Goal: Task Accomplishment & Management: Manage account settings

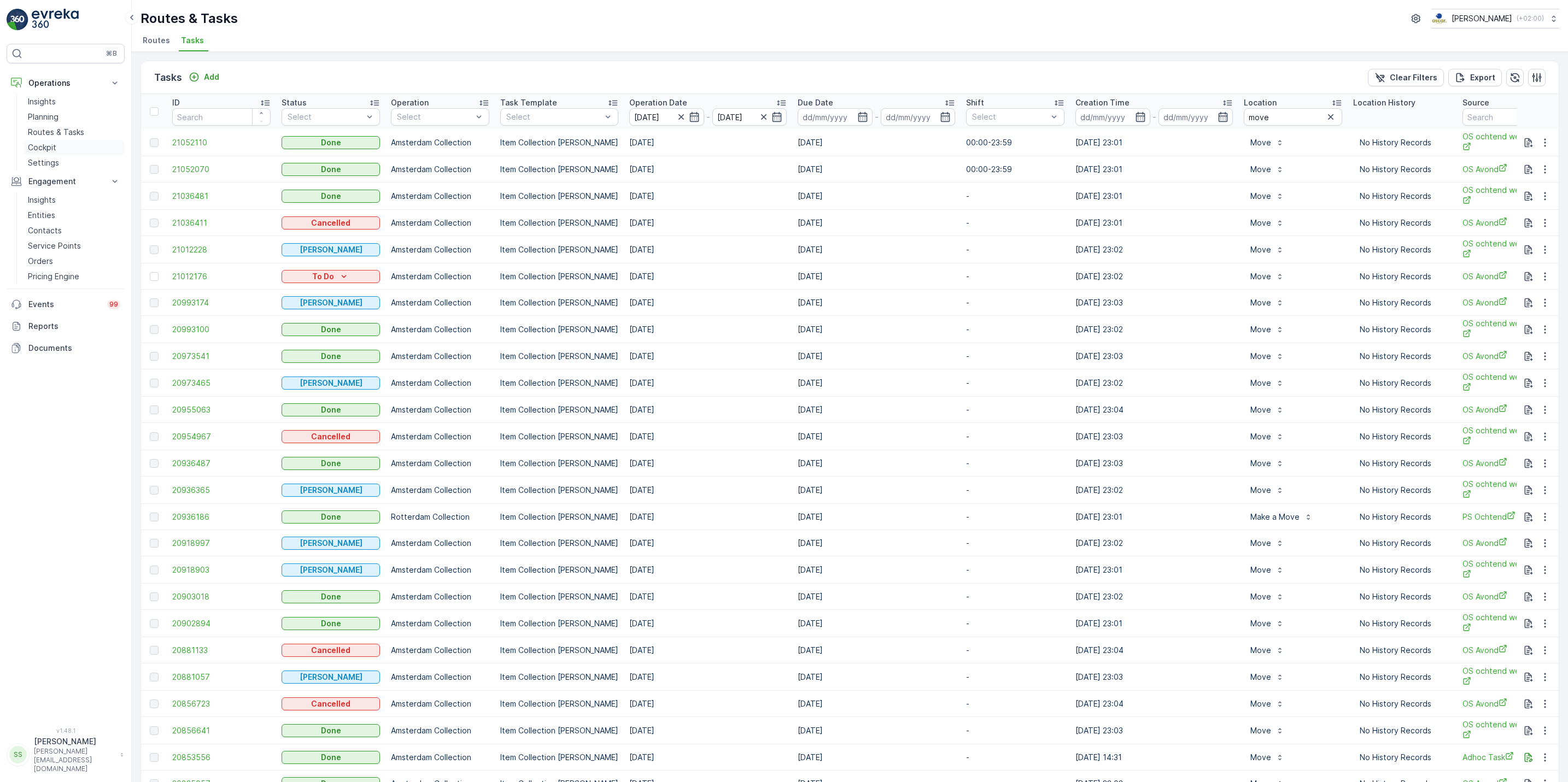
scroll to position [10, 0]
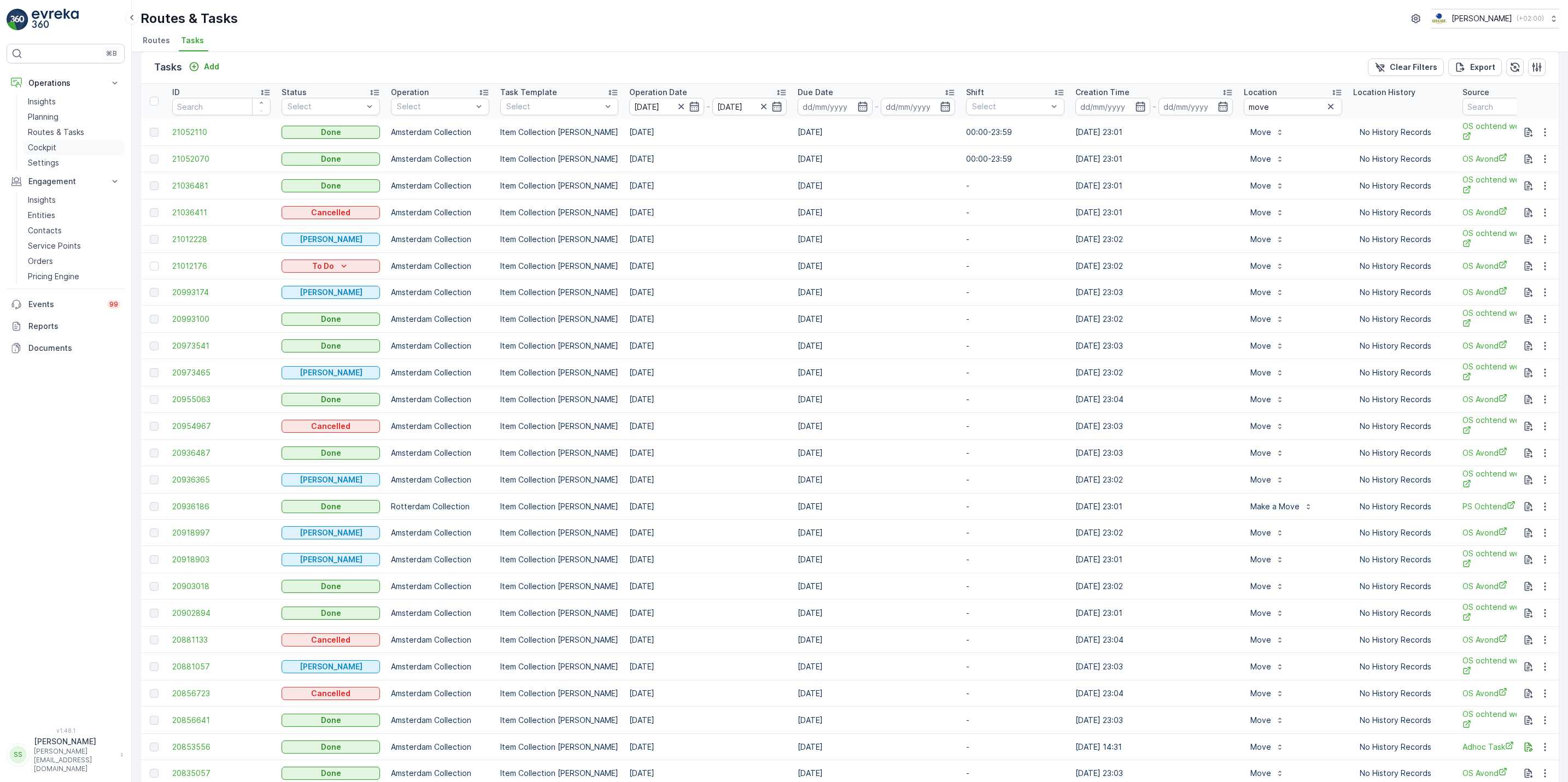
click at [54, 146] on p "Cockpit" at bounding box center [42, 148] width 29 height 11
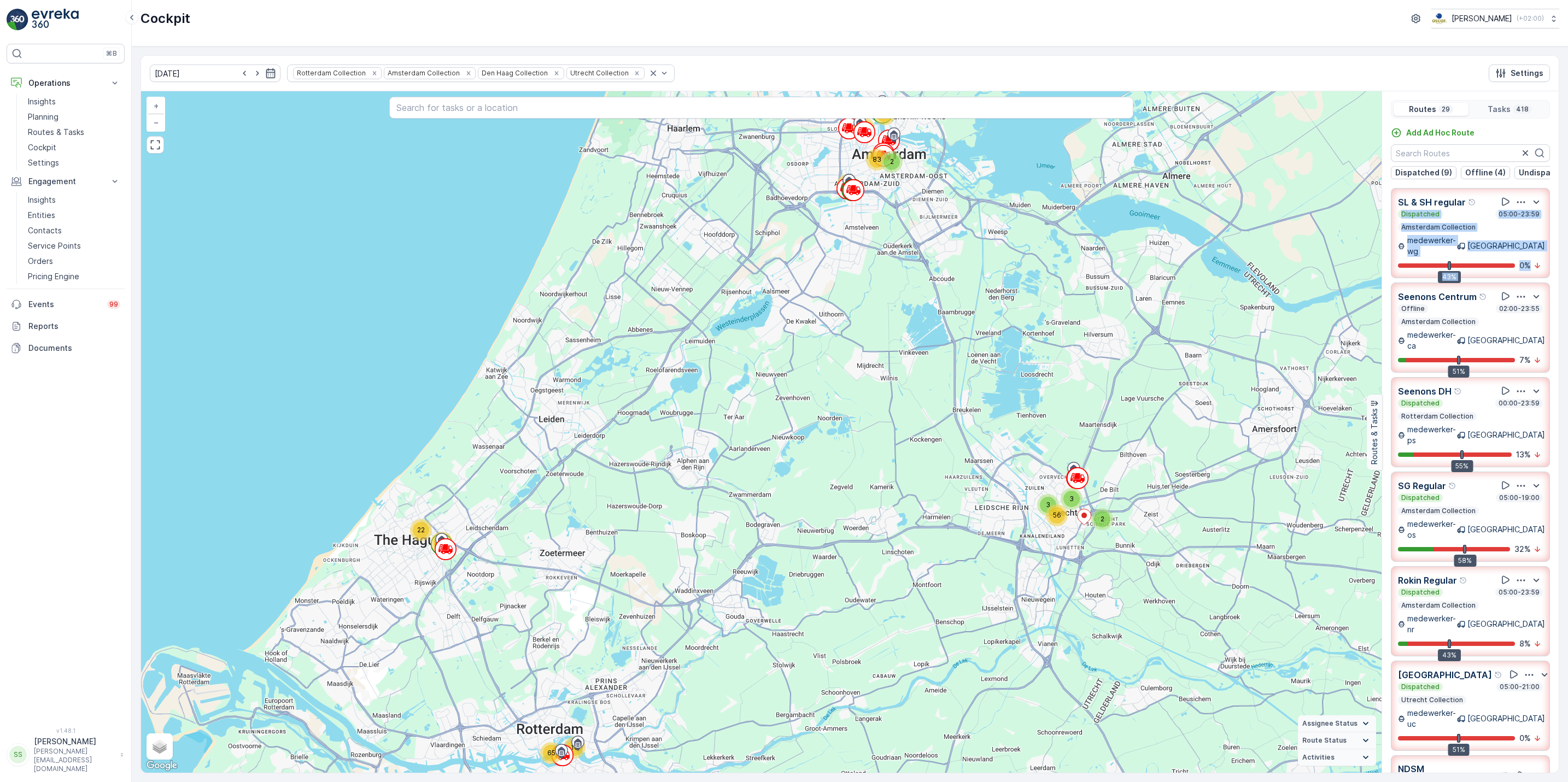
drag, startPoint x: 1559, startPoint y: 220, endPoint x: 1558, endPoint y: 264, distance: 44.0
click at [1558, 264] on div "[DATE] Rotterdam Collection Amsterdam Collection Den [PERSON_NAME] Collection U…" at bounding box center [850, 414] width 1419 height 718
drag, startPoint x: 1558, startPoint y: 264, endPoint x: 1552, endPoint y: 313, distance: 49.4
click at [1552, 313] on div "SL & SH regular Dispatched 05:00-23:59 Amsterdam Collection medewerker-wg [GEOG…" at bounding box center [1471, 490] width 177 height 604
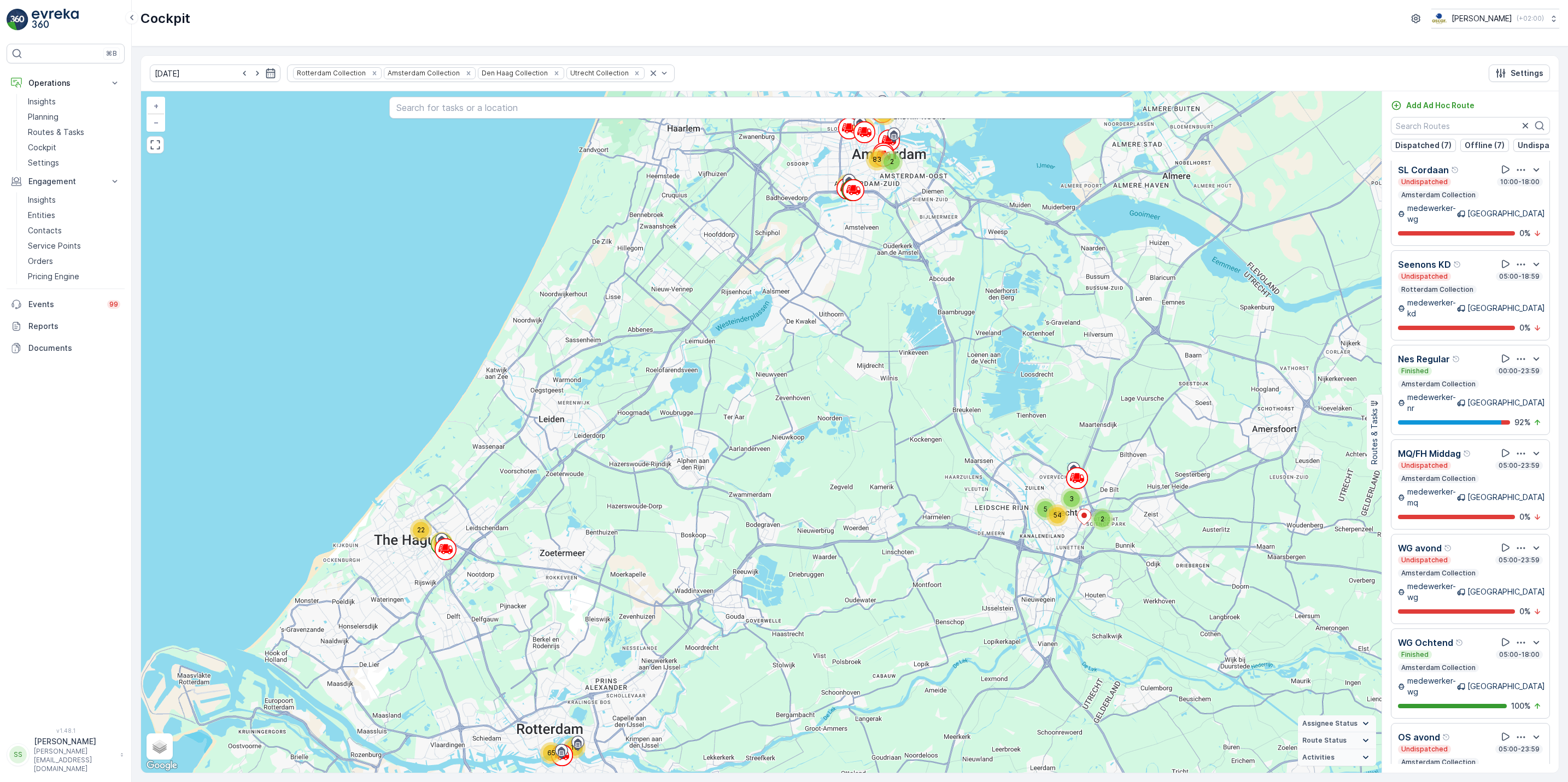
scroll to position [950, 0]
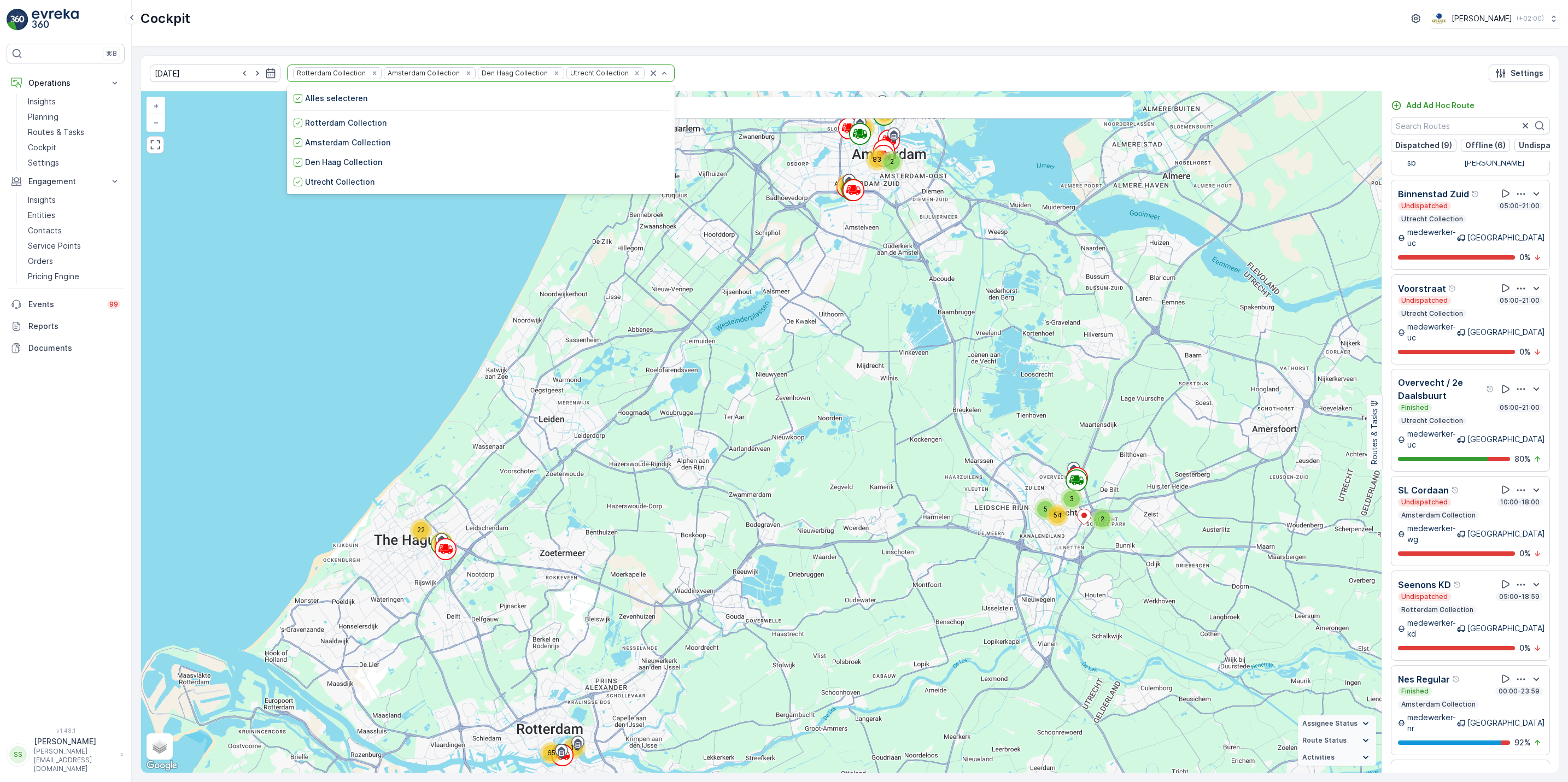
click at [642, 79] on div "Rotterdam Collection Amsterdam Collection Den [PERSON_NAME] Collection Utrecht …" at bounding box center [481, 73] width 388 height 18
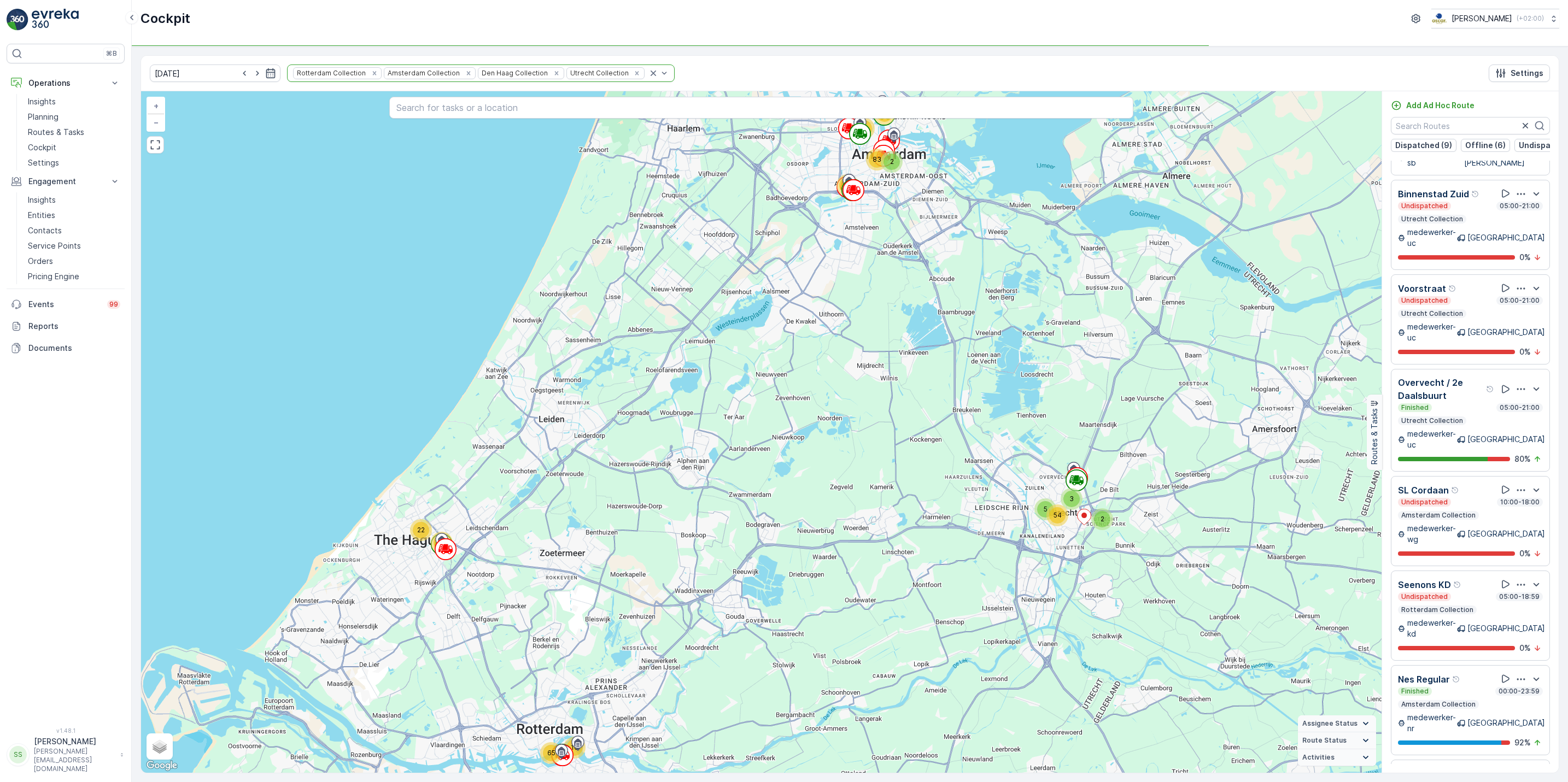
click at [642, 79] on div "Rotterdam Collection Amsterdam Collection Den [PERSON_NAME] Collection Utrecht …" at bounding box center [481, 73] width 388 height 18
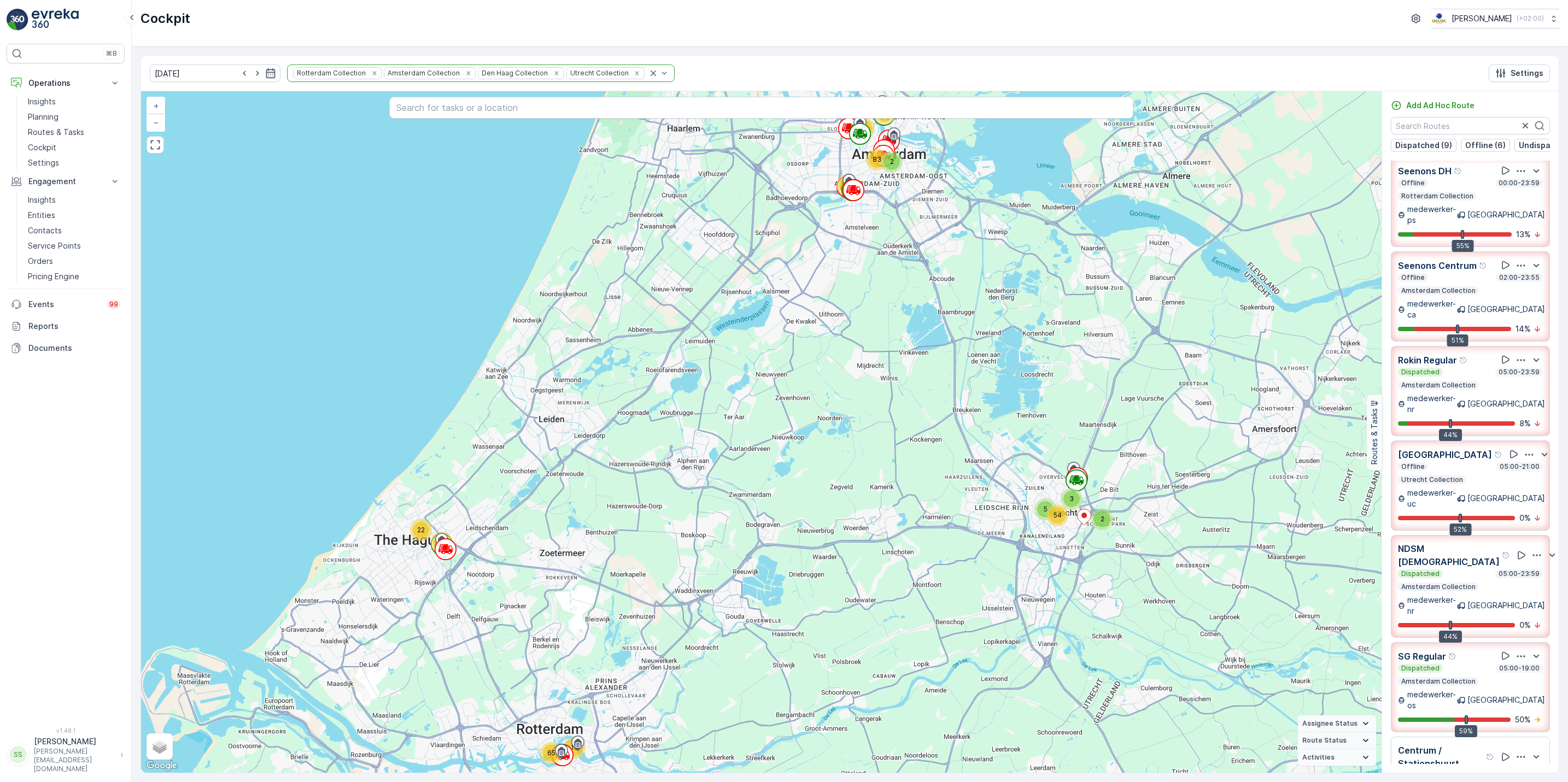
scroll to position [0, 0]
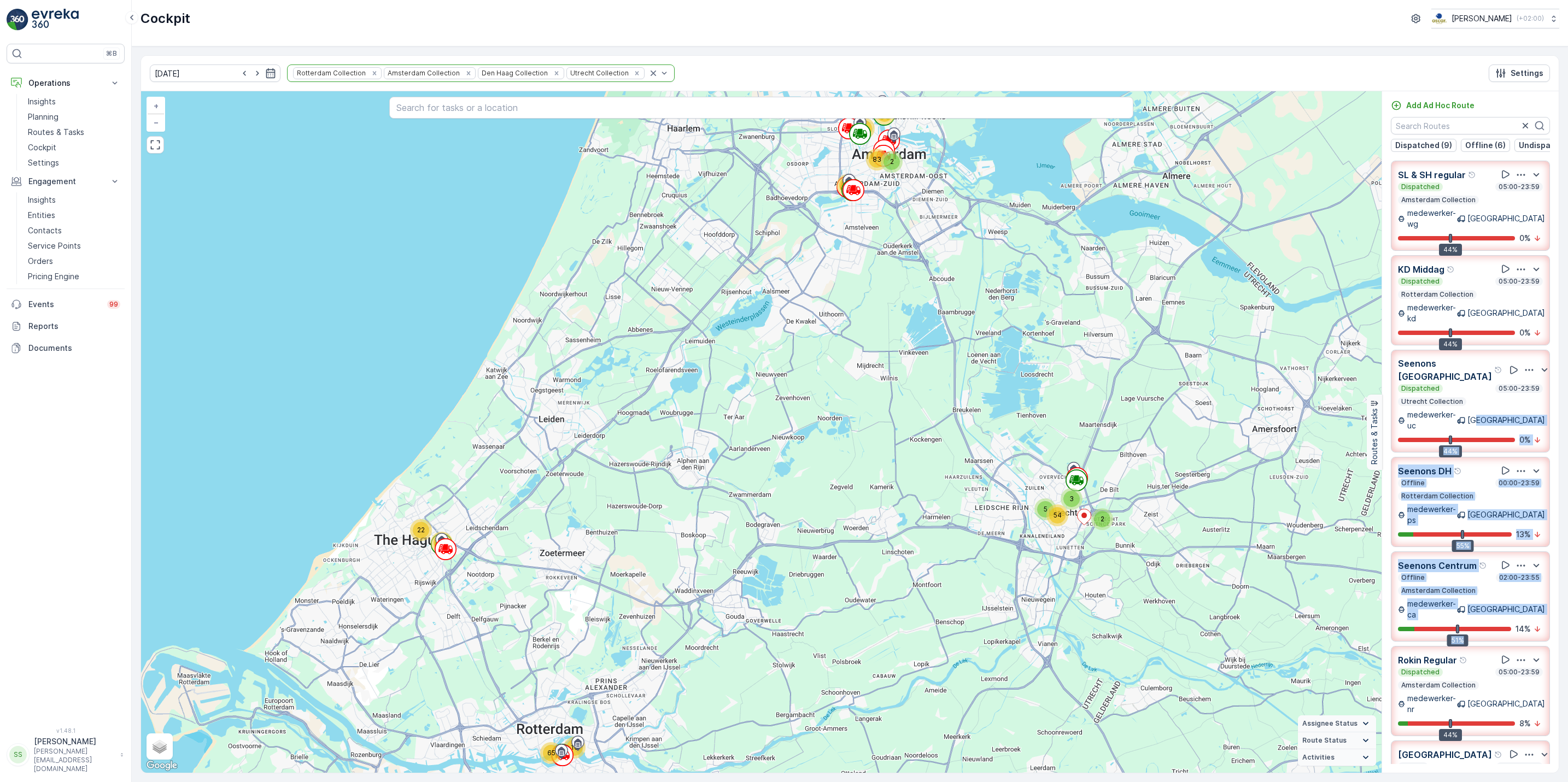
drag, startPoint x: 1486, startPoint y: 576, endPoint x: 1483, endPoint y: 394, distance: 182.0
click at [1483, 394] on div "SL & SH regular Dispatched 05:00-23:59 Amsterdam Collection medewerker-wg [GEOG…" at bounding box center [1471, 463] width 177 height 604
drag, startPoint x: 1483, startPoint y: 394, endPoint x: 1486, endPoint y: 409, distance: 15.3
click at [1486, 438] on div at bounding box center [1457, 439] width 117 height 4
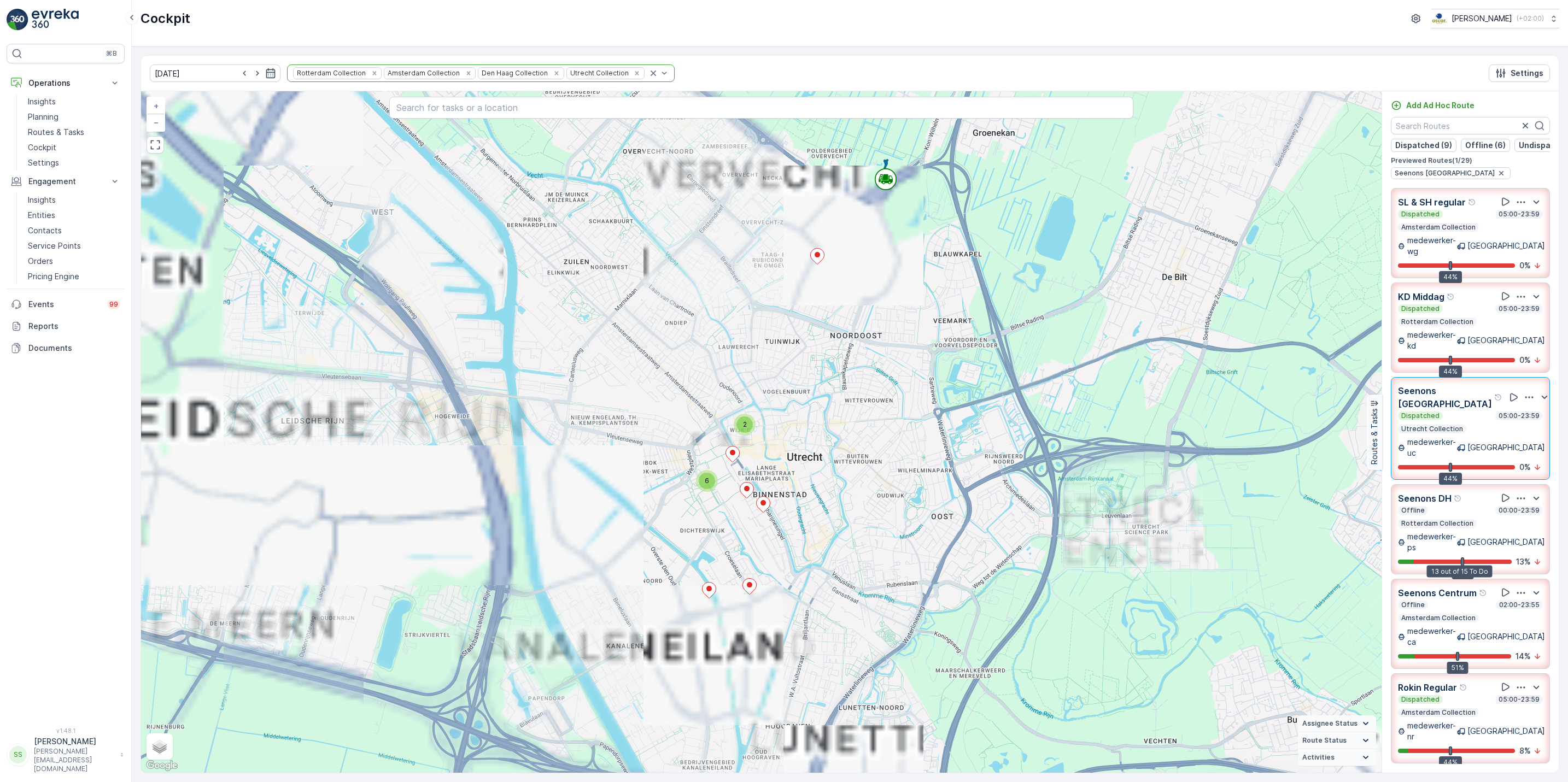
scroll to position [161, 0]
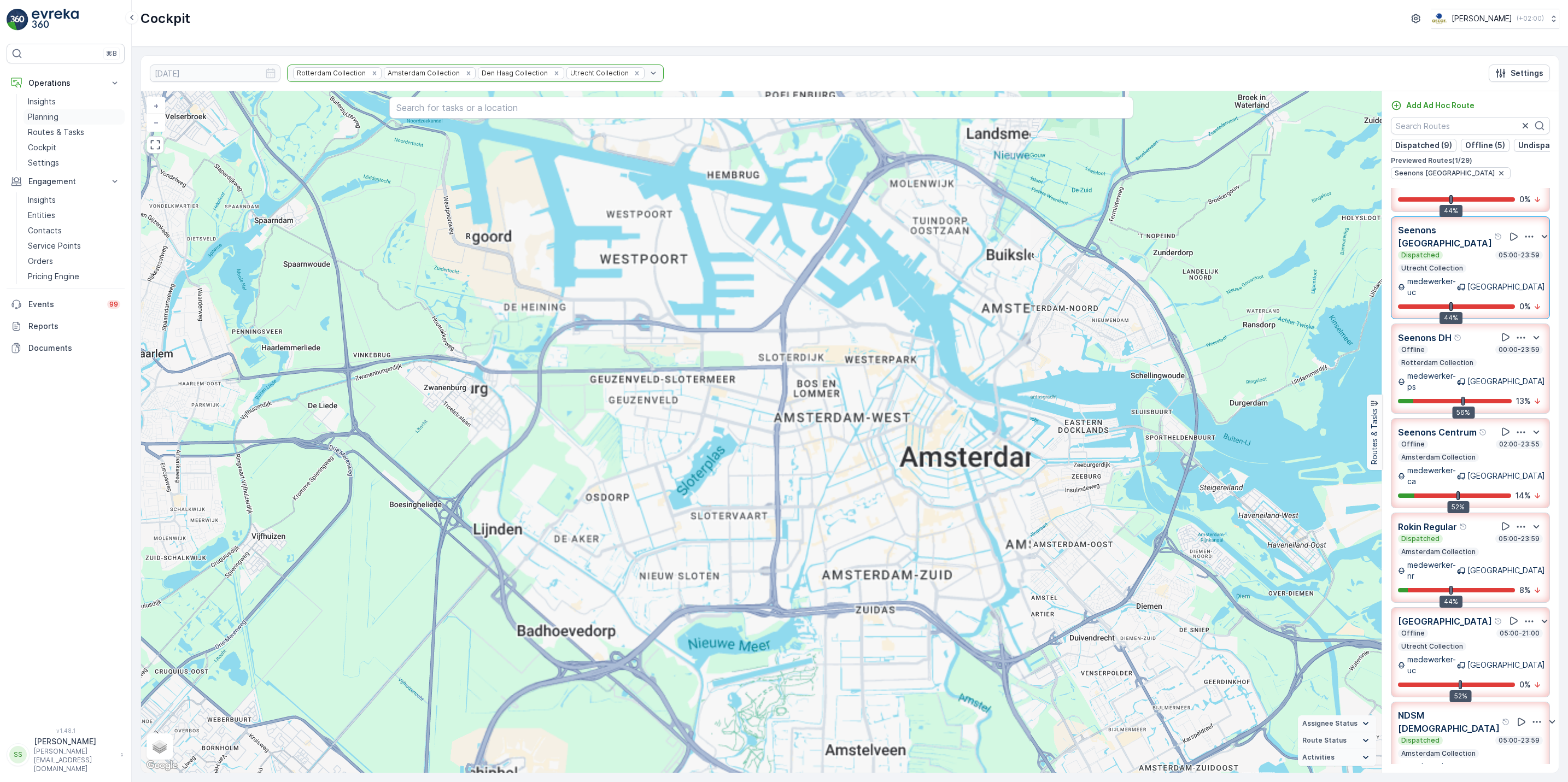
click at [36, 116] on p "Planning" at bounding box center [43, 117] width 30 height 11
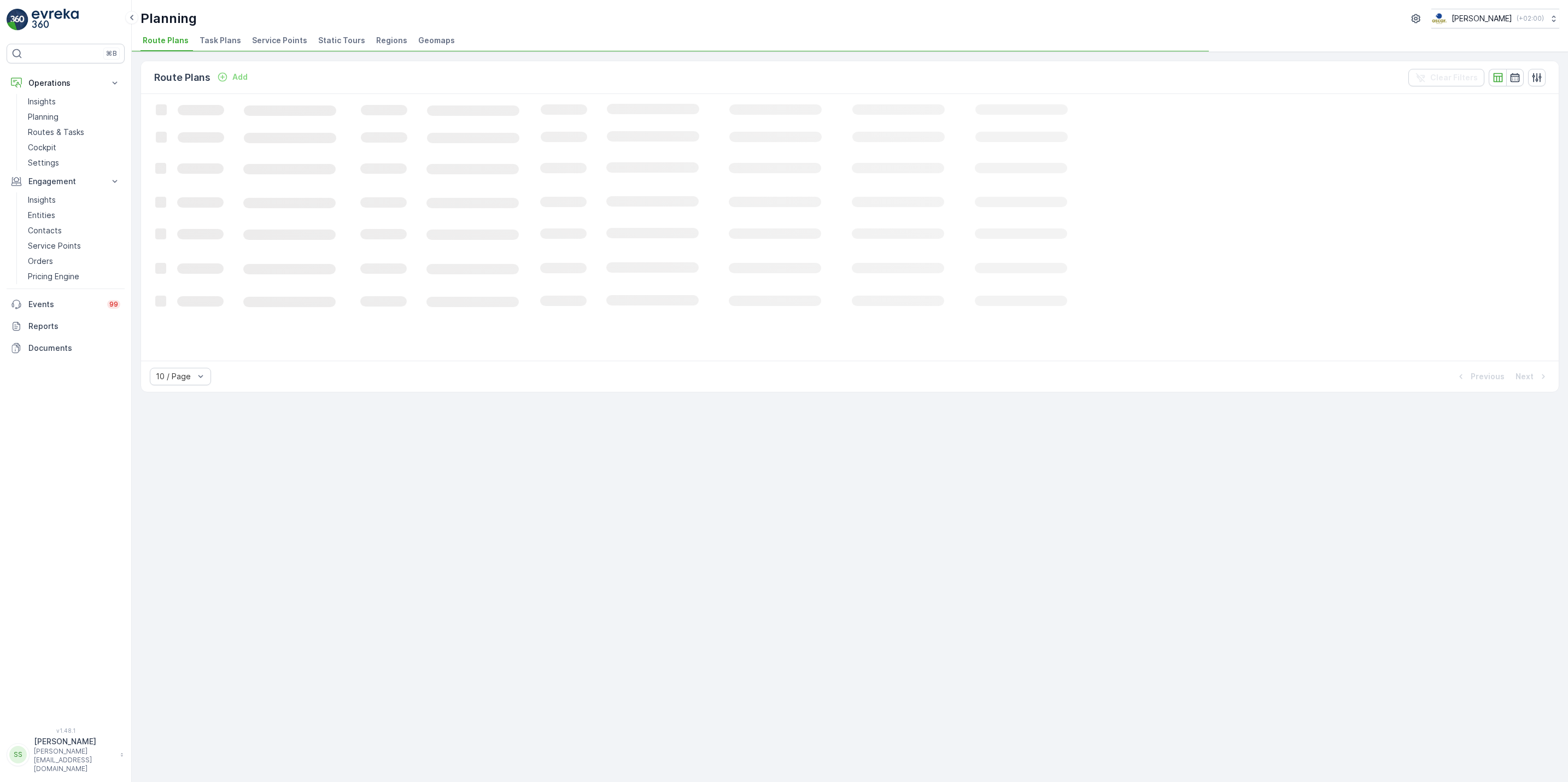
click at [220, 41] on span "Task Plans" at bounding box center [220, 40] width 41 height 11
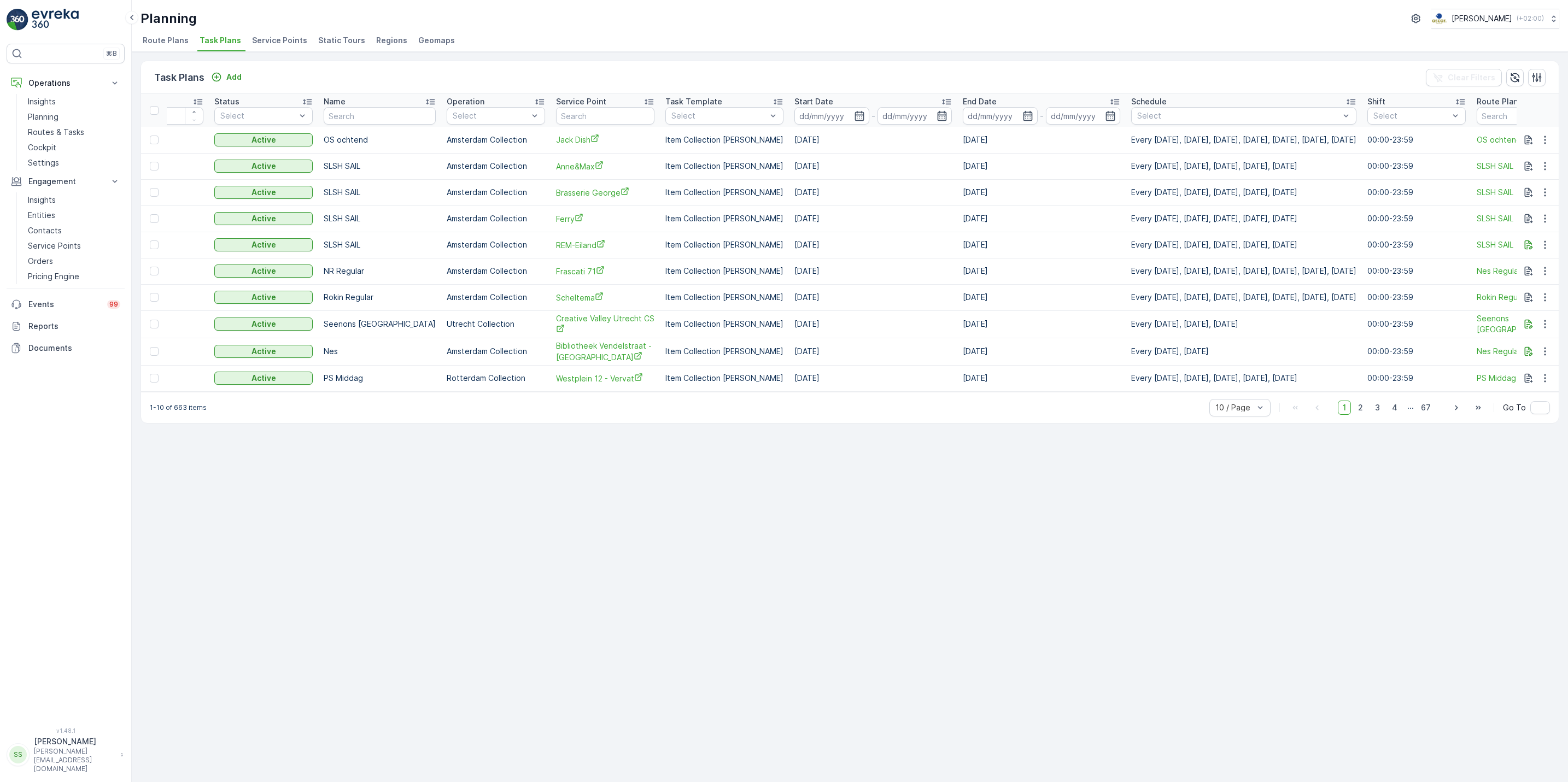
scroll to position [0, 68]
click at [607, 120] on input "text" at bounding box center [605, 116] width 99 height 18
type input "stella"
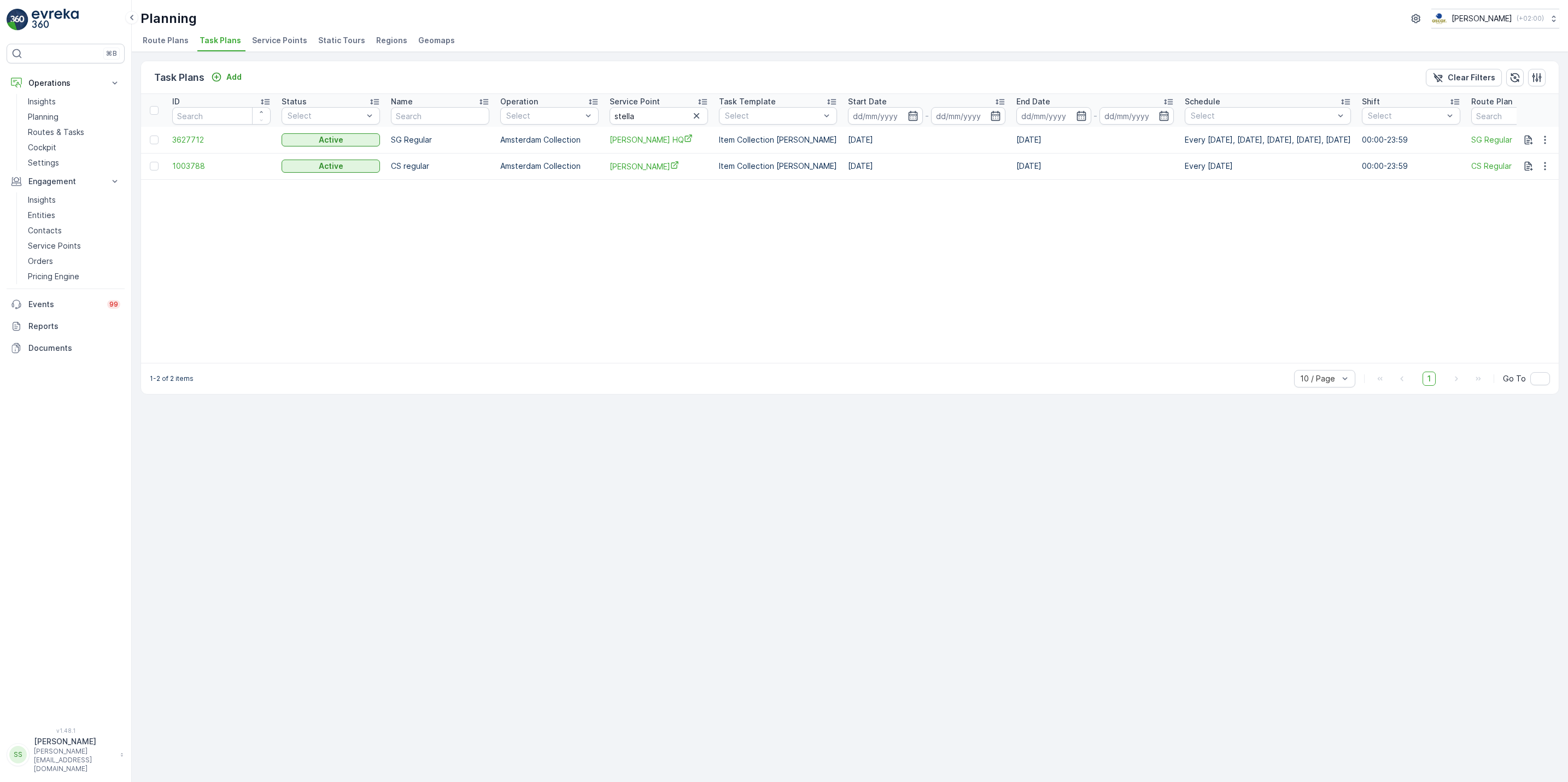
scroll to position [0, 80]
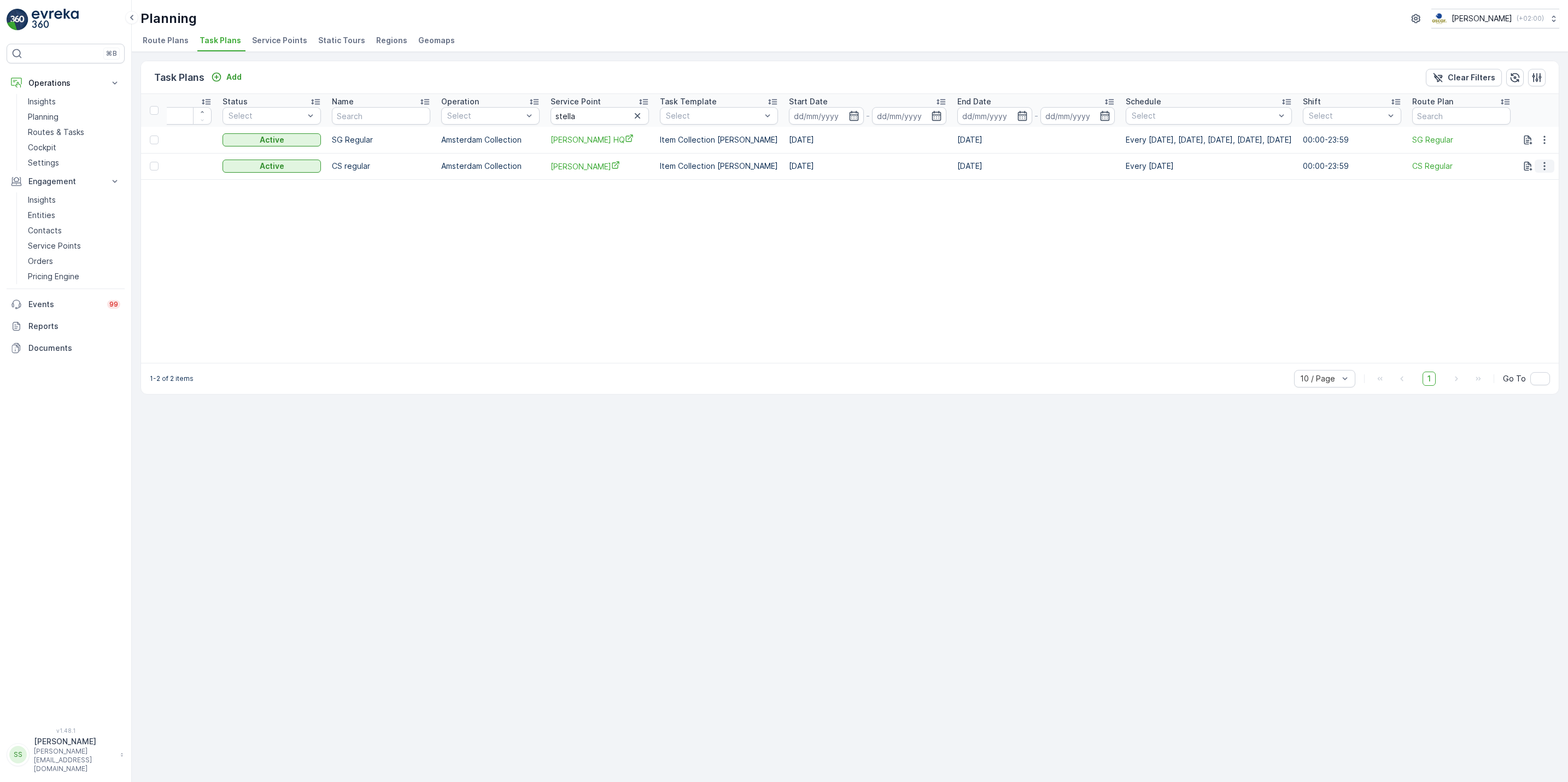
click at [1547, 166] on icon "button" at bounding box center [1544, 166] width 11 height 11
click at [58, 134] on p "Routes & Tasks" at bounding box center [56, 132] width 57 height 11
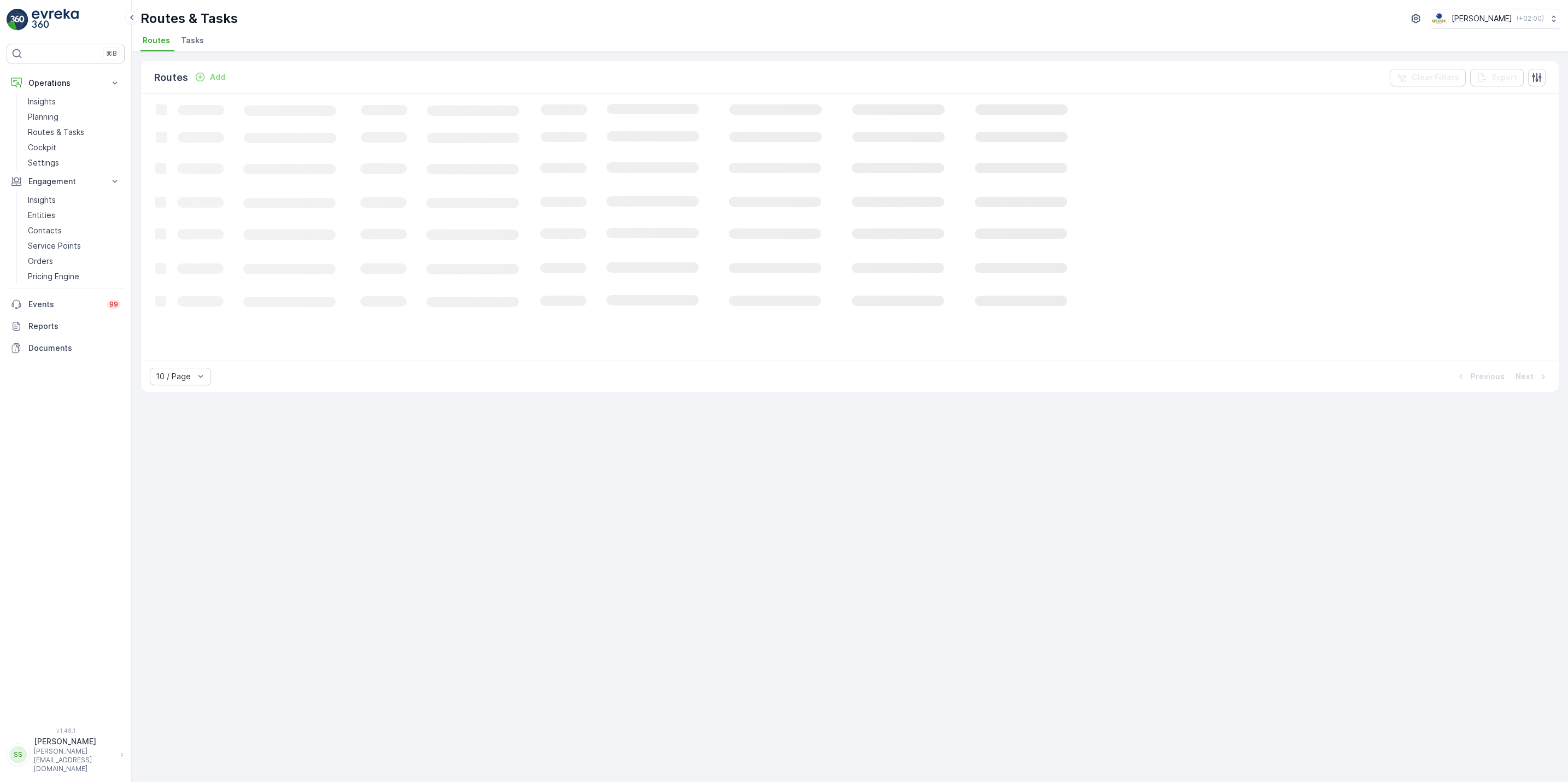
click at [200, 37] on span "Tasks" at bounding box center [192, 40] width 23 height 11
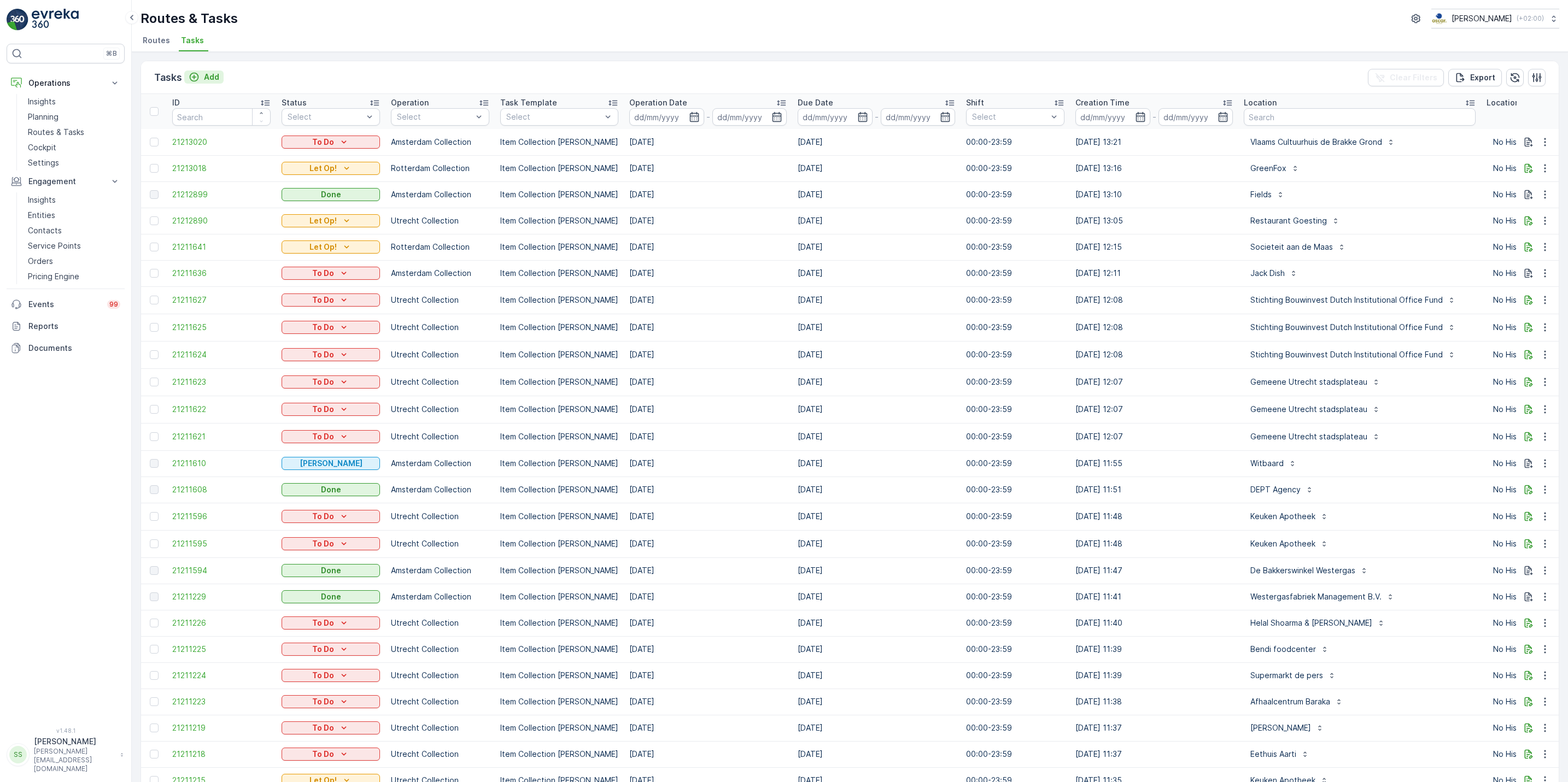
click at [202, 76] on div "Add" at bounding box center [204, 77] width 30 height 11
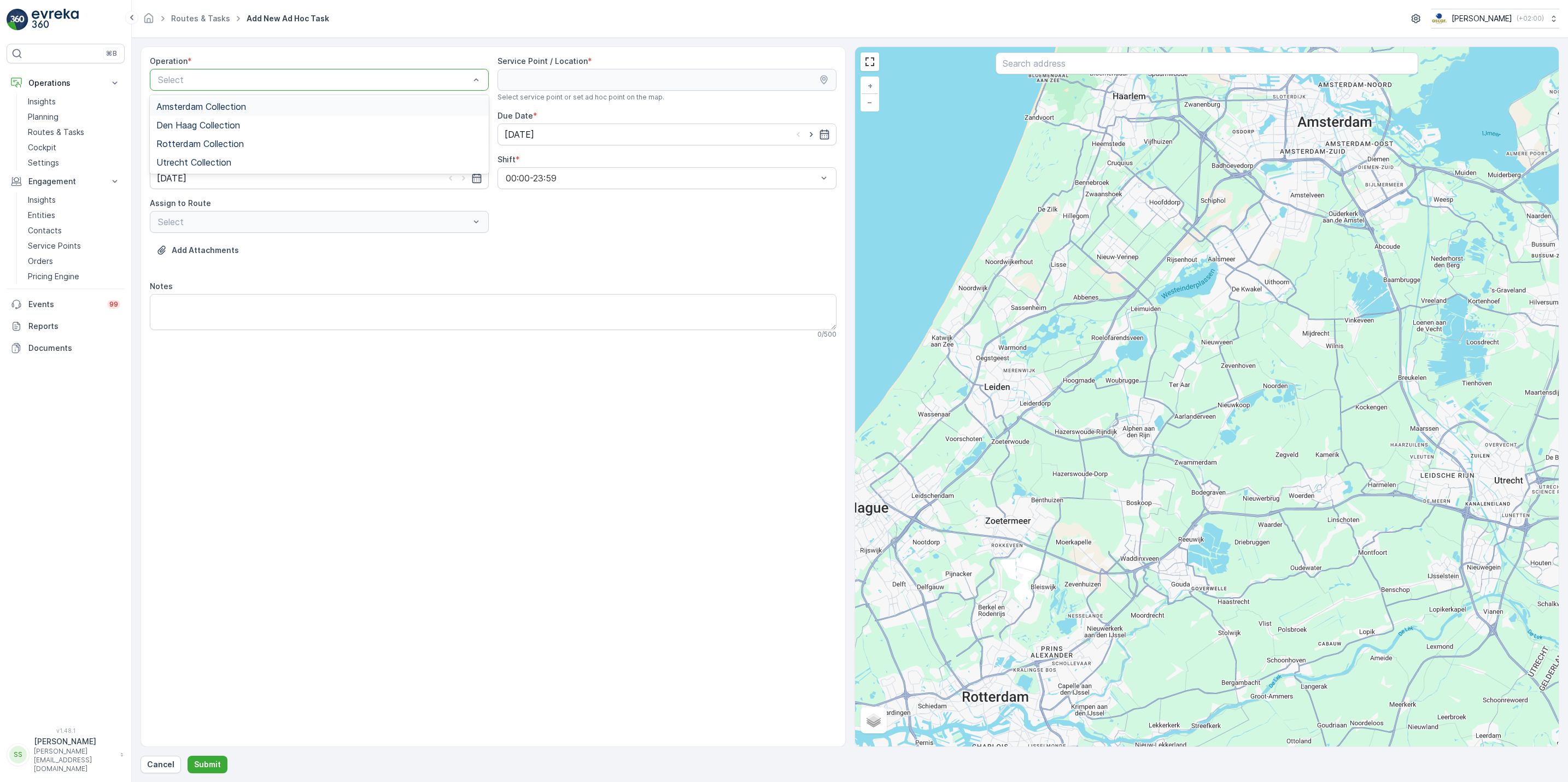
click at [399, 79] on div at bounding box center [314, 80] width 314 height 10
click at [234, 105] on span "Amsterdam Collection" at bounding box center [201, 106] width 89 height 10
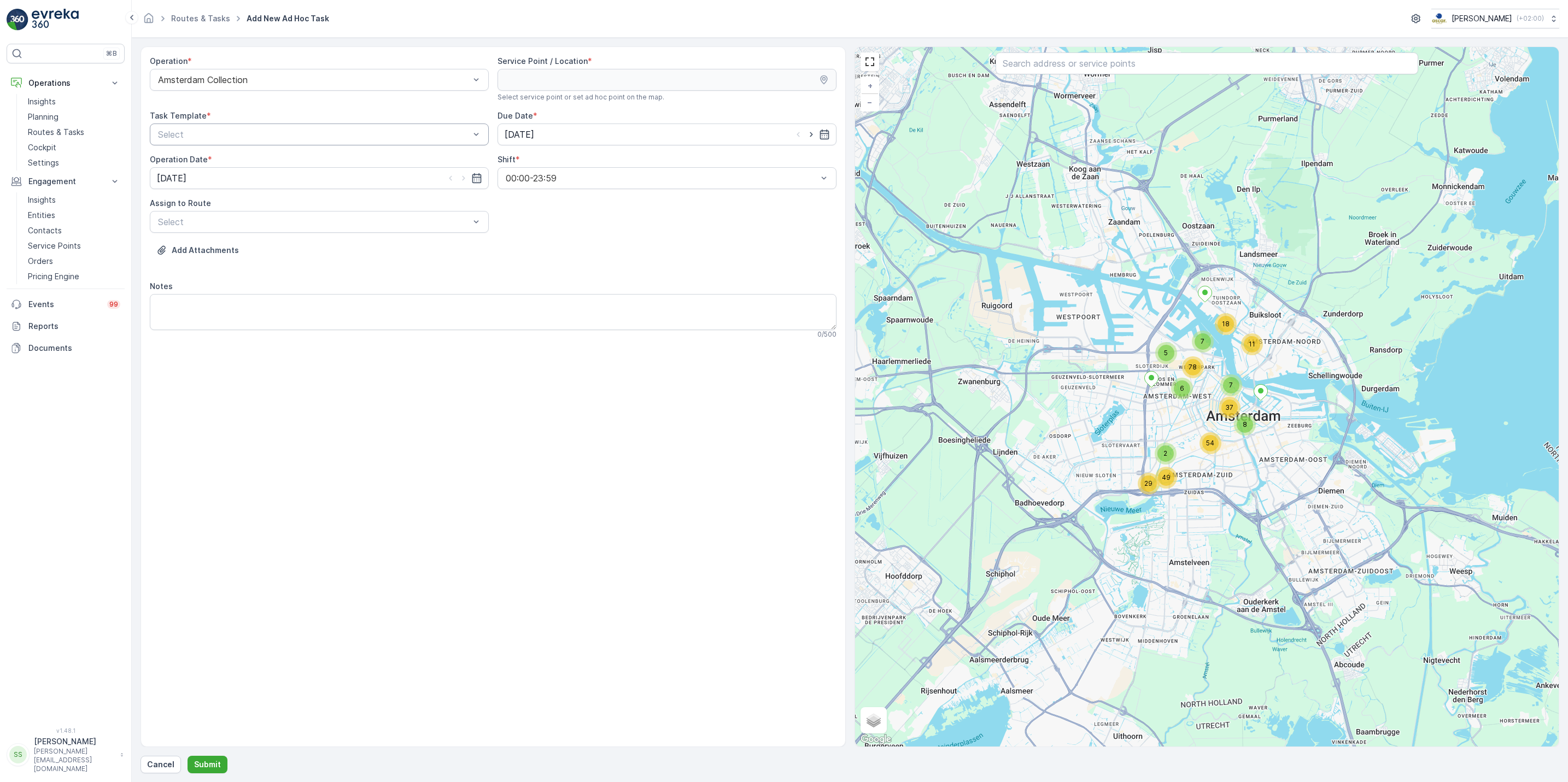
click at [253, 136] on div at bounding box center [314, 134] width 314 height 10
click at [246, 162] on span "Item Collection [PERSON_NAME]" at bounding box center [225, 161] width 138 height 10
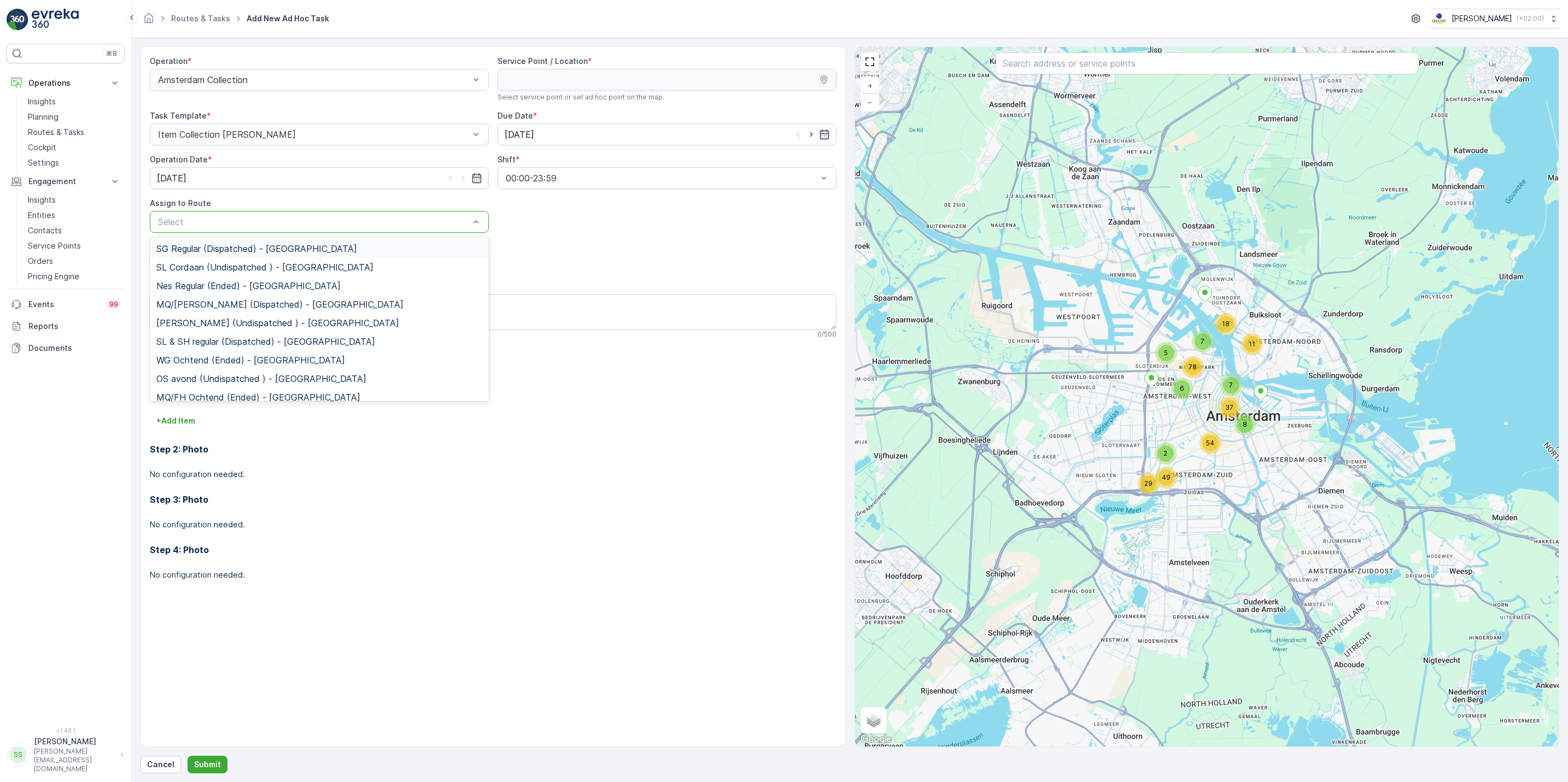
click at [390, 231] on div "Select" at bounding box center [319, 222] width 339 height 22
click at [314, 225] on div at bounding box center [314, 222] width 314 height 10
type input "mq"
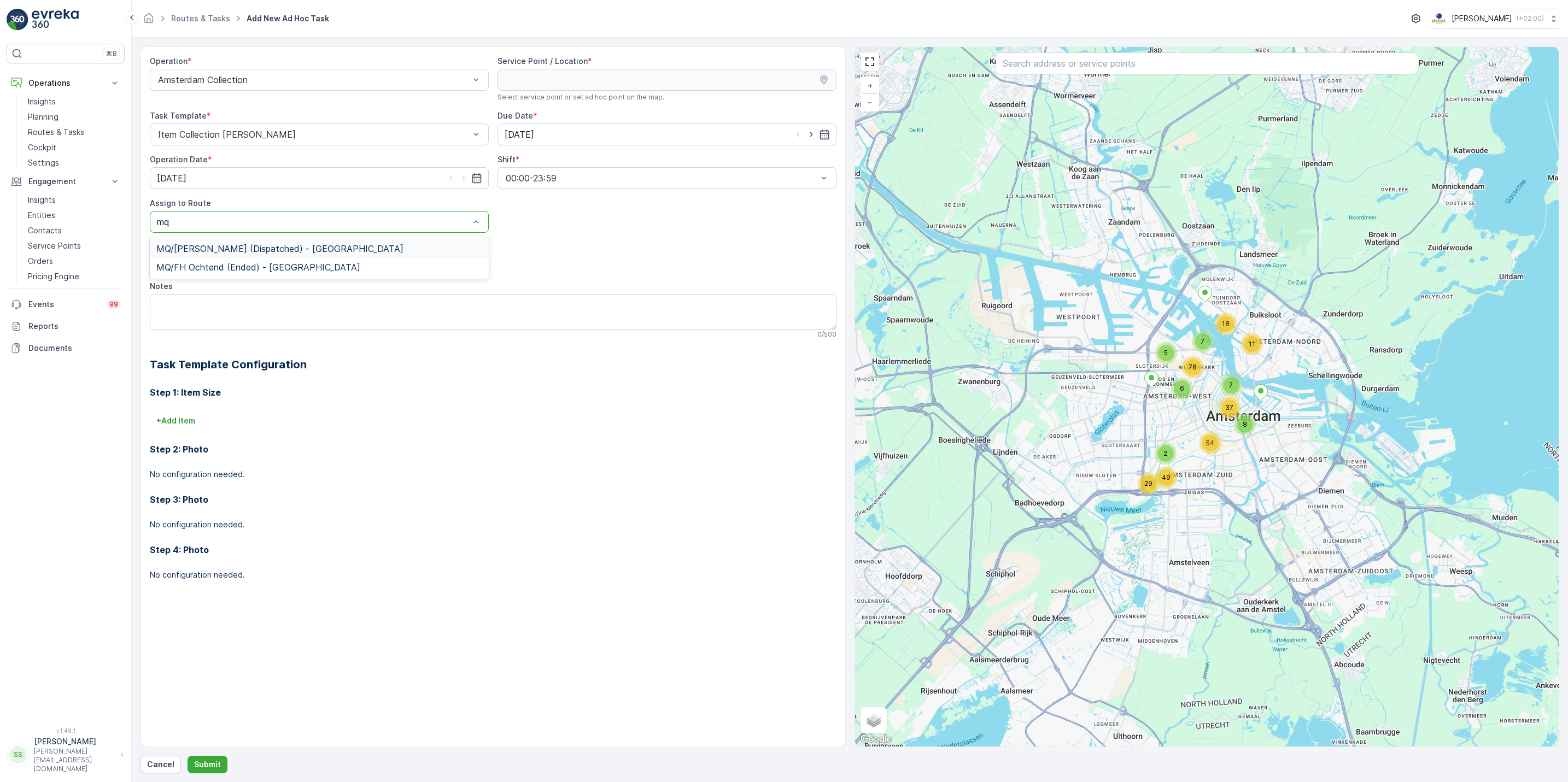
click at [299, 248] on span "MQ/[PERSON_NAME] (Dispatched) - [GEOGRAPHIC_DATA]" at bounding box center [280, 249] width 247 height 10
click at [1084, 64] on input "text" at bounding box center [1207, 63] width 422 height 22
type input "stella"
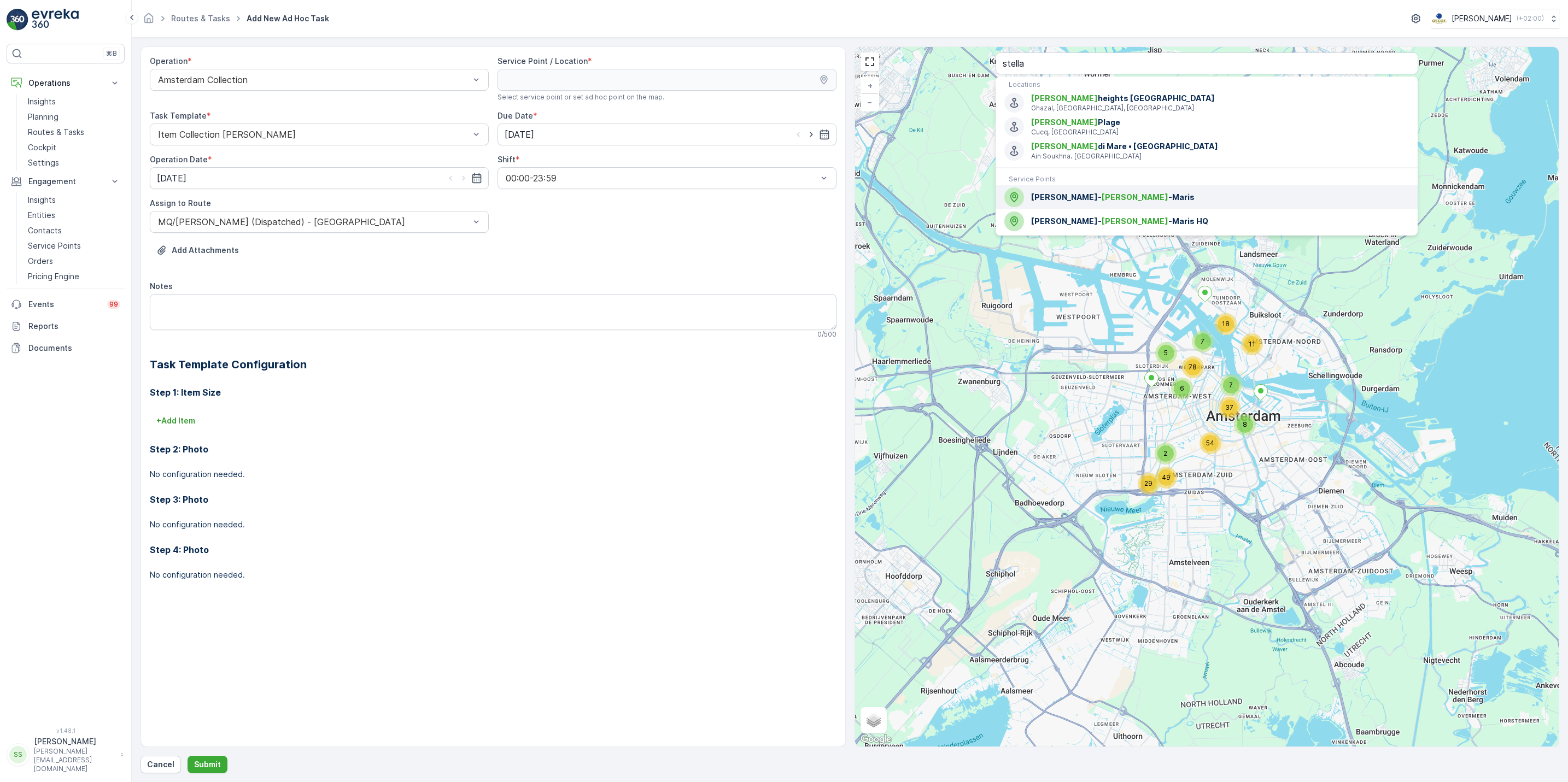
click at [1101, 197] on span "[PERSON_NAME] -[PERSON_NAME]" at bounding box center [1220, 197] width 378 height 11
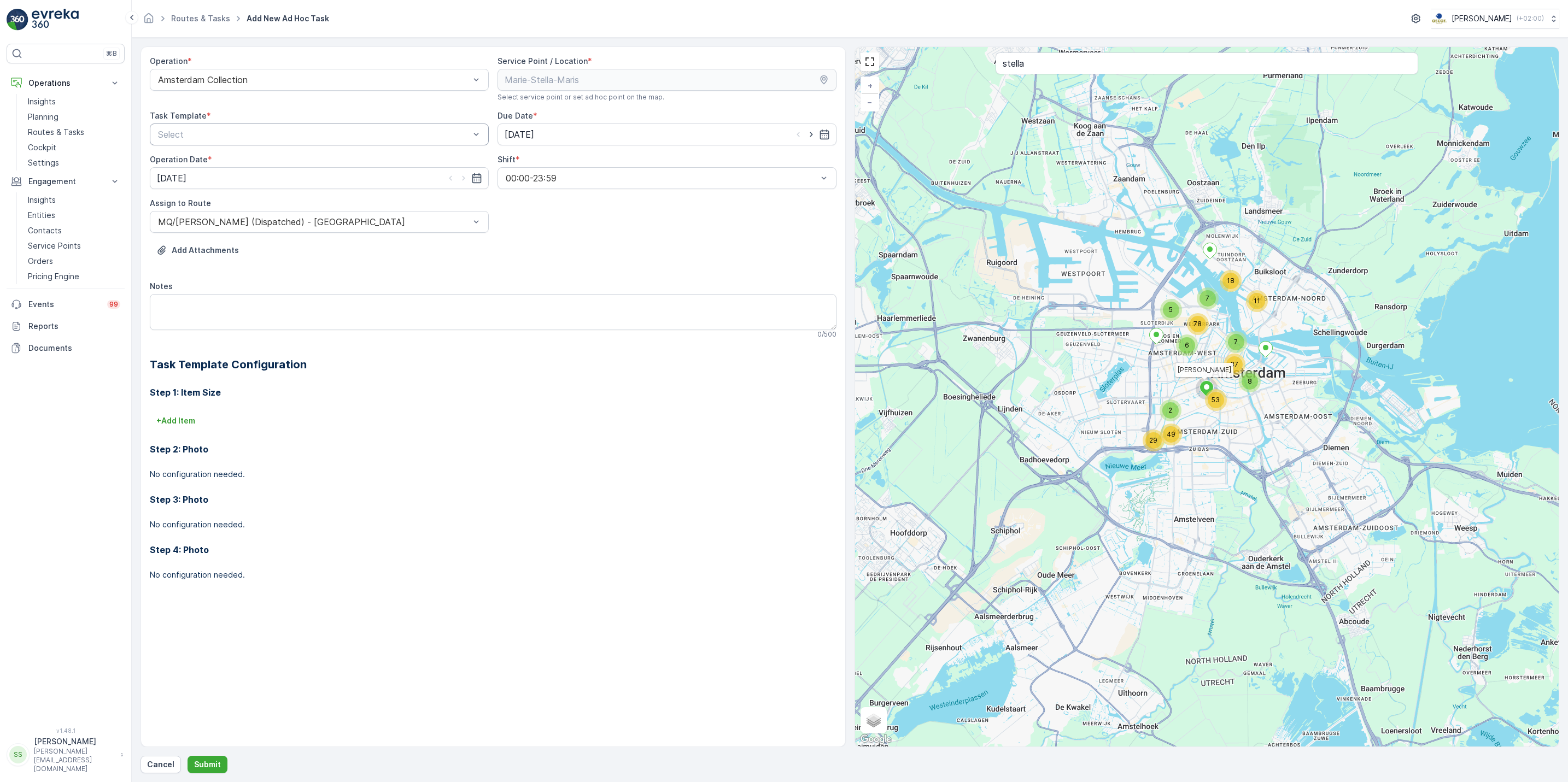
click at [228, 133] on div at bounding box center [314, 134] width 314 height 10
click at [225, 159] on span "Item Collection [PERSON_NAME]" at bounding box center [225, 161] width 138 height 10
click at [324, 312] on textarea "Notes" at bounding box center [493, 312] width 687 height 36
click at [281, 312] on textarea "Notes" at bounding box center [493, 312] width 687 height 36
type textarea "Pick up waste"
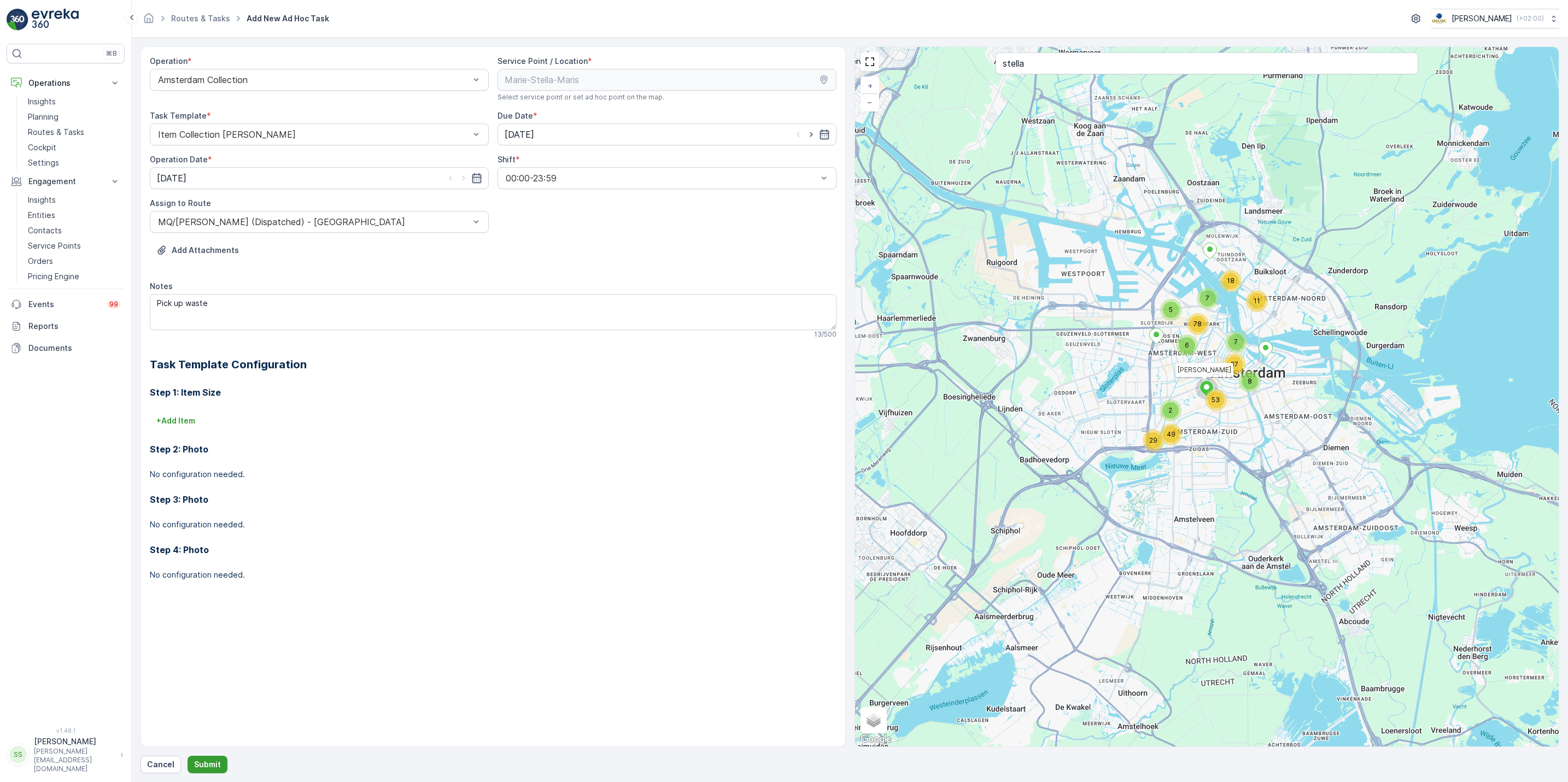
click at [207, 761] on p "Submit" at bounding box center [208, 765] width 27 height 11
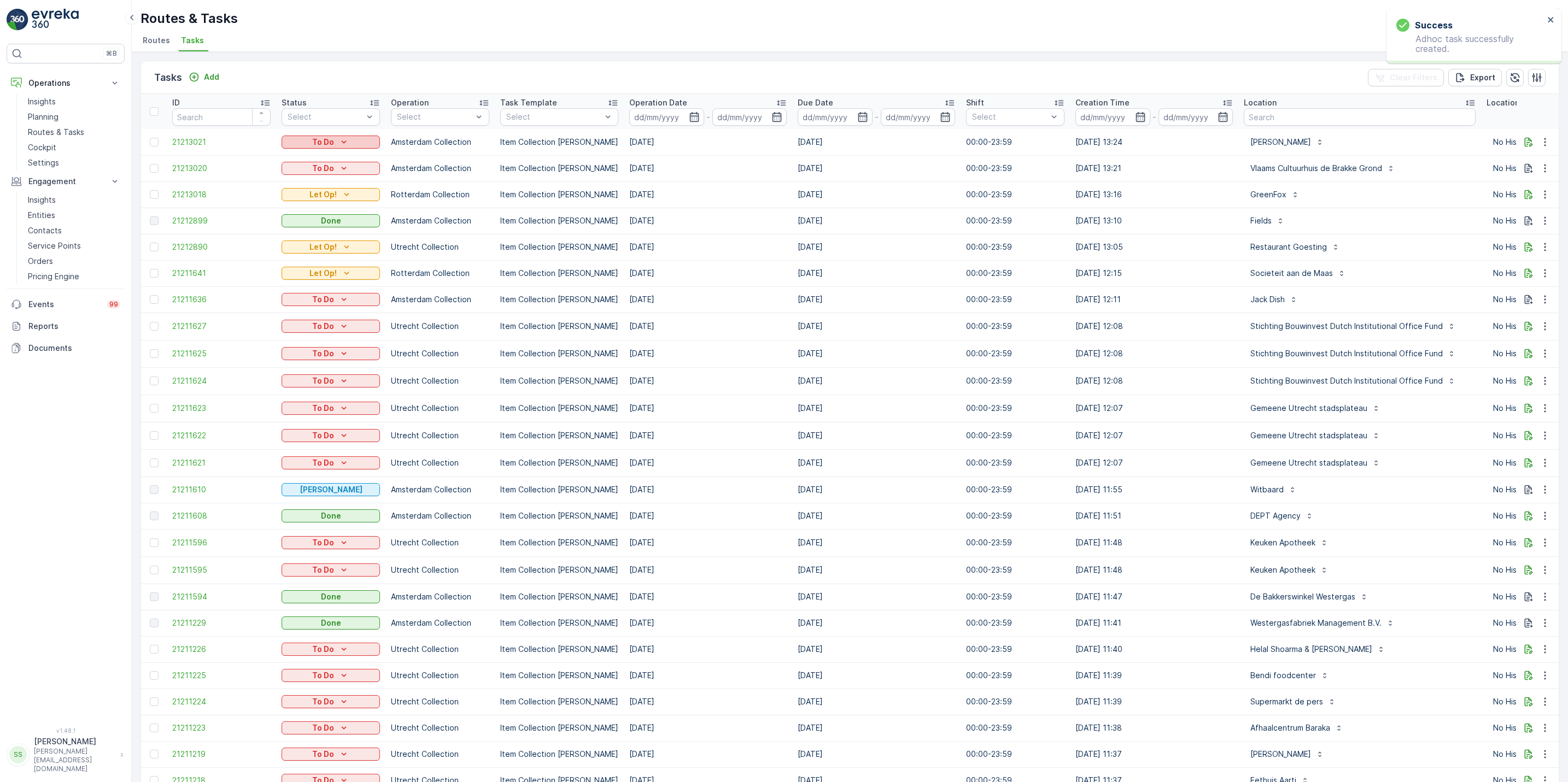
click at [336, 142] on div "To Do" at bounding box center [331, 142] width 89 height 11
click at [303, 158] on span "Let Op!" at bounding box center [301, 158] width 27 height 11
drag, startPoint x: 271, startPoint y: 41, endPoint x: 128, endPoint y: 48, distance: 143.2
click at [128, 48] on div "⌘B Operations Insights Planning Routes & Tasks Cockpit Settings Engagement Insi…" at bounding box center [784, 391] width 1568 height 782
drag, startPoint x: 128, startPoint y: 48, endPoint x: 125, endPoint y: 35, distance: 13.3
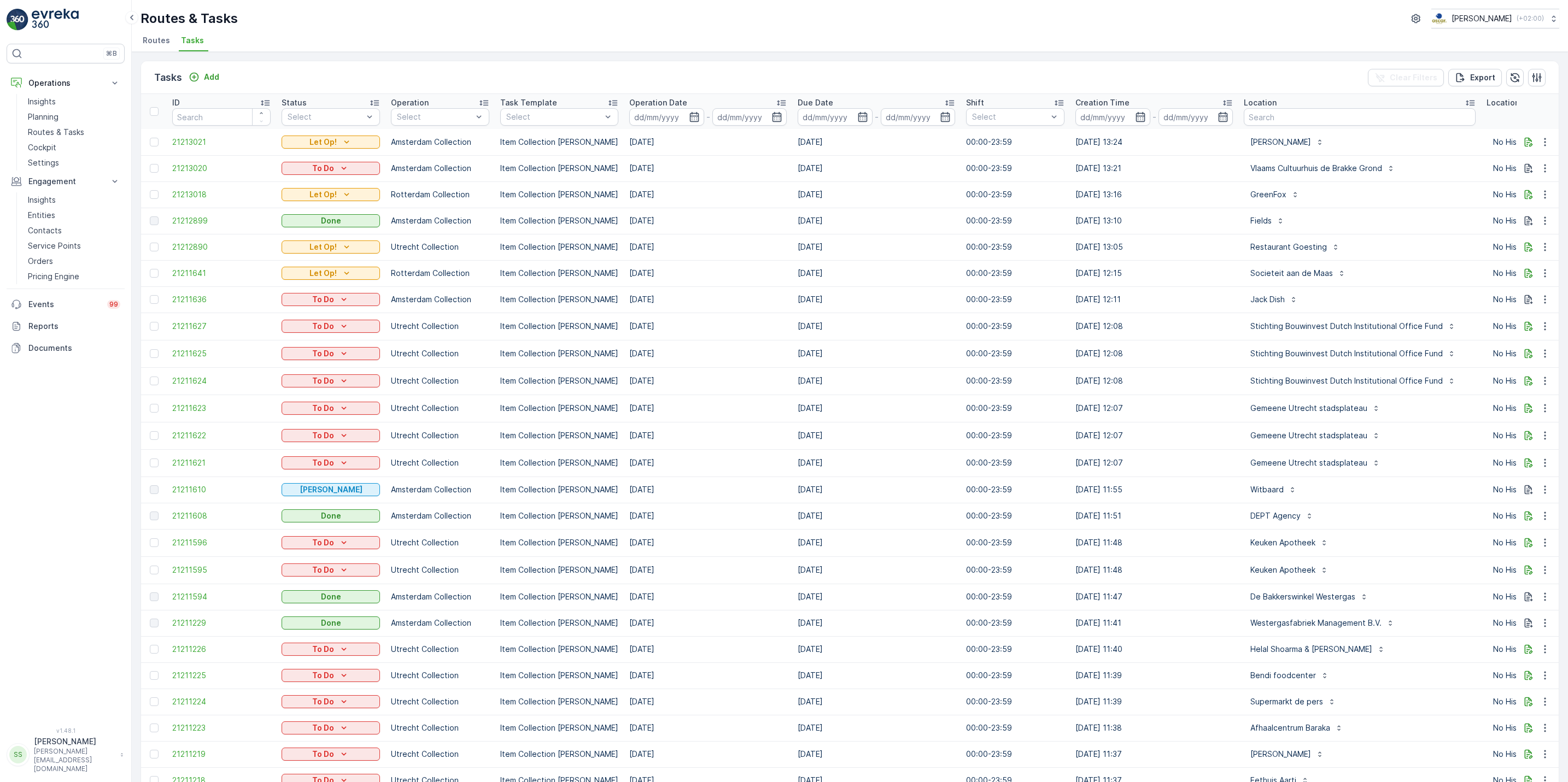
click at [125, 35] on div "⌘B Operations Insights Planning Routes & Tasks Cockpit Settings Engagement Insi…" at bounding box center [66, 391] width 131 height 782
drag, startPoint x: 125, startPoint y: 35, endPoint x: 262, endPoint y: 37, distance: 137.0
click at [262, 37] on div "⌘B Operations Insights Planning Routes & Tasks Cockpit Settings Engagement Insi…" at bounding box center [784, 391] width 1568 height 782
click at [262, 37] on ul "Routes Tasks" at bounding box center [845, 42] width 1410 height 19
drag, startPoint x: 262, startPoint y: 37, endPoint x: 128, endPoint y: 44, distance: 134.2
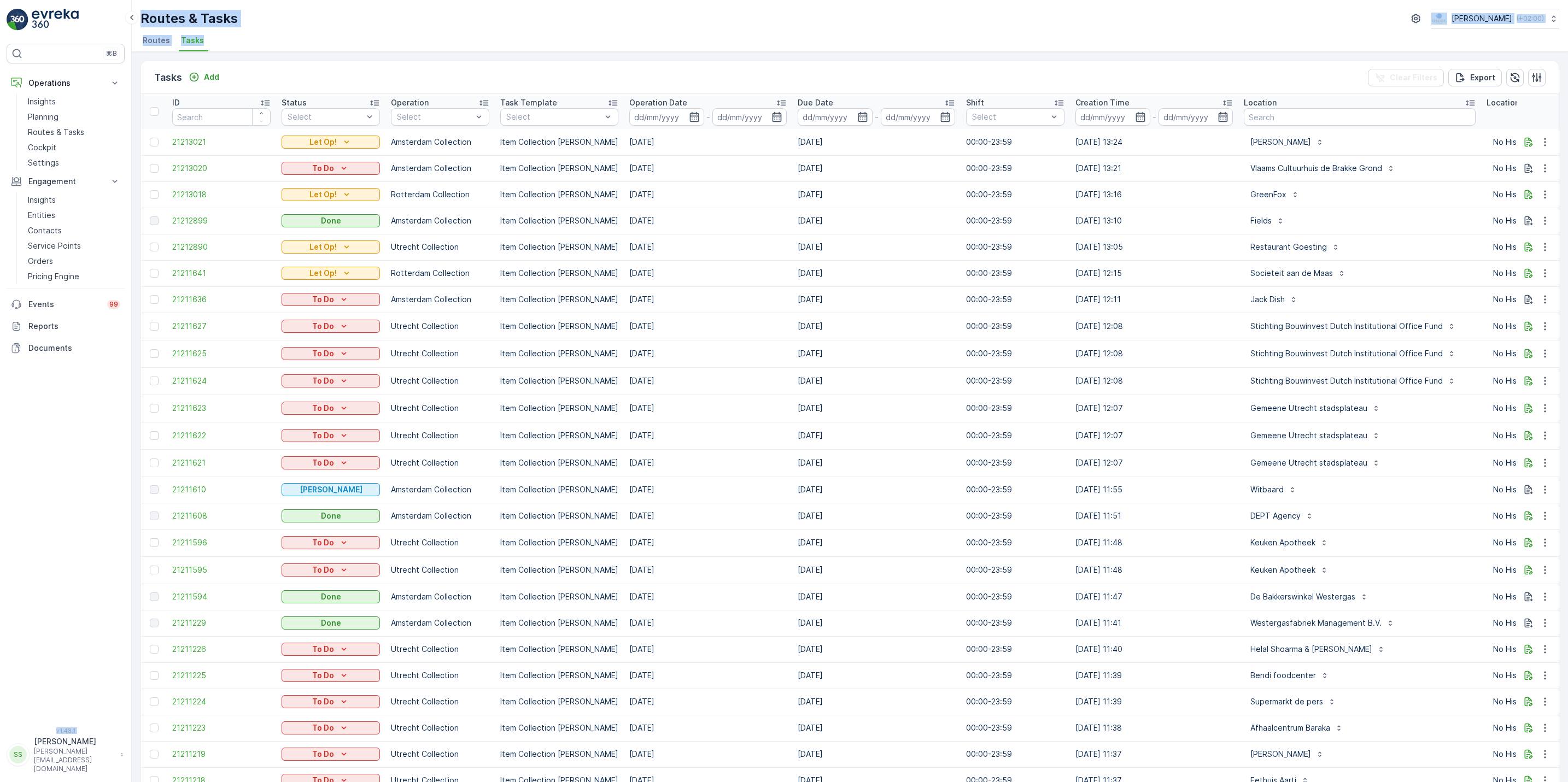
click at [128, 44] on div "⌘B Operations Insights Planning Routes & Tasks Cockpit Settings Engagement Insi…" at bounding box center [784, 391] width 1568 height 782
click at [128, 44] on div "⌘B Operations Insights Planning Routes & Tasks Cockpit Settings Engagement Insi…" at bounding box center [66, 391] width 131 height 782
drag, startPoint x: 128, startPoint y: 44, endPoint x: 239, endPoint y: 60, distance: 112.1
click at [239, 60] on div "⌘B Operations Insights Planning Routes & Tasks Cockpit Settings Engagement Insi…" at bounding box center [784, 391] width 1568 height 782
drag, startPoint x: 239, startPoint y: 60, endPoint x: 396, endPoint y: 37, distance: 158.7
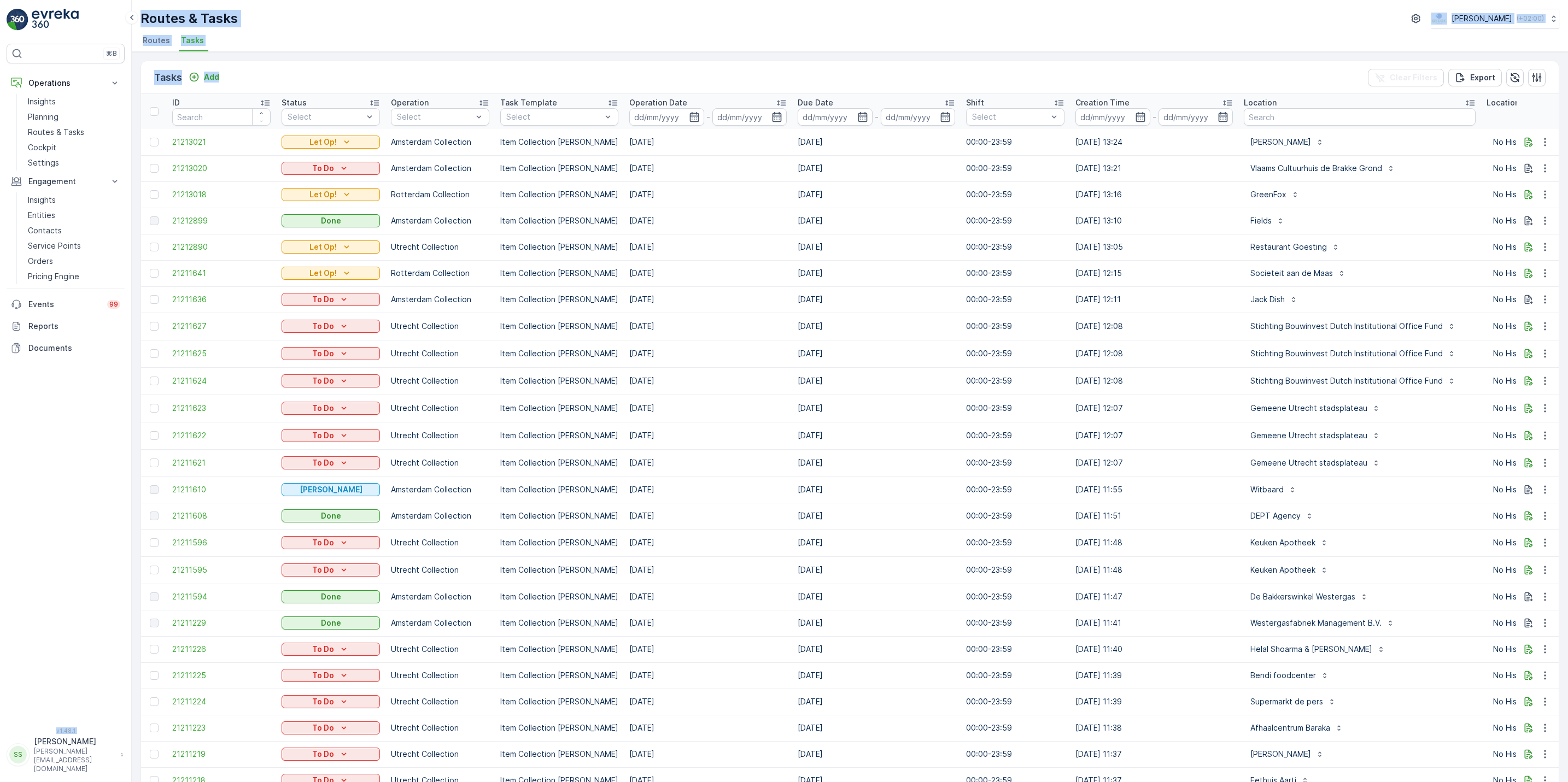
click at [396, 37] on ul "Routes Tasks" at bounding box center [845, 42] width 1410 height 19
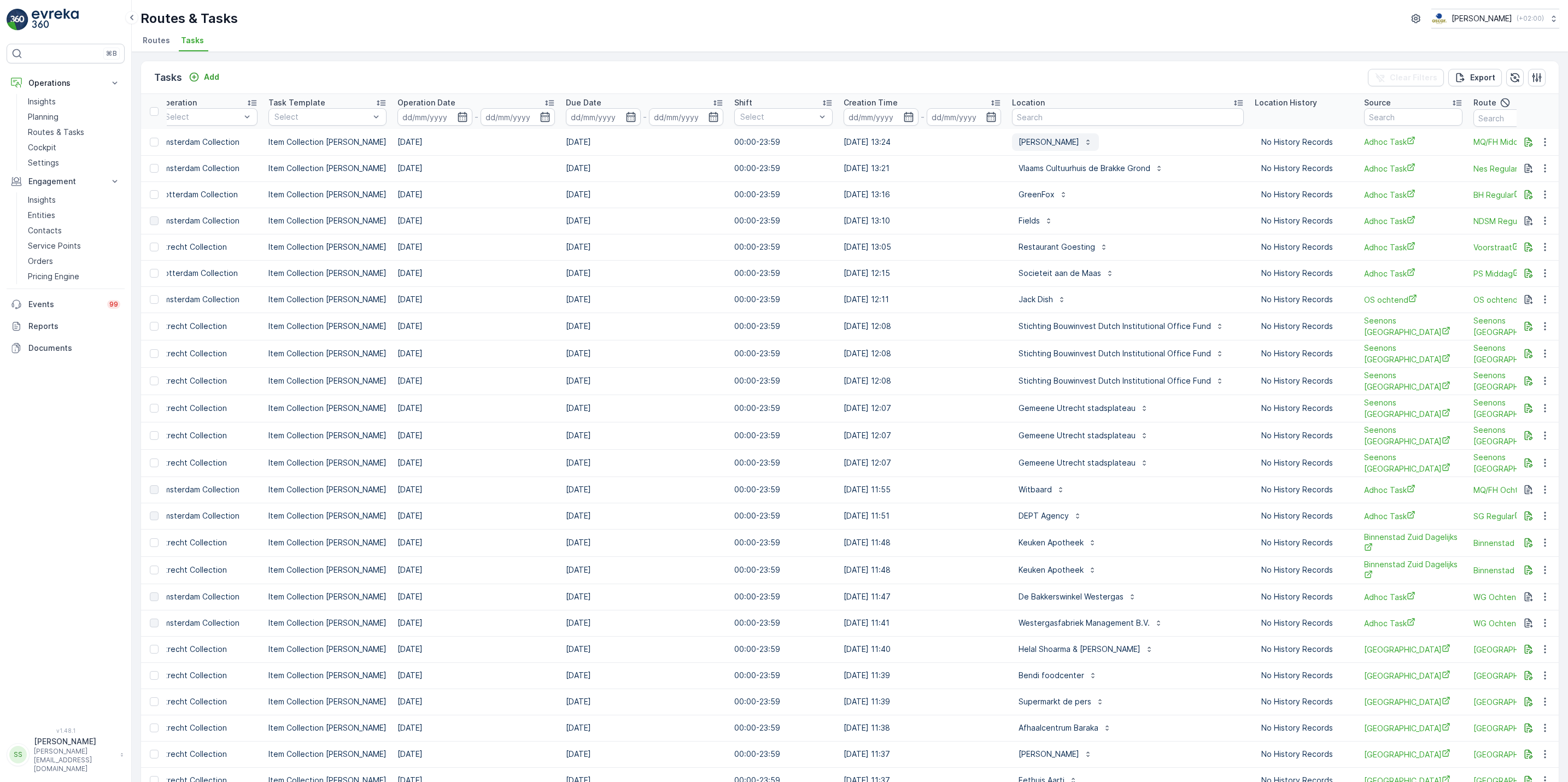
scroll to position [0, 379]
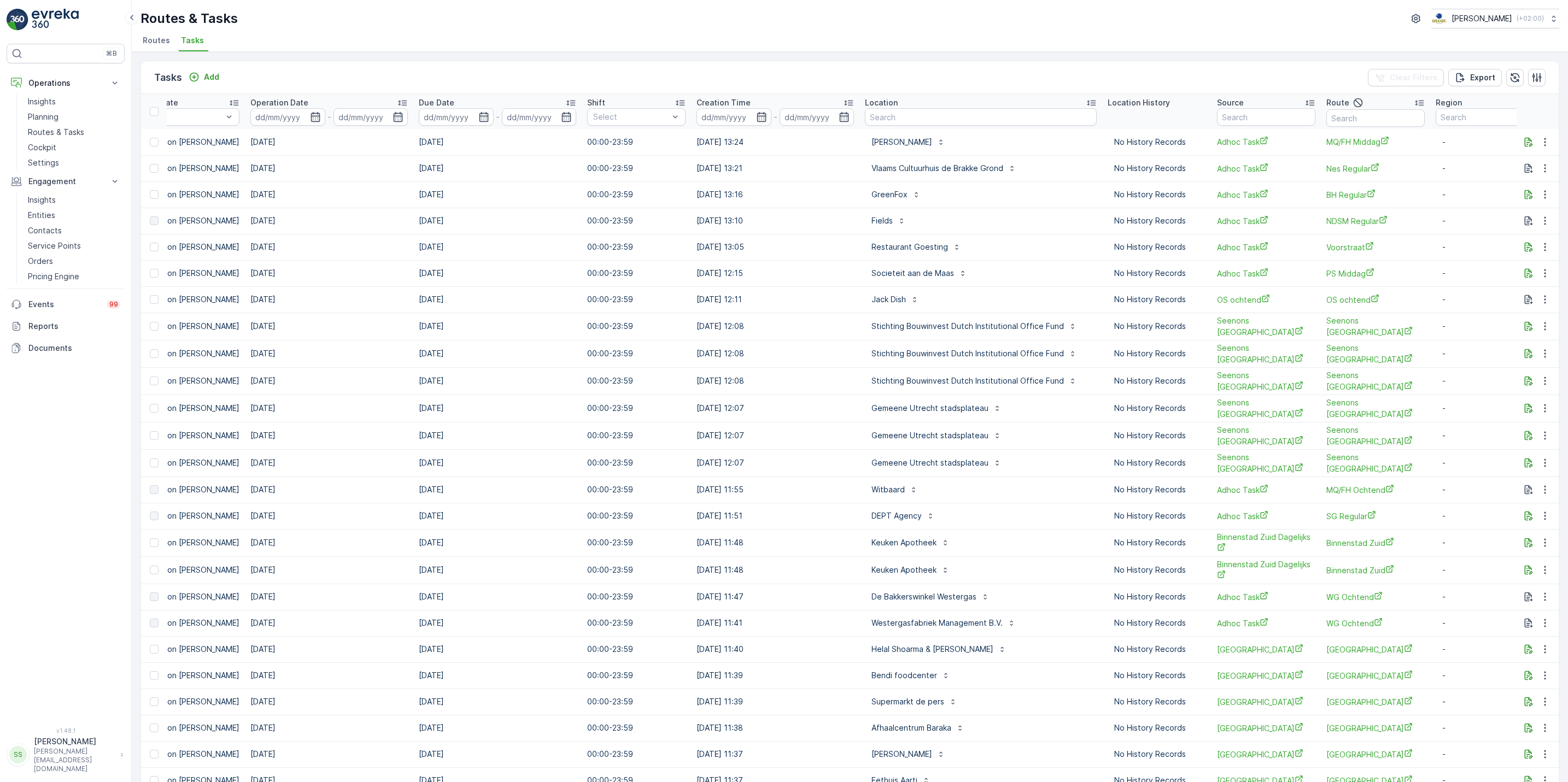
click at [158, 41] on span "Routes" at bounding box center [156, 40] width 27 height 11
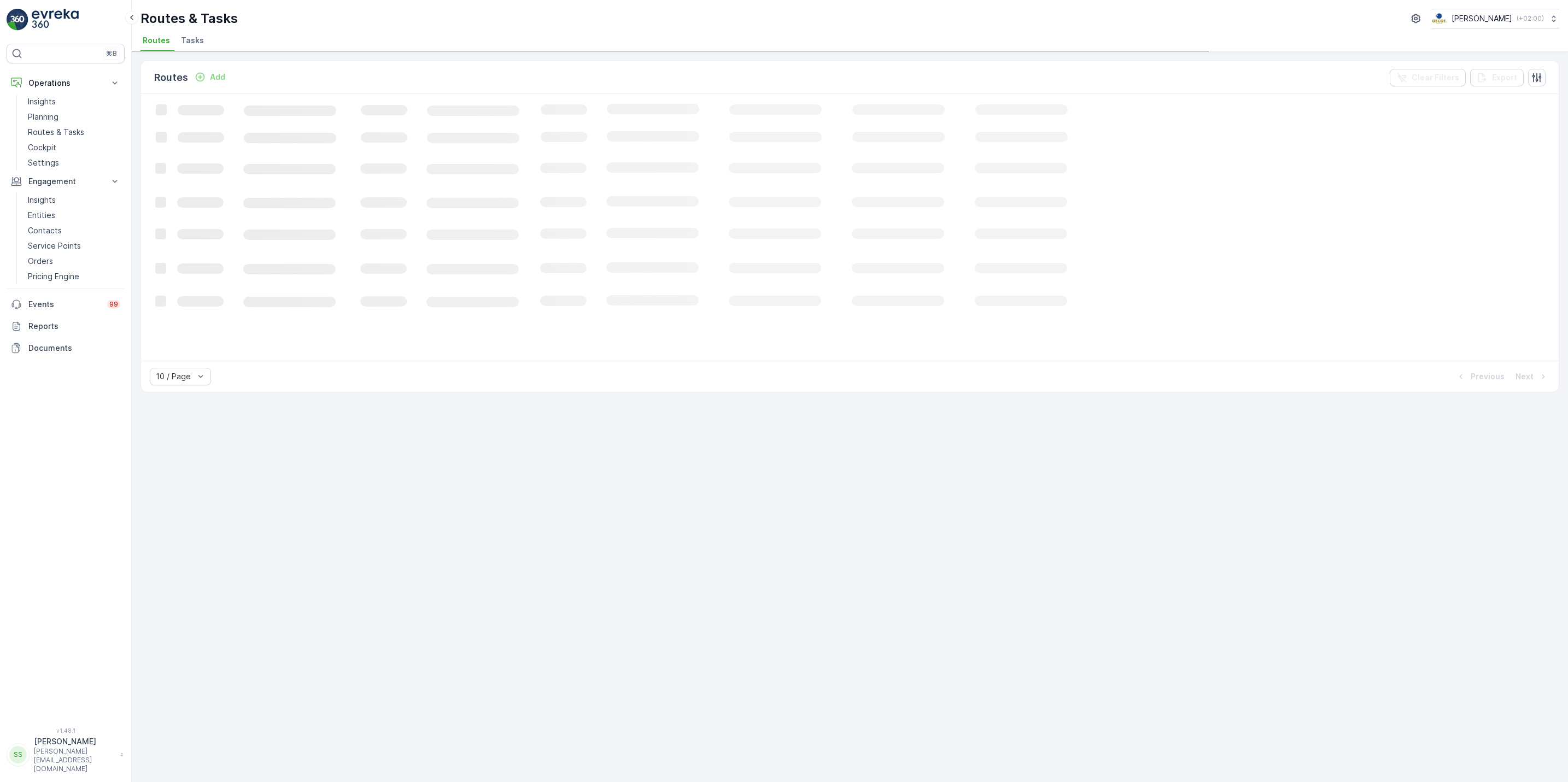
click at [194, 37] on span "Tasks" at bounding box center [192, 40] width 23 height 11
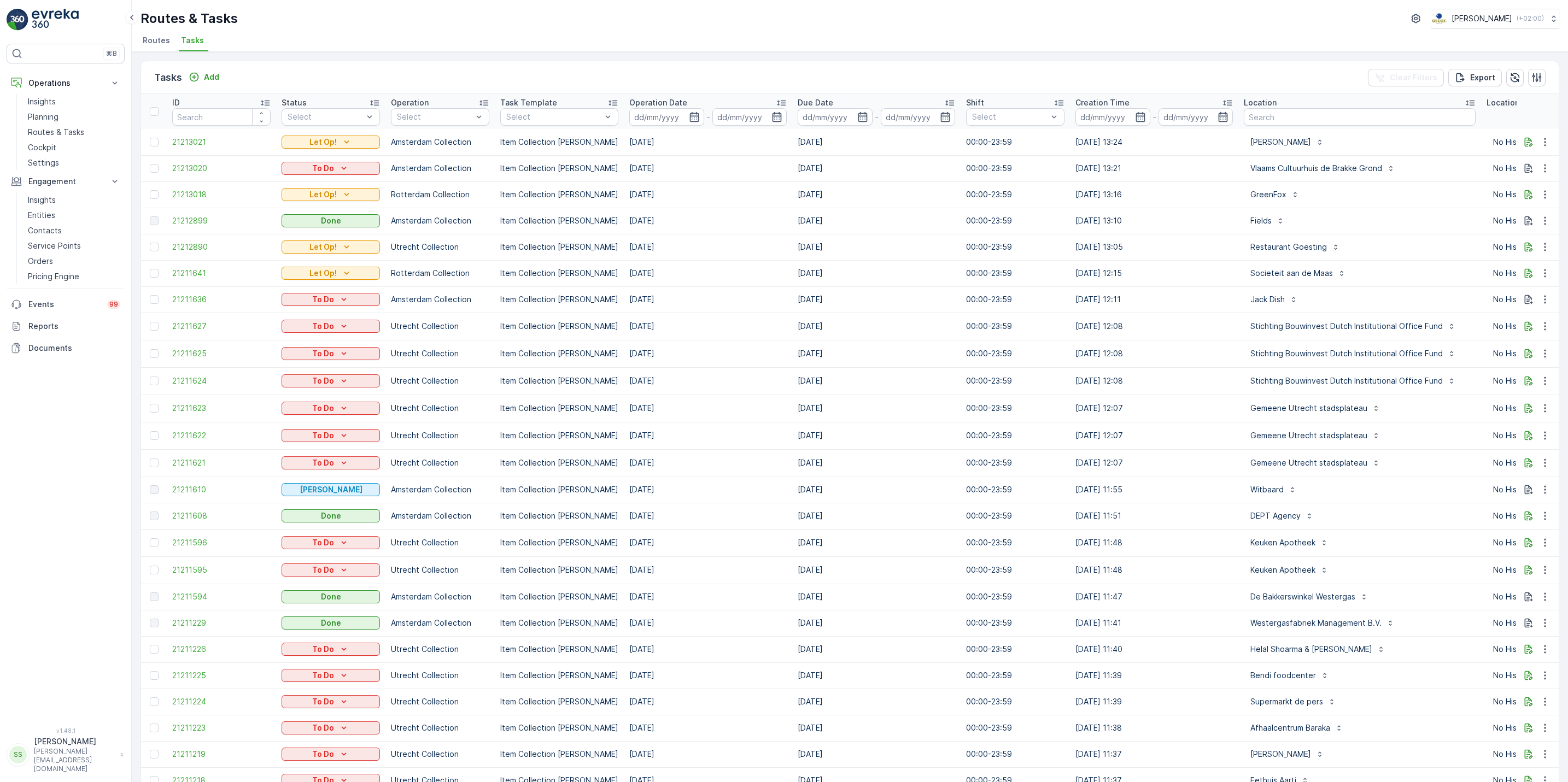
click at [1297, 116] on input "text" at bounding box center [1359, 117] width 232 height 18
type input "ste"
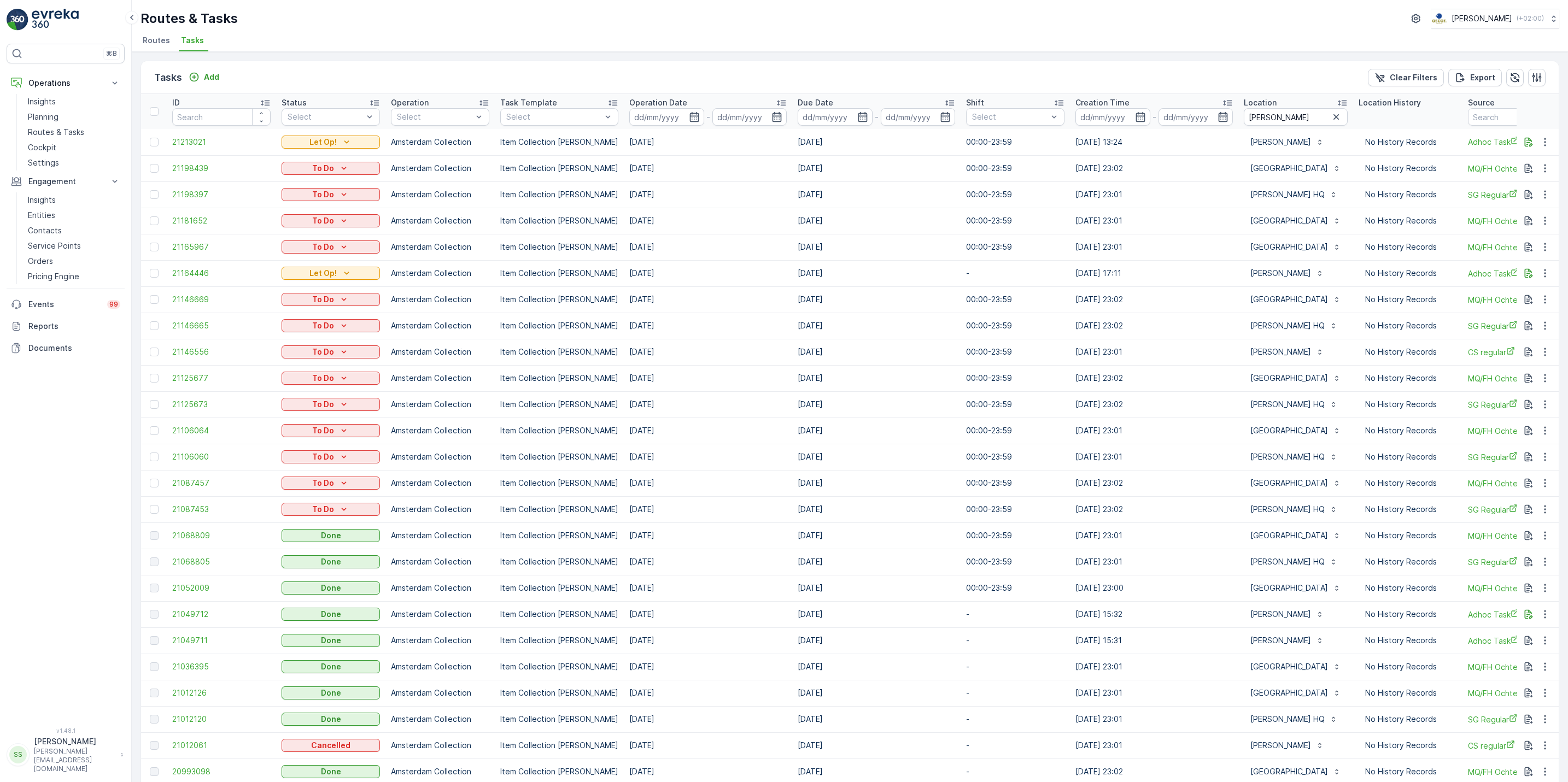
scroll to position [0, 271]
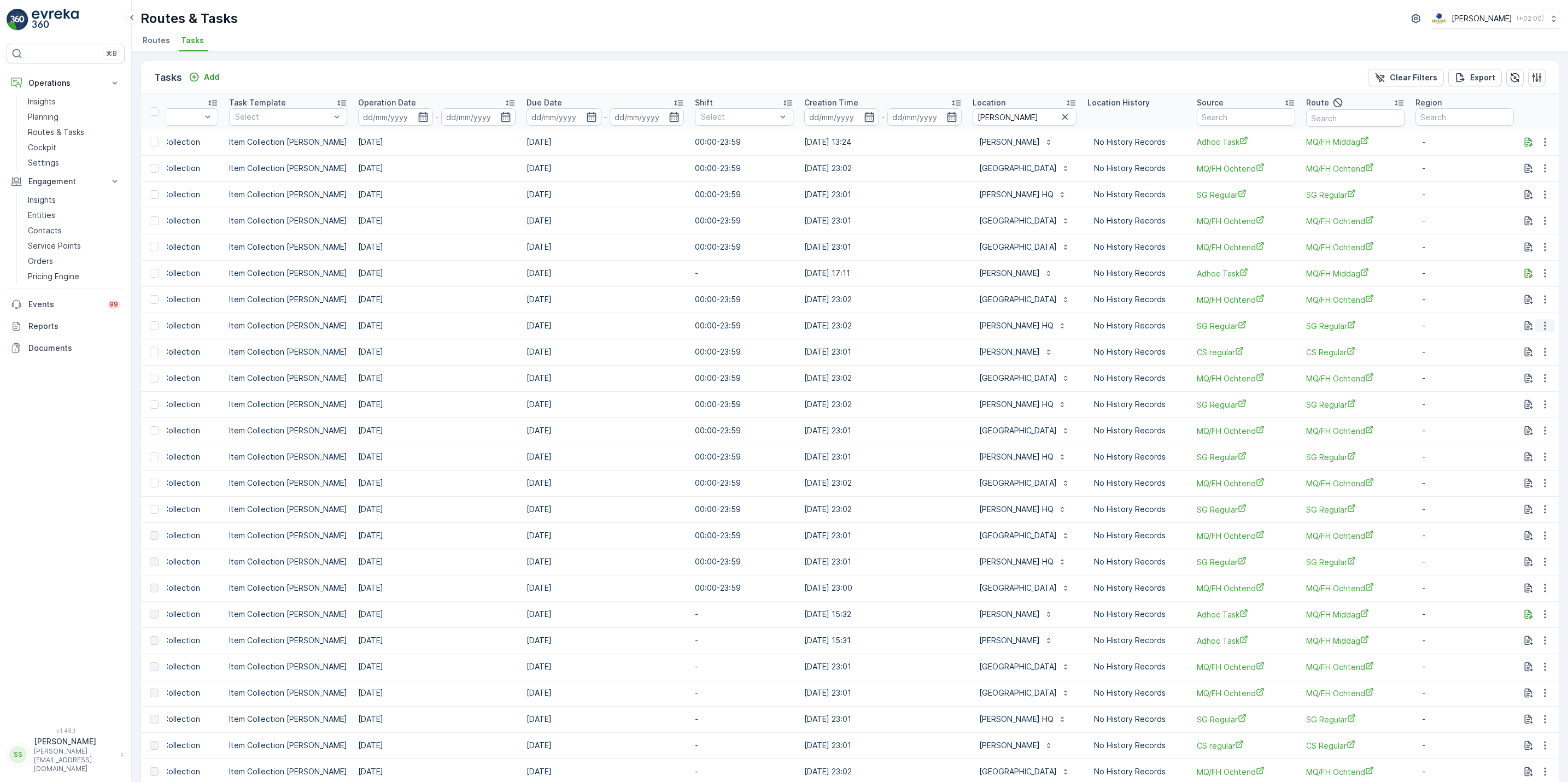
click at [1549, 329] on button "button" at bounding box center [1545, 326] width 19 height 13
drag, startPoint x: 950, startPoint y: 326, endPoint x: 976, endPoint y: 329, distance: 26.2
click at [976, 329] on tr "21146665 To Do Amsterdam Collection Item Collection Oscar Regulier [DATE] [DATE…" at bounding box center [716, 326] width 1692 height 26
drag, startPoint x: 976, startPoint y: 329, endPoint x: 930, endPoint y: 328, distance: 46.0
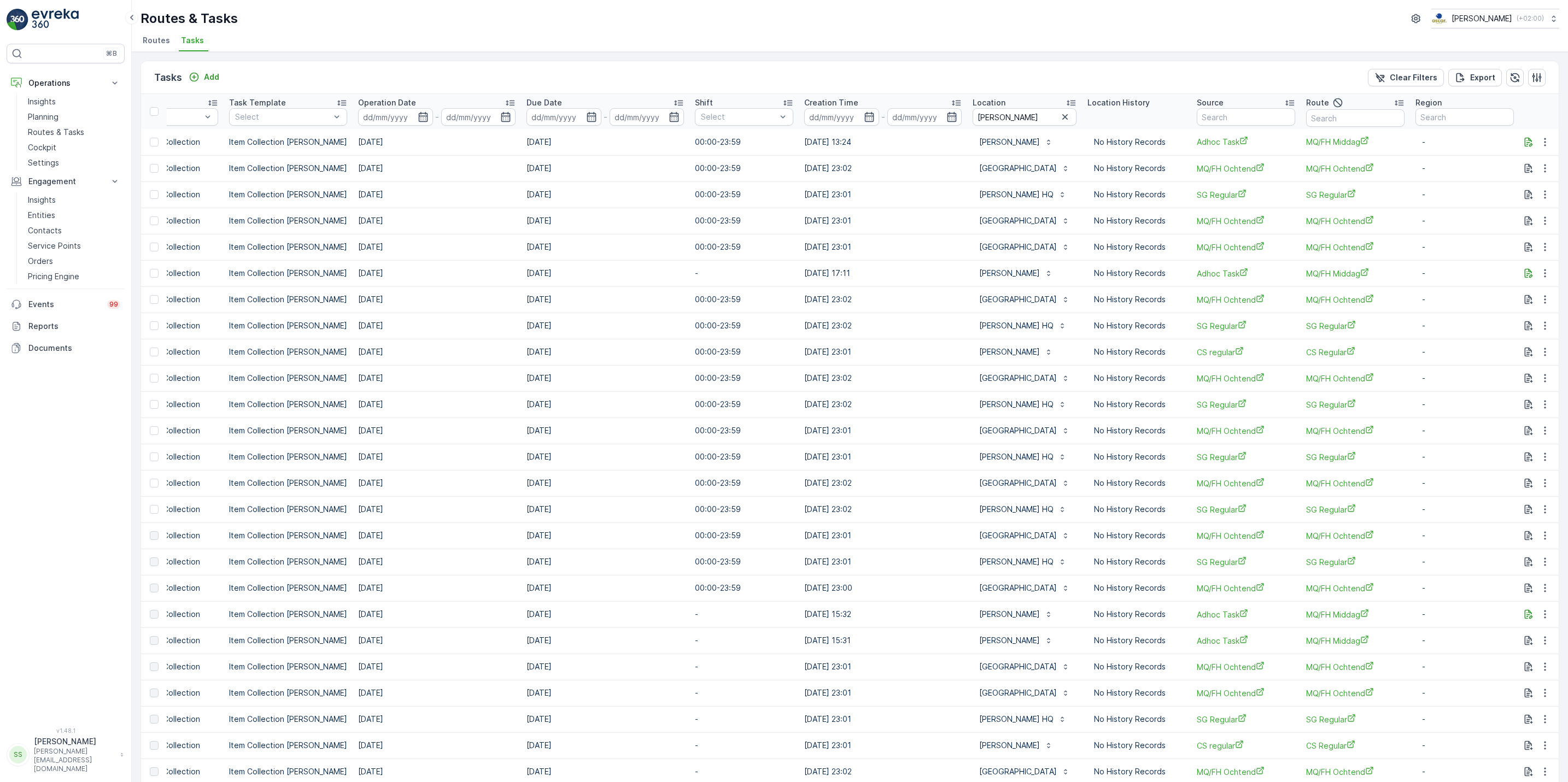
click at [930, 328] on td "[DATE] 23:02" at bounding box center [883, 326] width 169 height 26
drag, startPoint x: 948, startPoint y: 327, endPoint x: 1069, endPoint y: 319, distance: 121.3
click at [1069, 319] on tr "21146665 To Do Amsterdam Collection Item Collection Oscar Regulier [DATE] [DATE…" at bounding box center [716, 326] width 1692 height 26
click at [937, 327] on td "[DATE] 23:02" at bounding box center [883, 326] width 169 height 26
drag, startPoint x: 937, startPoint y: 327, endPoint x: 1063, endPoint y: 326, distance: 126.0
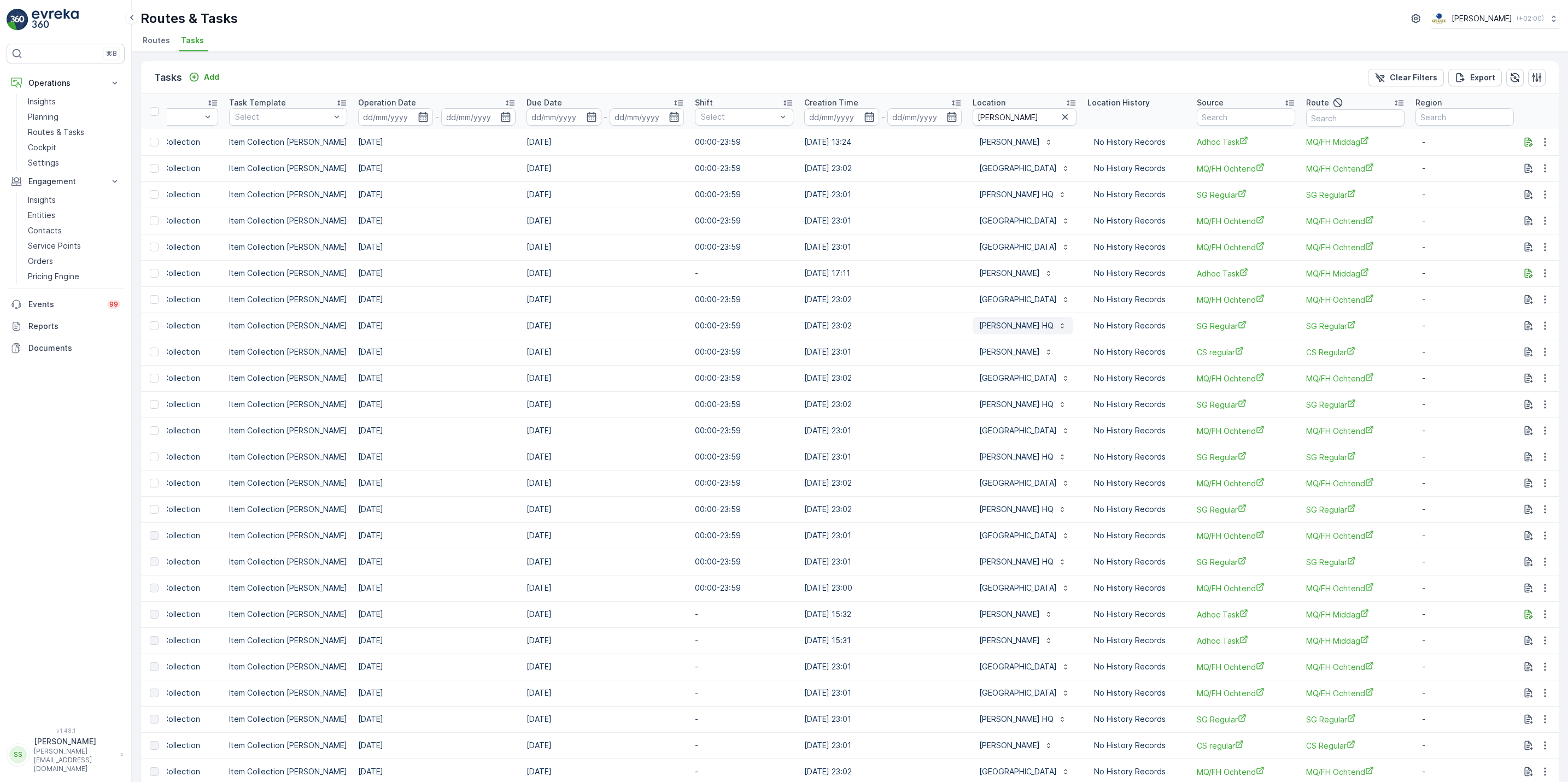
click at [1063, 326] on tr "21146665 To Do Amsterdam Collection Item Collection Oscar Regulier [DATE] [DATE…" at bounding box center [716, 326] width 1692 height 26
drag, startPoint x: 1063, startPoint y: 326, endPoint x: 945, endPoint y: 333, distance: 118.2
click at [945, 333] on td "[DATE] 23:02" at bounding box center [883, 326] width 169 height 26
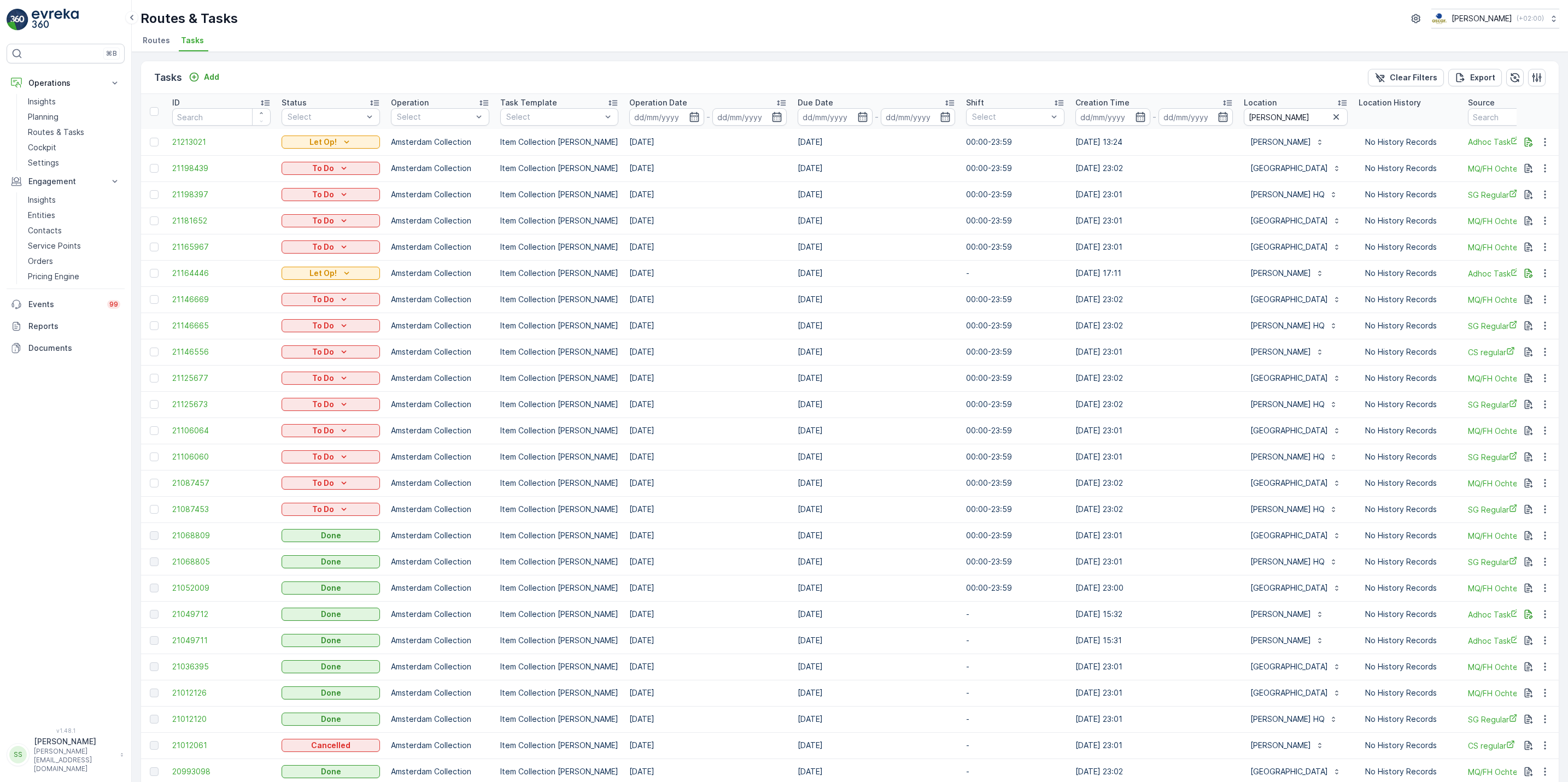
click at [138, 43] on div "Routes & Tasks [PERSON_NAME] ( +02:00 ) Routes Tasks" at bounding box center [850, 26] width 1437 height 52
click at [148, 43] on span "Routes" at bounding box center [156, 40] width 27 height 11
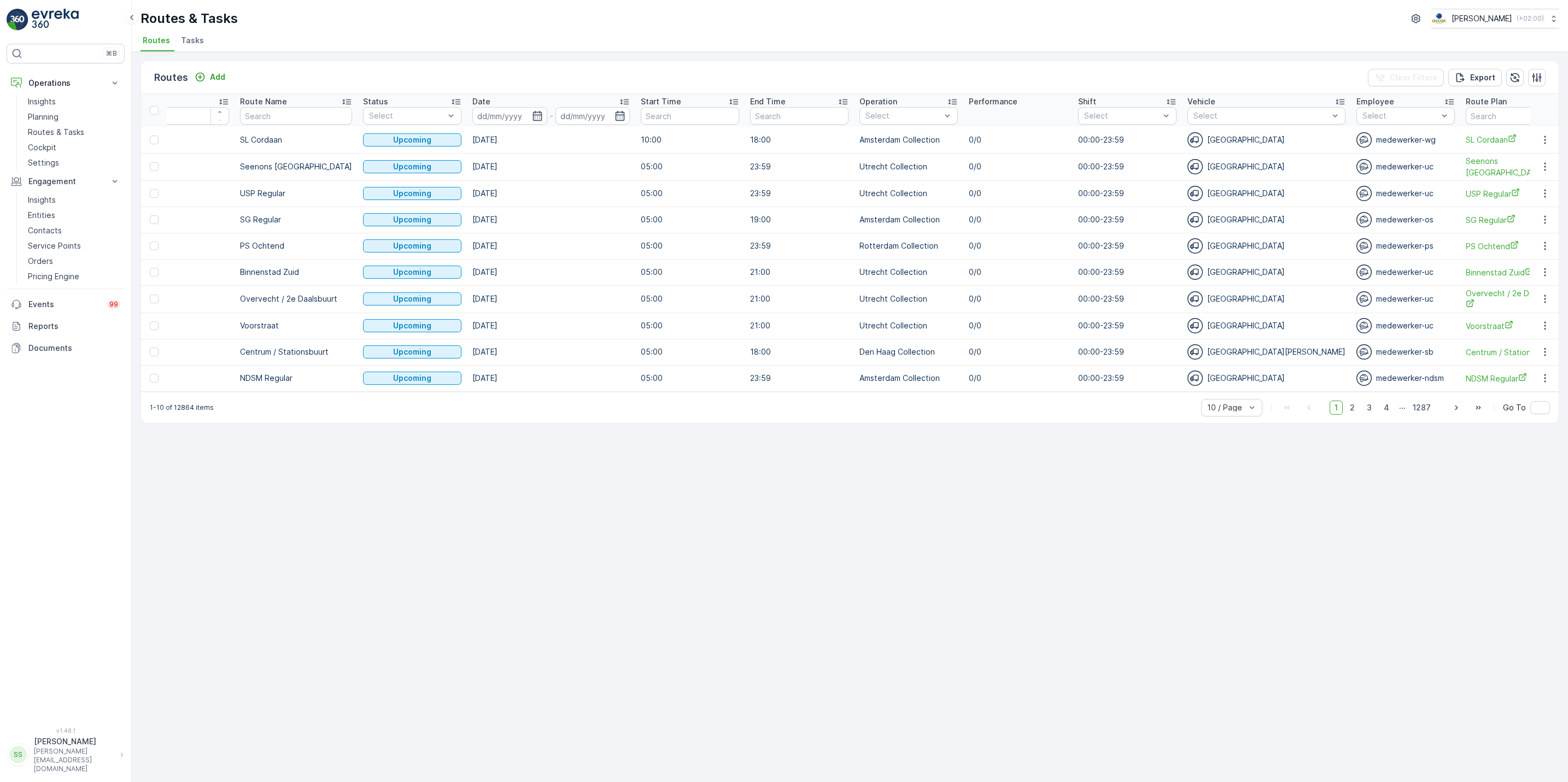
scroll to position [0, 20]
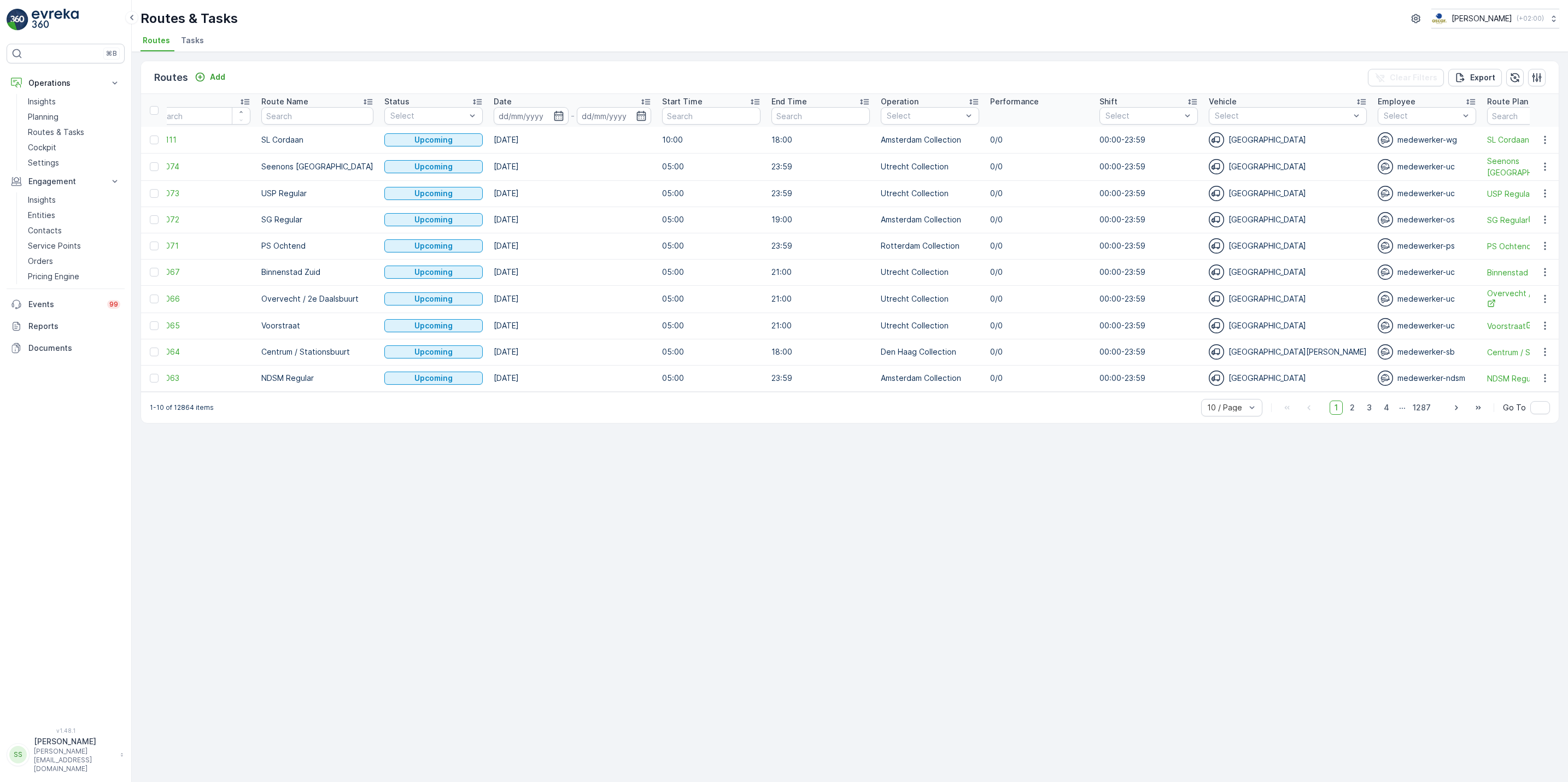
click at [186, 36] on span "Tasks" at bounding box center [192, 40] width 23 height 11
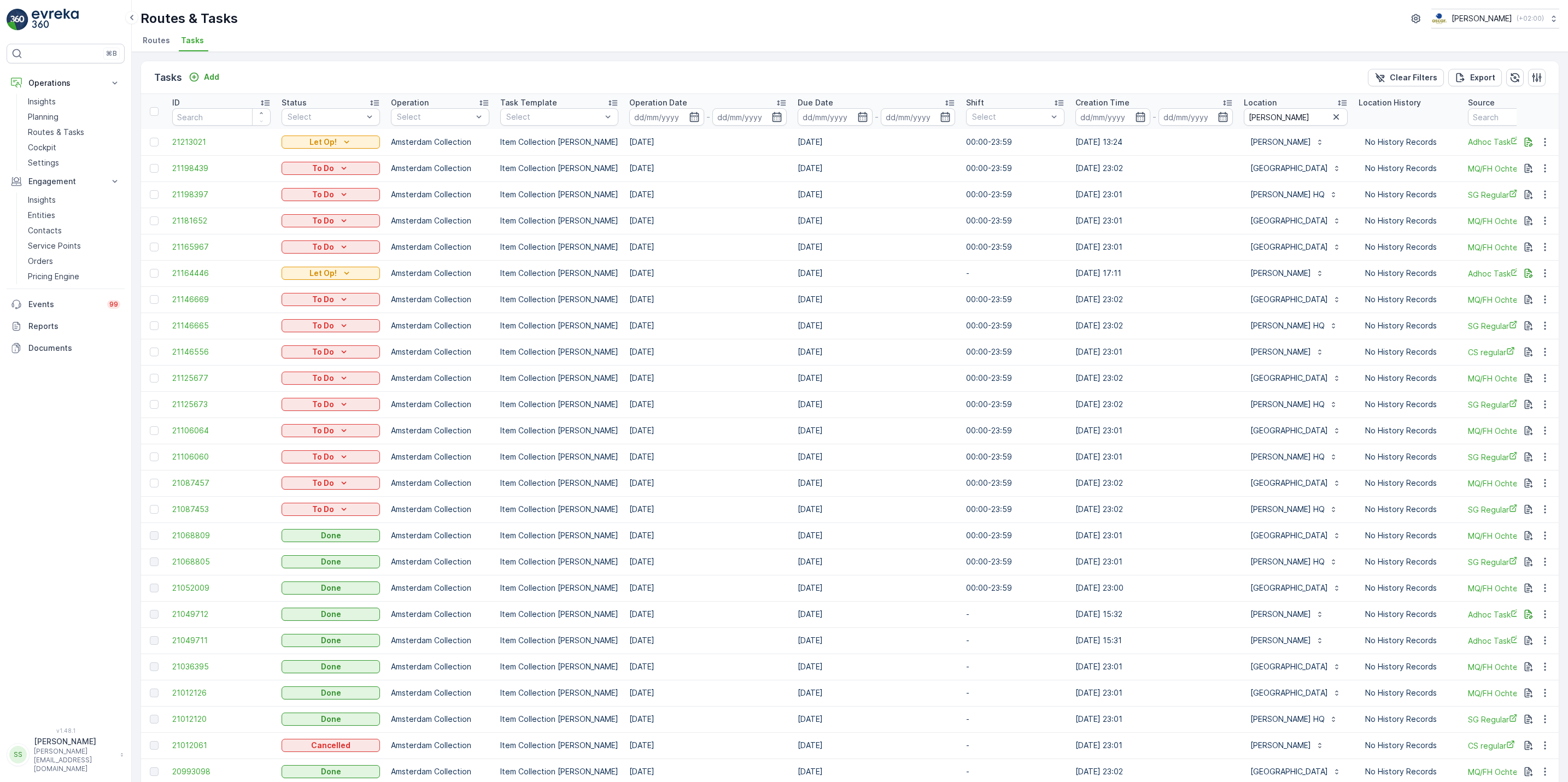
scroll to position [0, 271]
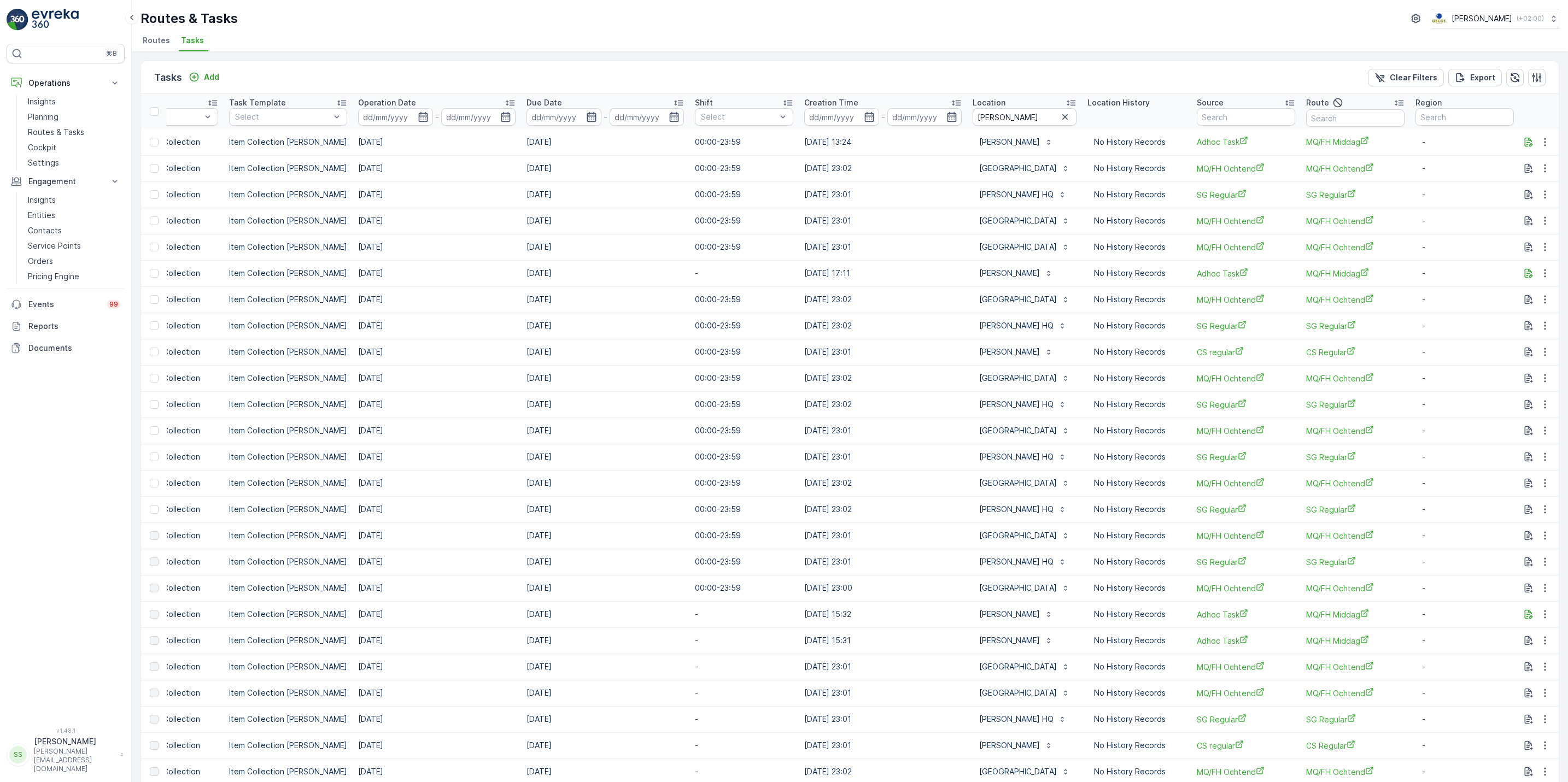
click at [586, 116] on icon "button" at bounding box center [592, 117] width 11 height 11
click at [418, 116] on icon "button" at bounding box center [422, 117] width 9 height 10
click at [467, 271] on div "25" at bounding box center [466, 273] width 18 height 18
type input "[DATE]"
click at [467, 271] on div "25" at bounding box center [466, 273] width 18 height 18
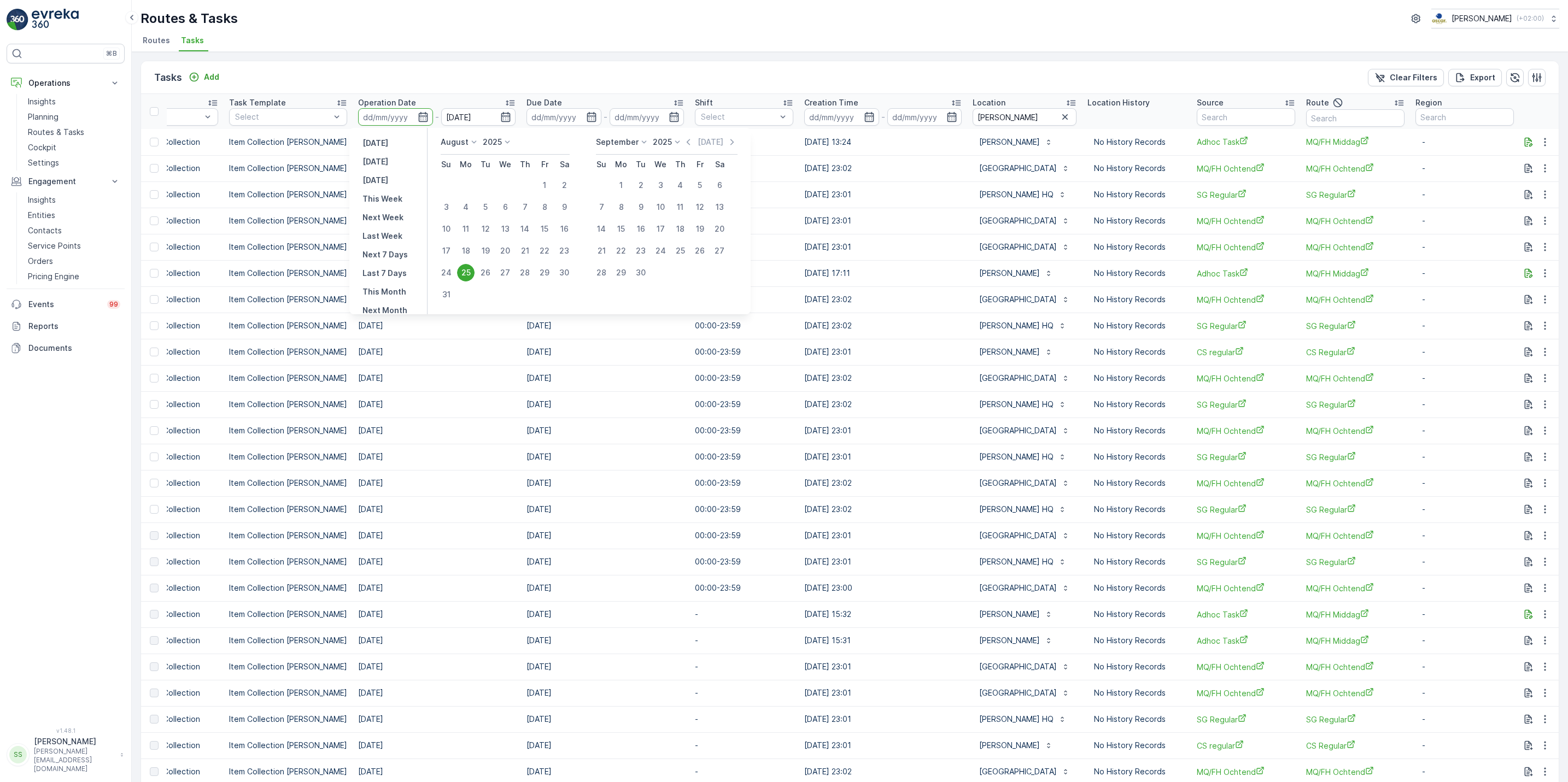
type input "[DATE]"
click at [466, 271] on div "25" at bounding box center [466, 273] width 18 height 18
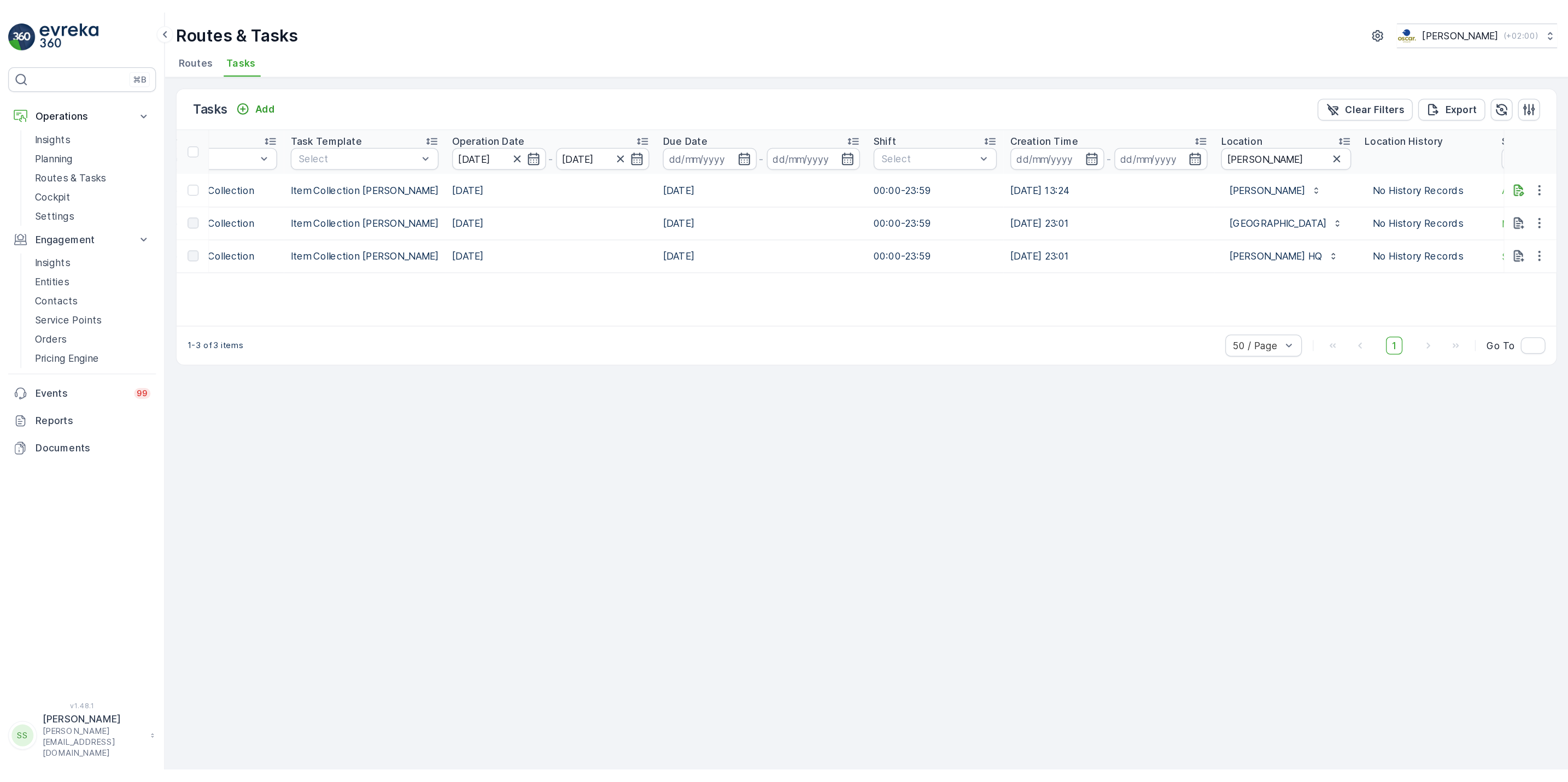
scroll to position [0, 268]
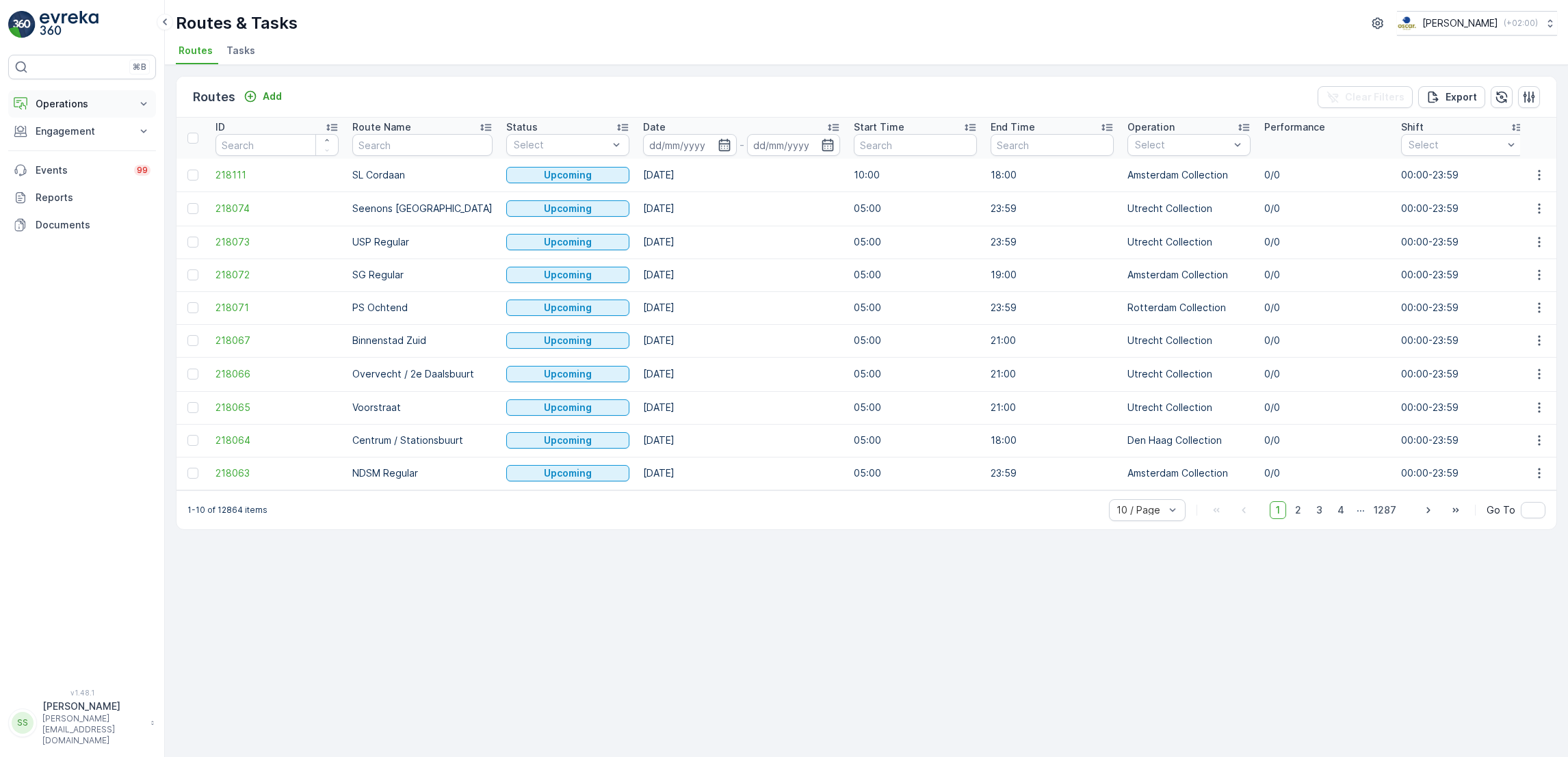
click at [120, 110] on p "Operations" at bounding box center [82, 104] width 93 height 14
click at [97, 169] on p "Routes & Tasks" at bounding box center [70, 165] width 71 height 14
click at [250, 43] on span "Tasks" at bounding box center [241, 50] width 29 height 14
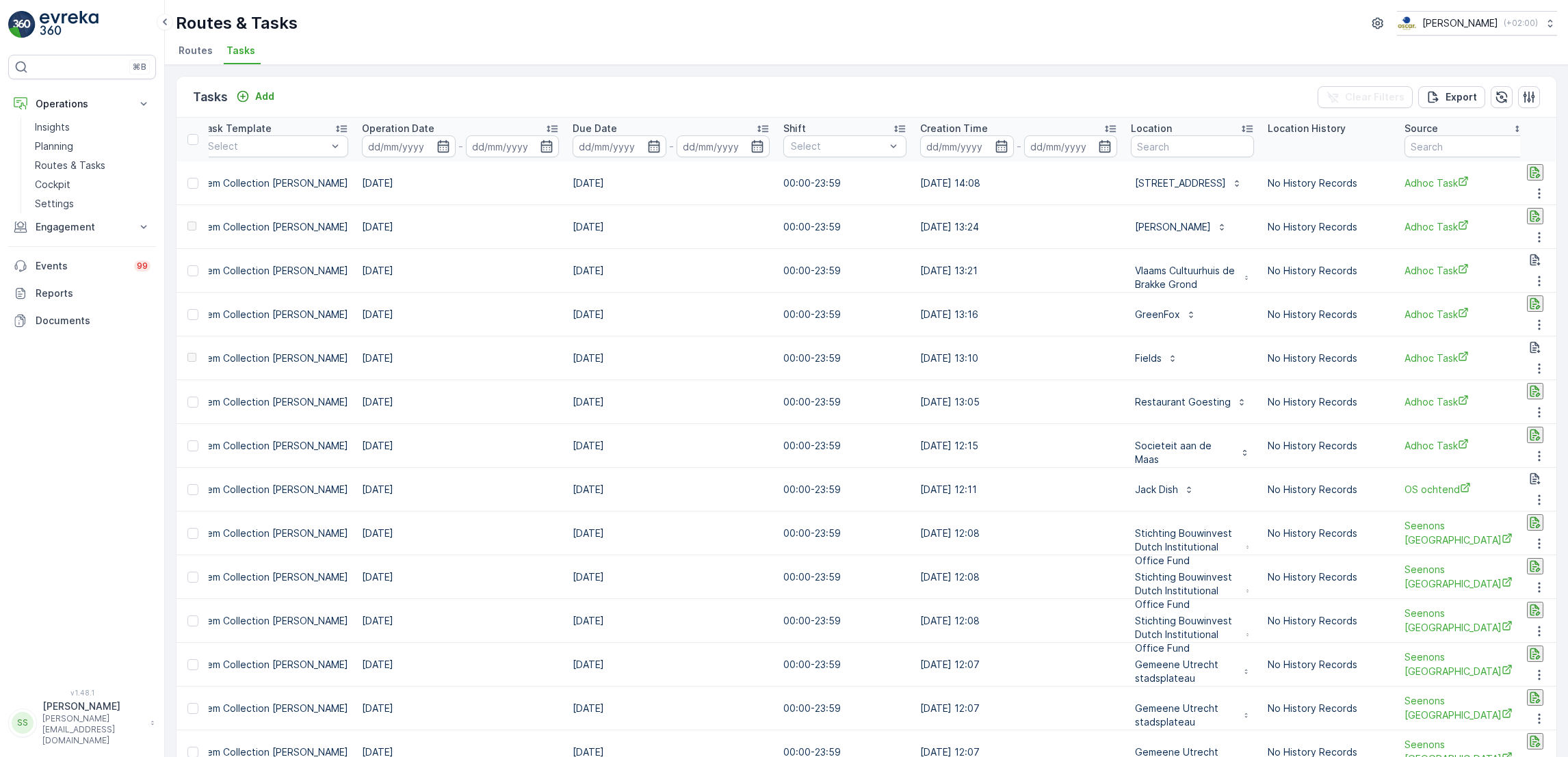
scroll to position [0, 637]
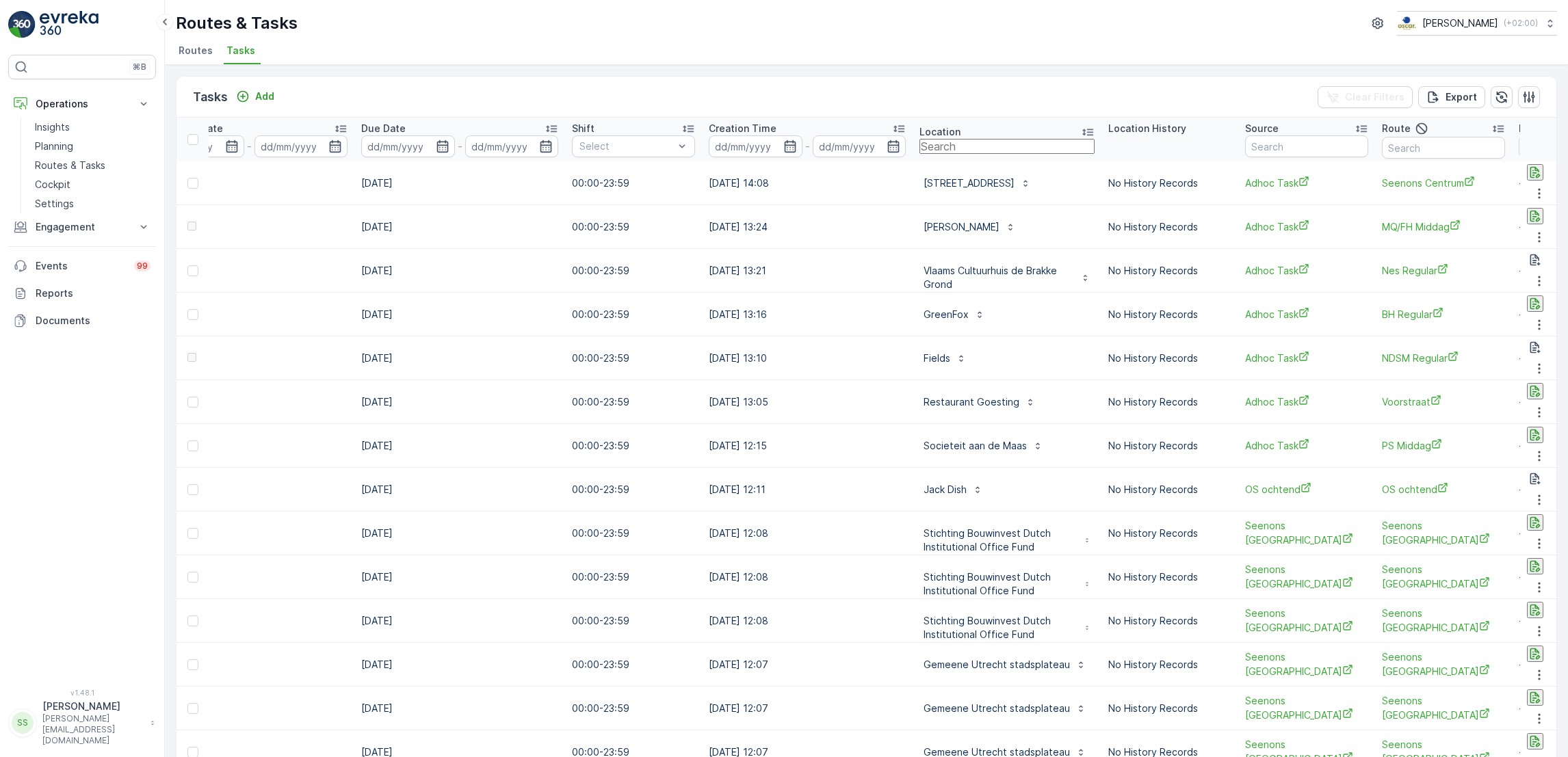
click at [950, 143] on input "text" at bounding box center [1007, 146] width 175 height 15
type input "gregar"
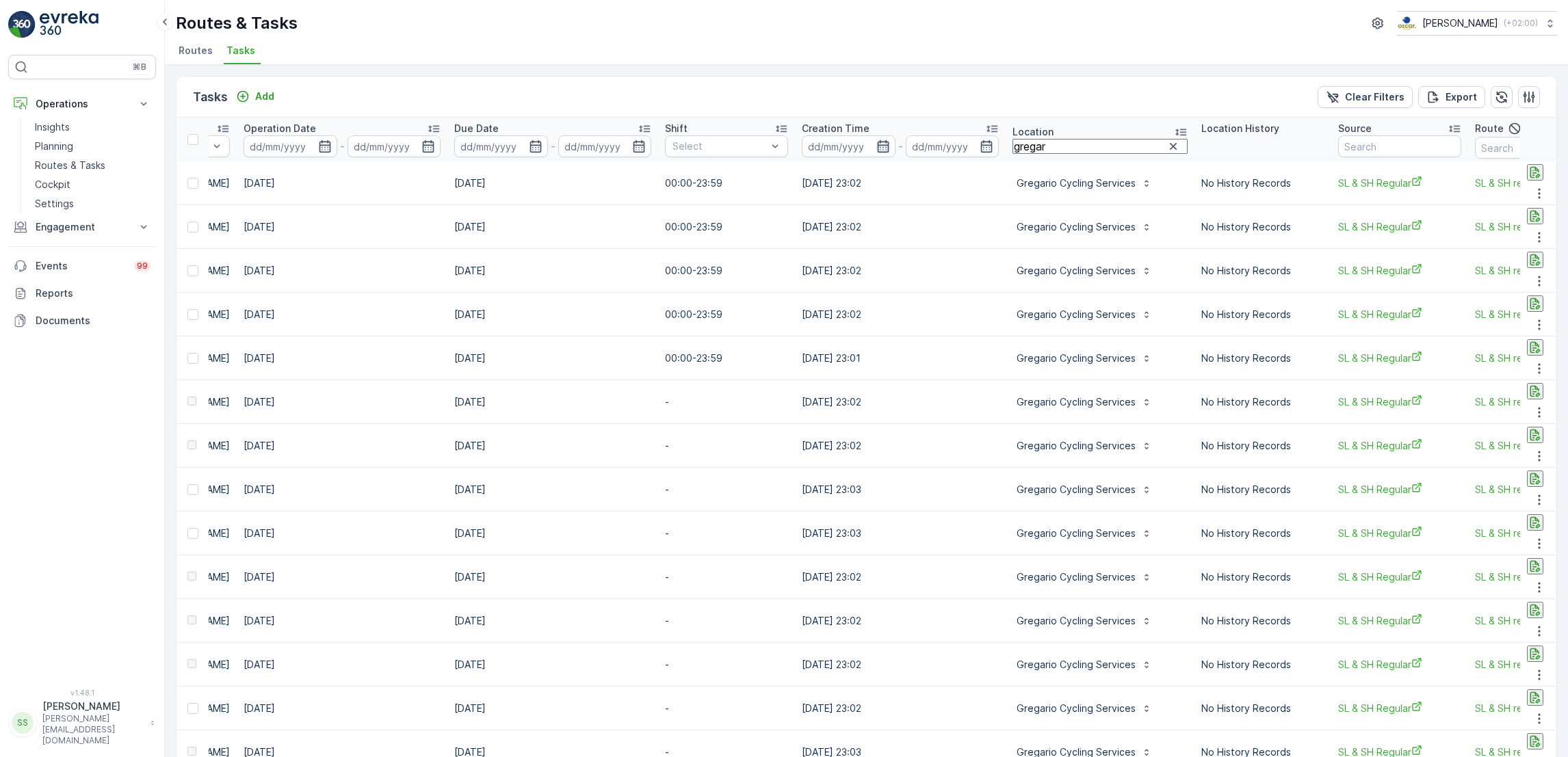
scroll to position [0, 543]
click at [529, 140] on icon "button" at bounding box center [536, 146] width 14 height 14
click at [319, 142] on icon "button" at bounding box center [326, 146] width 14 height 14
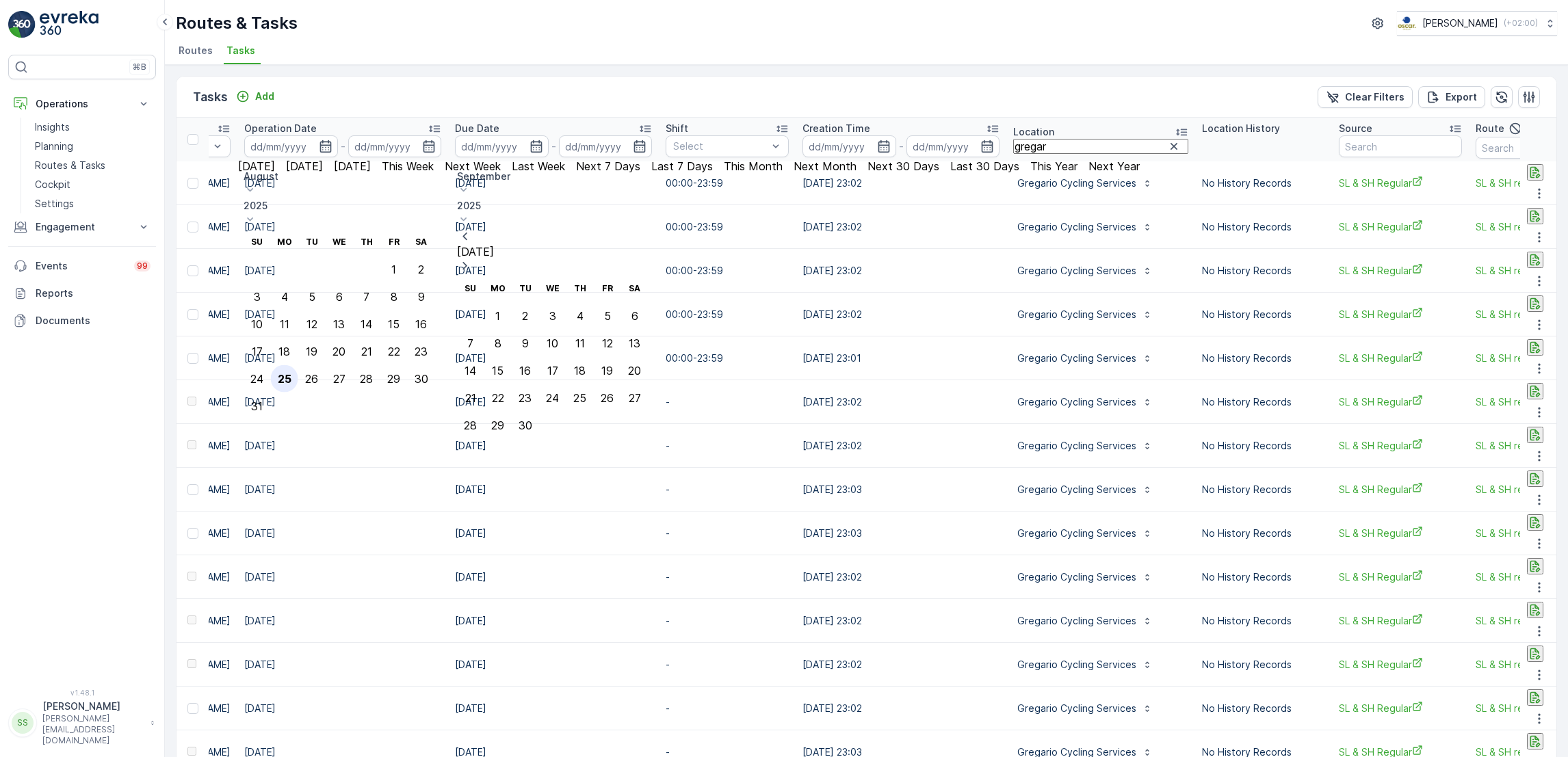
click at [292, 373] on div "25" at bounding box center [285, 379] width 14 height 12
type input "[DATE]"
click at [292, 373] on div "25" at bounding box center [285, 379] width 14 height 12
type input "[DATE]"
click at [292, 373] on div "25" at bounding box center [285, 379] width 14 height 12
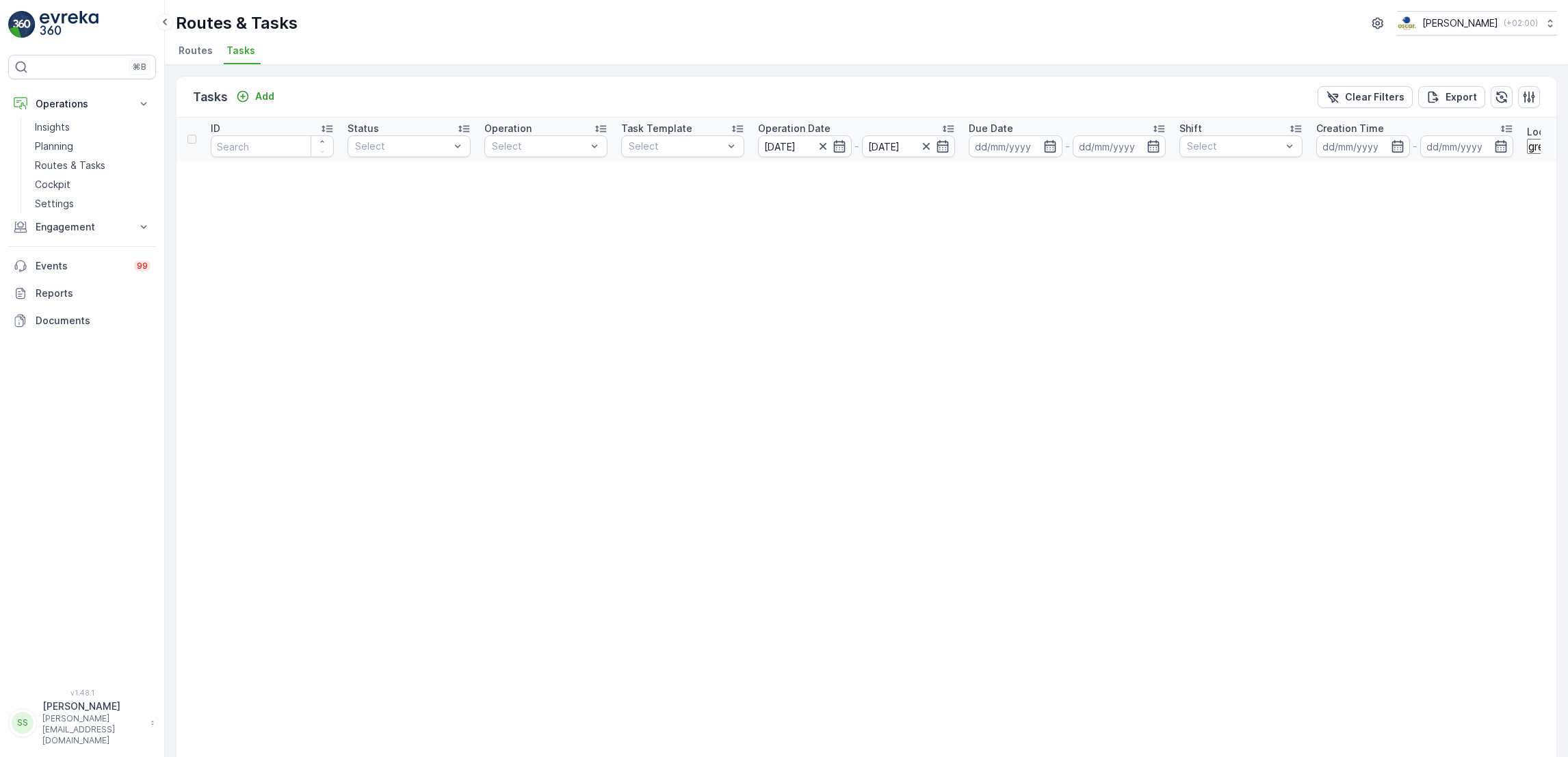
scroll to position [0, 42]
click at [806, 155] on input "[DATE]" at bounding box center [804, 146] width 94 height 22
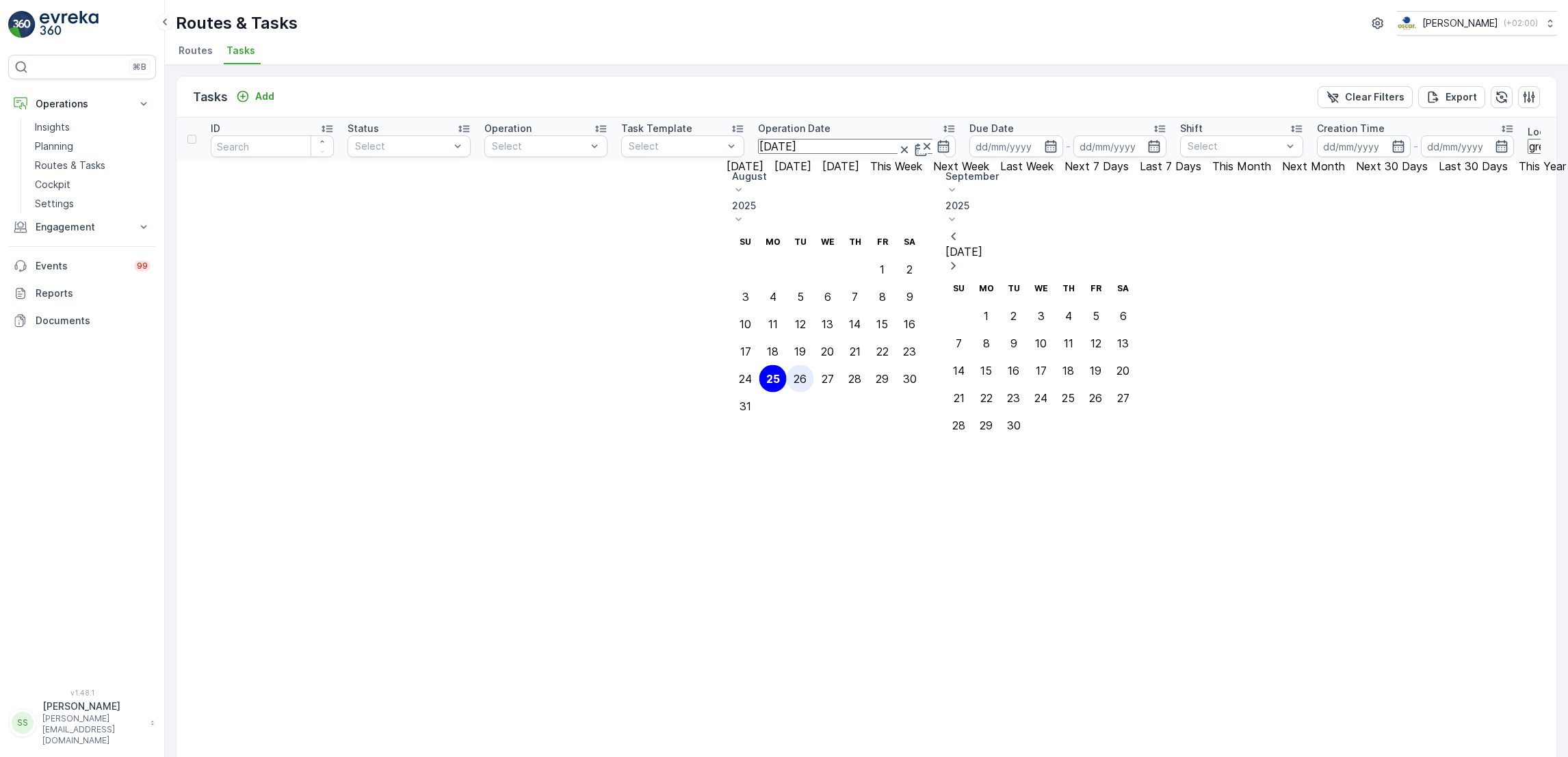
click at [806, 373] on div "26" at bounding box center [800, 379] width 13 height 12
type input "[DATE]"
click at [806, 373] on div "26" at bounding box center [800, 379] width 13 height 12
type input "[DATE]"
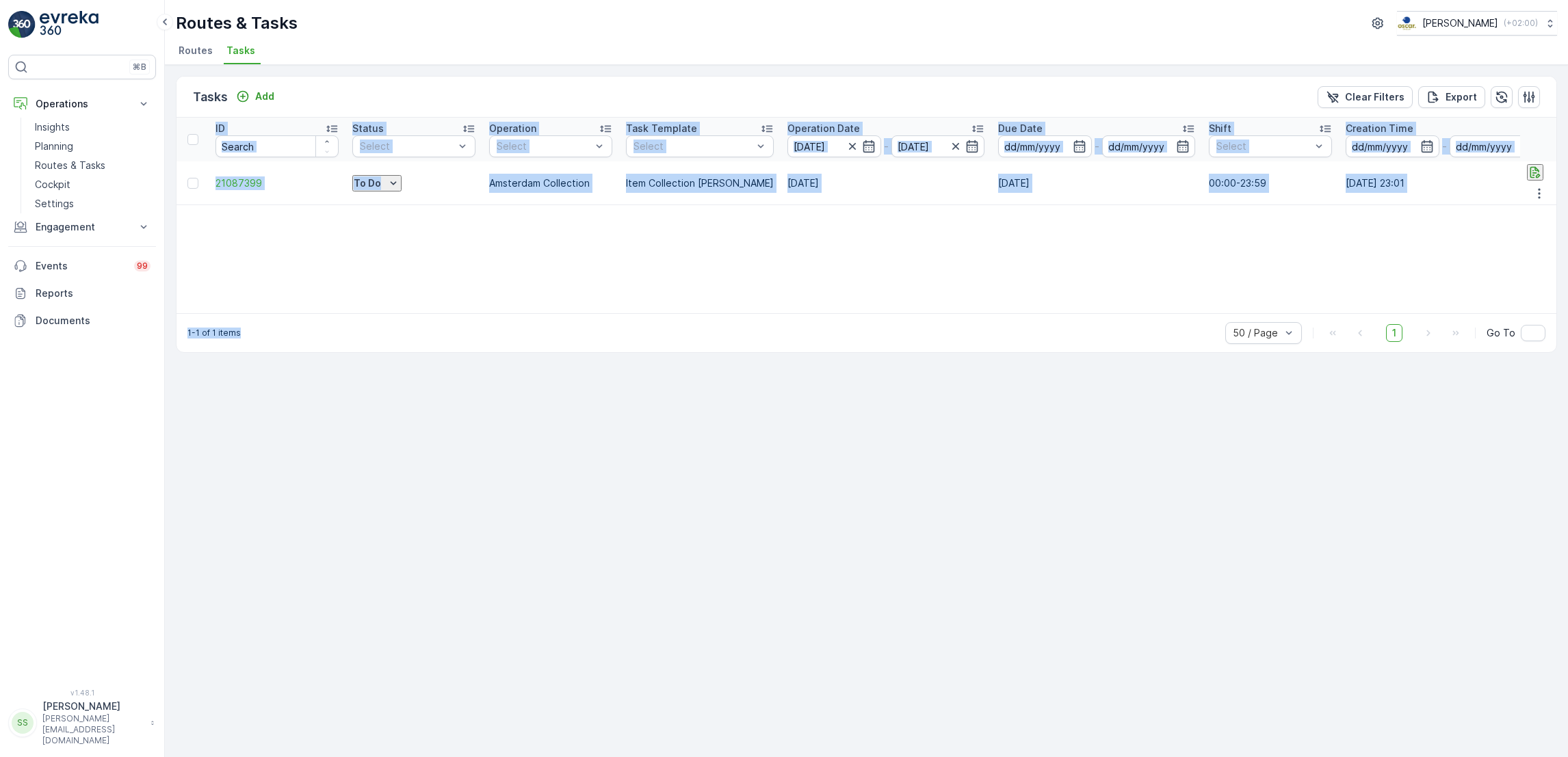
drag, startPoint x: 893, startPoint y: 344, endPoint x: 806, endPoint y: 275, distance: 111.0
click at [806, 275] on div "ID Status Select Operation Select Task Template Select Operation Date 26.08.202…" at bounding box center [867, 215] width 1380 height 196
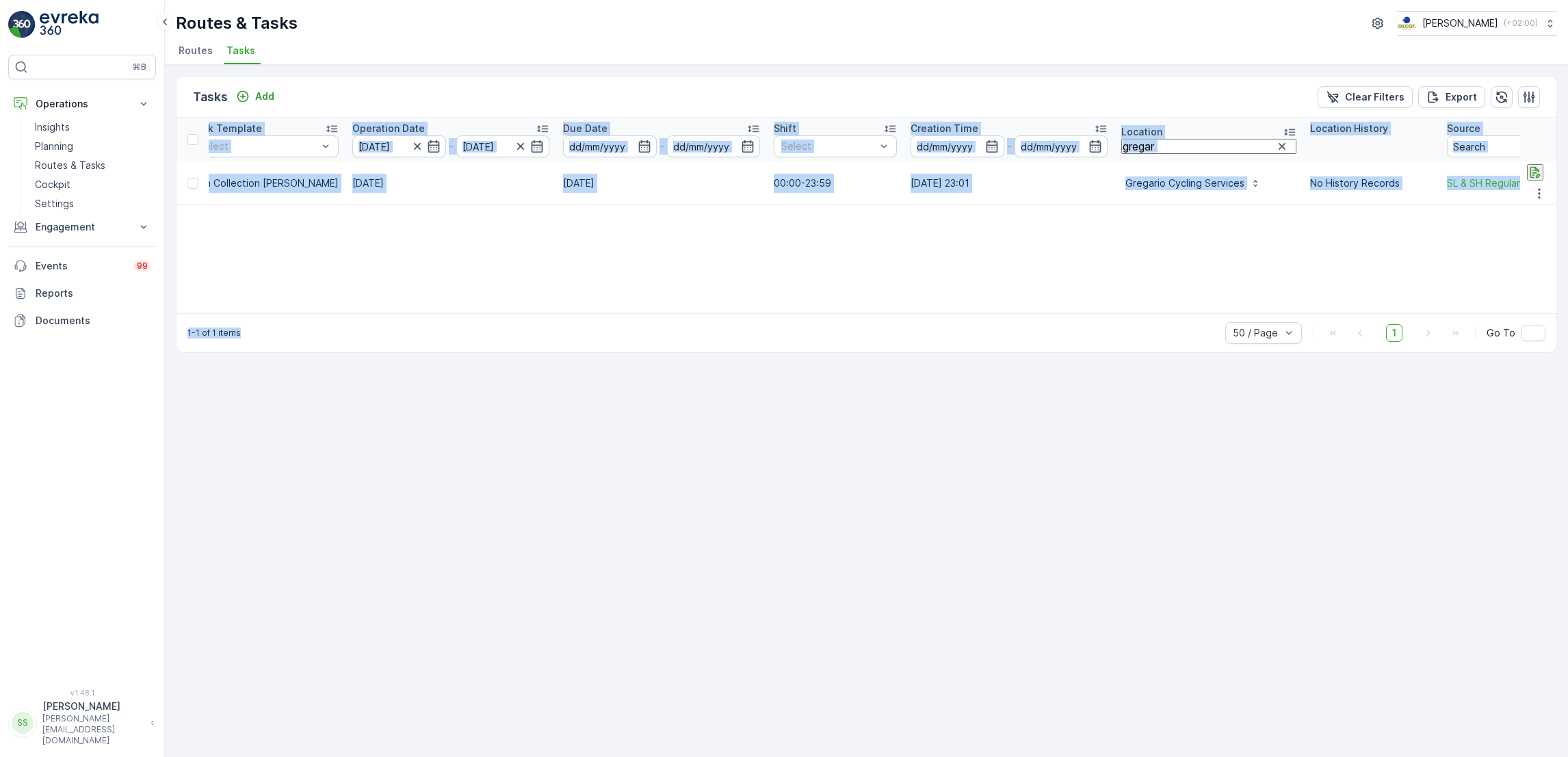
scroll to position [0, 438]
click at [806, 275] on div "ID Status Select Operation Select Task Template Select Operation Date 26.08.202…" at bounding box center [867, 215] width 1380 height 196
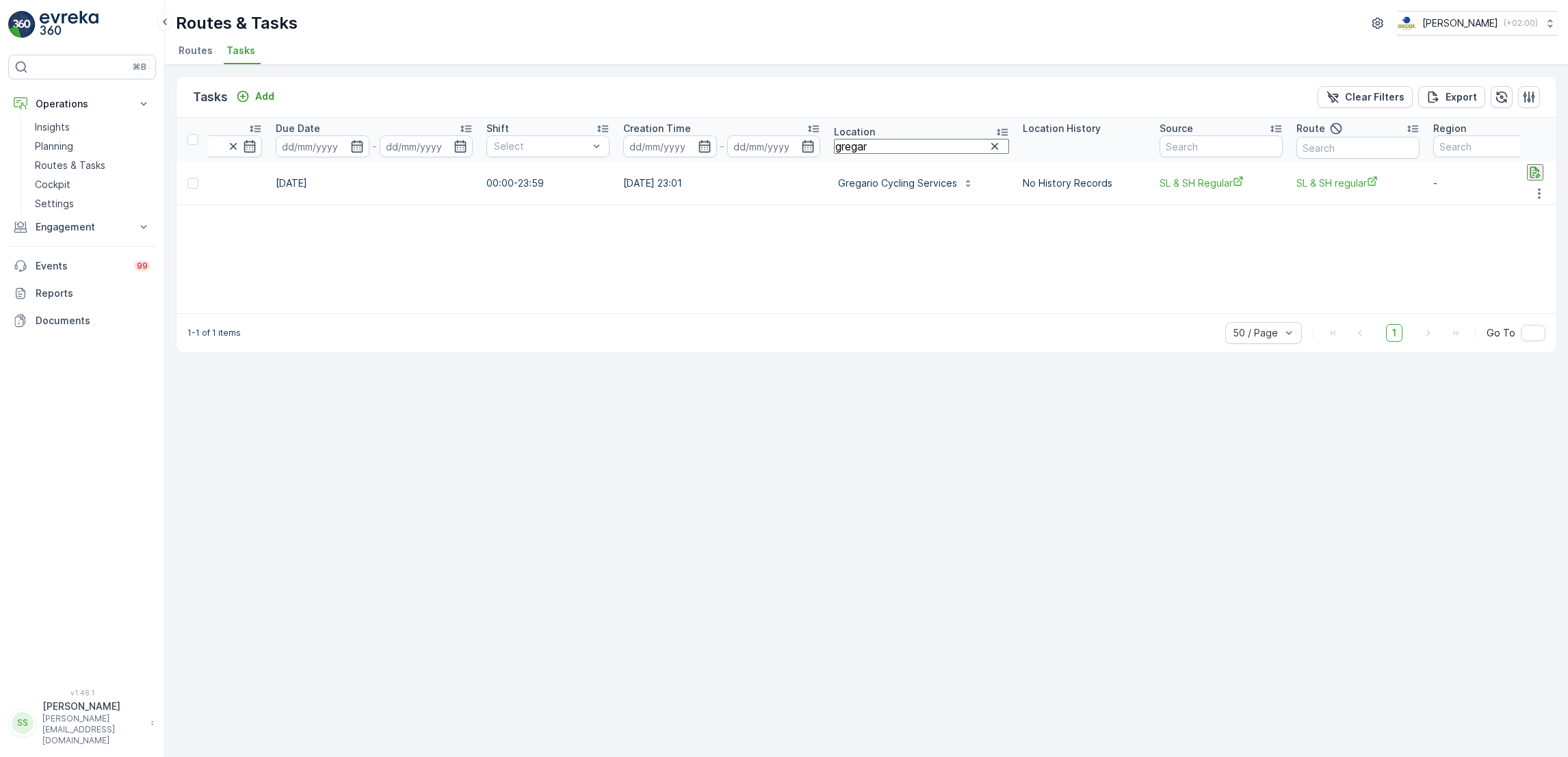
scroll to position [0, 745]
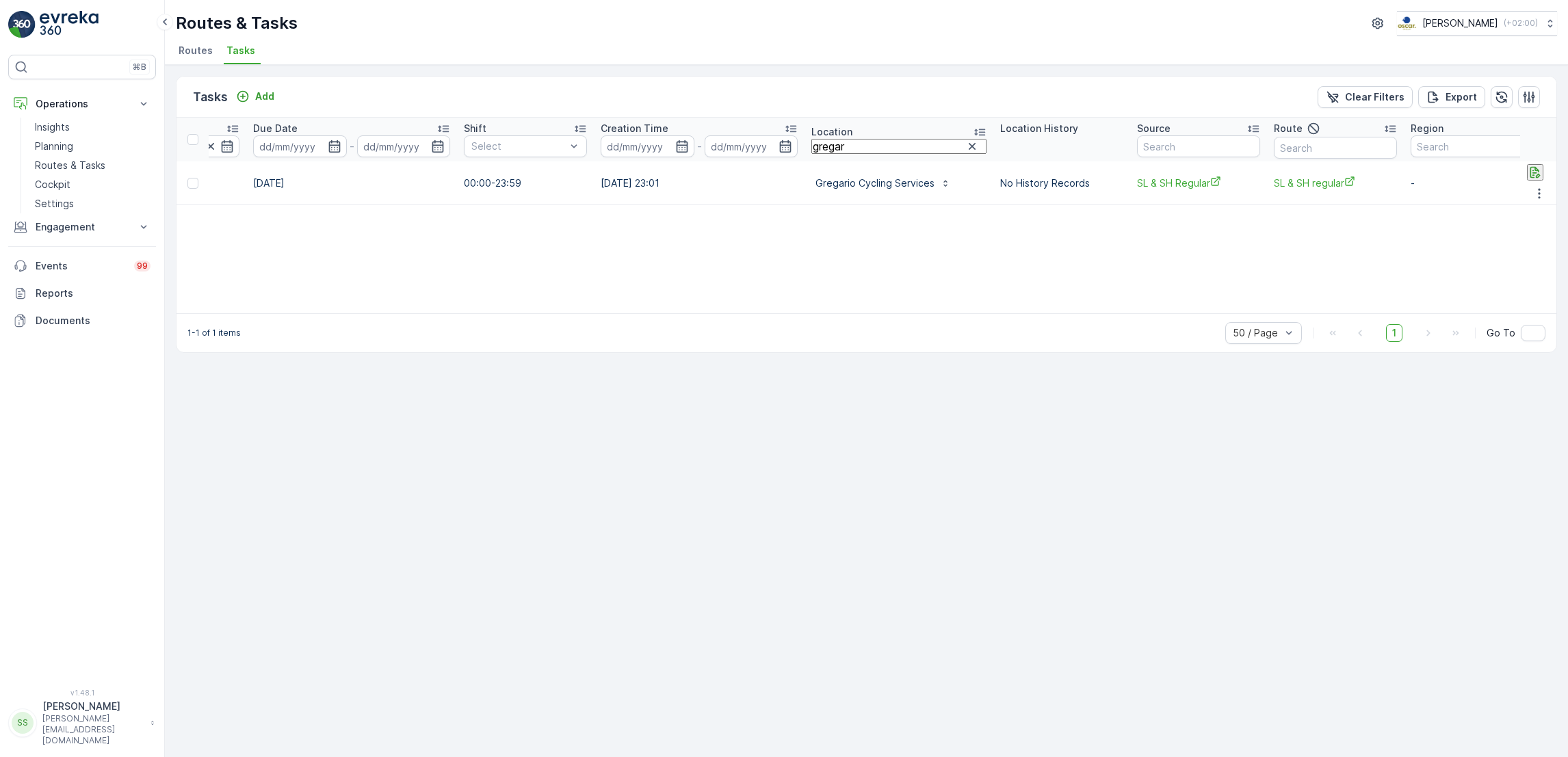
click at [1530, 175] on icon "button" at bounding box center [1534, 172] width 10 height 11
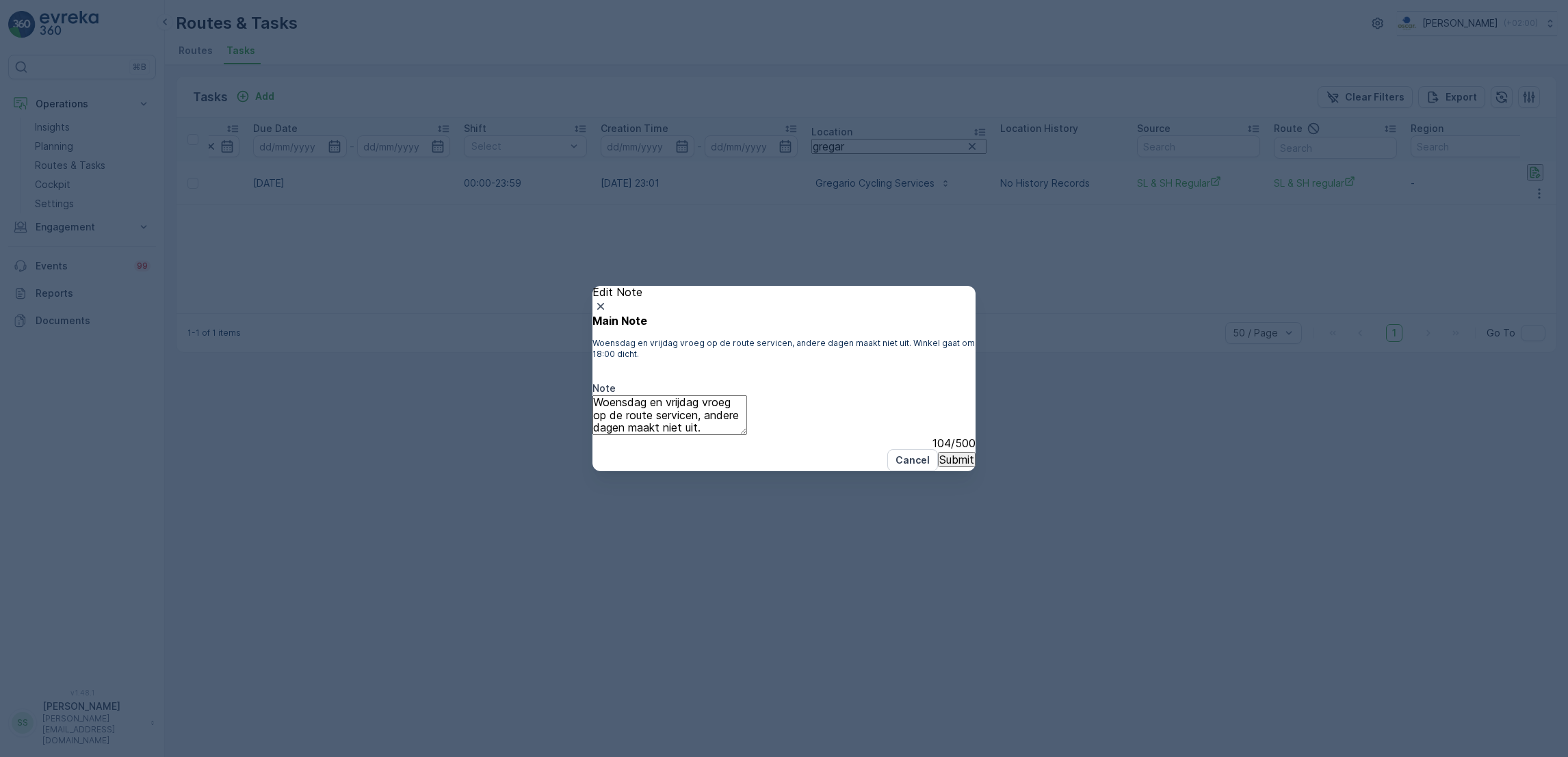
click at [747, 419] on textarea "Woensdag en vrijdag vroeg op de route servicen, andere dagen maakt niet uit. Wi…" at bounding box center [669, 414] width 155 height 39
click at [618, 403] on textarea "Woensdag en vrijdag vroeg op de route servicen, andere dagen maakt niet uit. Wi…" at bounding box center [669, 414] width 155 height 39
type textarea "Graag. vroeg langs vandaag! Woensdag en vrijdag vroeg op de route servicen, and…"
click at [939, 466] on p "Submit" at bounding box center [956, 459] width 35 height 12
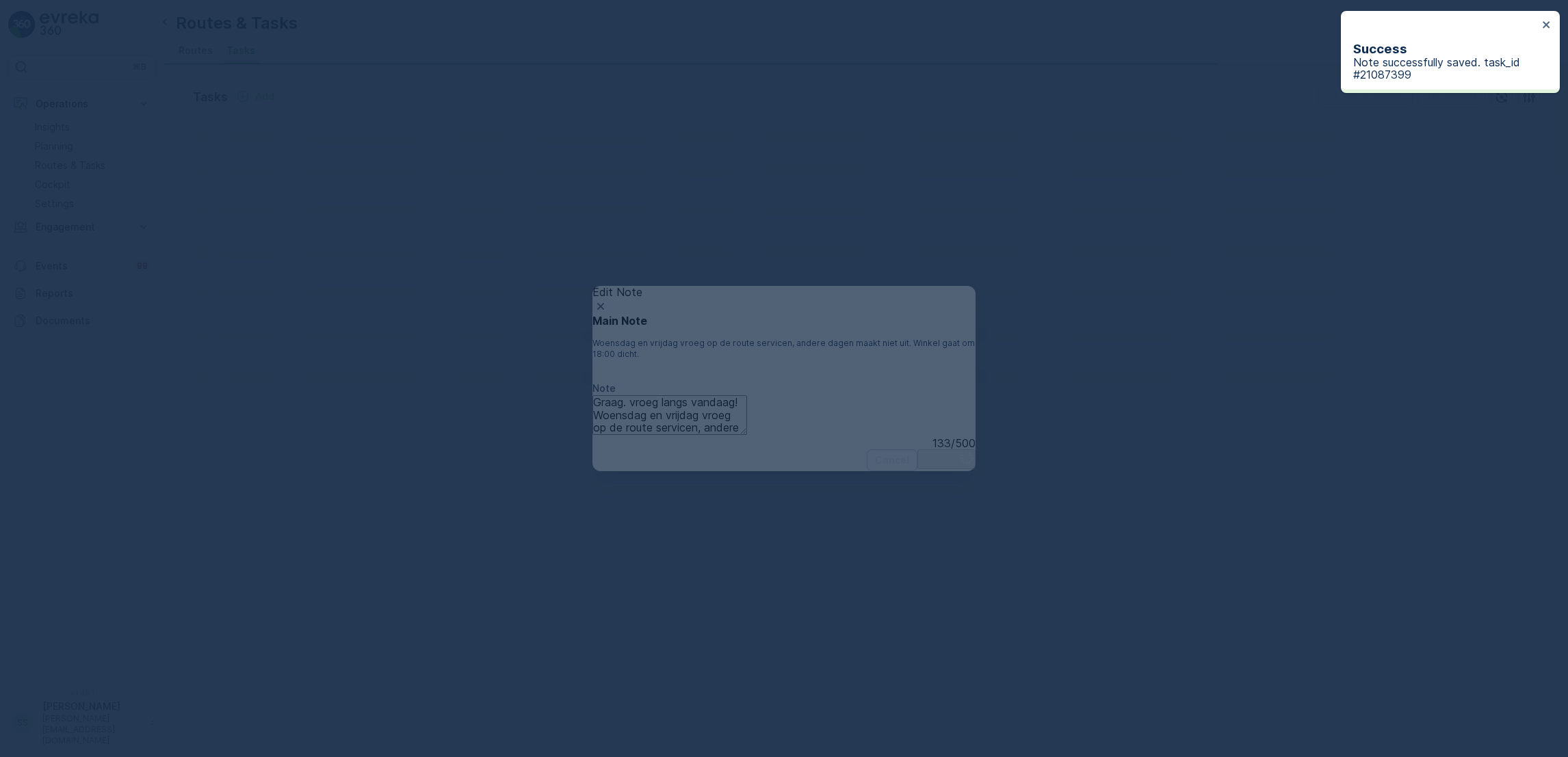
scroll to position [0, 0]
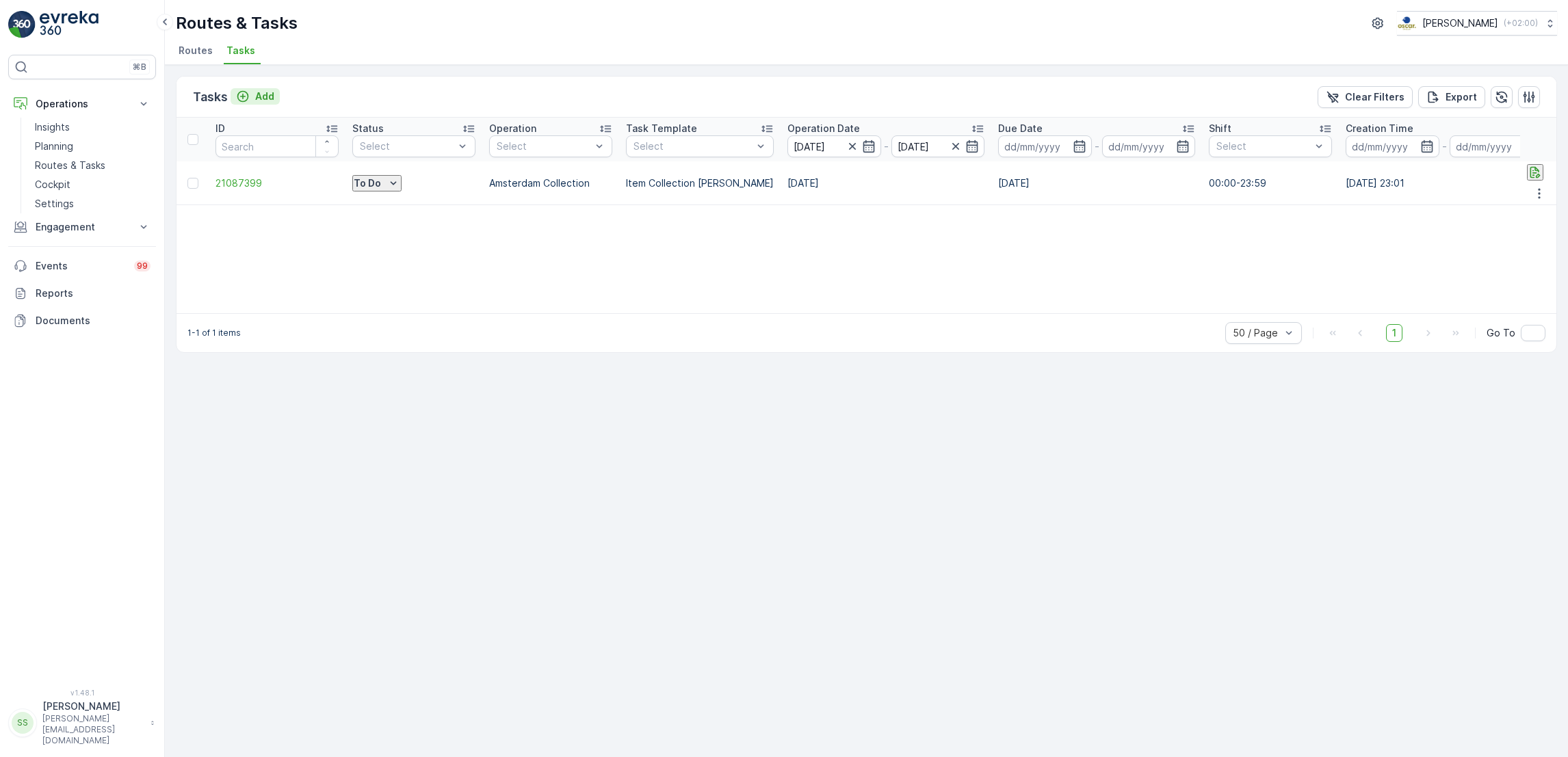
click at [257, 94] on p "Add" at bounding box center [264, 97] width 19 height 14
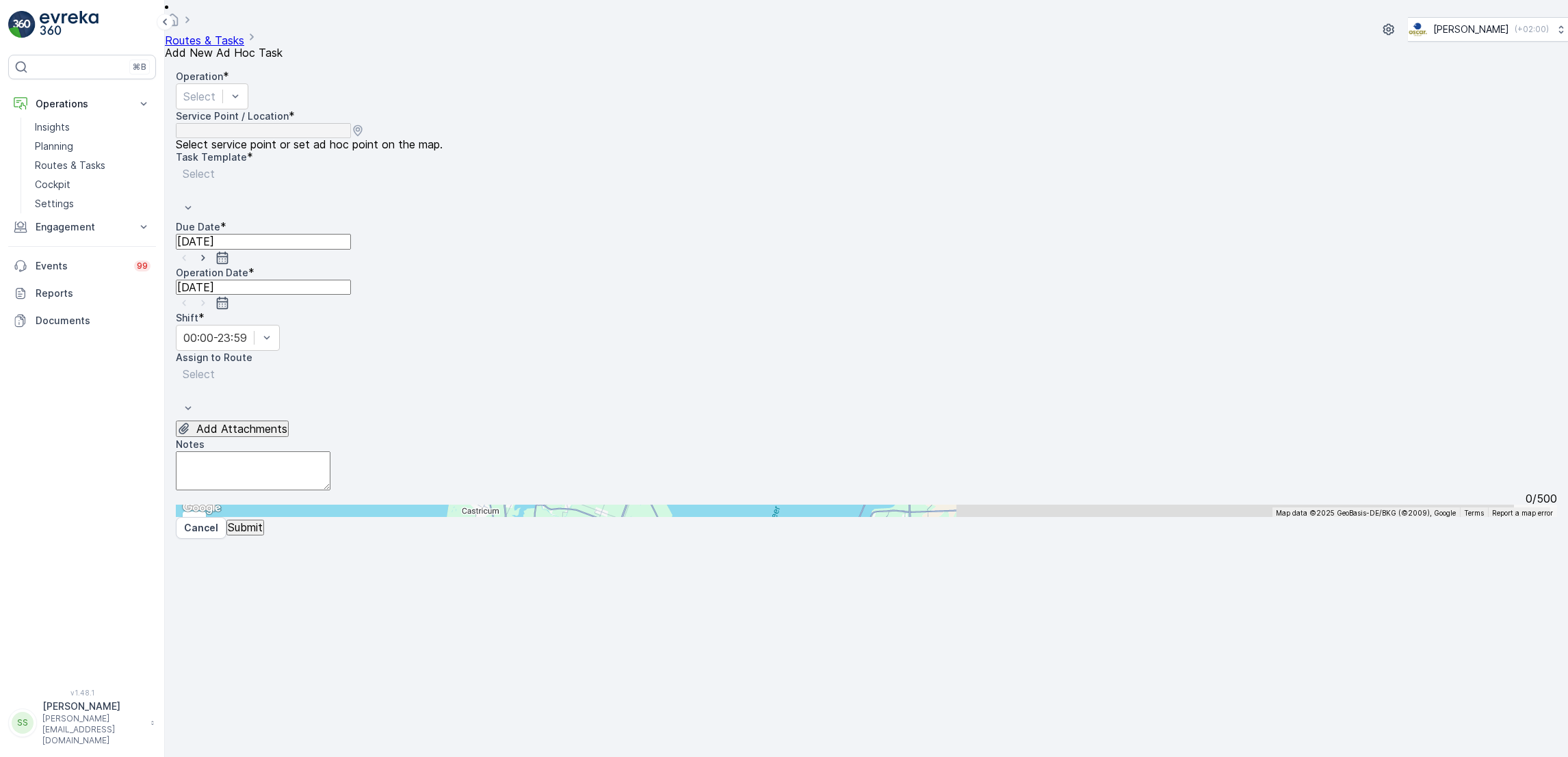
click at [310, 505] on input "text" at bounding box center [243, 511] width 134 height 12
click at [248, 110] on div "Select" at bounding box center [212, 97] width 72 height 26
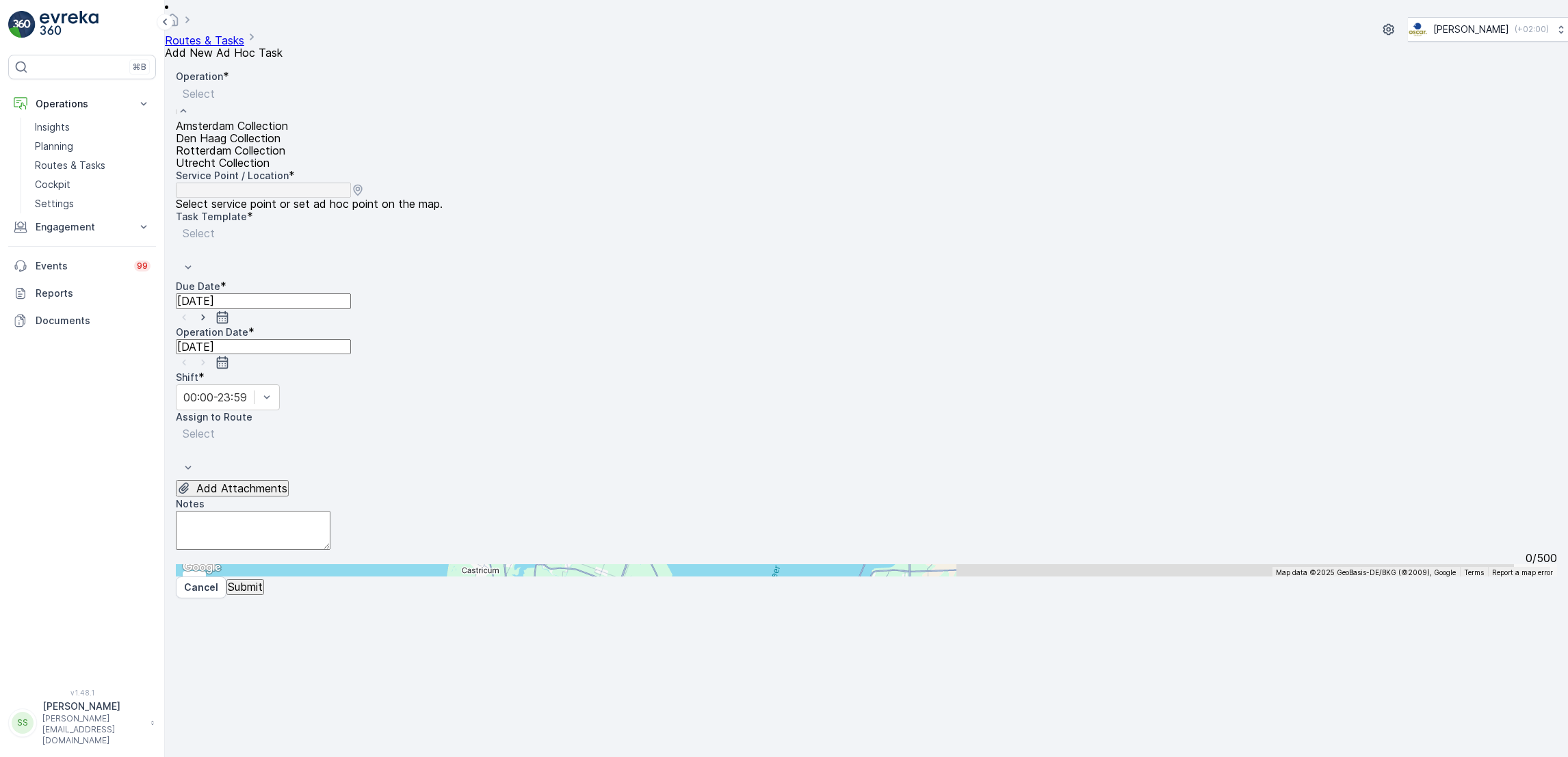
click at [288, 130] on div "Amsterdam Collection" at bounding box center [232, 126] width 112 height 12
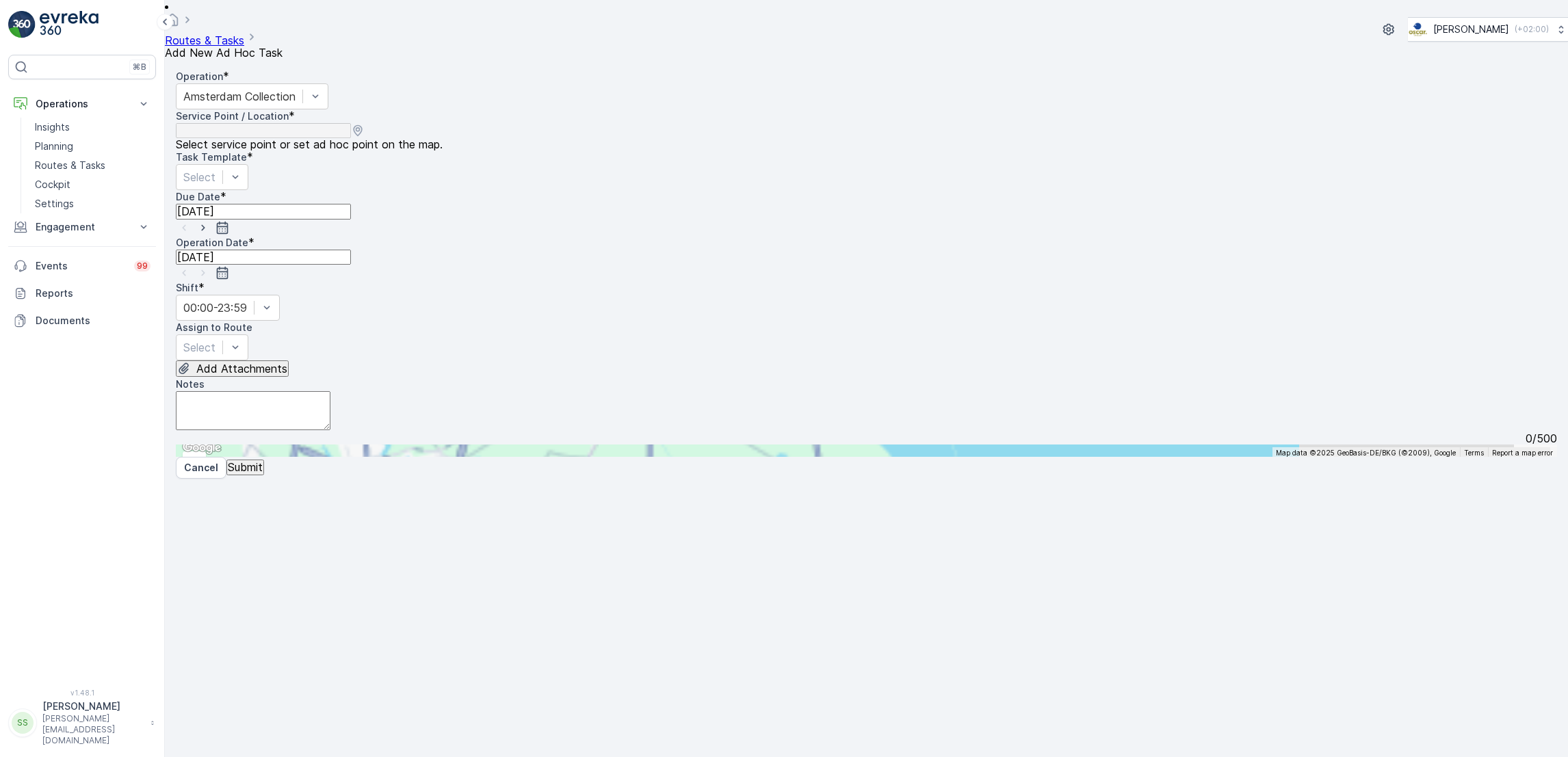
click at [310, 445] on input "cbre" at bounding box center [243, 451] width 134 height 12
type input "cbre"
click at [261, 663] on span "CBRE (pand afval)" at bounding box center [226, 669] width 69 height 12
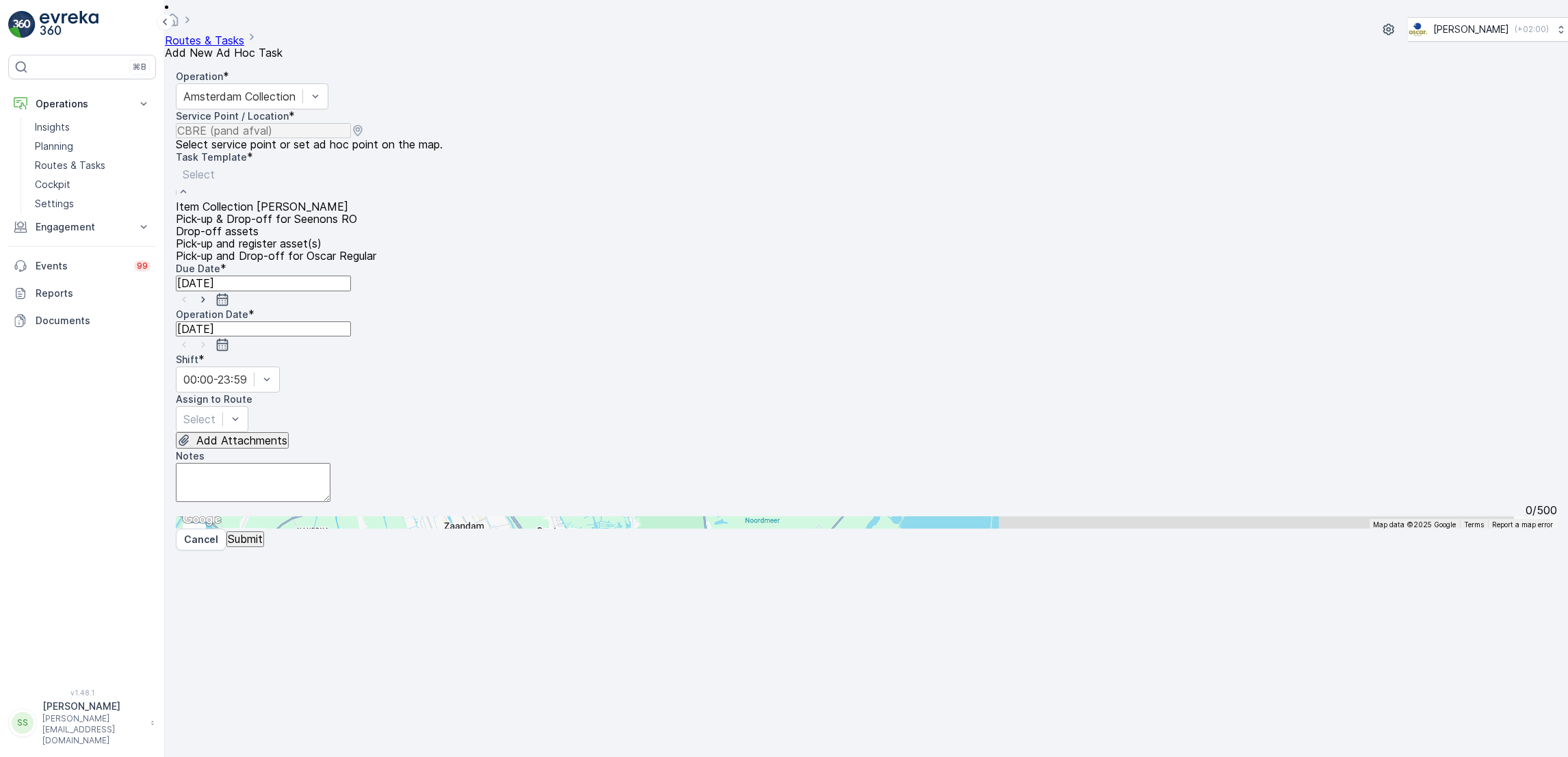
click at [376, 178] on div "Select" at bounding box center [276, 183] width 200 height 37
click at [371, 200] on div "Item Collection [PERSON_NAME]" at bounding box center [276, 206] width 200 height 12
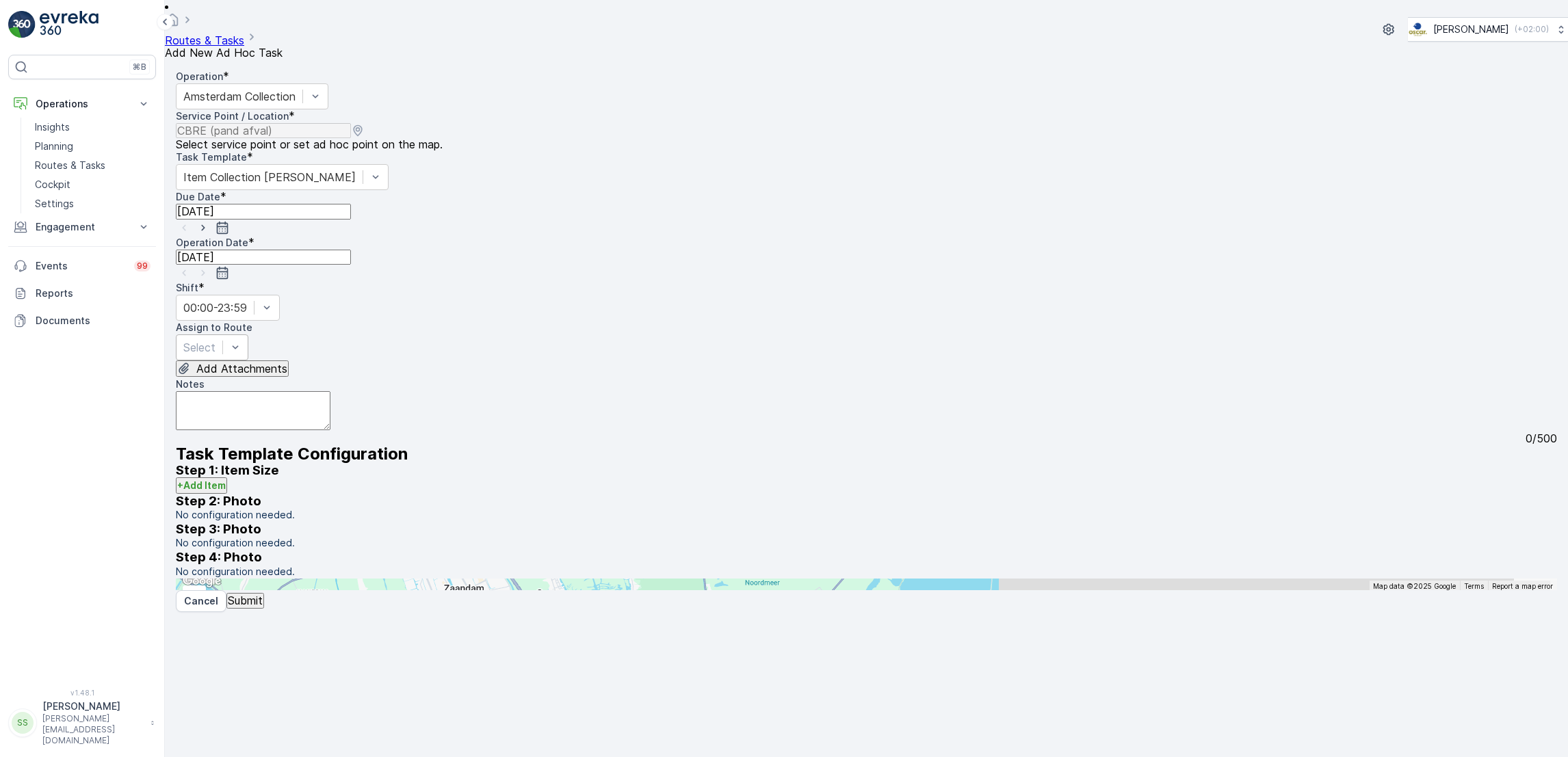
click at [216, 340] on div at bounding box center [200, 347] width 32 height 15
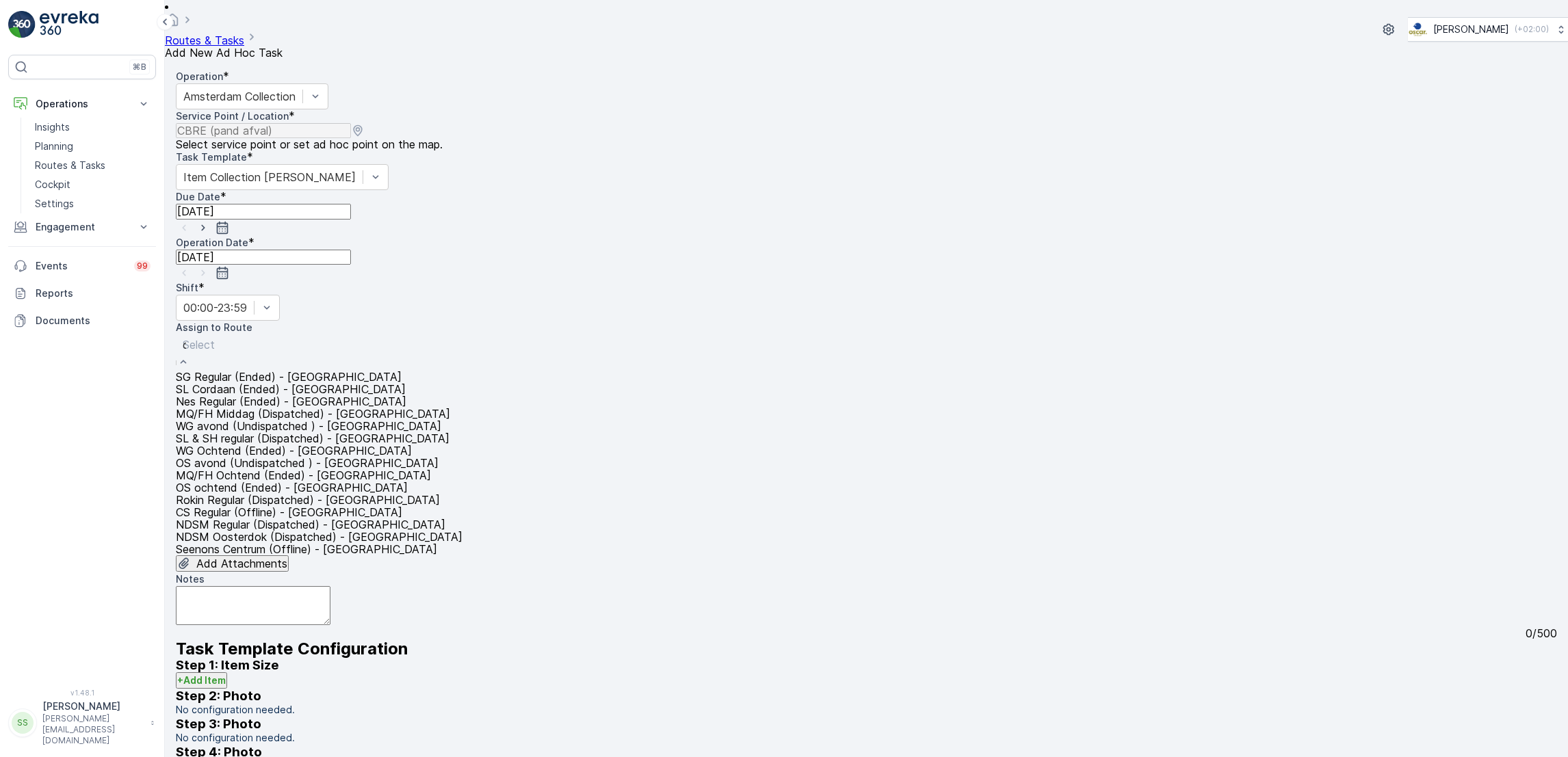
type input "os"
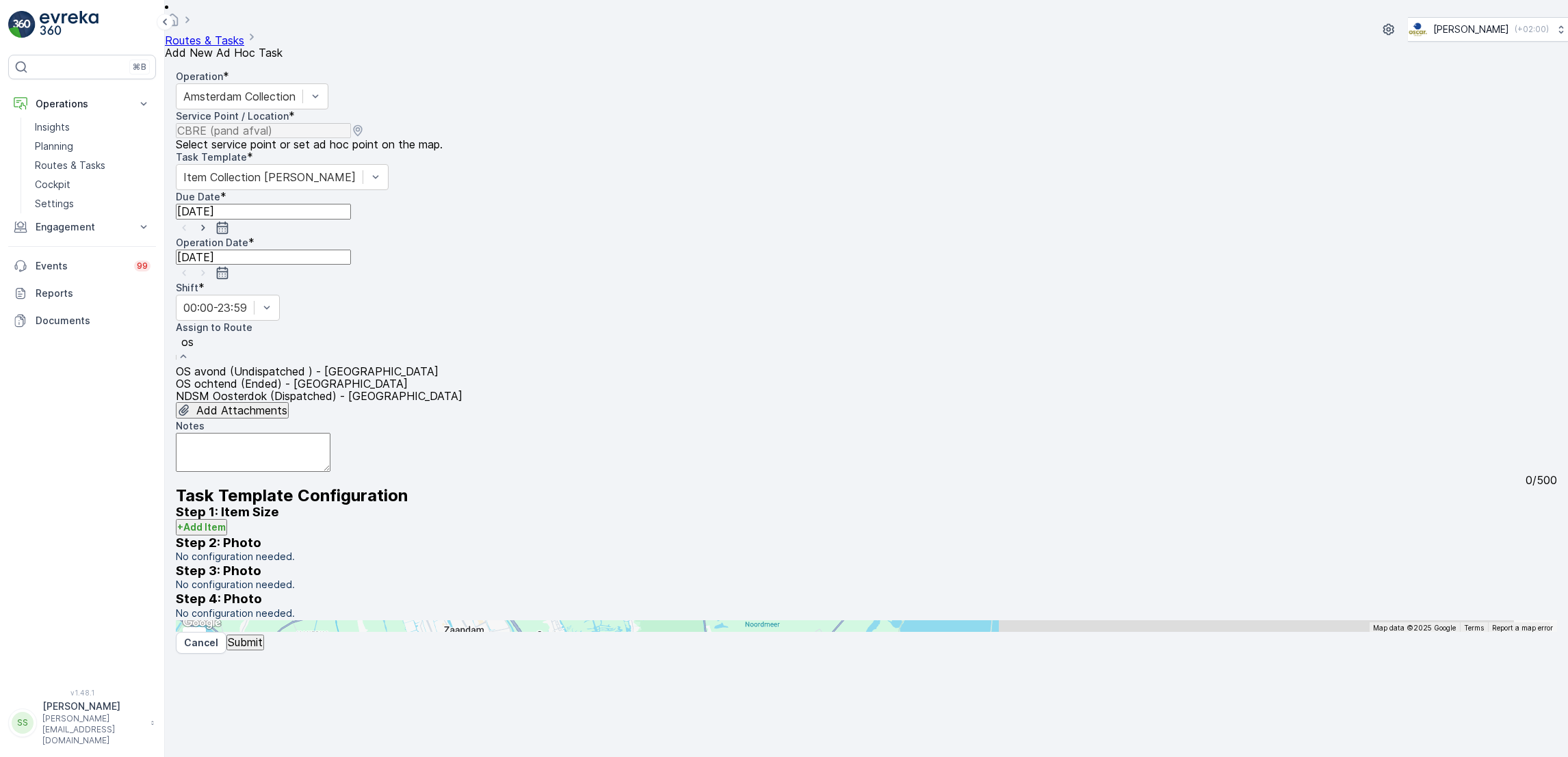
click at [385, 365] on span "OS avond (Undispatched ) - [GEOGRAPHIC_DATA]" at bounding box center [307, 372] width 263 height 14
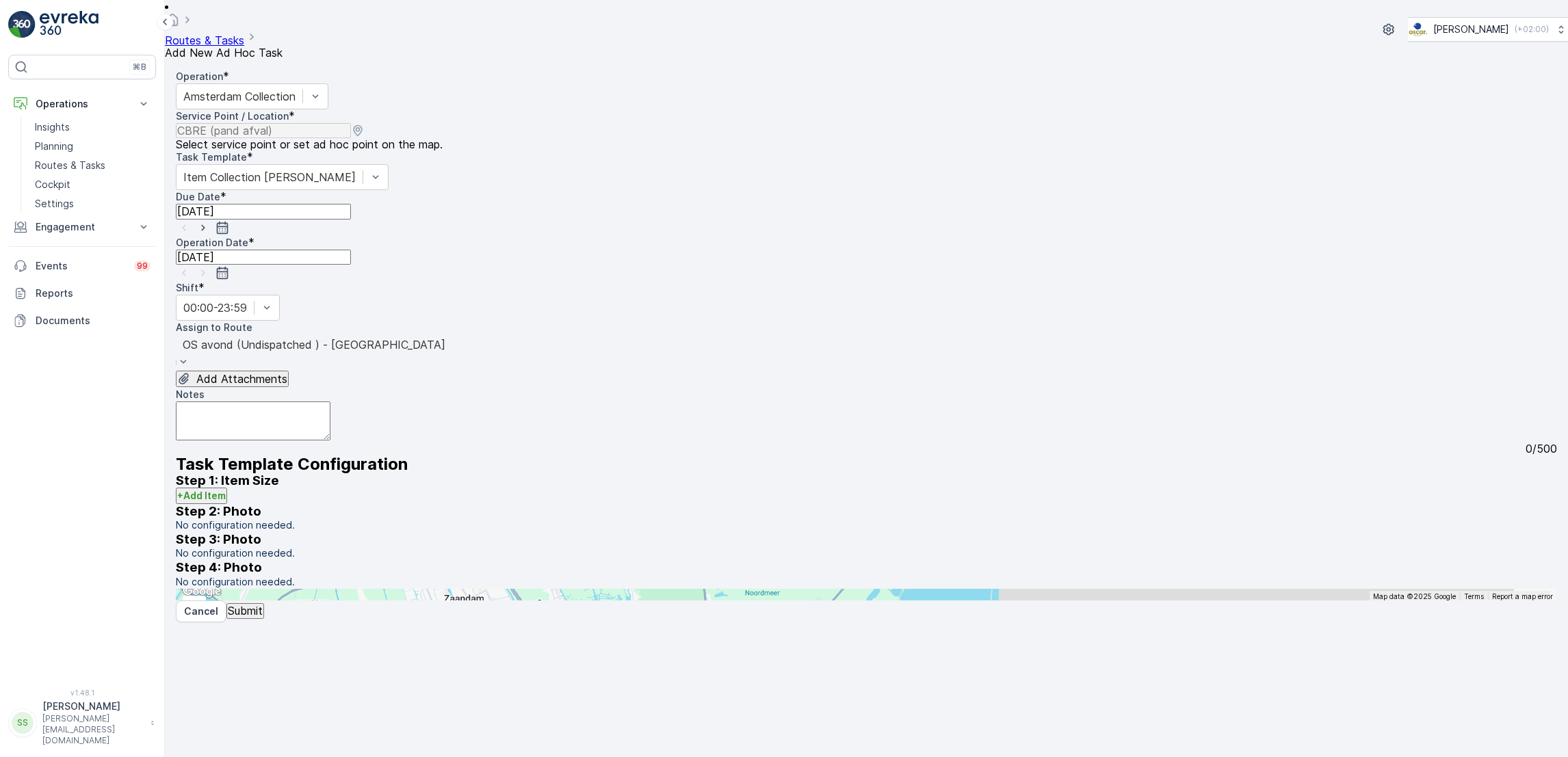
click at [351, 204] on input "[DATE]" at bounding box center [263, 212] width 175 height 15
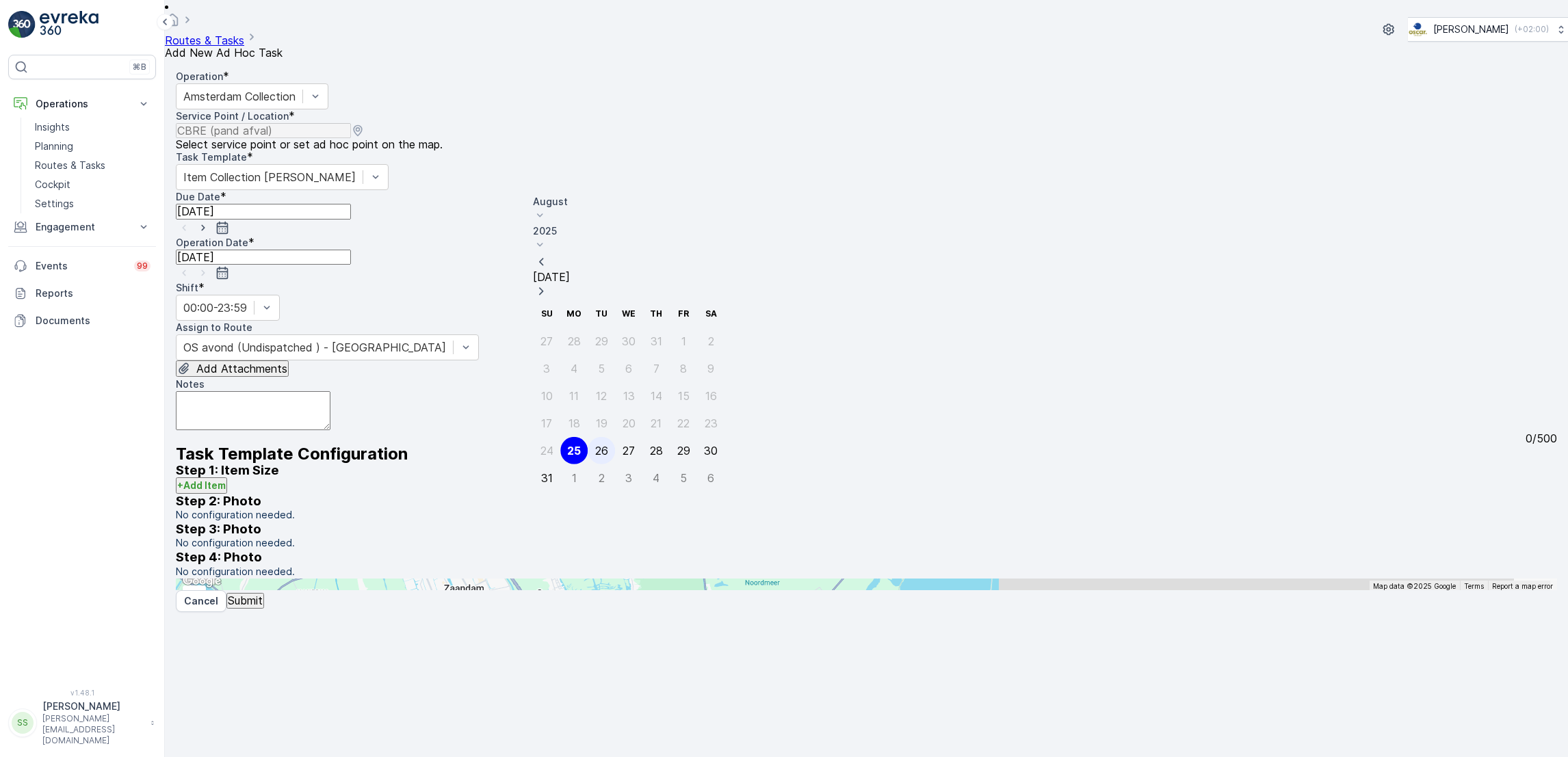
click at [595, 445] on div "26" at bounding box center [601, 451] width 13 height 12
type input "[DATE]"
click at [228, 267] on icon "button" at bounding box center [222, 273] width 11 height 12
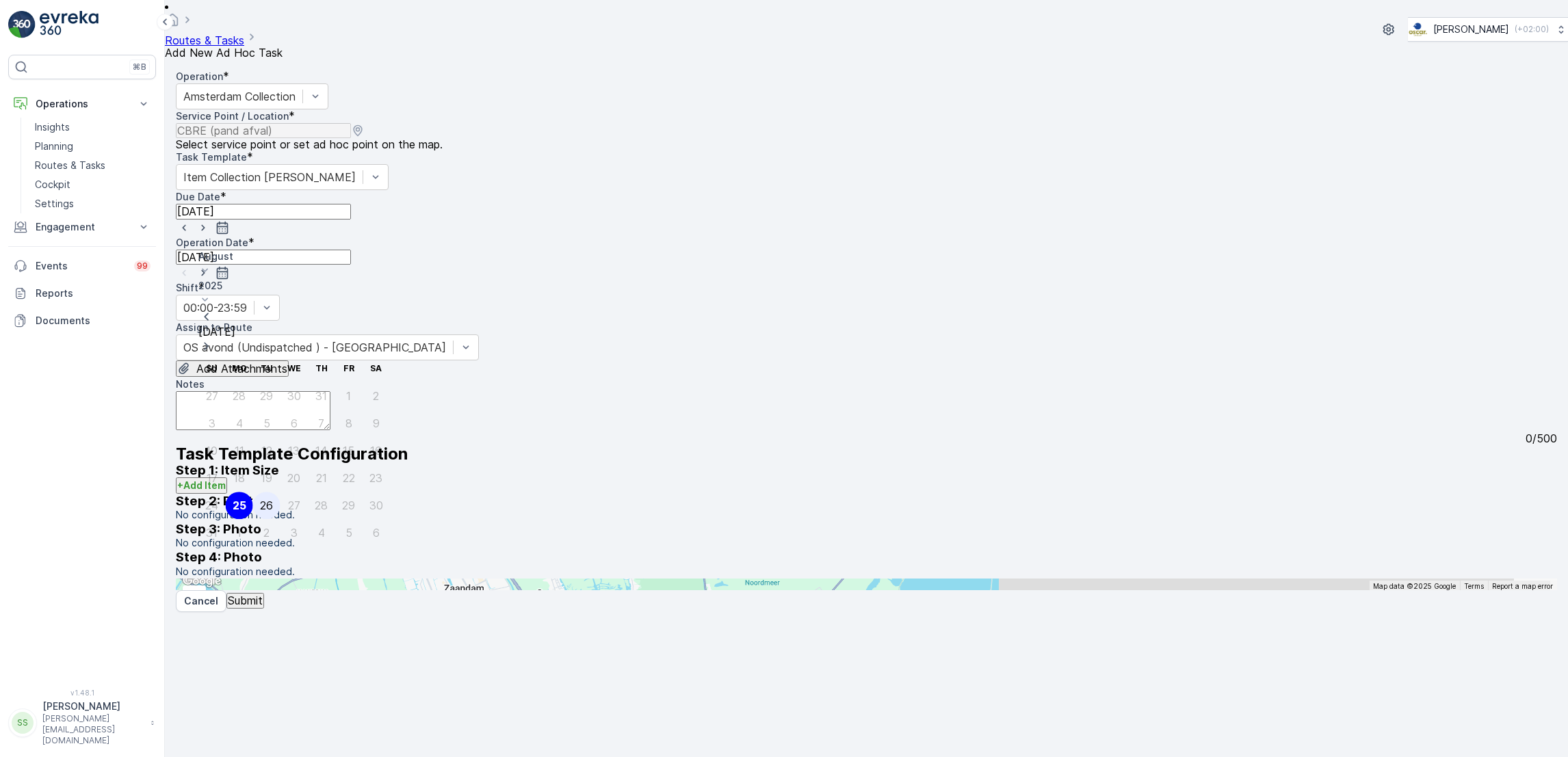
click at [260, 500] on div "26" at bounding box center [266, 506] width 13 height 12
type input "[DATE]"
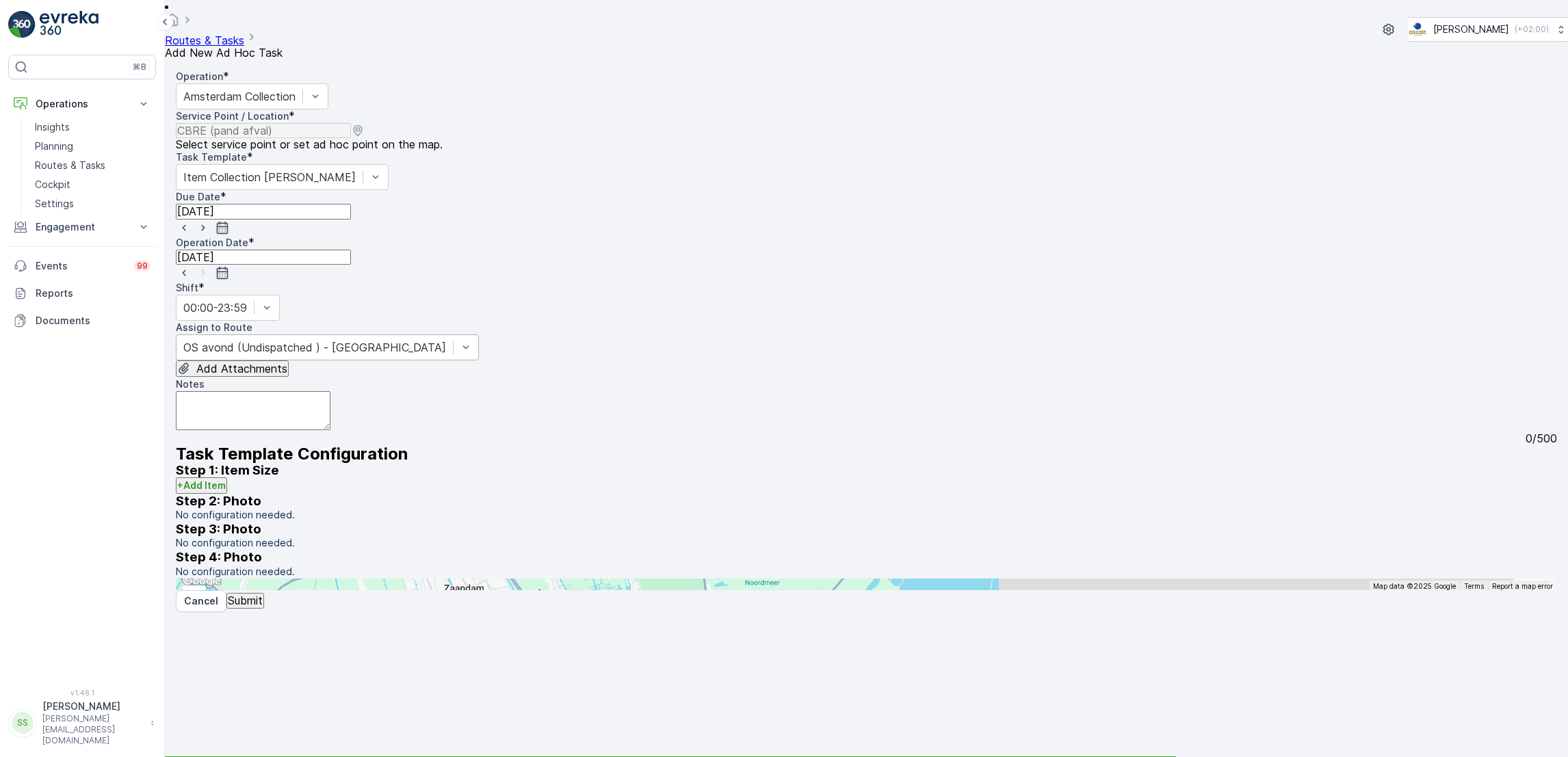
click at [400, 340] on div at bounding box center [315, 347] width 263 height 15
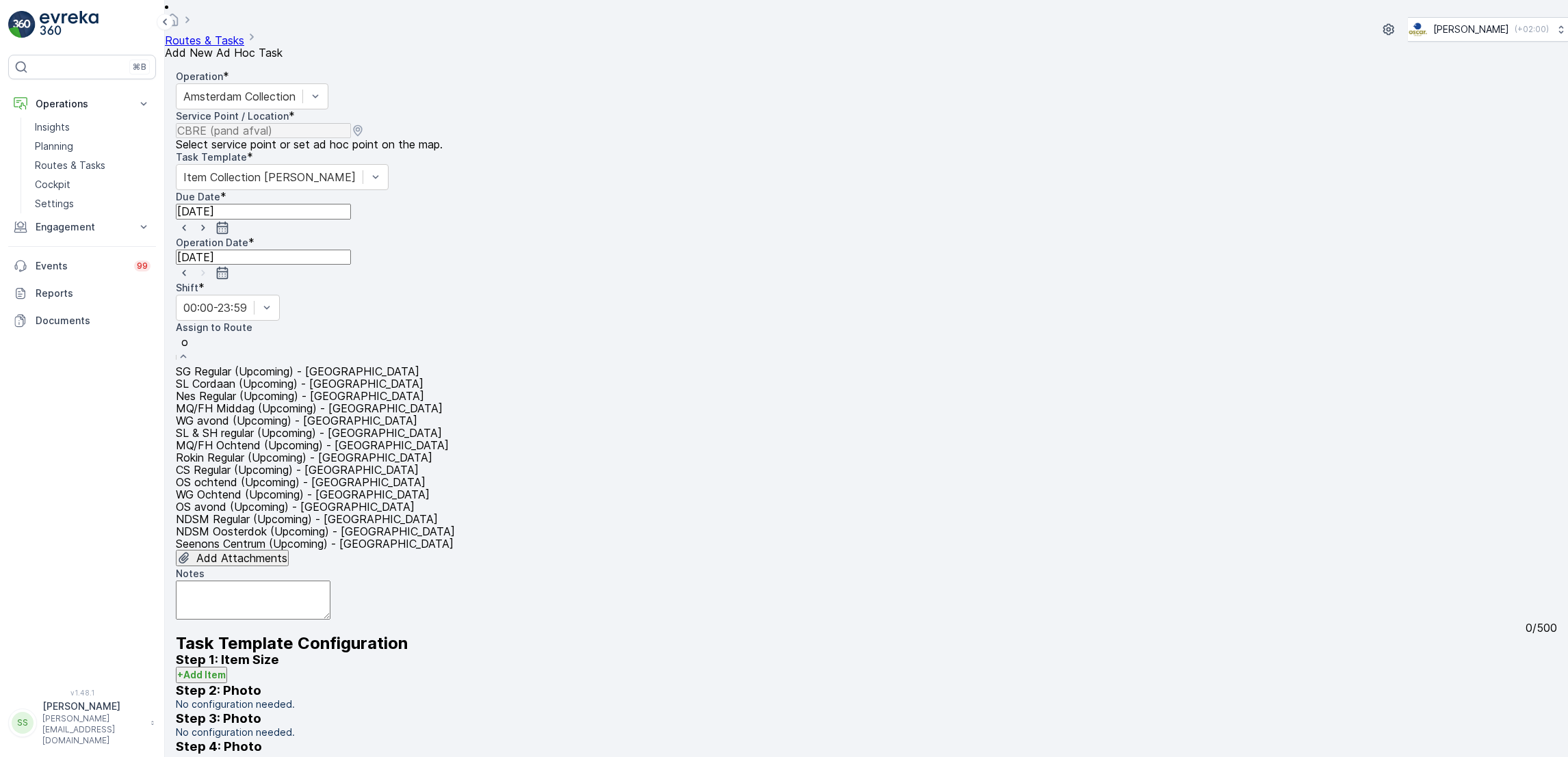
type input "os"
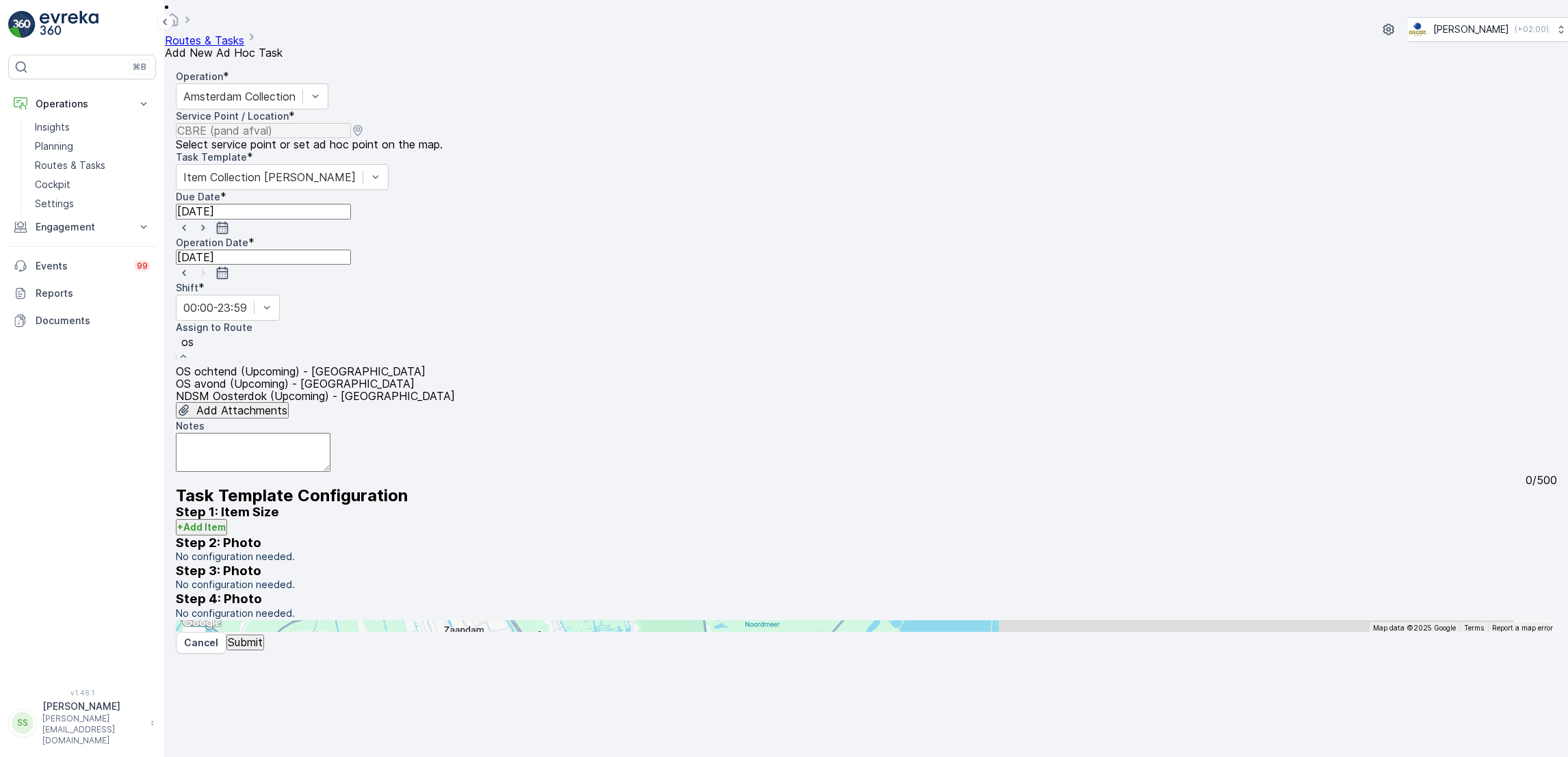
click at [305, 365] on span "OS ochtend (Upcoming) - Amsterdam" at bounding box center [301, 372] width 250 height 14
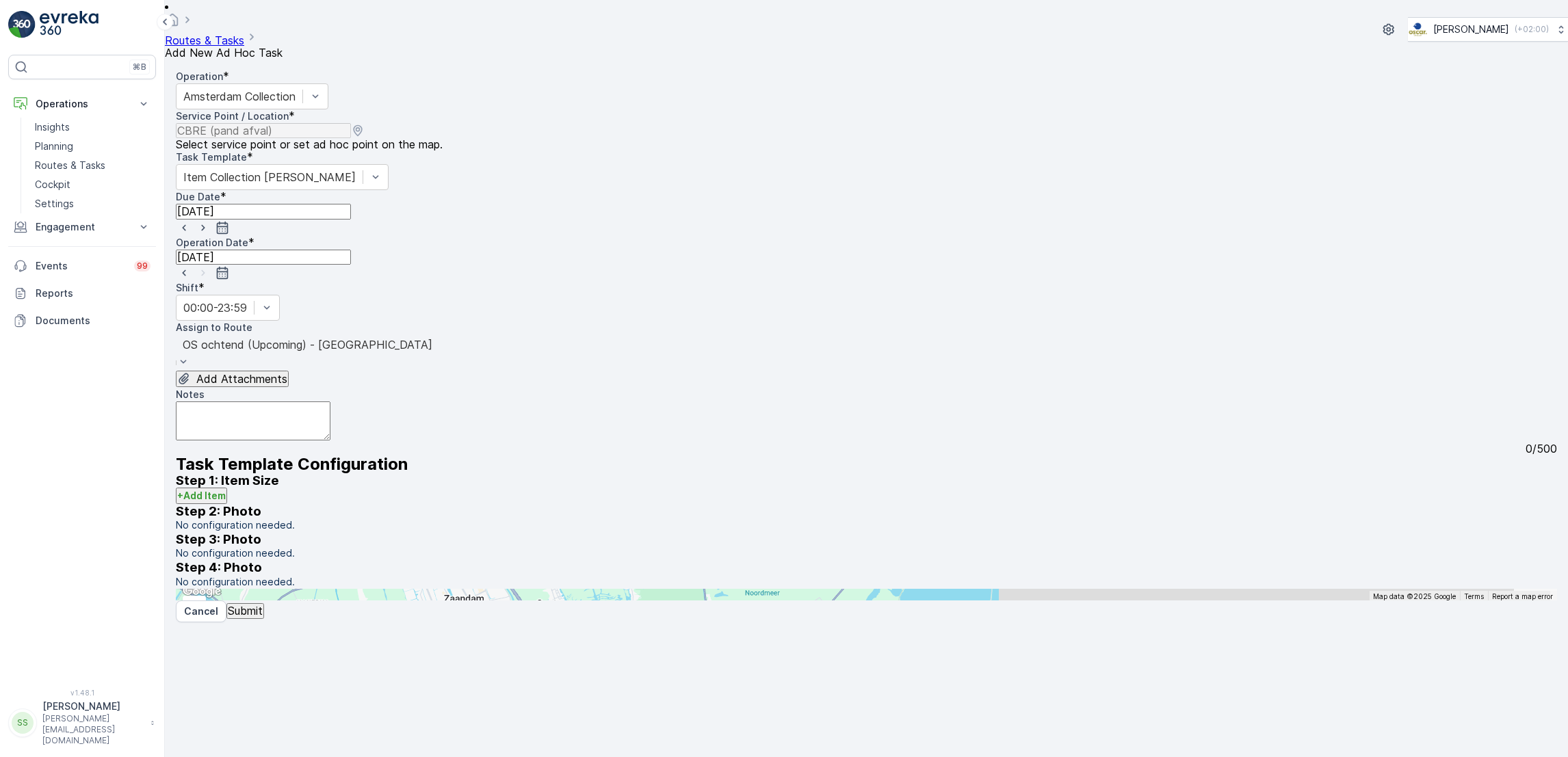
click at [298, 401] on textarea "Notes" at bounding box center [253, 420] width 155 height 39
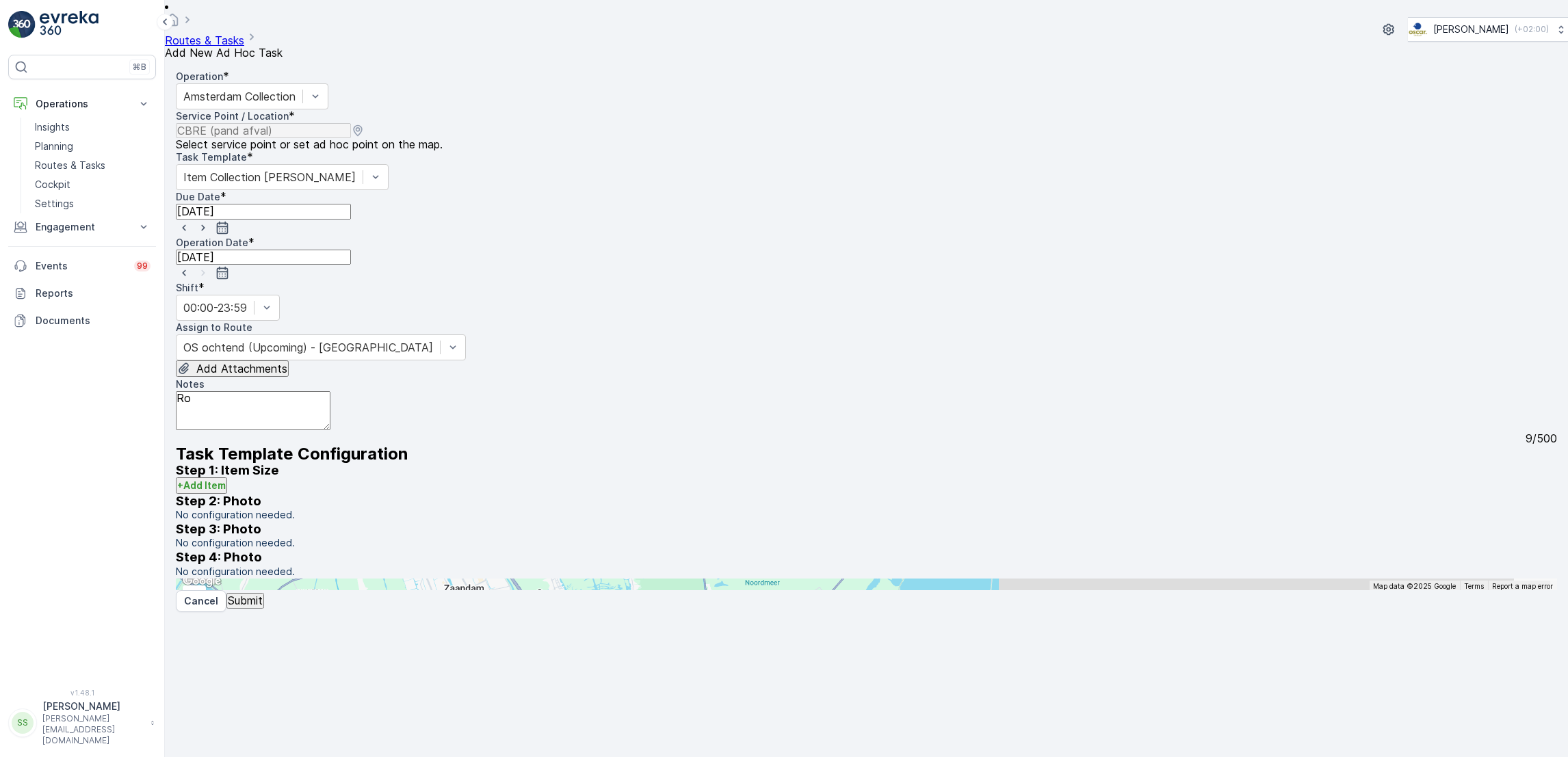
type textarea "R"
type textarea "rolgordijnen meenemen (registreren hieronder)"
click at [209, 490] on button "+ Add Item" at bounding box center [201, 486] width 51 height 17
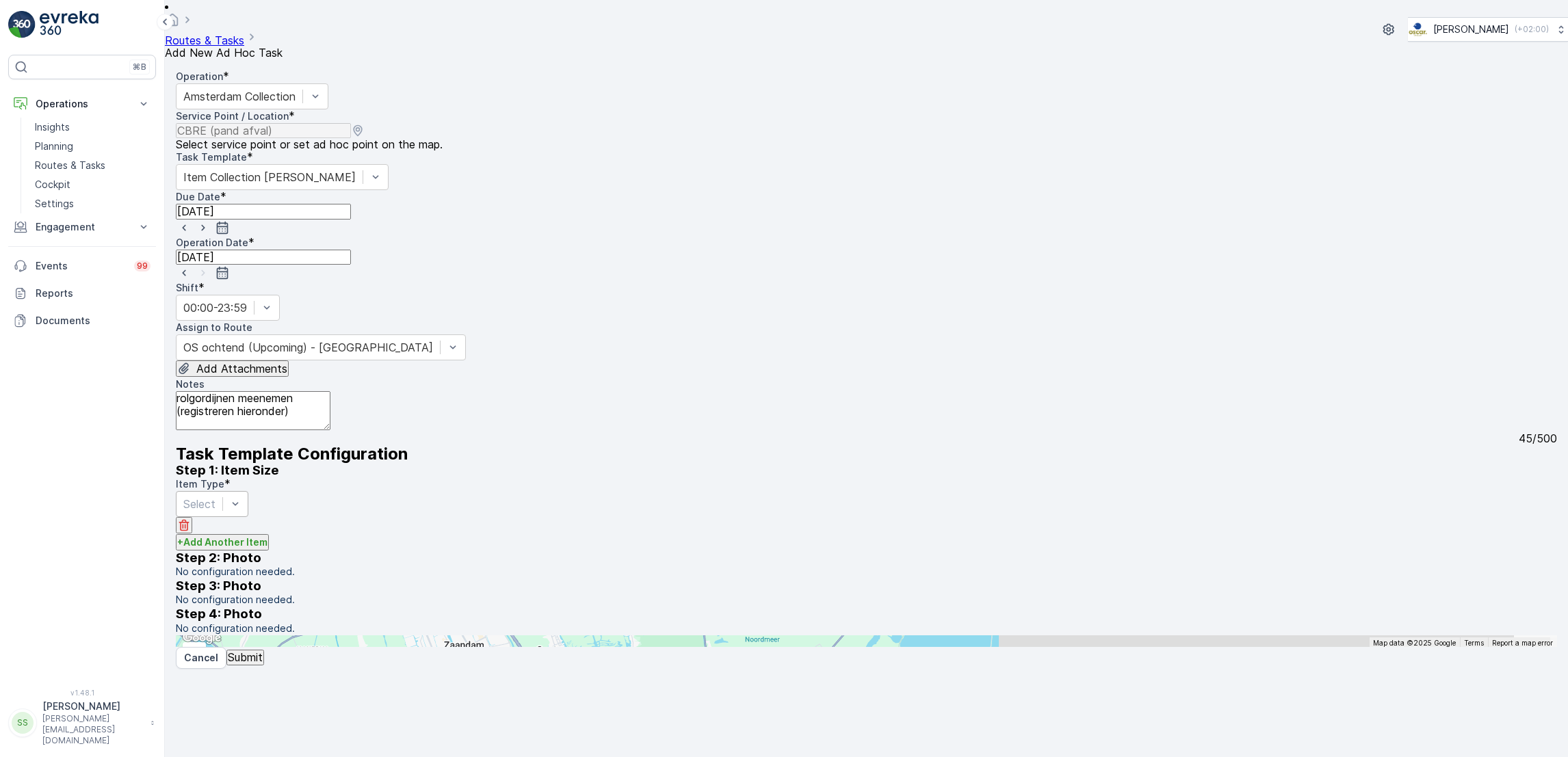
click at [216, 505] on div at bounding box center [200, 504] width 32 height 15
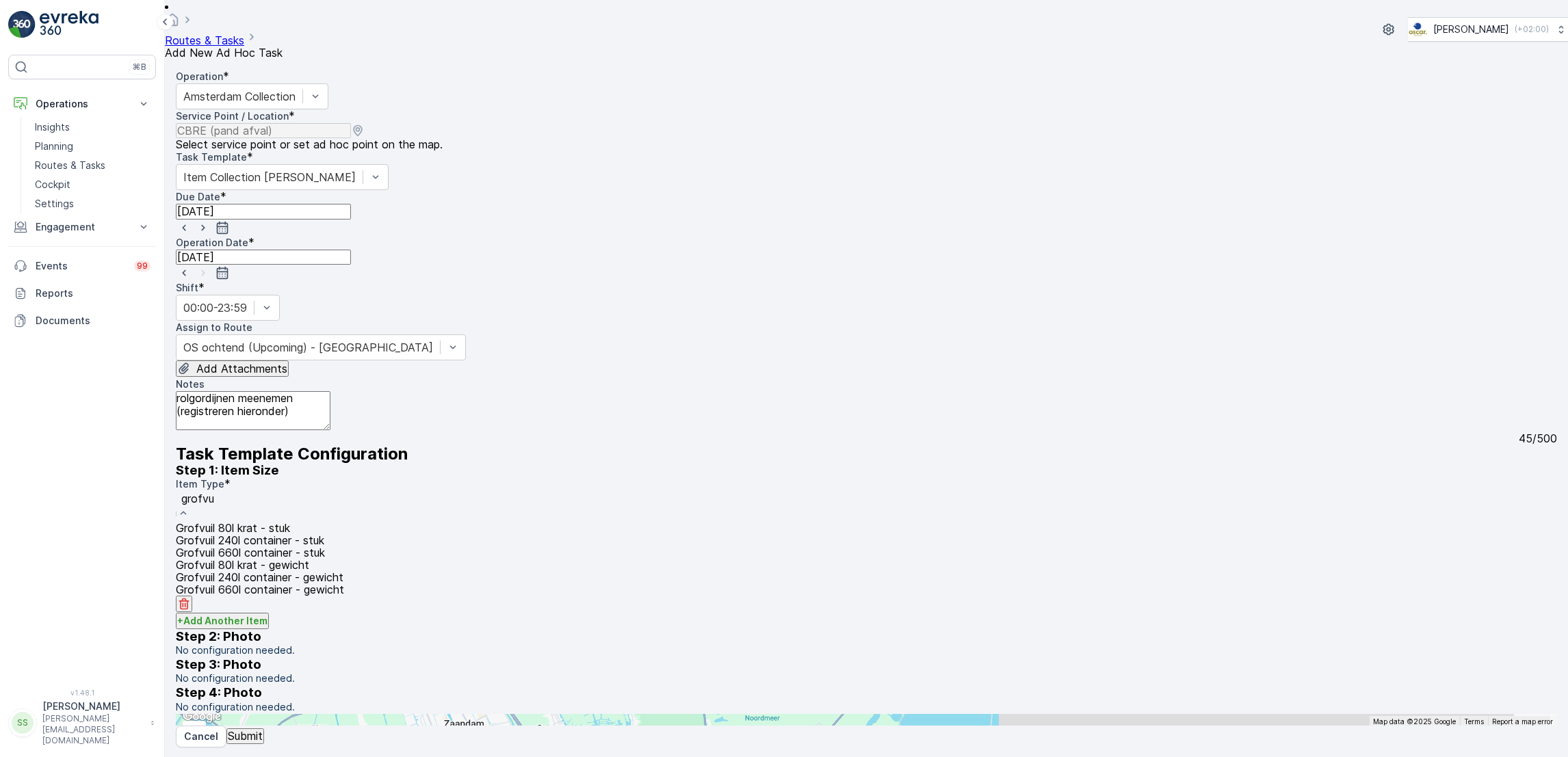
type input "grofvui"
click at [326, 559] on div "Grofvuil 660l container - stuk" at bounding box center [267, 553] width 184 height 12
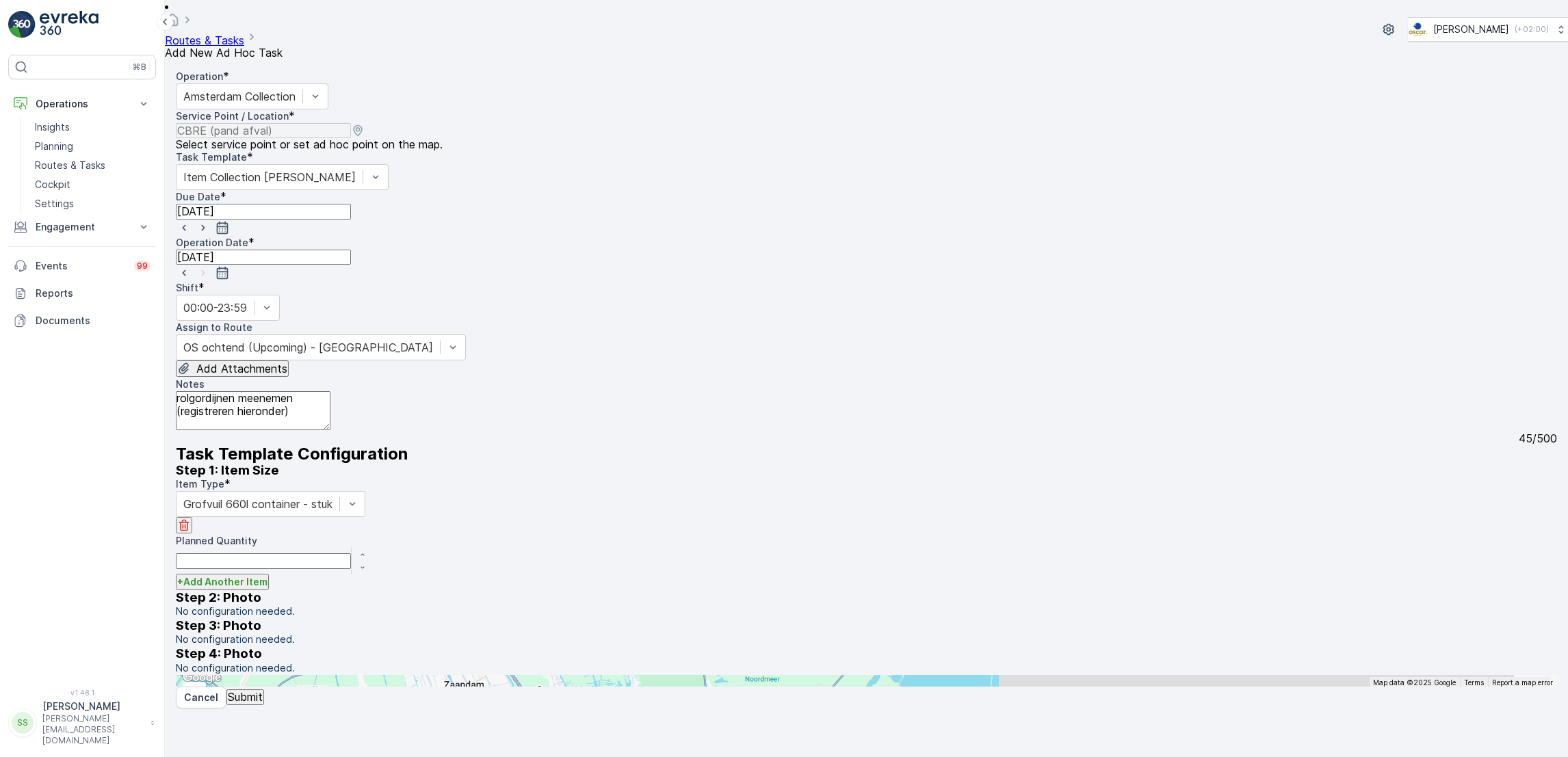
click at [366, 551] on icon "button" at bounding box center [362, 554] width 8 height 8
type Quantity "1"
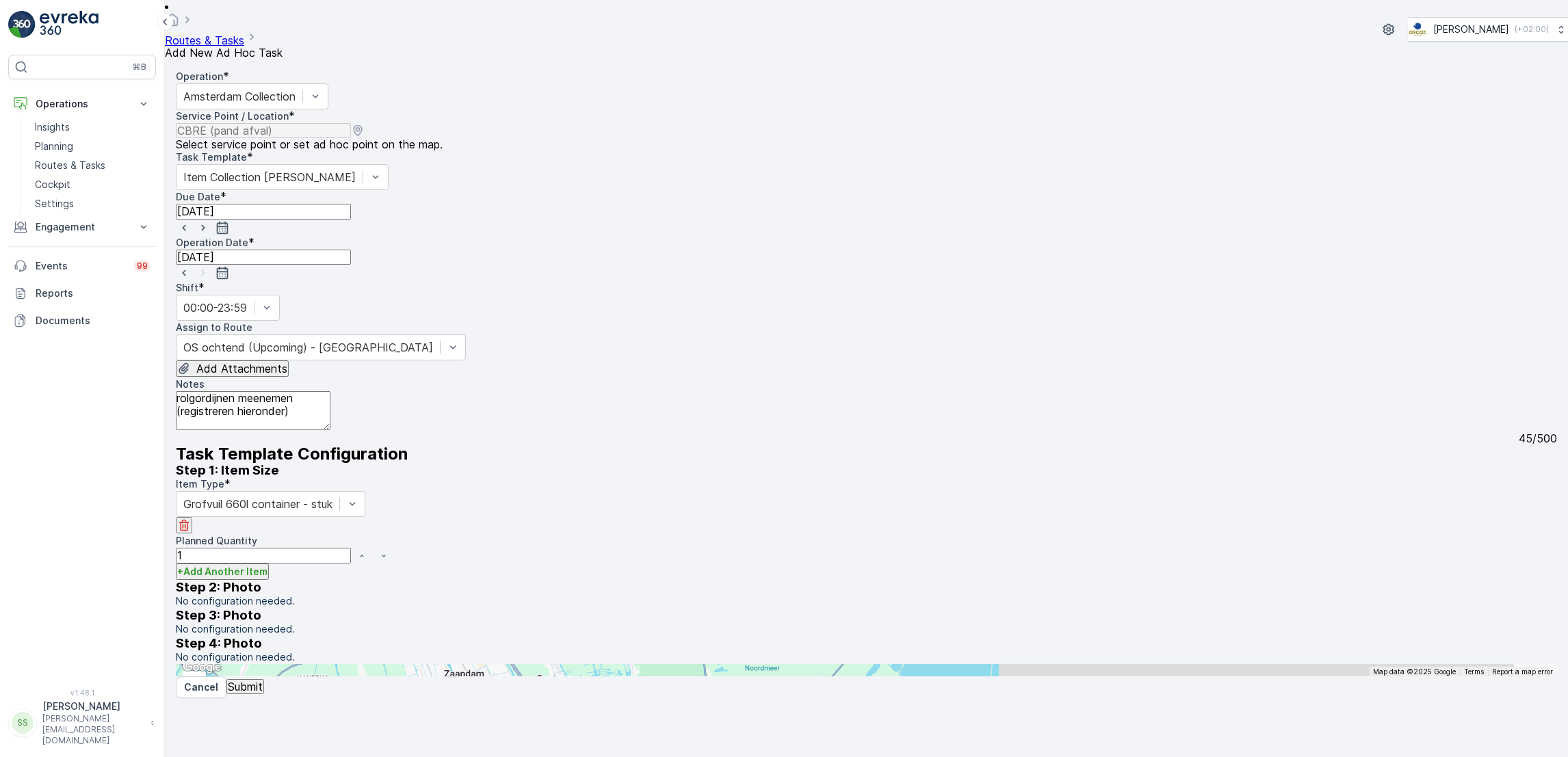
scroll to position [0, 0]
click at [263, 693] on p "Submit" at bounding box center [245, 687] width 35 height 12
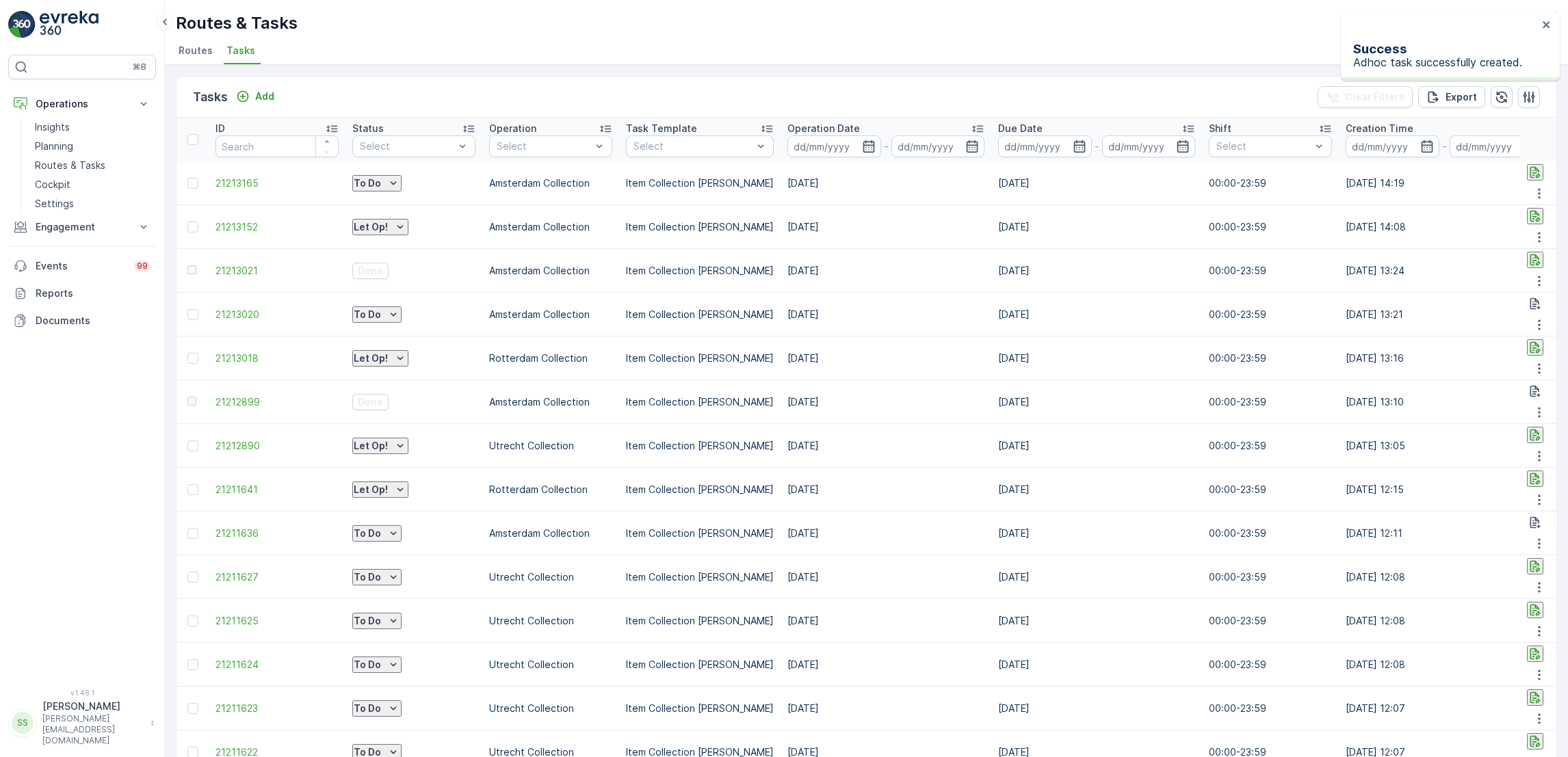
click at [381, 180] on p "To Do" at bounding box center [367, 184] width 27 height 14
click at [384, 193] on span "Let Op!" at bounding box center [385, 198] width 34 height 14
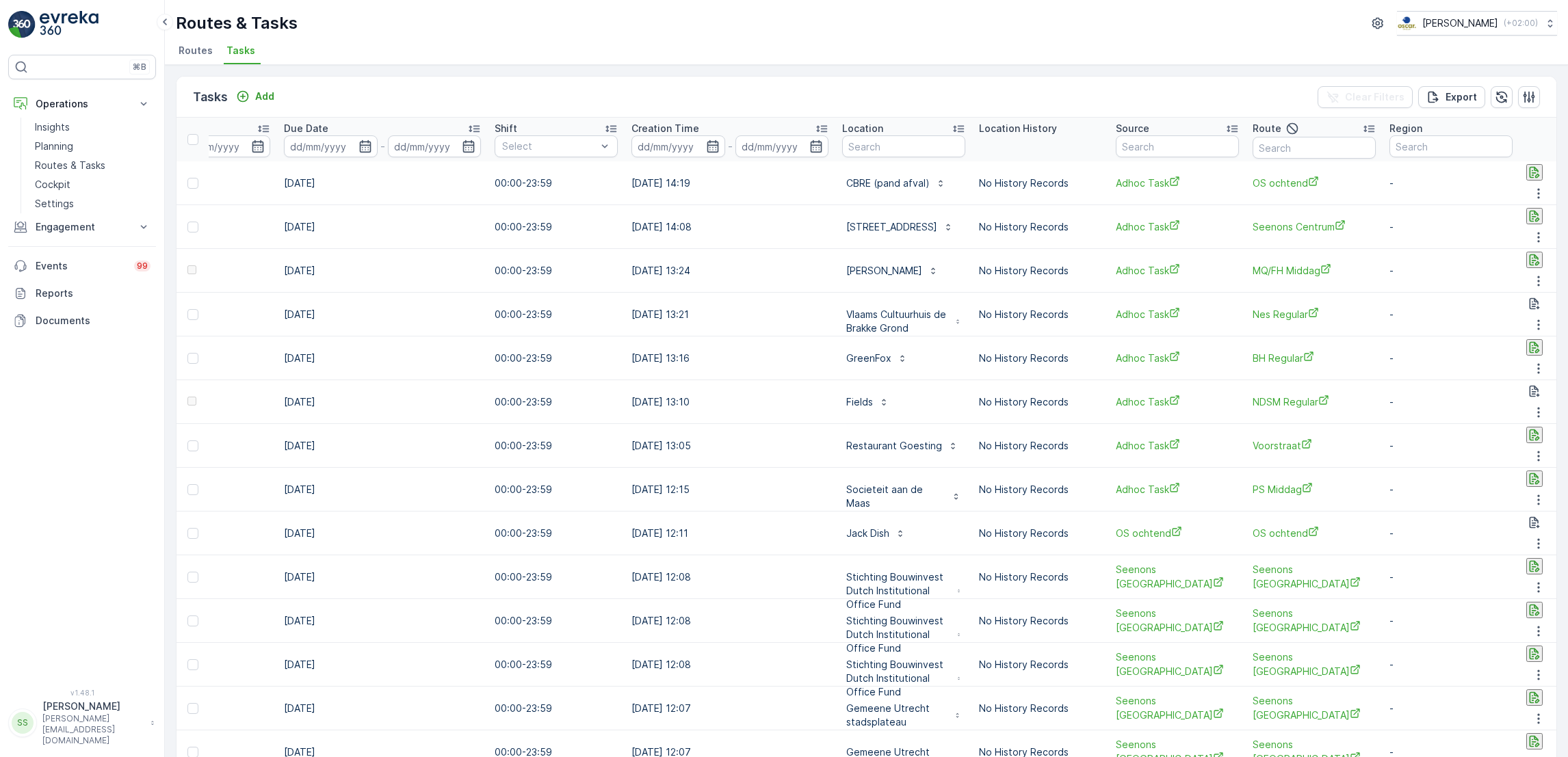
scroll to position [0, 867]
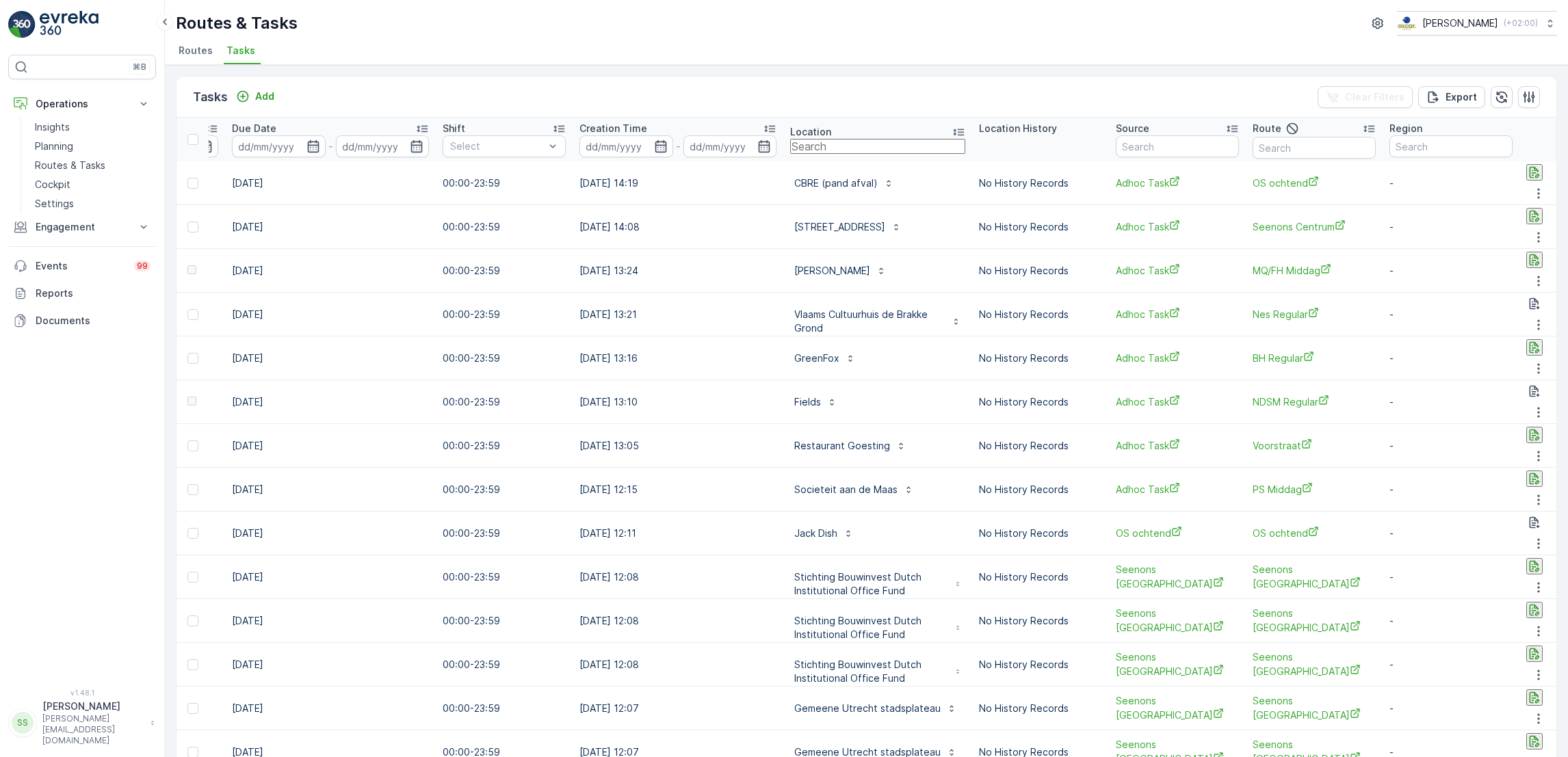
click at [790, 149] on input "text" at bounding box center [877, 146] width 175 height 15
type input "statie"
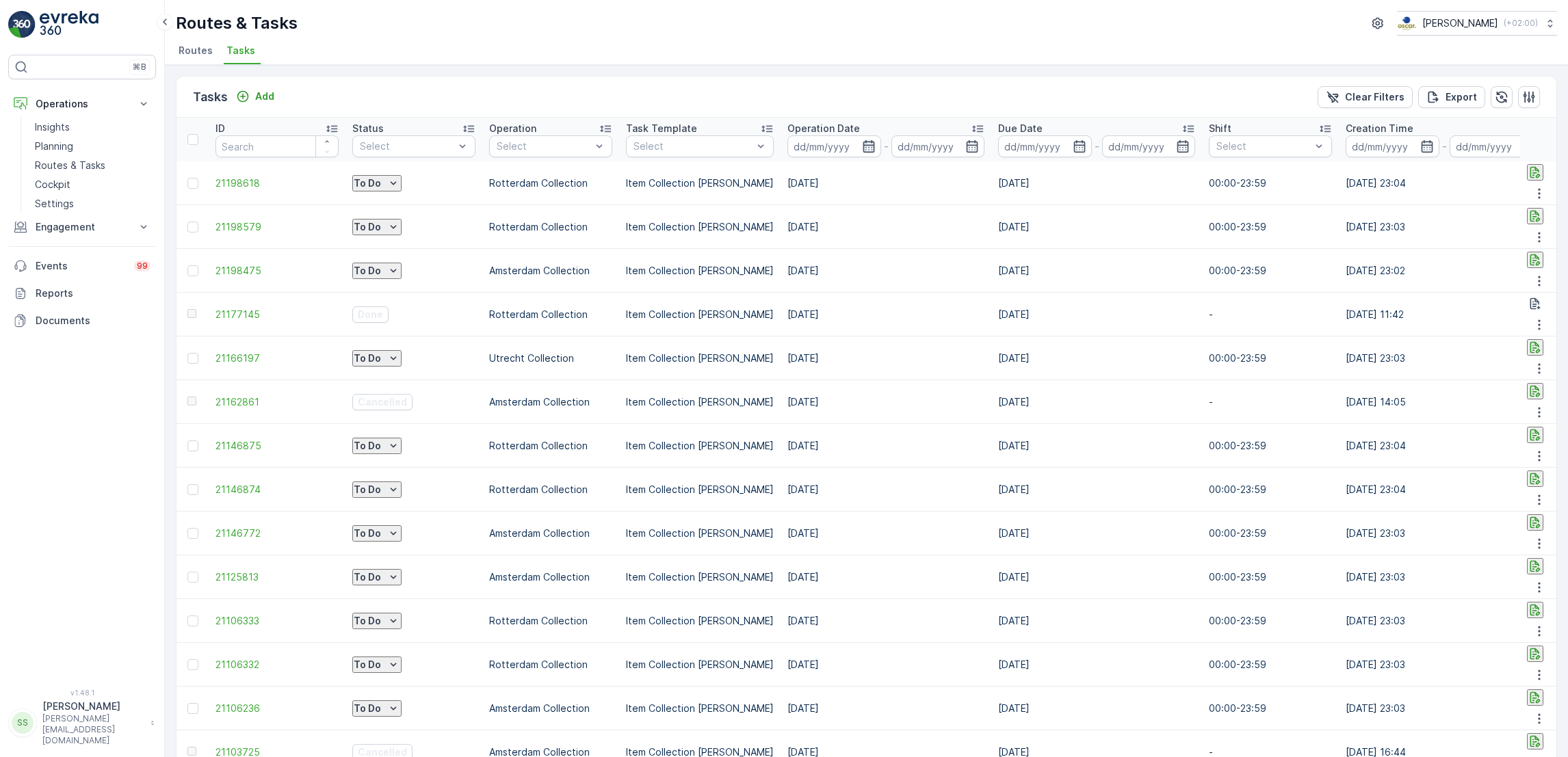
click at [863, 143] on icon "button" at bounding box center [868, 146] width 11 height 12
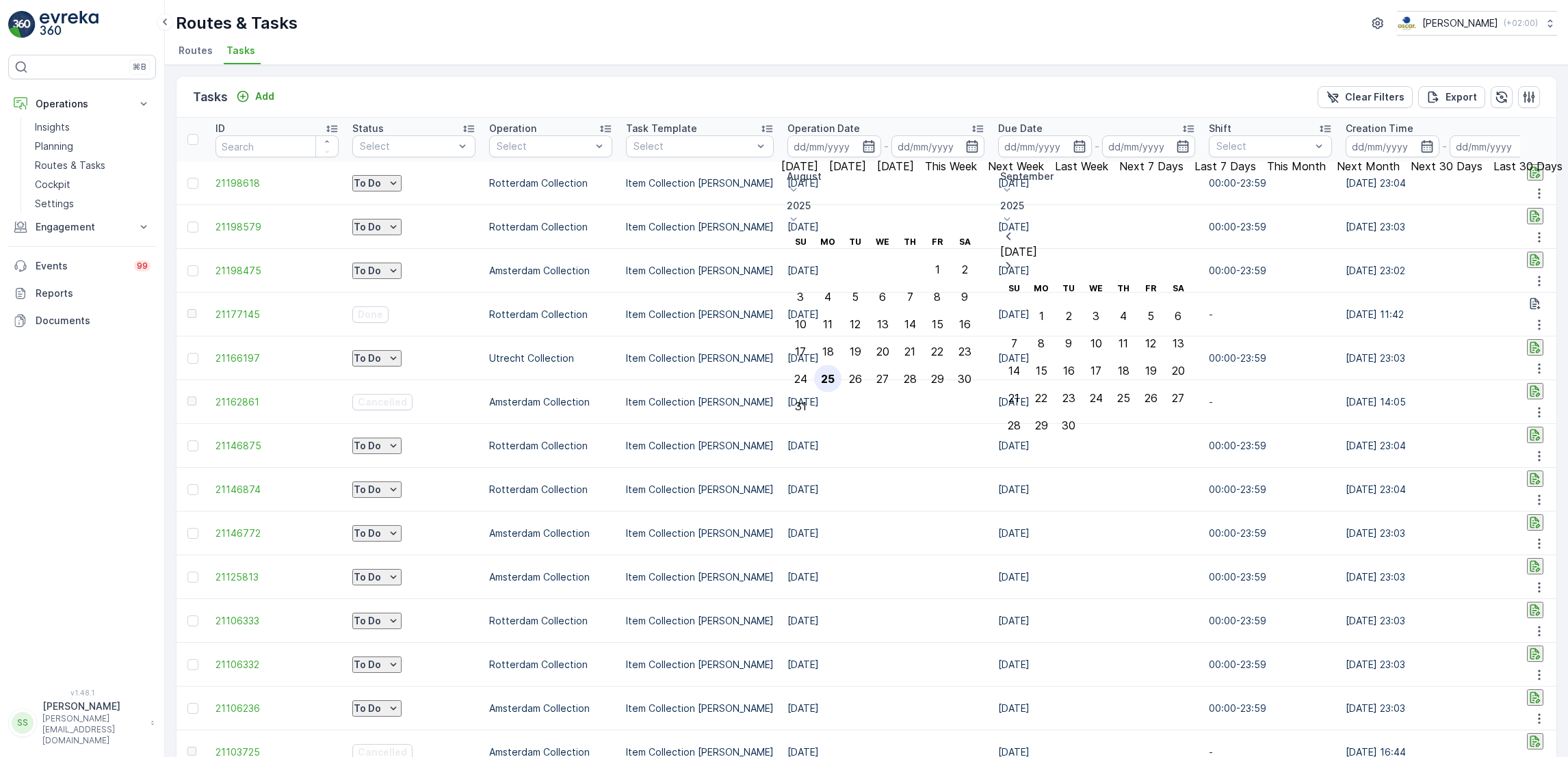
click at [835, 373] on div "25" at bounding box center [828, 379] width 14 height 12
type input "[DATE]"
click at [835, 373] on div "25" at bounding box center [828, 379] width 14 height 12
type input "[DATE]"
click at [835, 373] on div "25" at bounding box center [828, 379] width 14 height 12
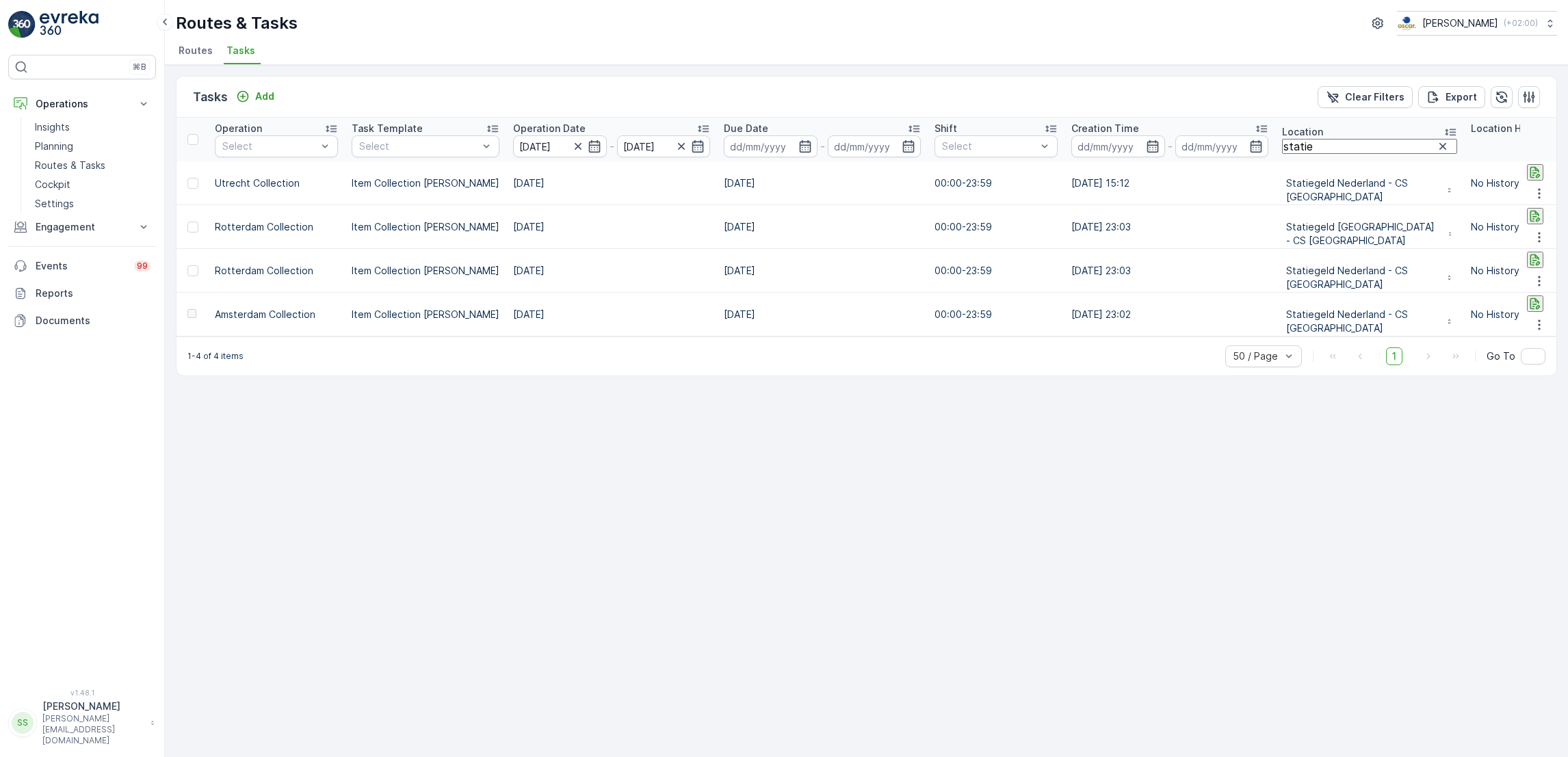
scroll to position [0, 290]
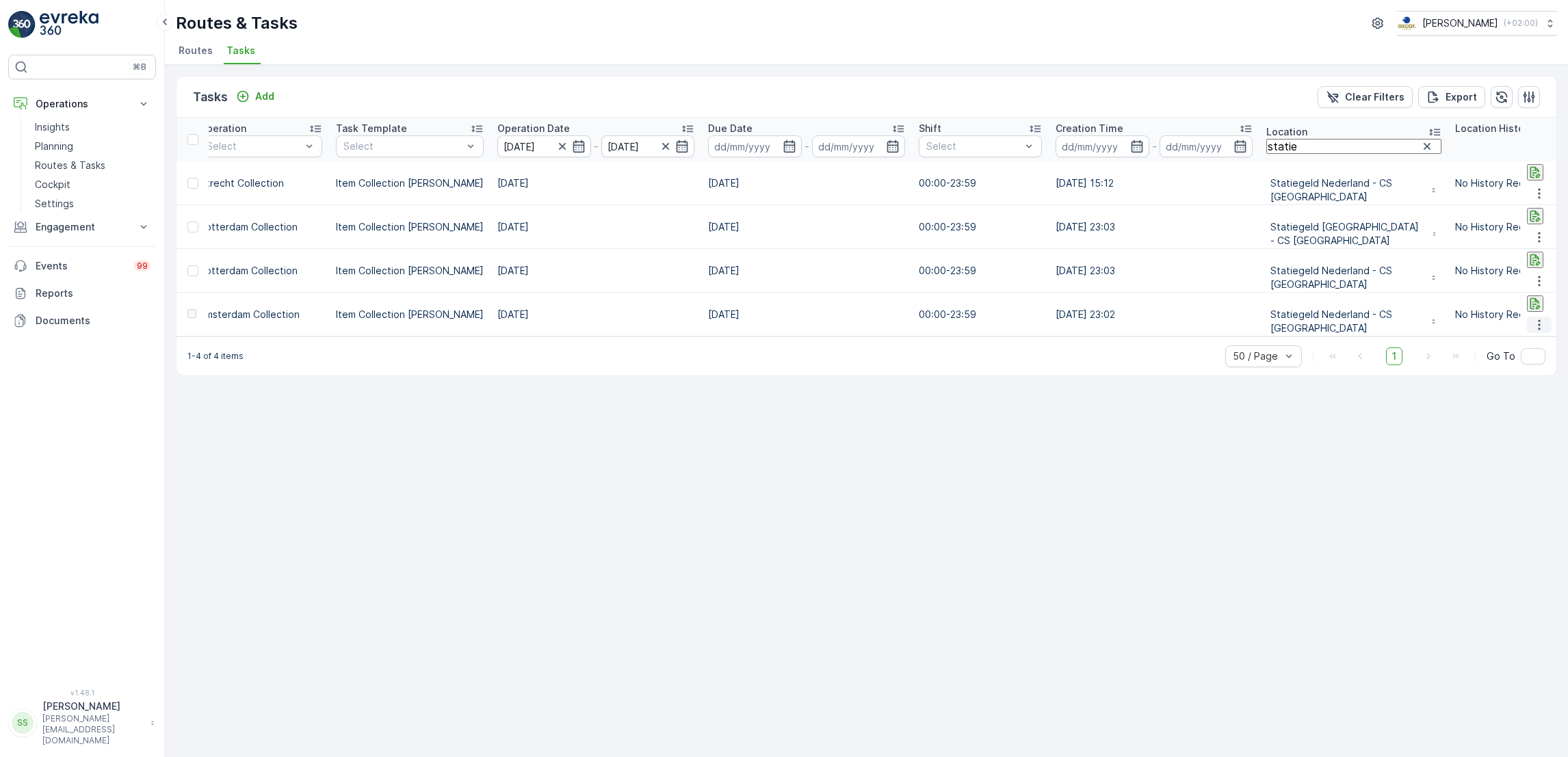
click at [1541, 318] on icon "button" at bounding box center [1539, 325] width 14 height 14
click at [1531, 292] on span "See More Details" at bounding box center [1531, 298] width 79 height 14
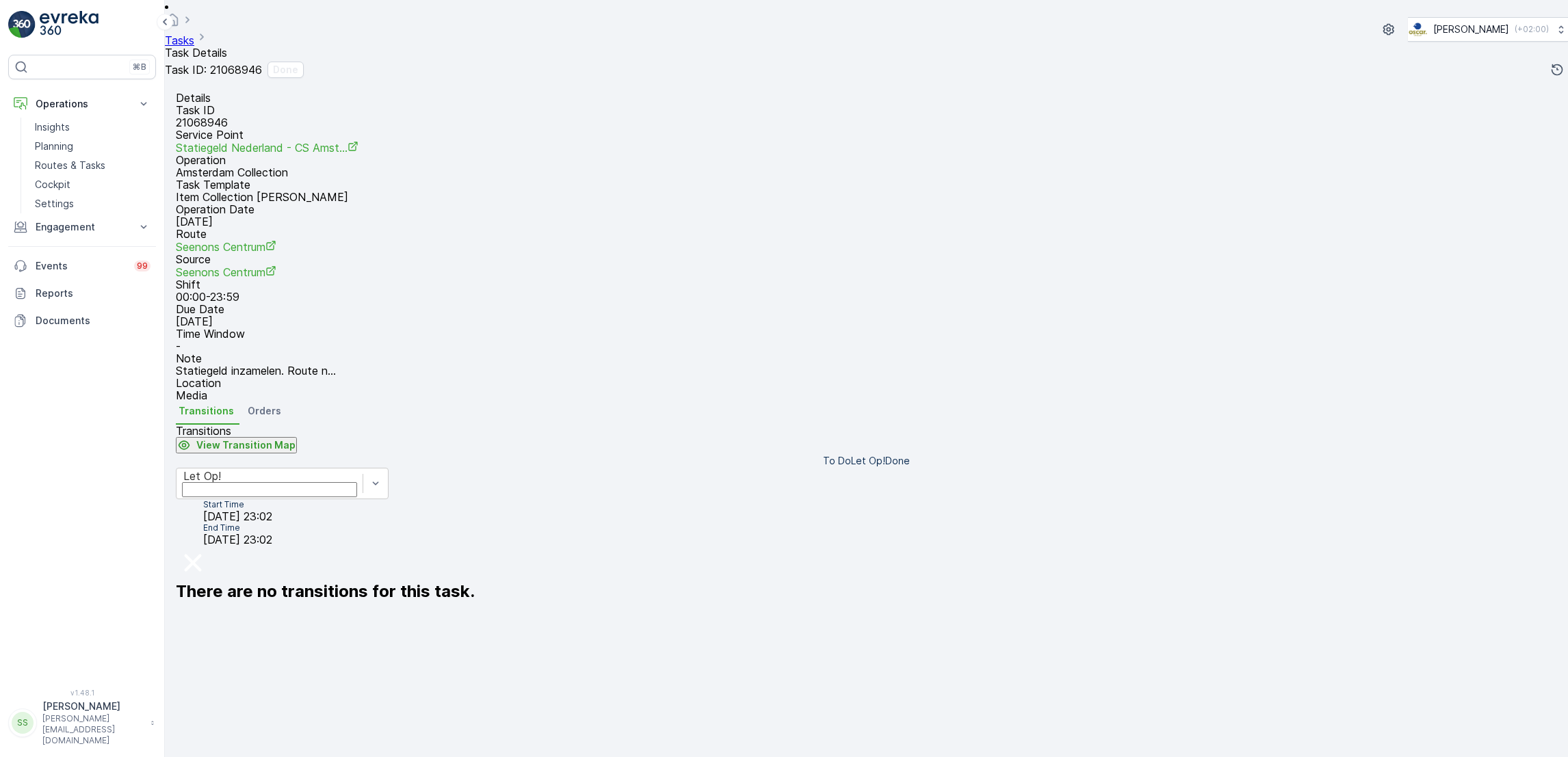
scroll to position [18, 0]
click at [336, 365] on p "Statiegeld inzamelen. Route n..." at bounding box center [256, 371] width 160 height 12
click at [356, 482] on div "Let Op!" at bounding box center [270, 476] width 172 height 12
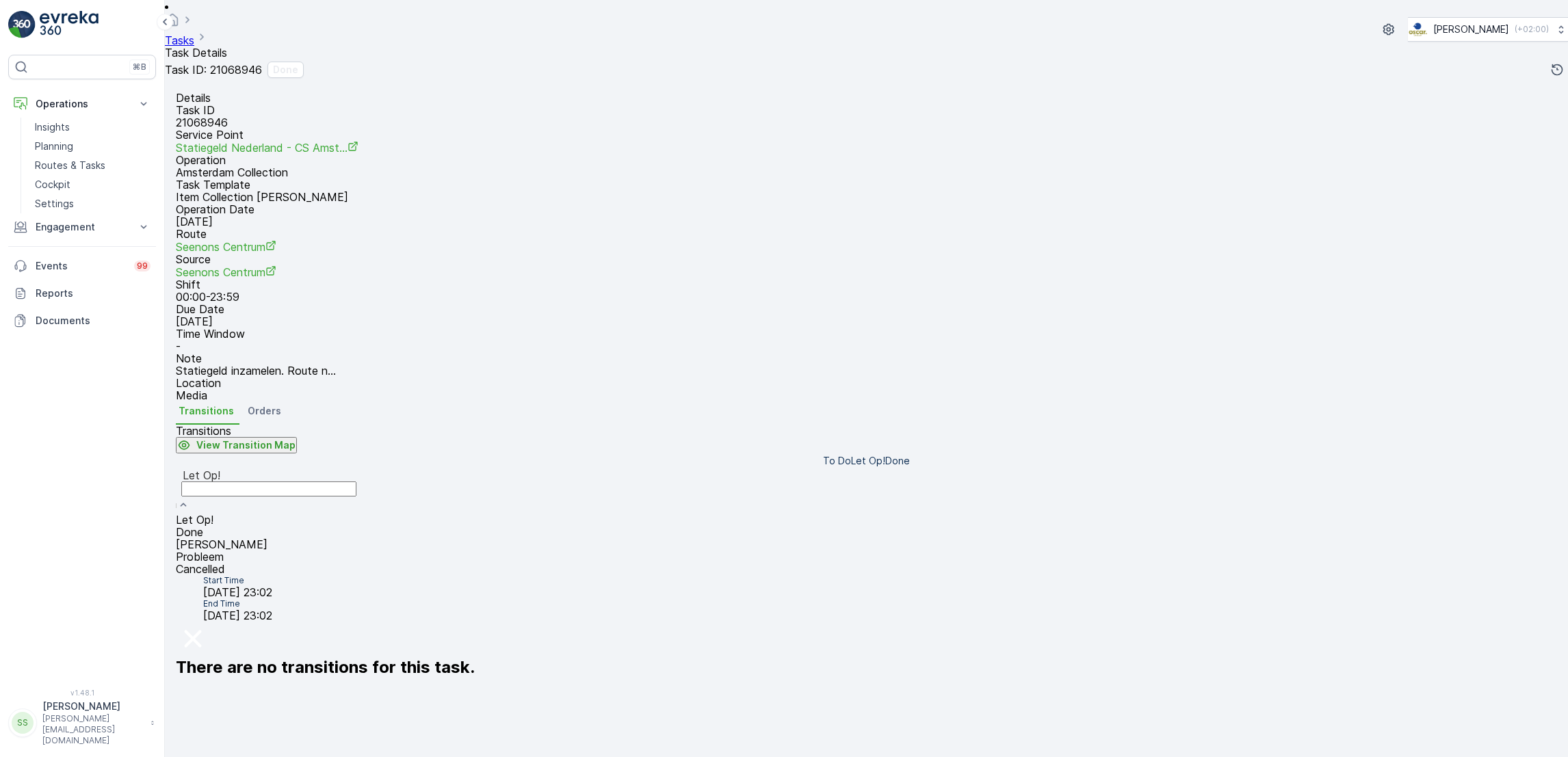
click at [362, 526] on div "Done" at bounding box center [269, 532] width 186 height 12
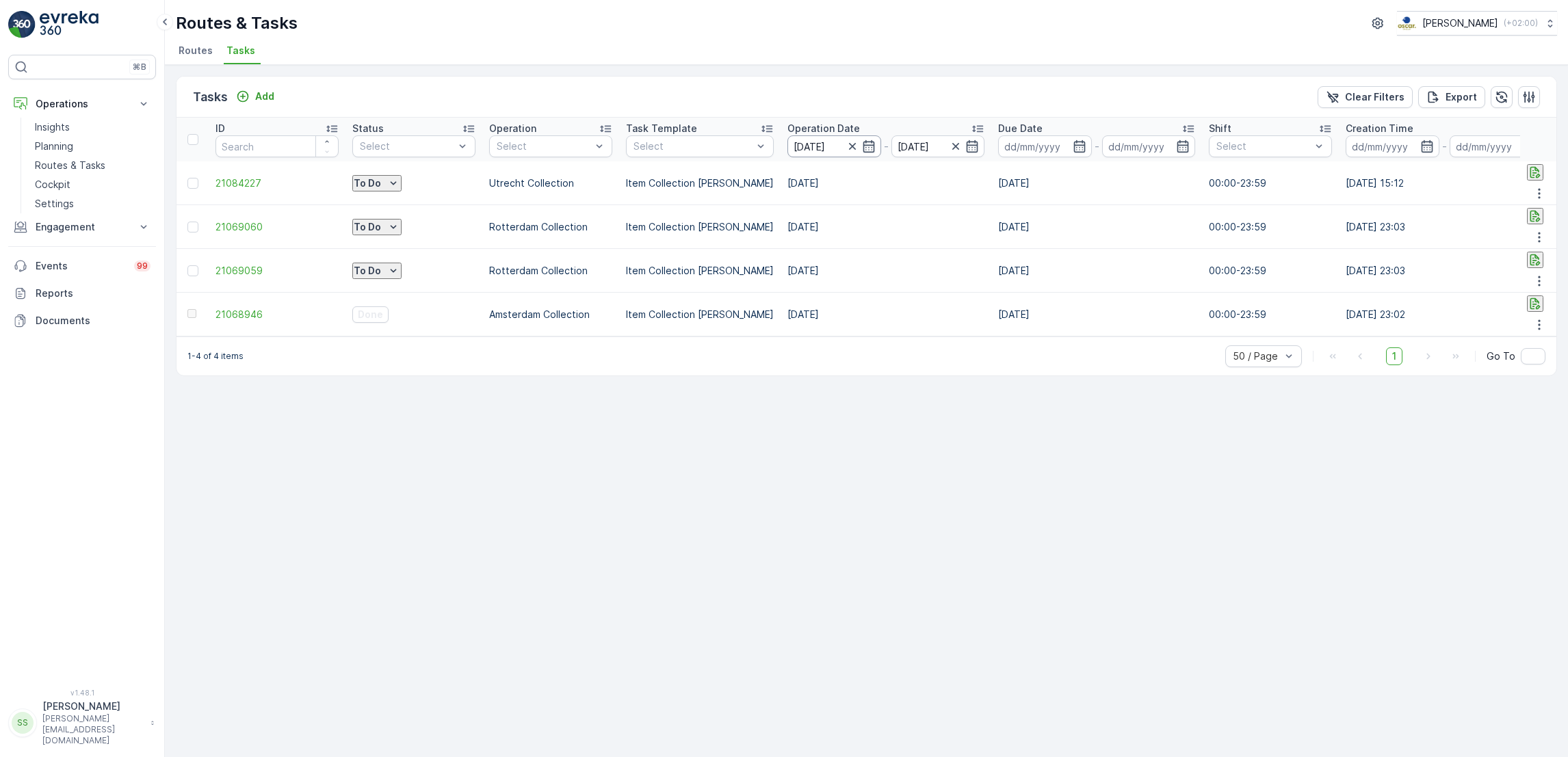
click at [867, 145] on input "[DATE]" at bounding box center [834, 146] width 94 height 22
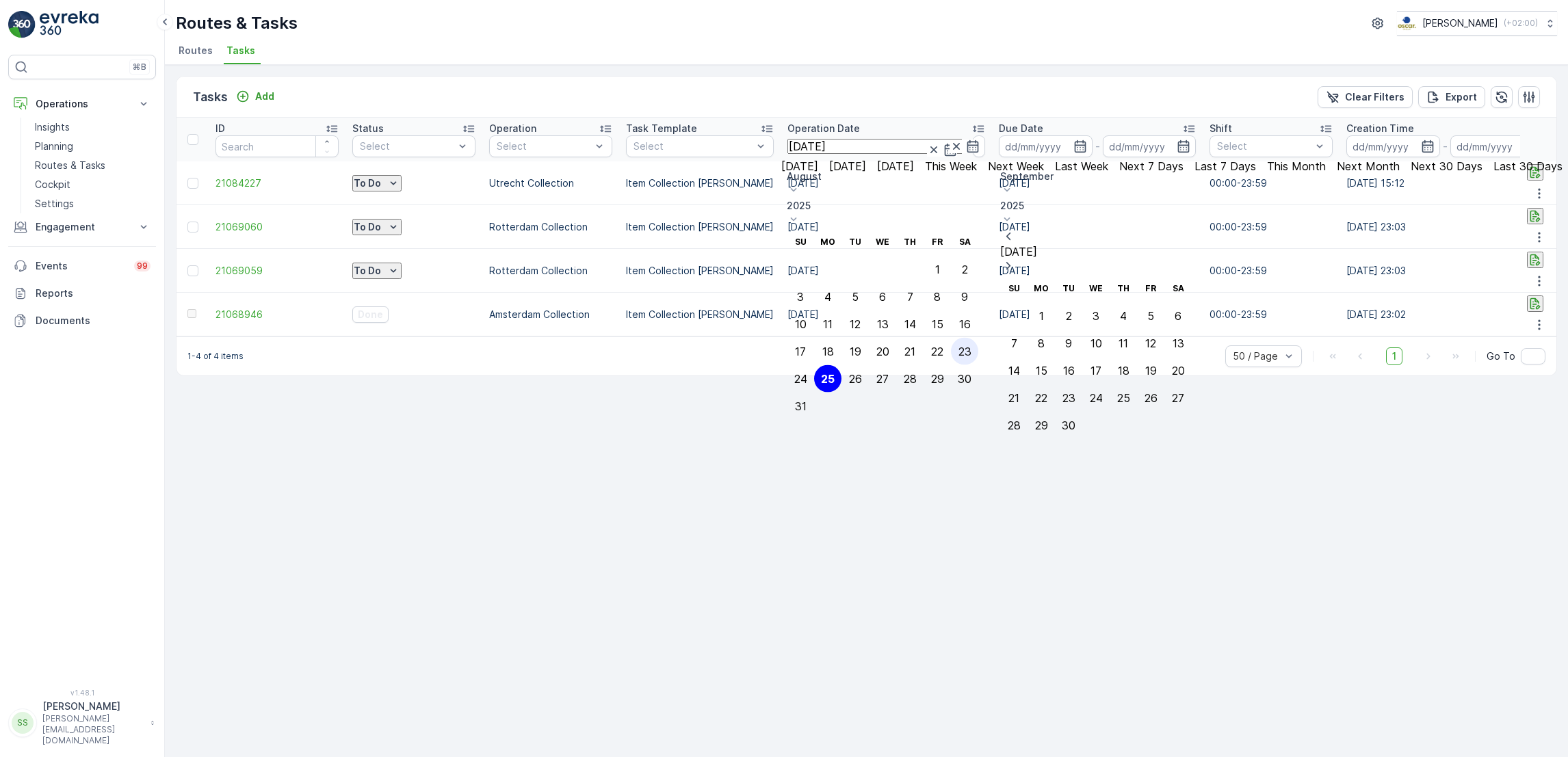
click at [971, 346] on div "23" at bounding box center [964, 352] width 13 height 12
type input "[DATE]"
click at [835, 373] on div "25" at bounding box center [828, 379] width 14 height 12
type input "[DATE]"
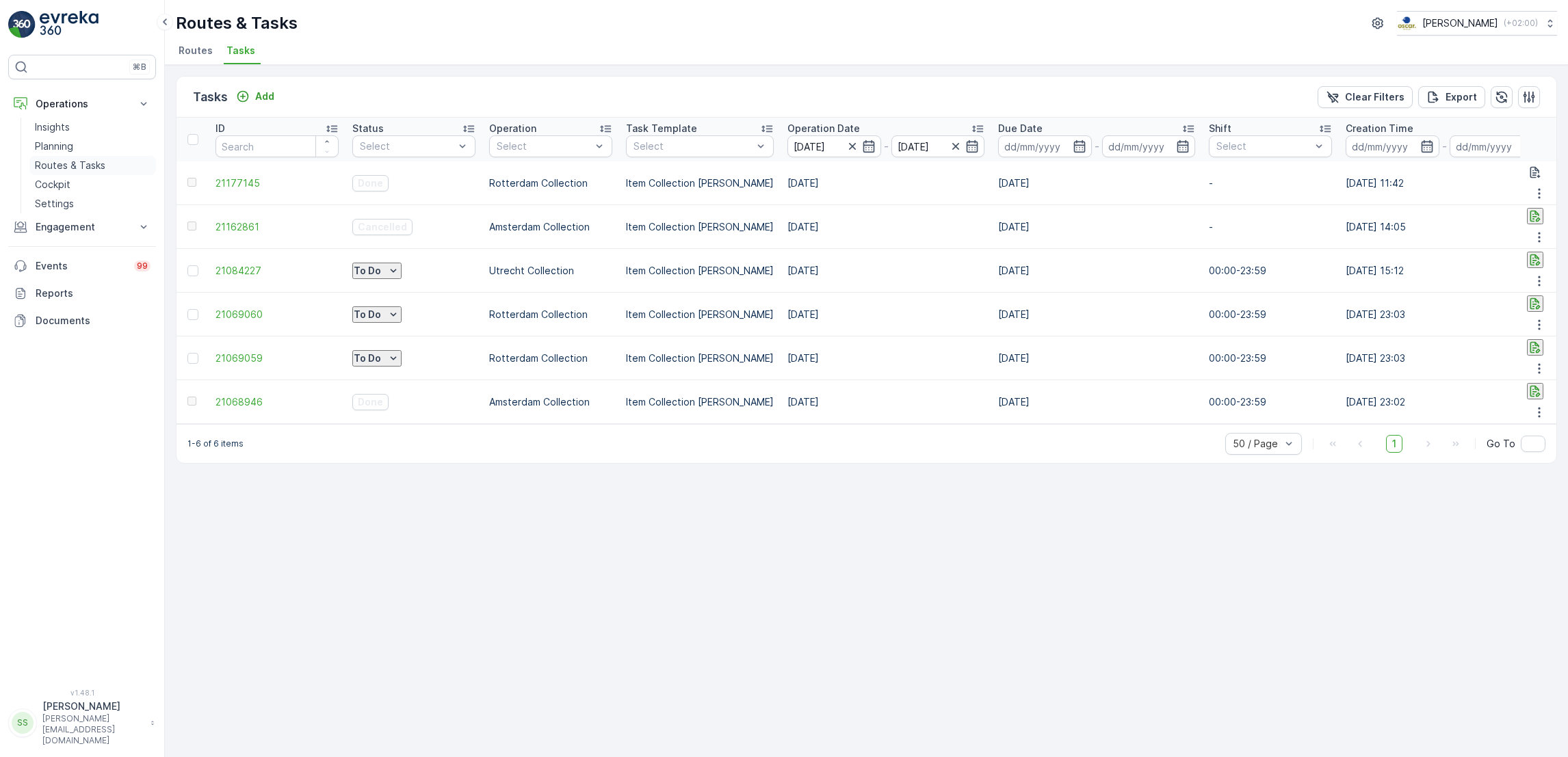
click at [64, 167] on p "Routes & Tasks" at bounding box center [70, 165] width 71 height 14
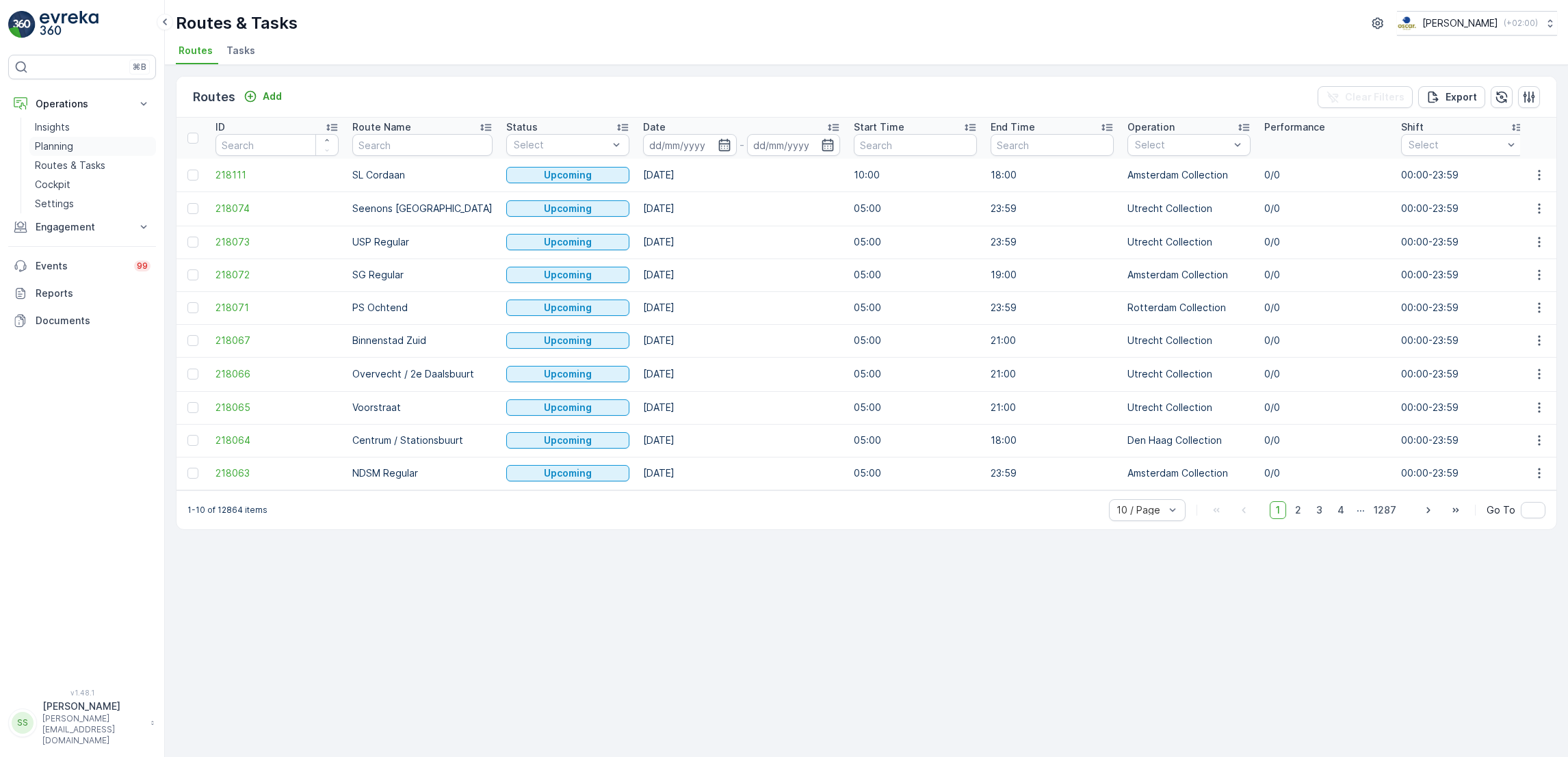
click at [60, 152] on p "Planning" at bounding box center [54, 146] width 38 height 14
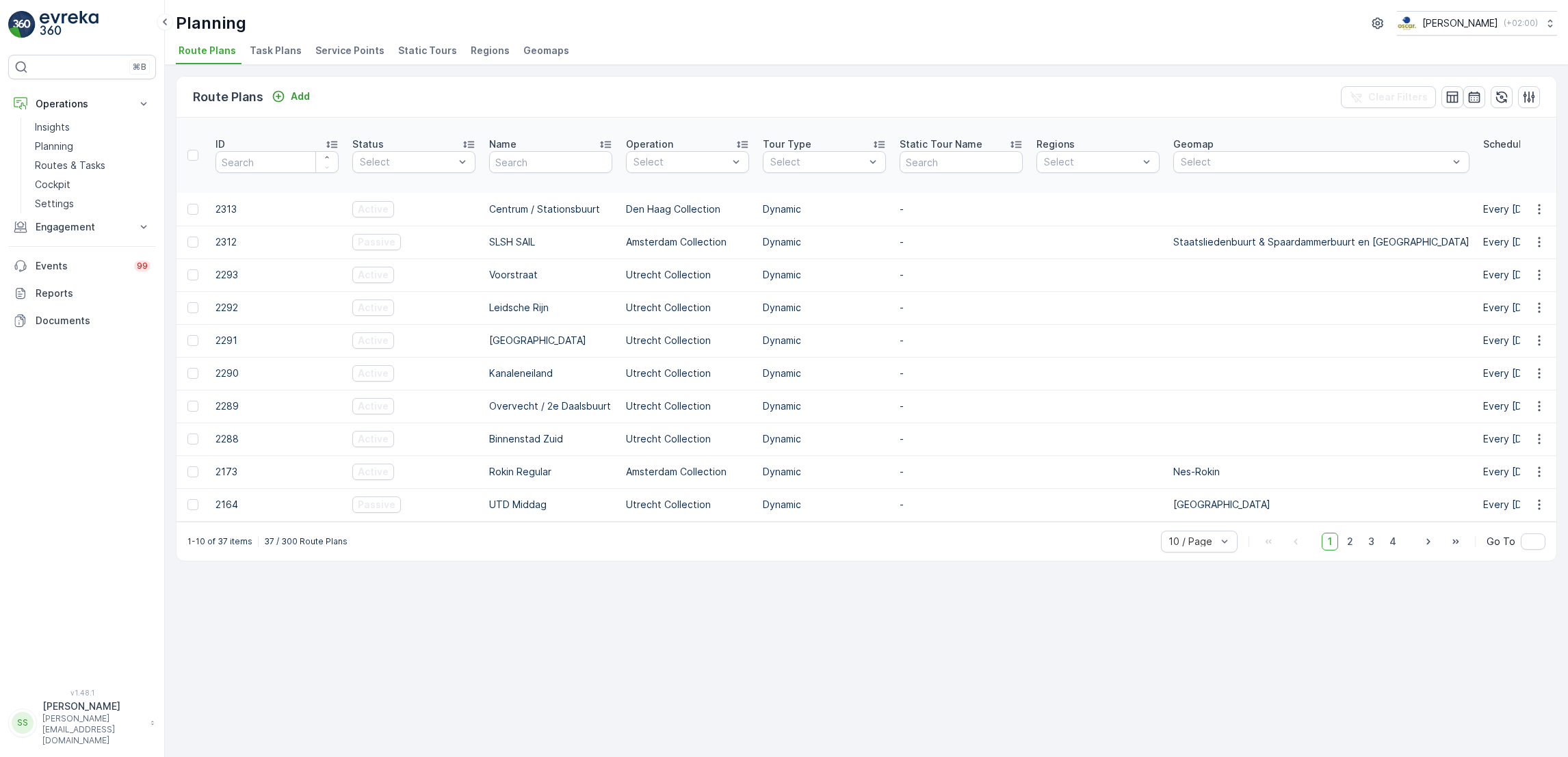
click at [259, 54] on span "Task Plans" at bounding box center [276, 50] width 52 height 14
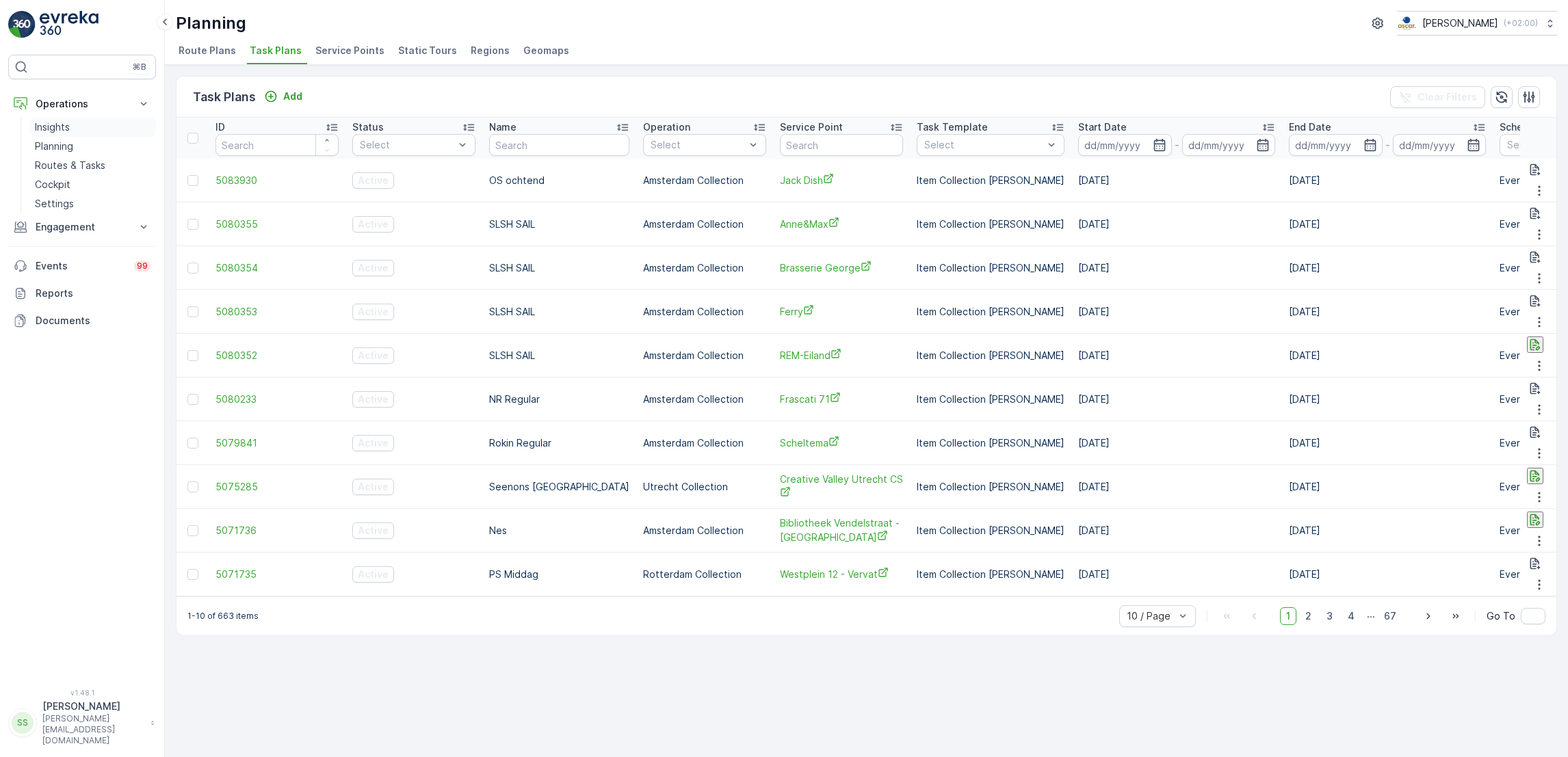
click at [90, 123] on link "Insights" at bounding box center [93, 126] width 126 height 19
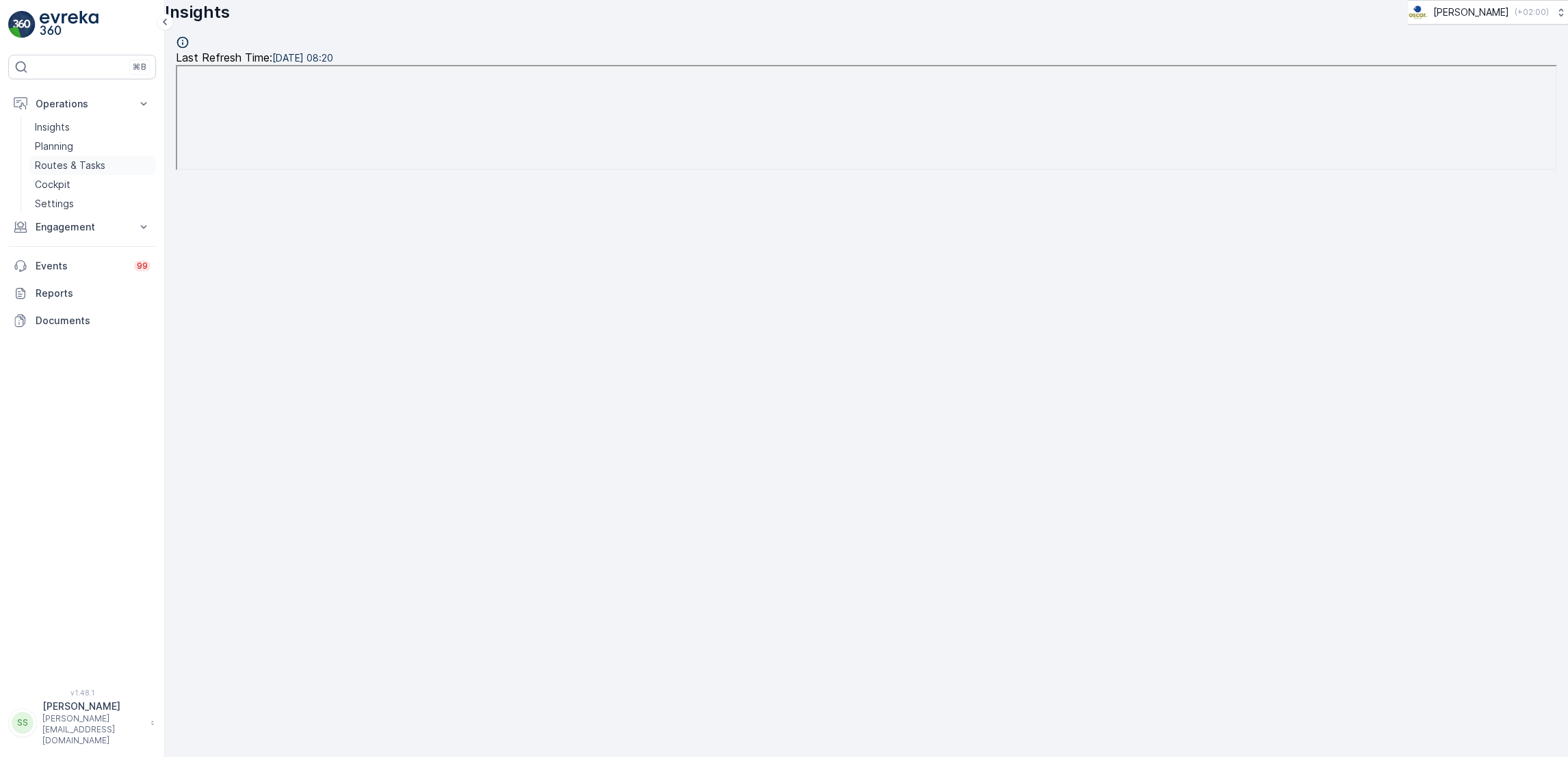
click at [89, 165] on p "Routes & Tasks" at bounding box center [70, 165] width 71 height 14
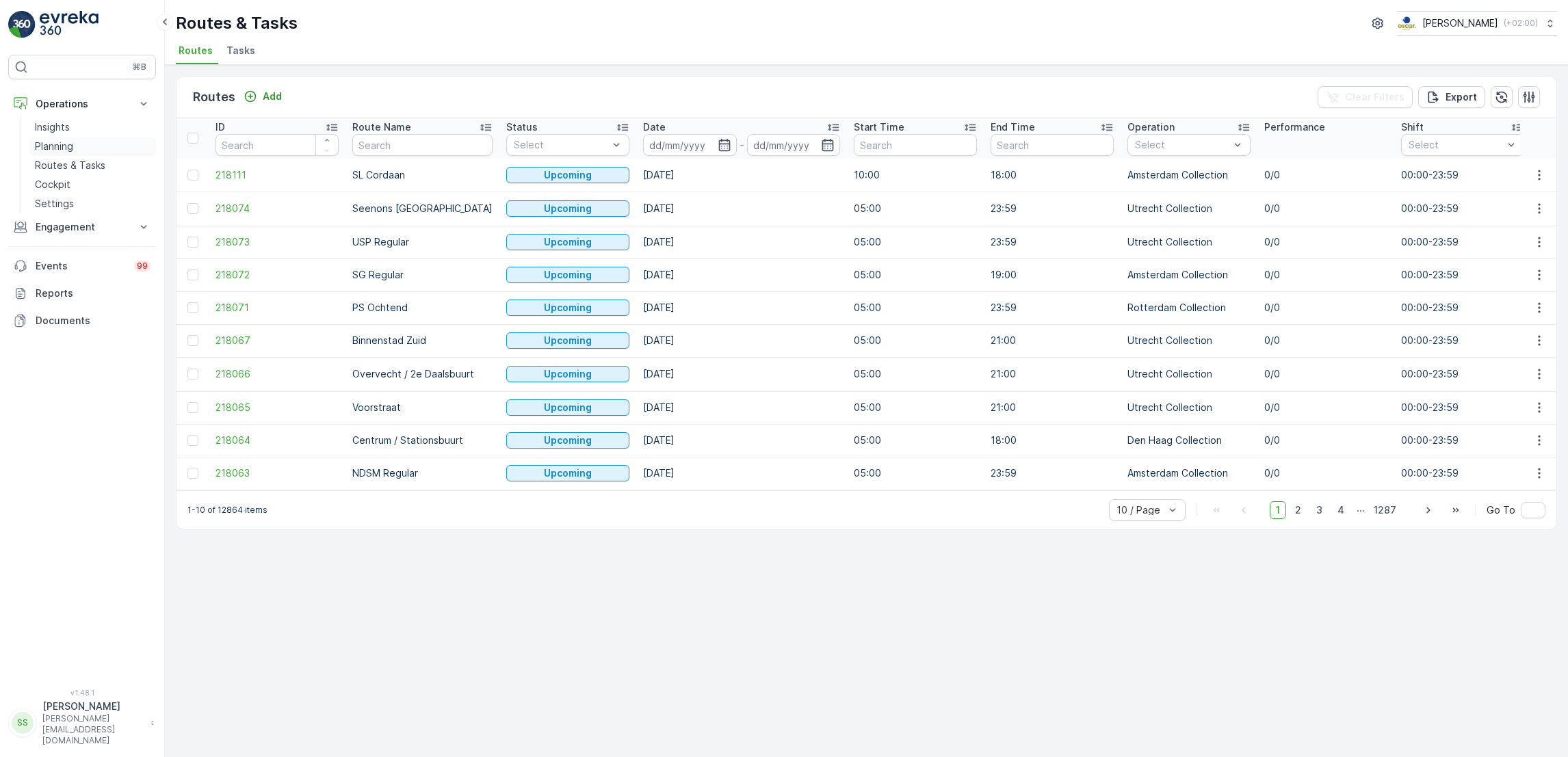
click at [54, 143] on p "Planning" at bounding box center [54, 146] width 38 height 14
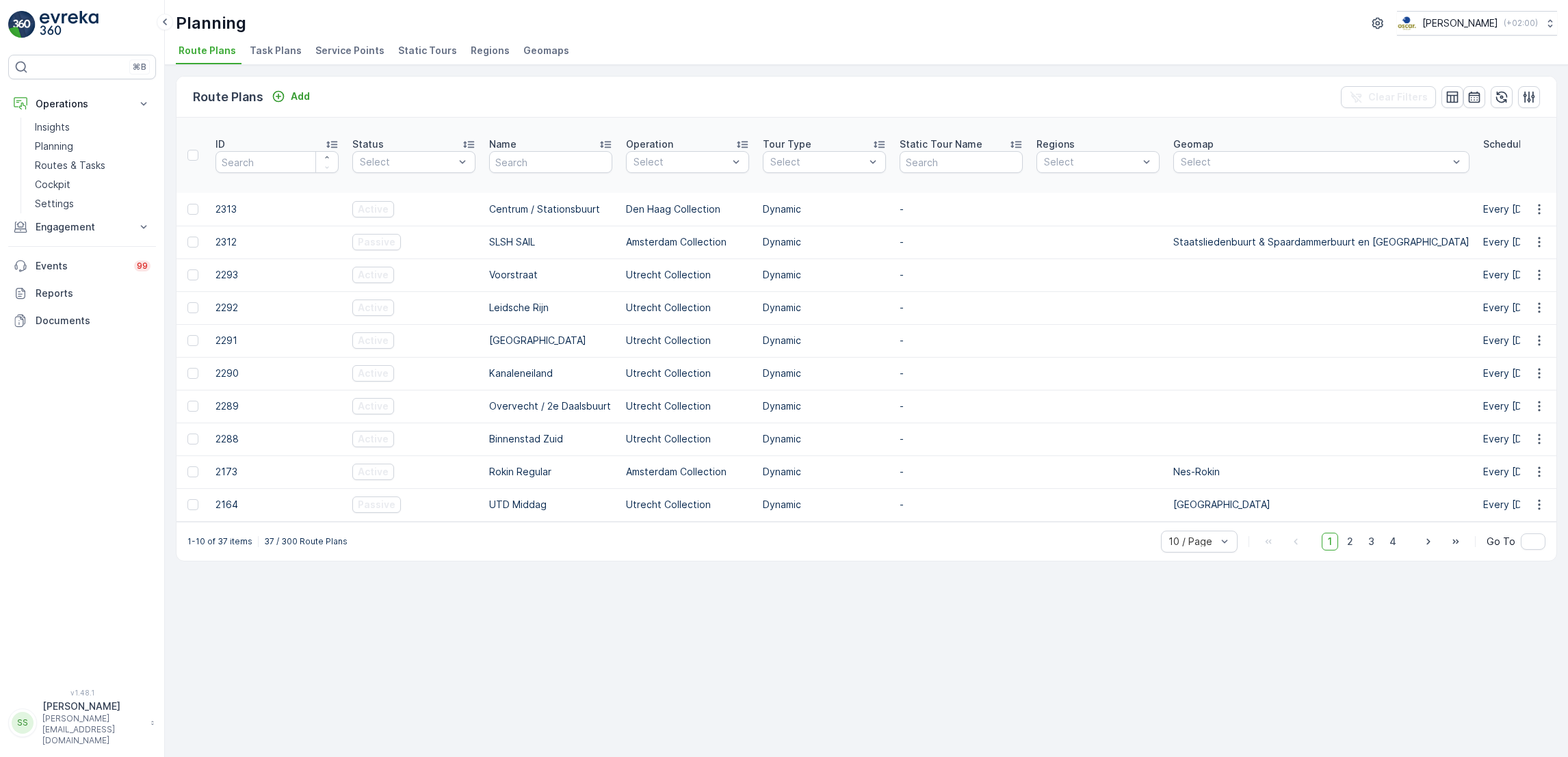
click at [279, 43] on span "Task Plans" at bounding box center [276, 50] width 52 height 14
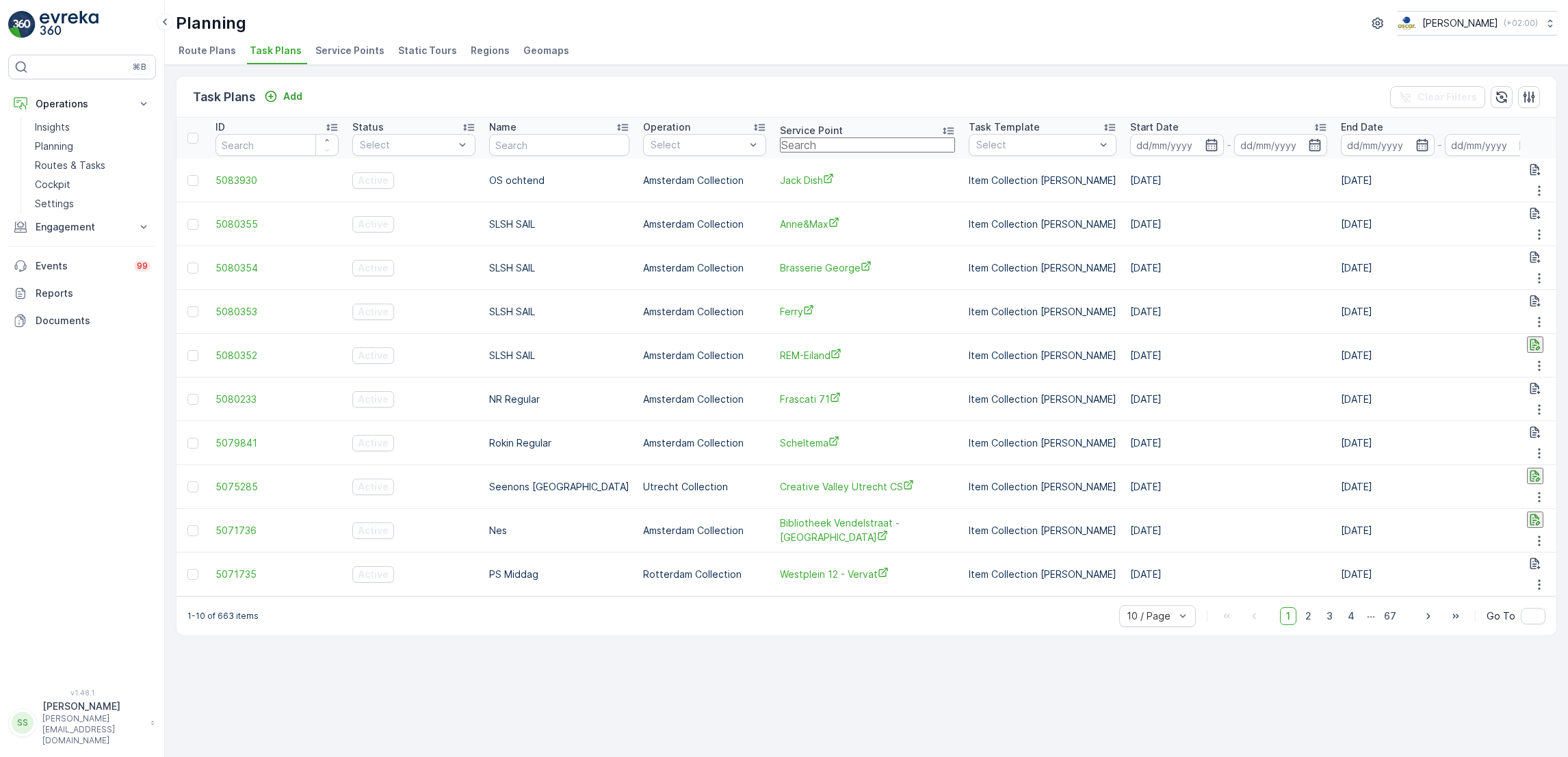
click at [823, 145] on input "text" at bounding box center [867, 145] width 175 height 15
type input "statiegeld"
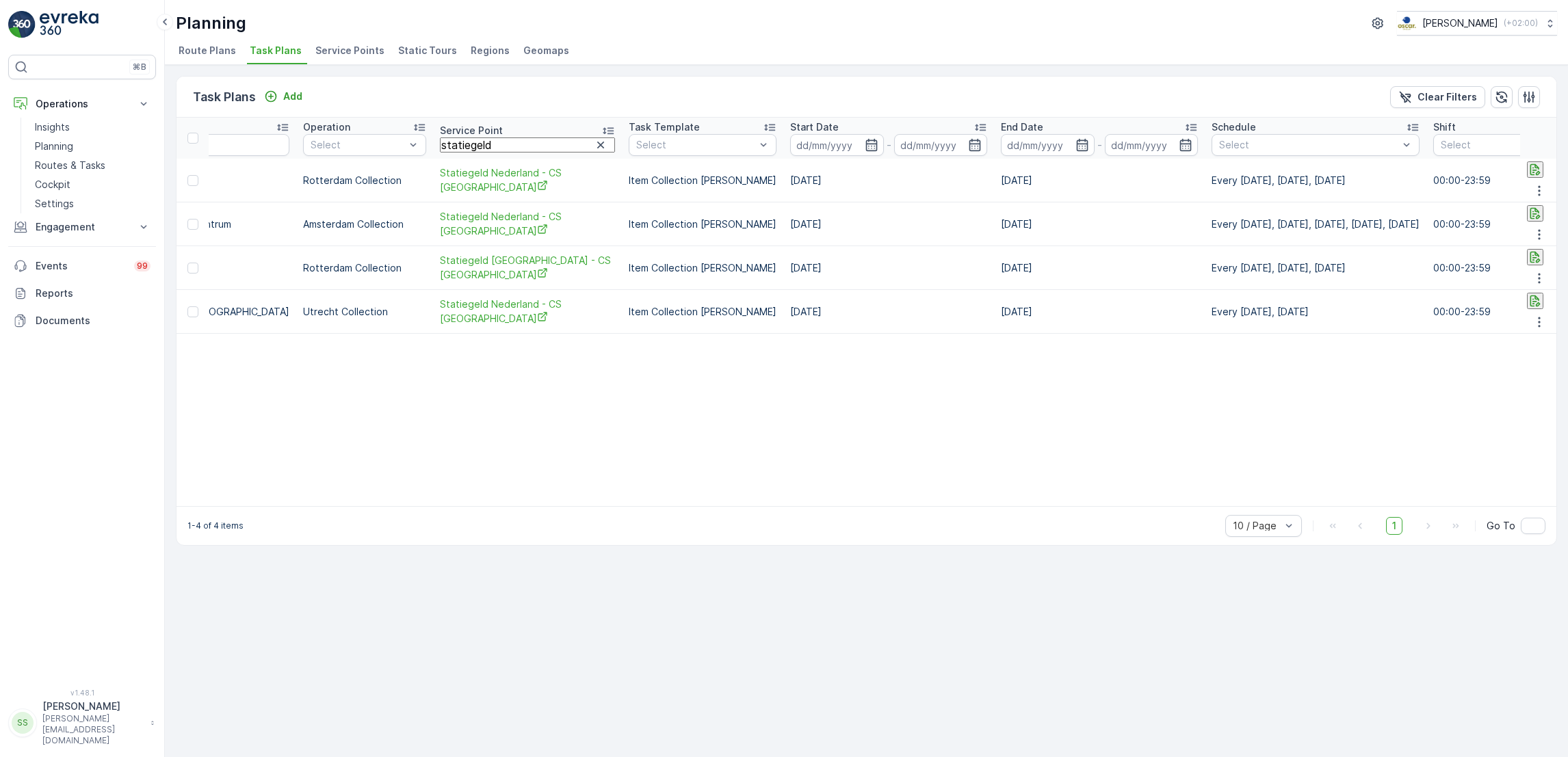
scroll to position [0, 398]
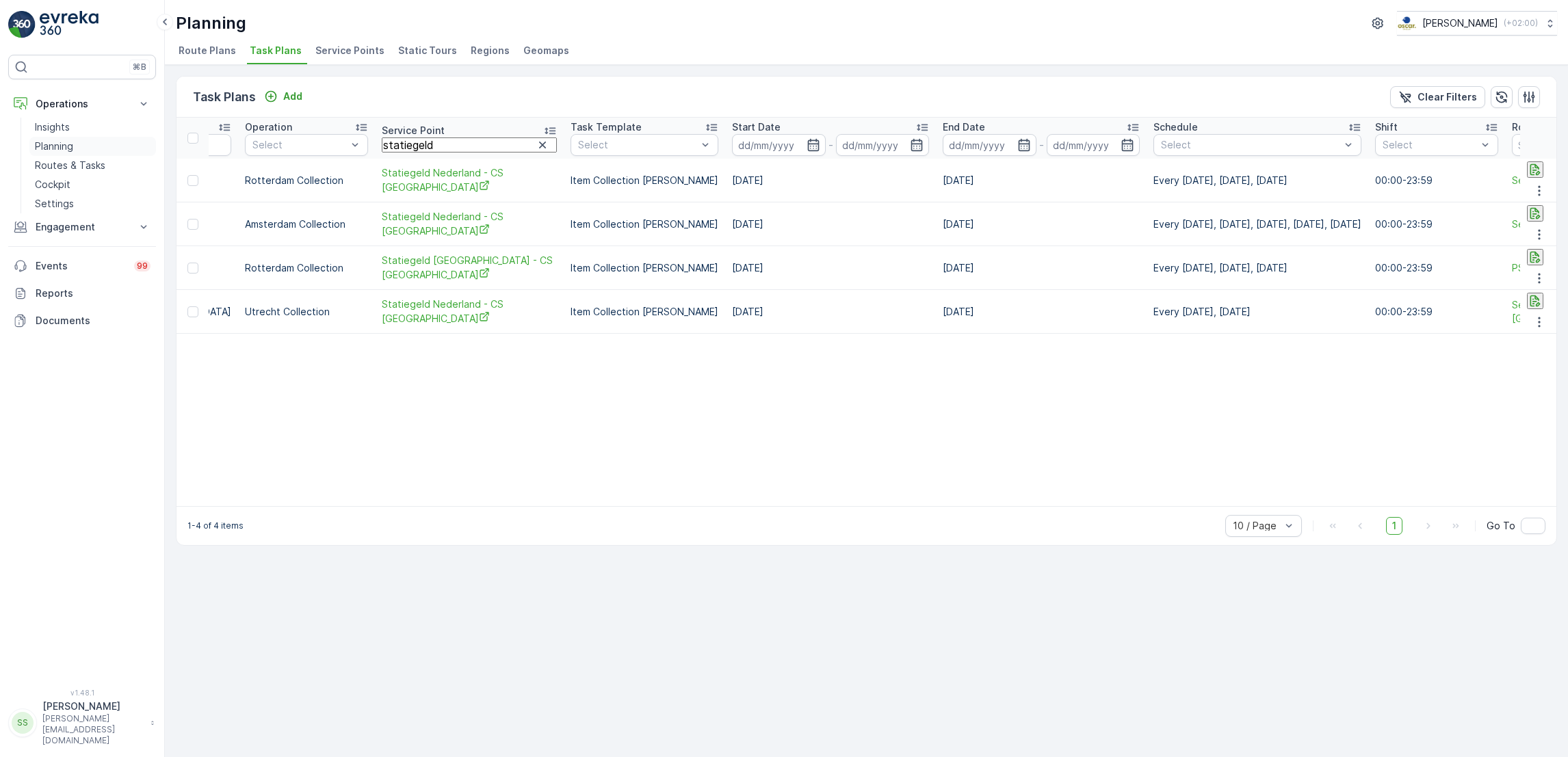
click at [79, 155] on link "Planning" at bounding box center [93, 146] width 126 height 19
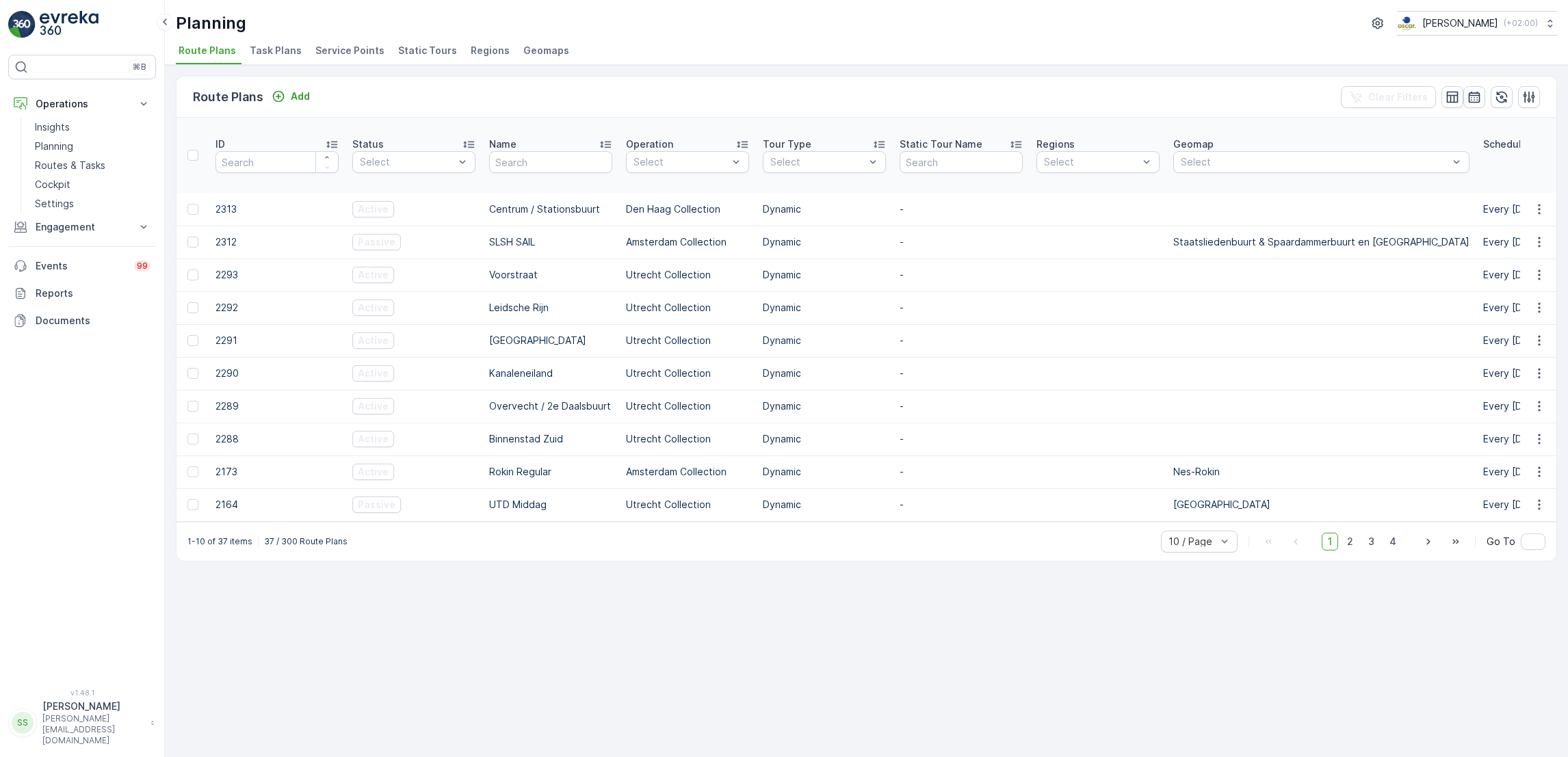
click at [290, 53] on span "Task Plans" at bounding box center [276, 50] width 52 height 14
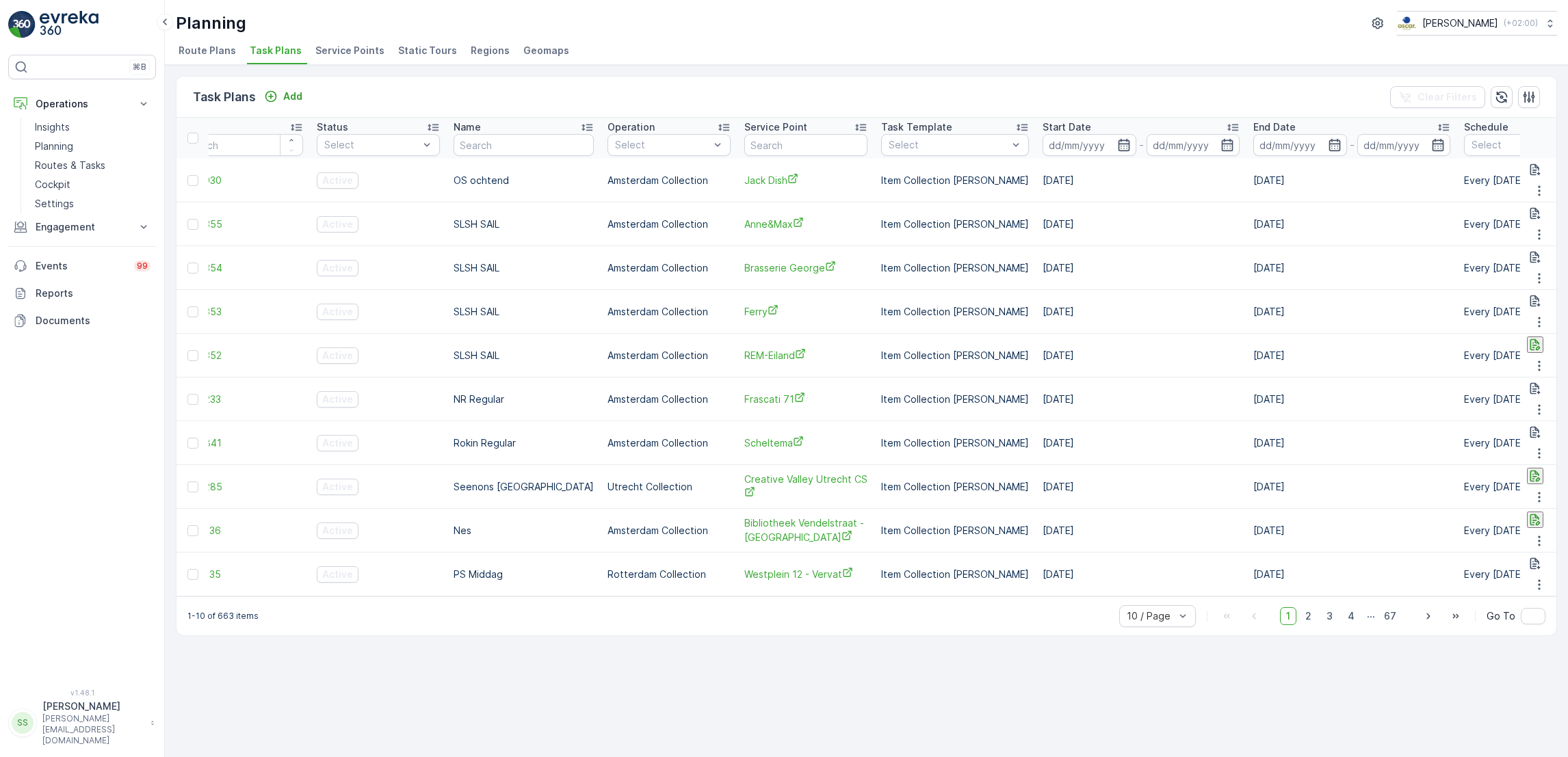
scroll to position [0, 37]
click at [1085, 140] on input at bounding box center [1088, 145] width 94 height 22
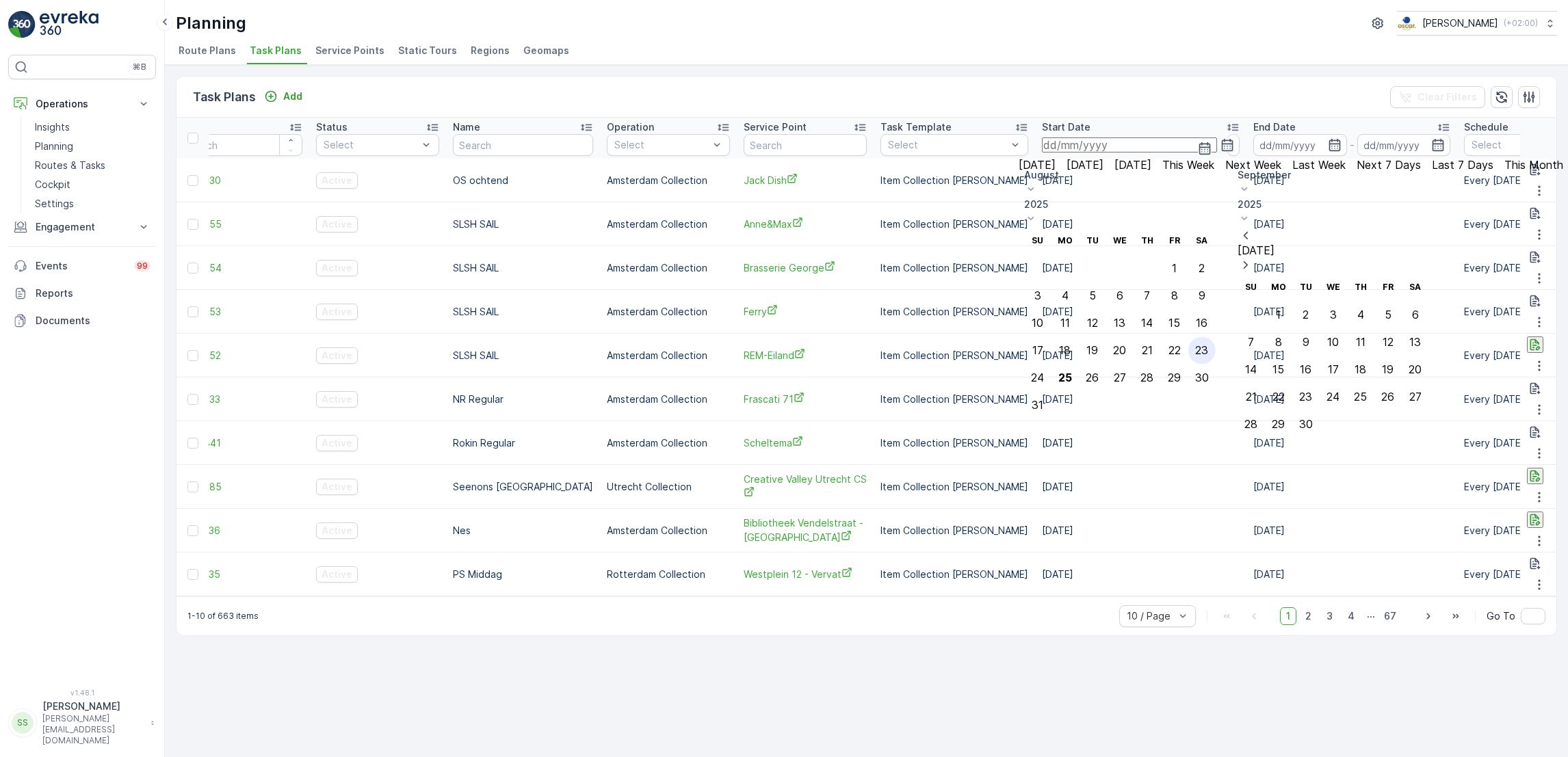
click at [1208, 344] on div "23" at bounding box center [1201, 350] width 13 height 12
type input "[DATE]"
click at [1208, 344] on div "23" at bounding box center [1201, 350] width 13 height 12
type input "[DATE]"
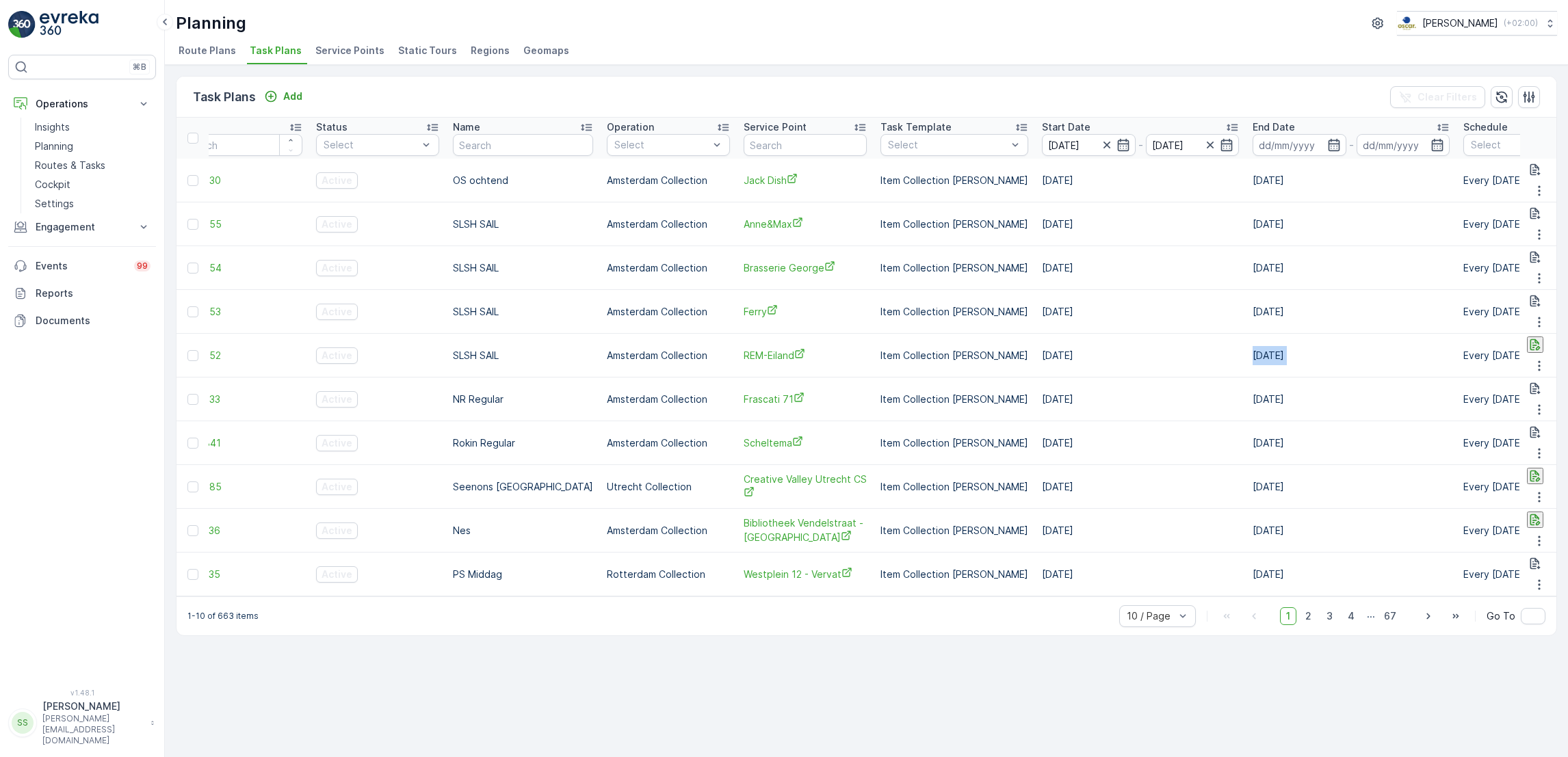
click at [1282, 334] on td "[DATE]" at bounding box center [1351, 355] width 211 height 43
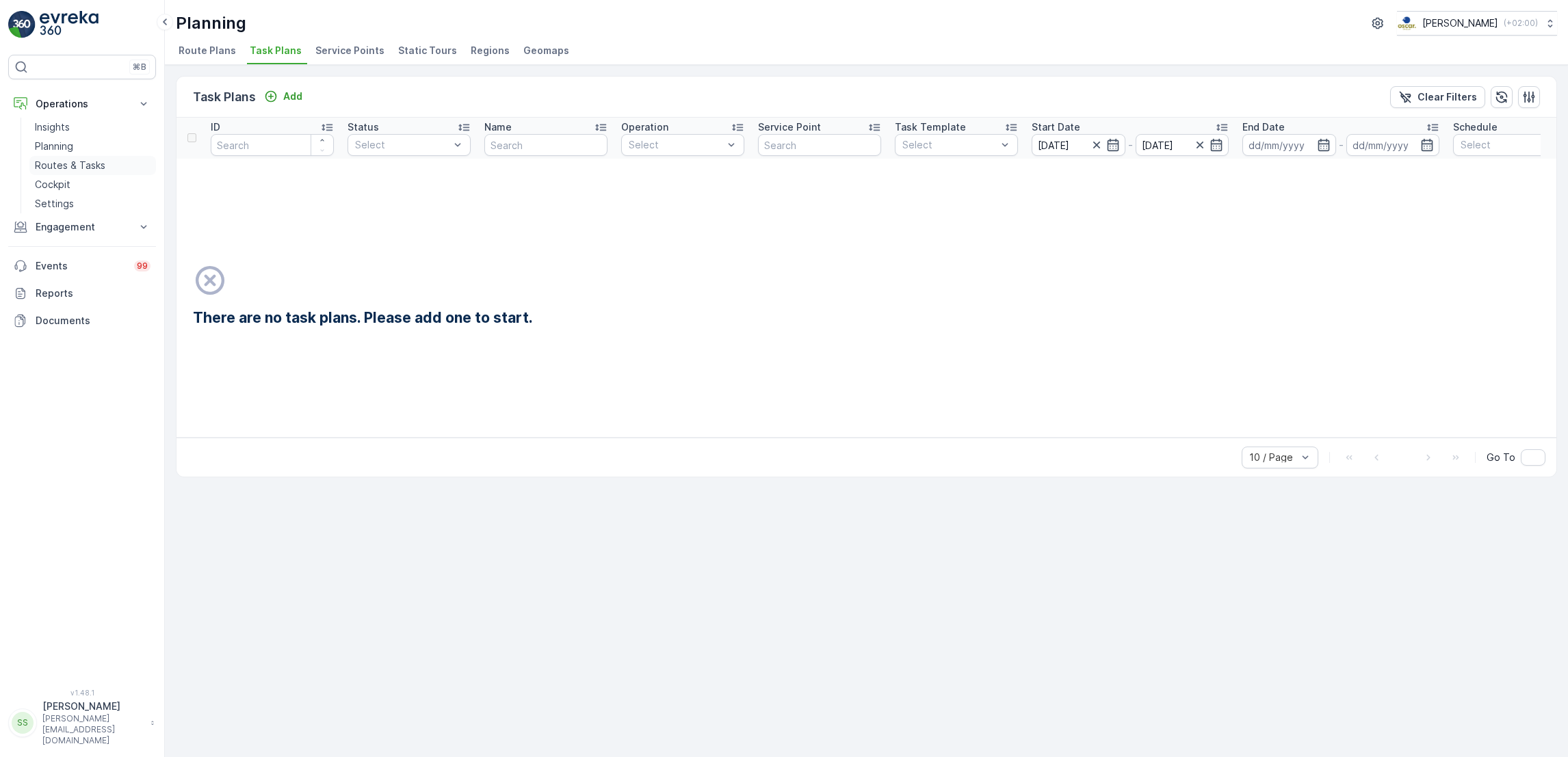
click at [81, 163] on p "Routes & Tasks" at bounding box center [70, 165] width 71 height 14
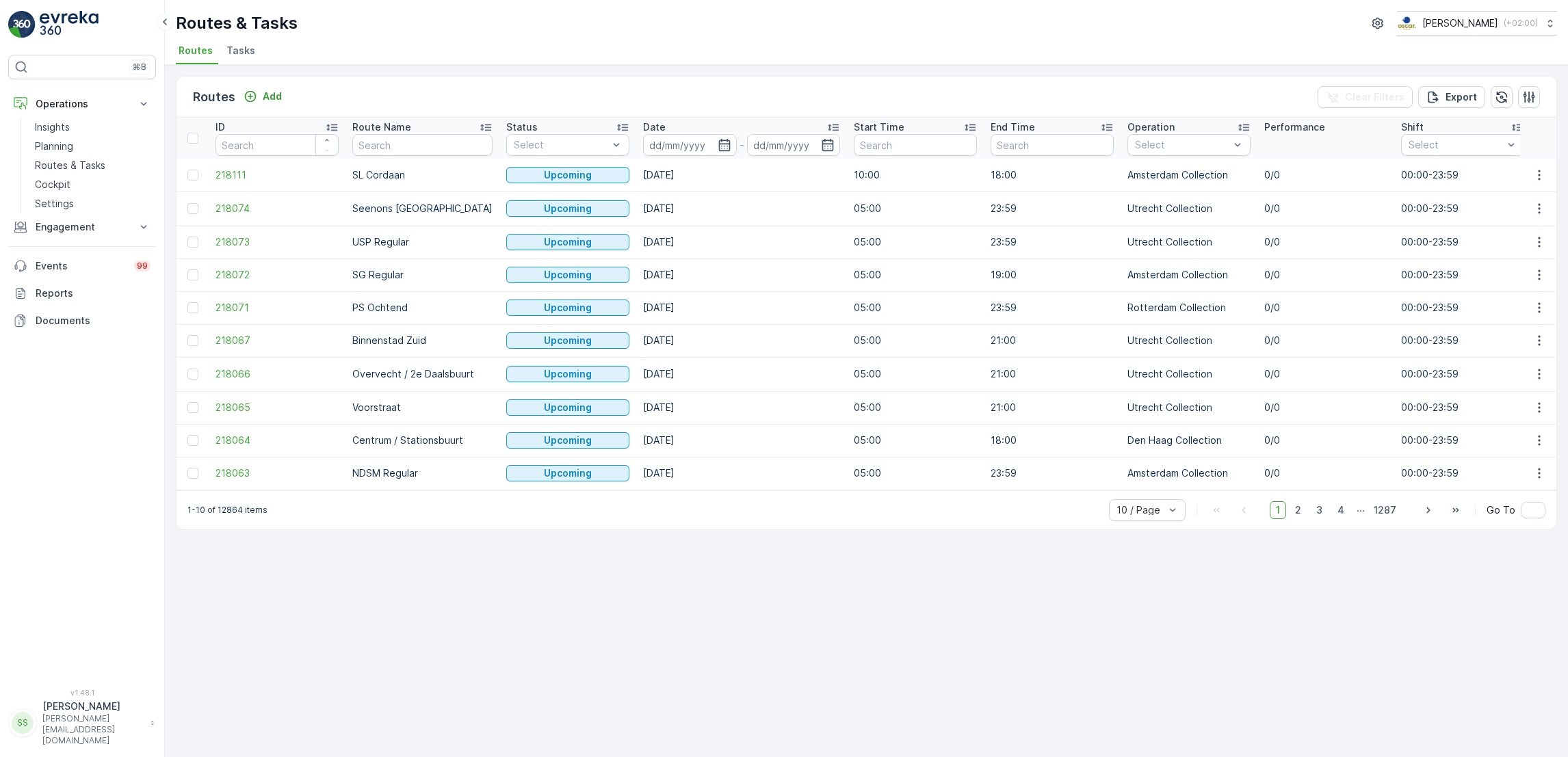
drag, startPoint x: 678, startPoint y: 468, endPoint x: 700, endPoint y: 492, distance: 32.6
click at [700, 490] on div "ID Route Name Status Select Date - Start Time End Time Operation Select Perform…" at bounding box center [867, 304] width 1380 height 373
drag, startPoint x: 700, startPoint y: 492, endPoint x: 645, endPoint y: 565, distance: 91.4
click at [645, 565] on div "Routes Add Clear Filters Export ID Route Name Status Select Date - Start Time E…" at bounding box center [866, 410] width 1403 height 692
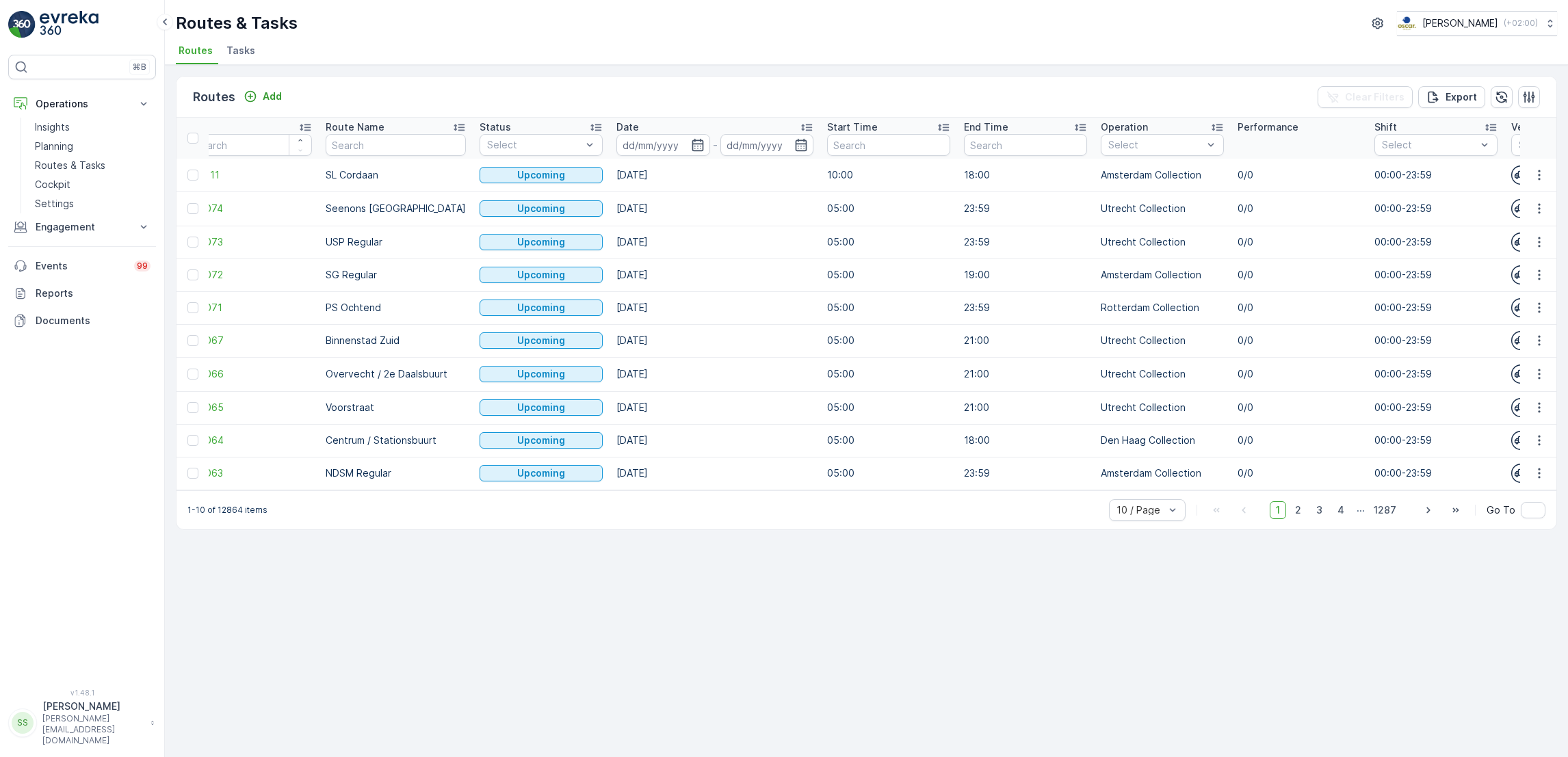
scroll to position [0, 30]
click at [1296, 519] on span "2" at bounding box center [1298, 509] width 18 height 18
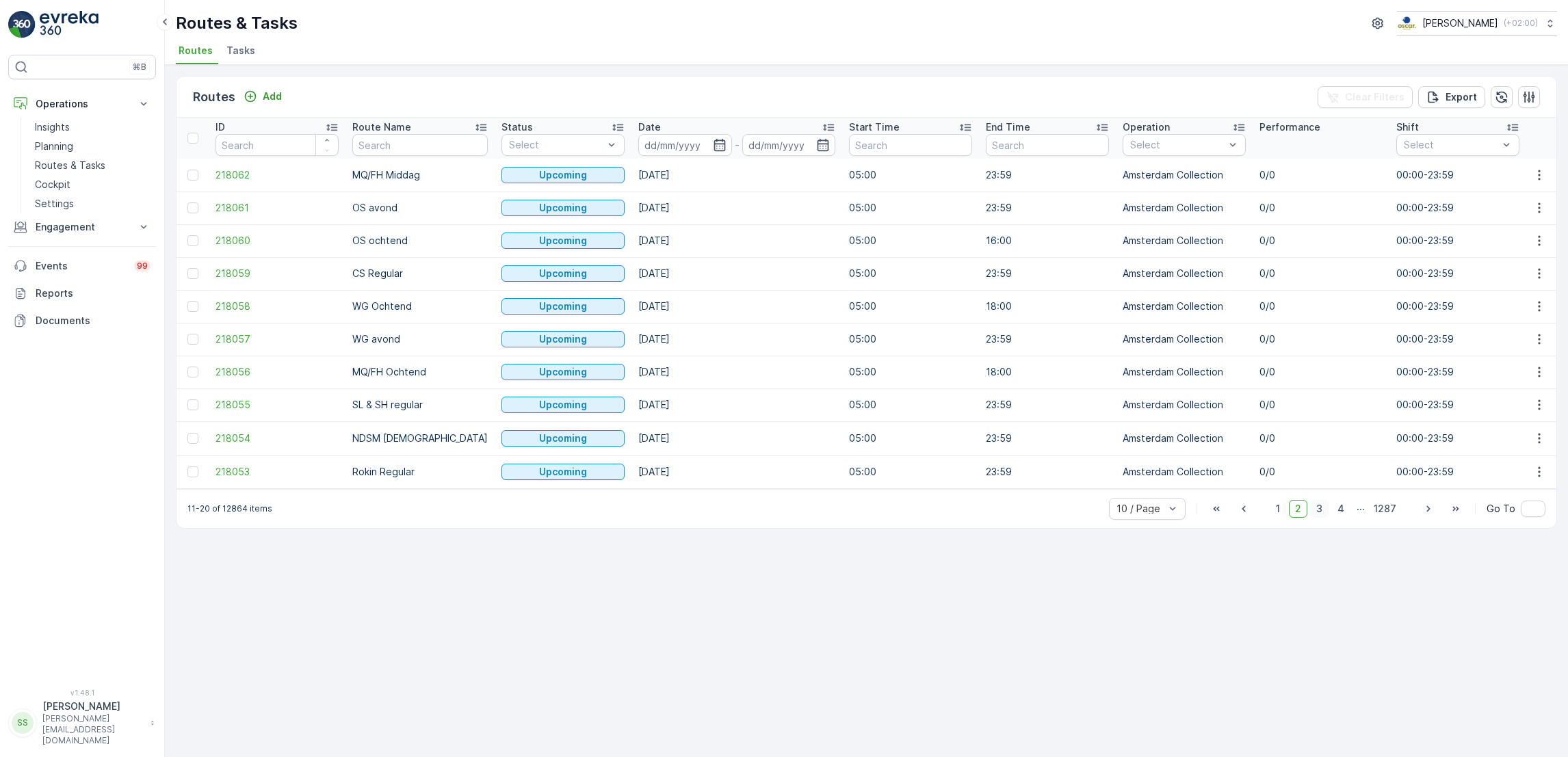
click at [1322, 518] on span "3" at bounding box center [1319, 509] width 18 height 18
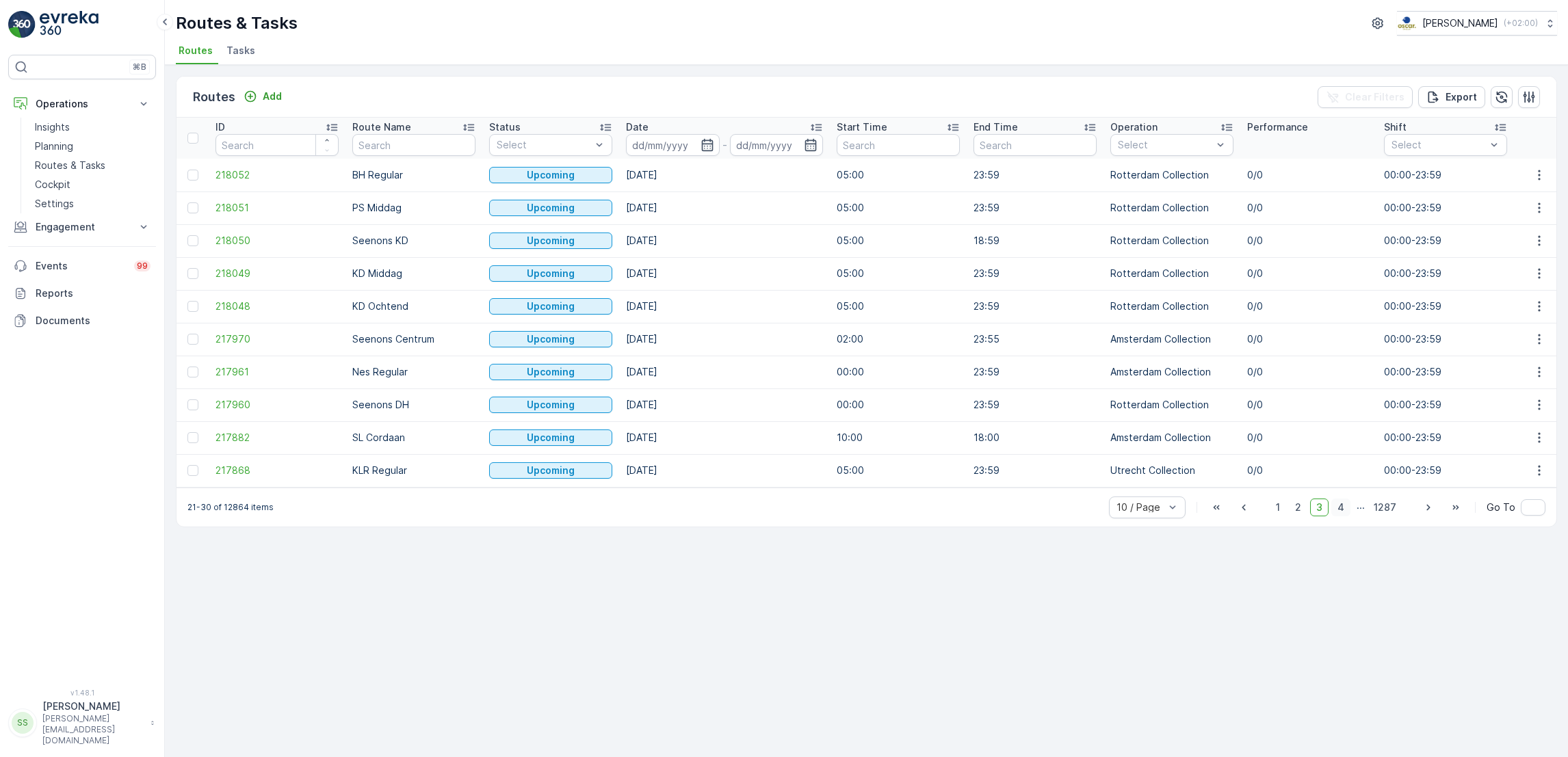
click at [1344, 514] on span "4" at bounding box center [1340, 507] width 19 height 18
click at [1257, 510] on span "1" at bounding box center [1257, 509] width 17 height 18
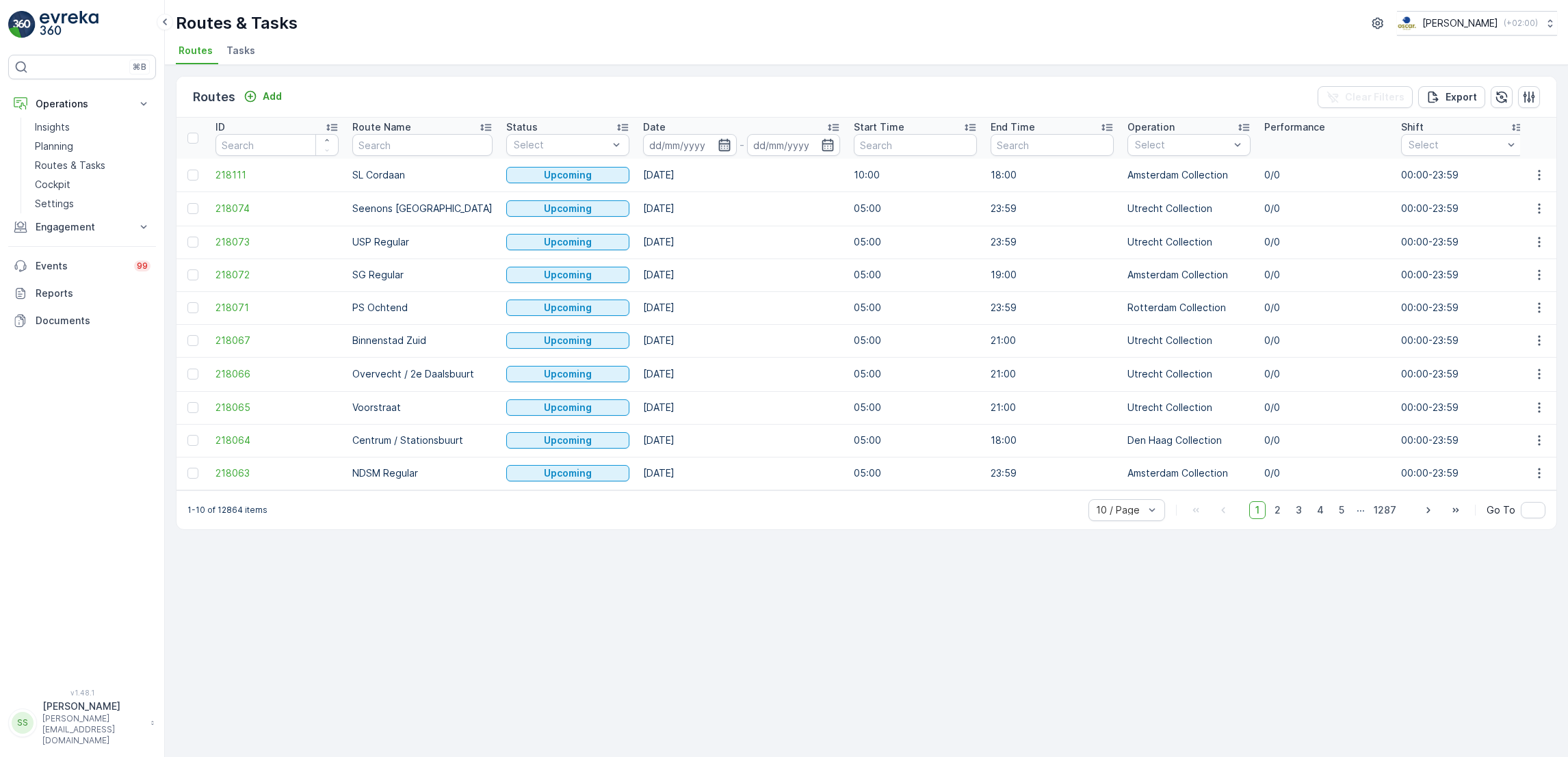
click at [717, 138] on icon "button" at bounding box center [724, 145] width 14 height 14
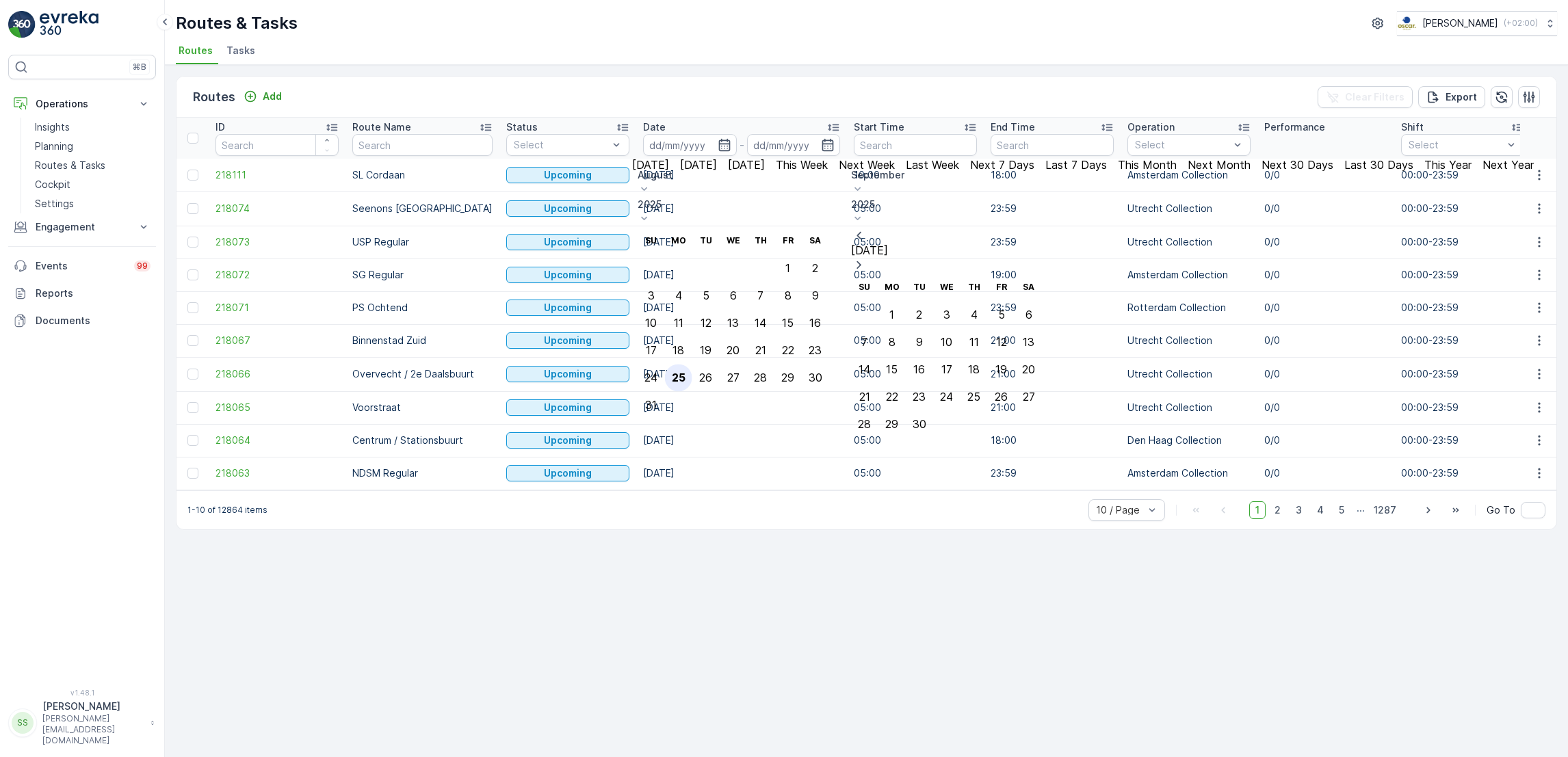
click at [685, 372] on div "25" at bounding box center [679, 378] width 14 height 12
type input "[DATE]"
click at [685, 372] on div "25" at bounding box center [679, 378] width 14 height 12
type input "[DATE]"
click at [685, 372] on div "25" at bounding box center [679, 378] width 14 height 12
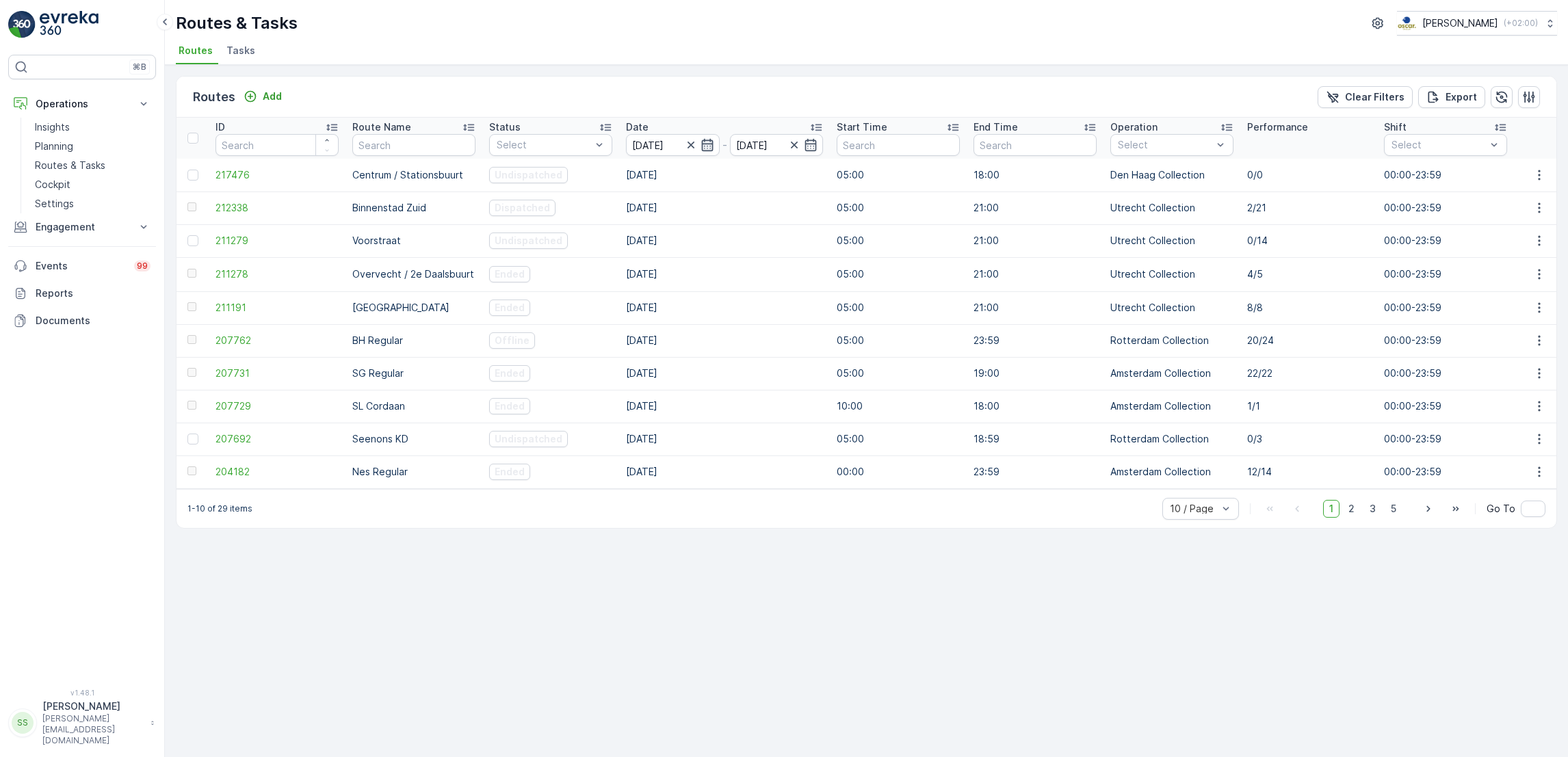
click at [708, 149] on icon "button" at bounding box center [707, 145] width 14 height 14
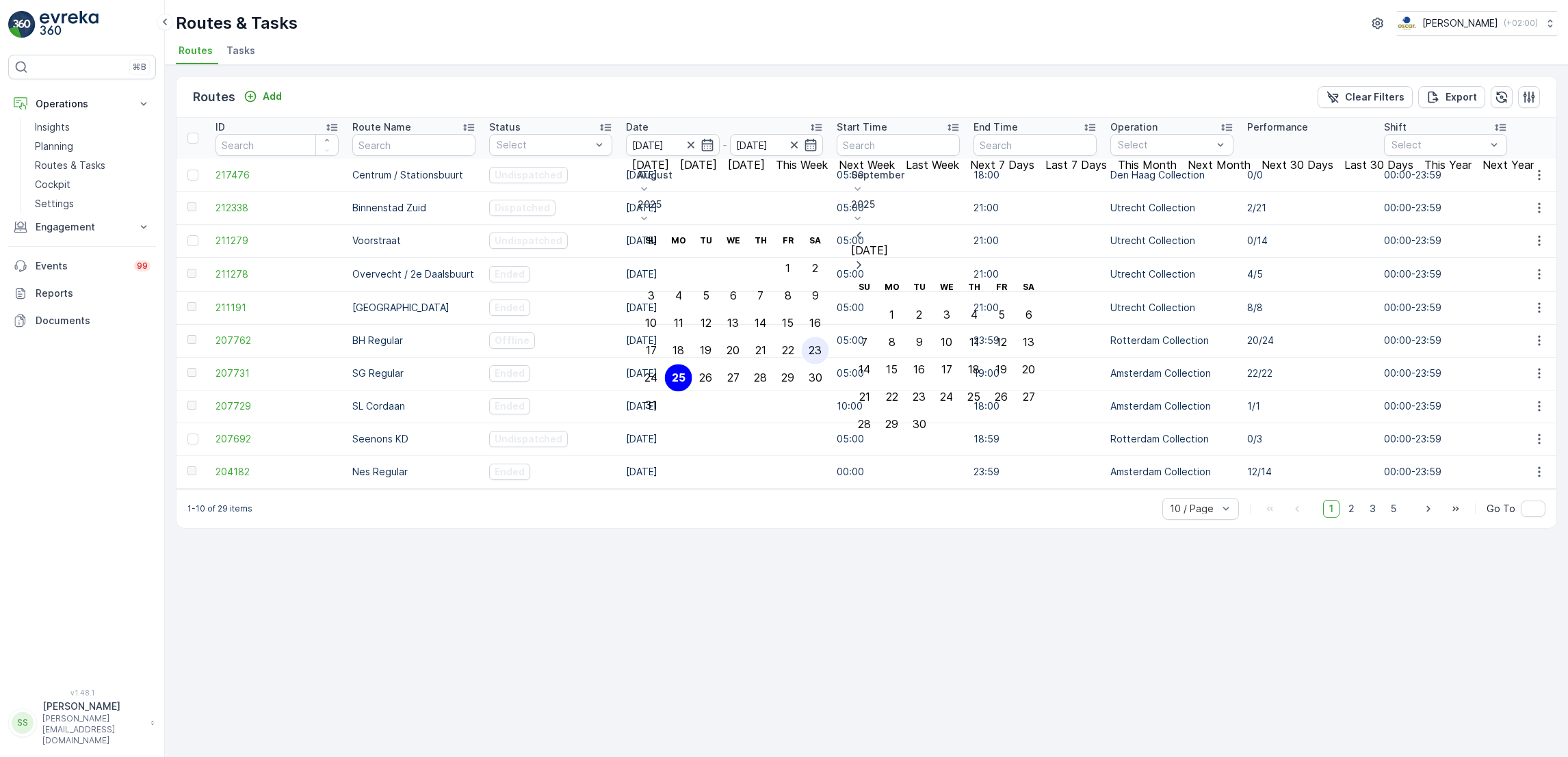
click at [822, 344] on div "23" at bounding box center [815, 350] width 13 height 12
type input "[DATE]"
click at [822, 344] on div "23" at bounding box center [815, 350] width 13 height 12
type input "[DATE]"
click at [890, 315] on td "05:00" at bounding box center [899, 308] width 137 height 33
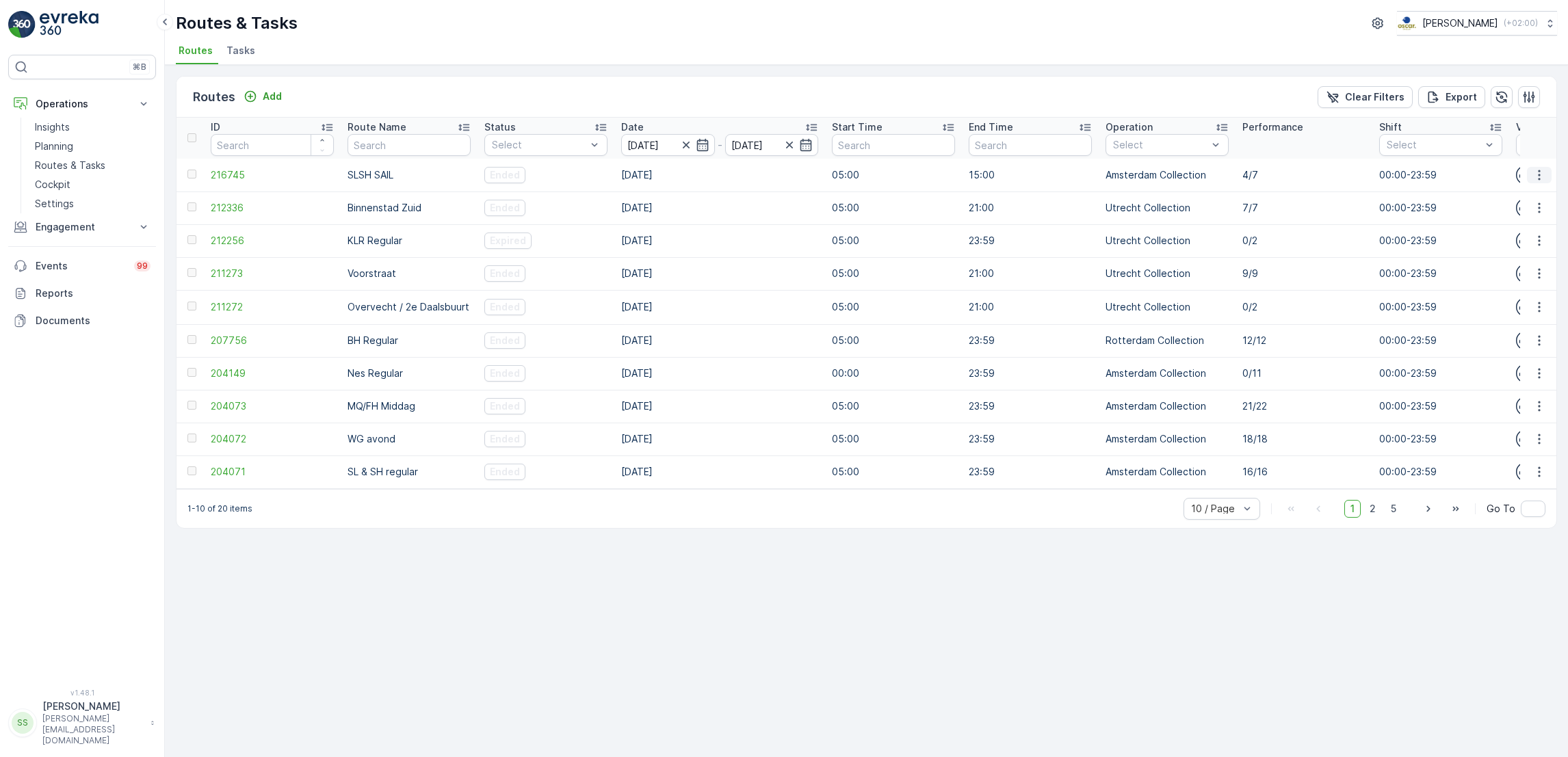
click at [1541, 171] on icon "button" at bounding box center [1539, 175] width 14 height 14
click at [1535, 196] on span "See More Details" at bounding box center [1515, 196] width 79 height 14
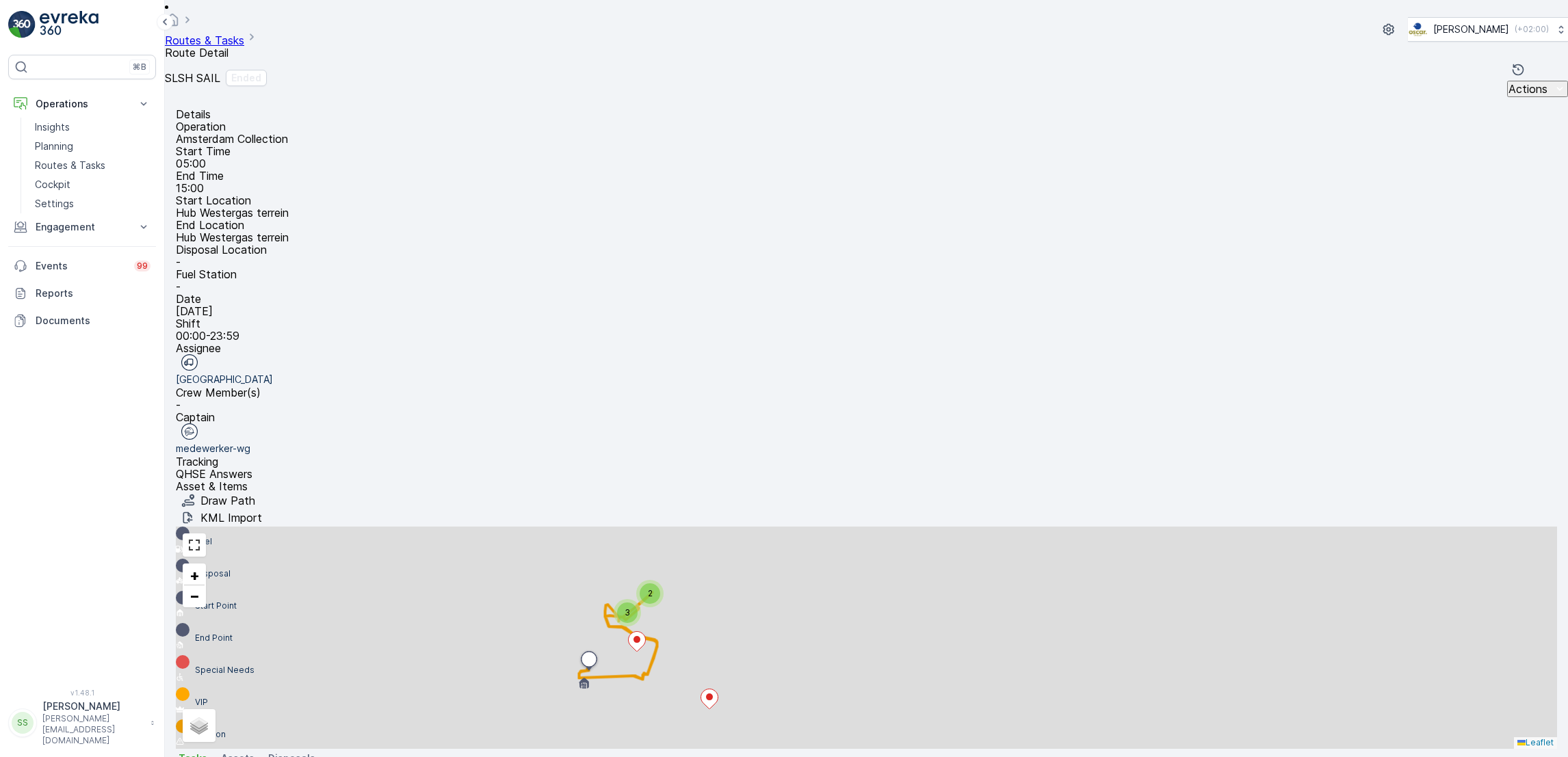
scroll to position [24, 0]
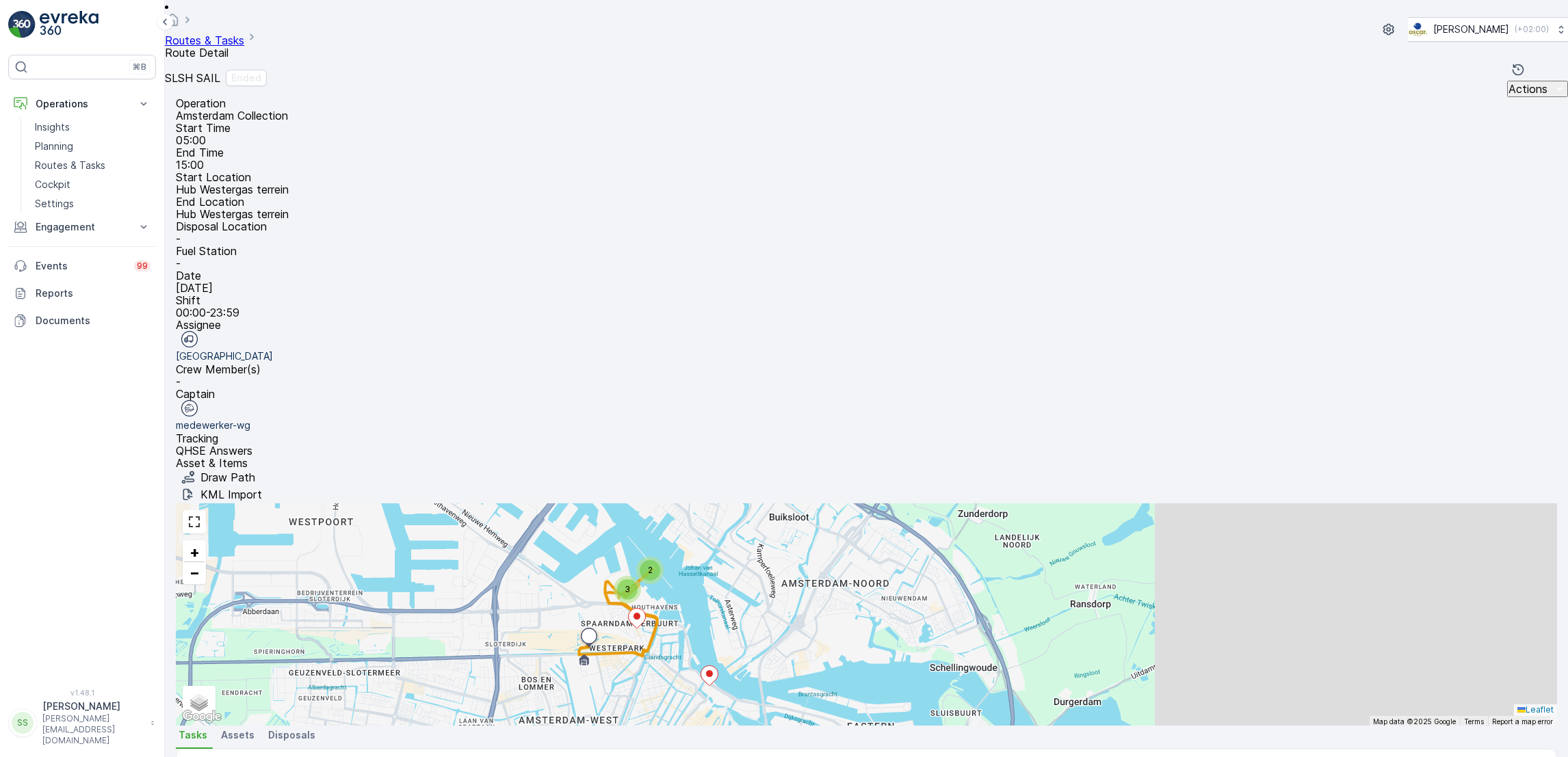
click at [228, 46] on span "Route Detail" at bounding box center [196, 53] width 64 height 14
click at [244, 34] on link "Routes & Tasks" at bounding box center [204, 40] width 79 height 14
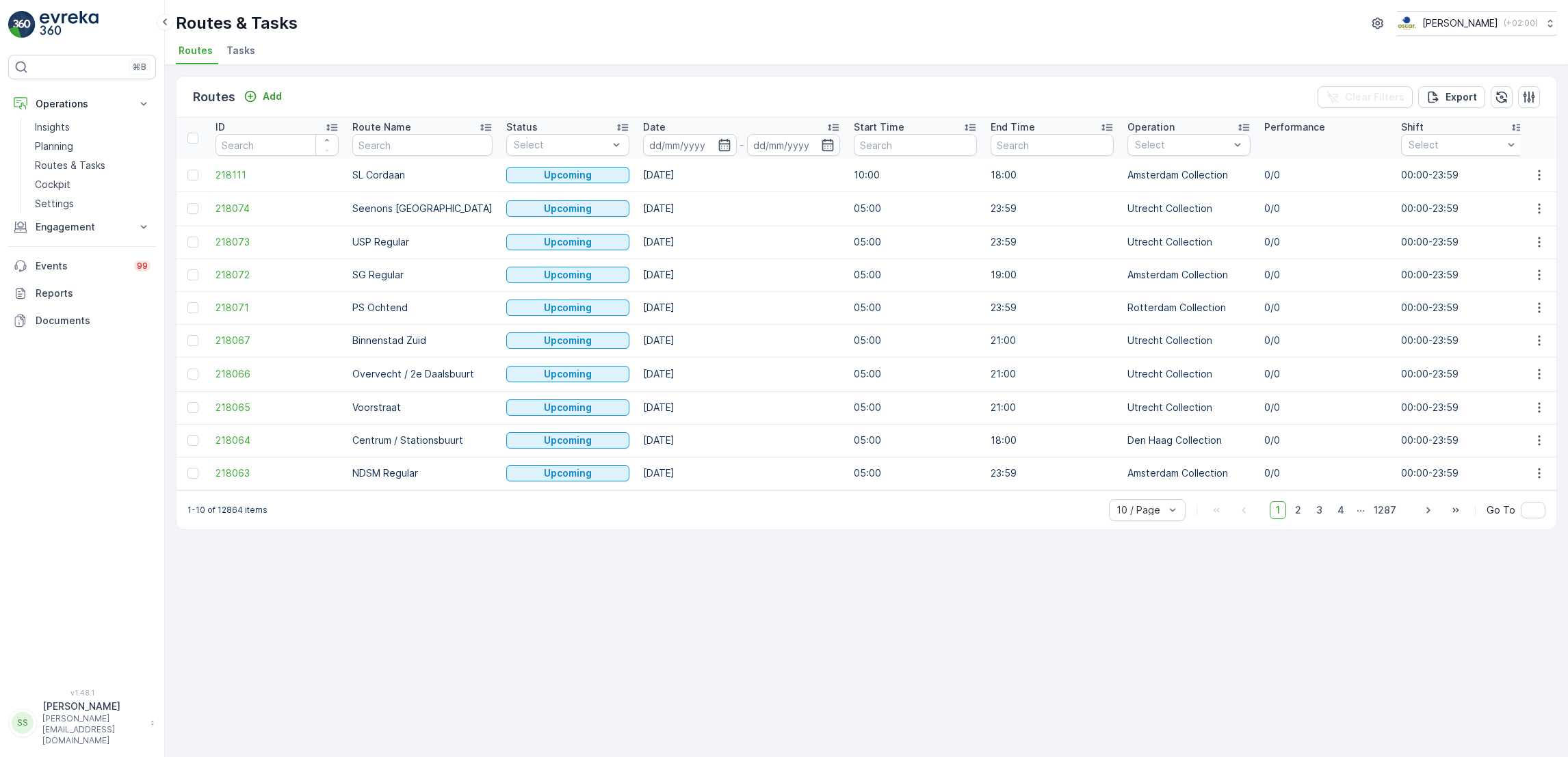
click at [233, 53] on span "Tasks" at bounding box center [241, 50] width 29 height 14
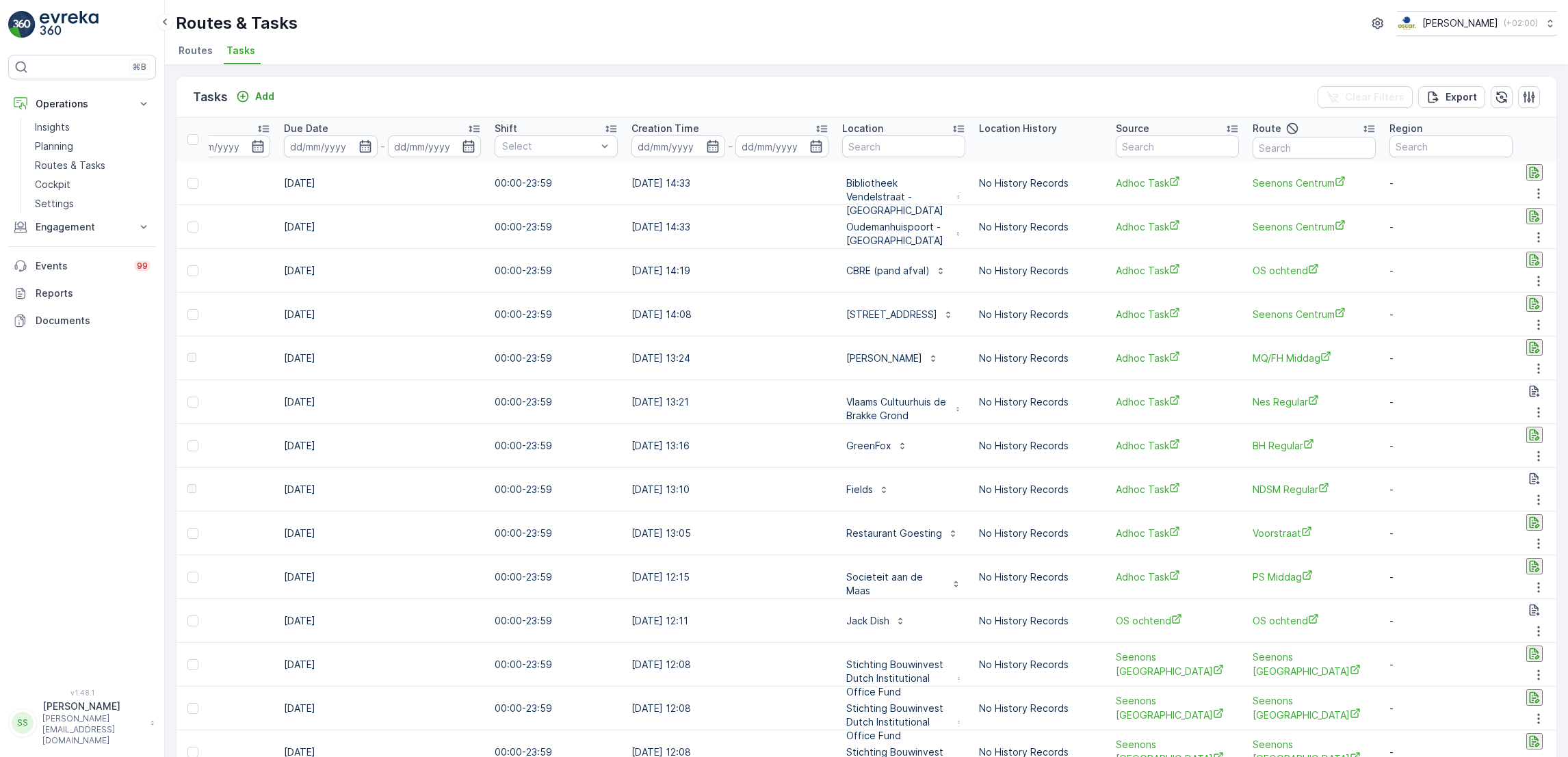
scroll to position [0, 867]
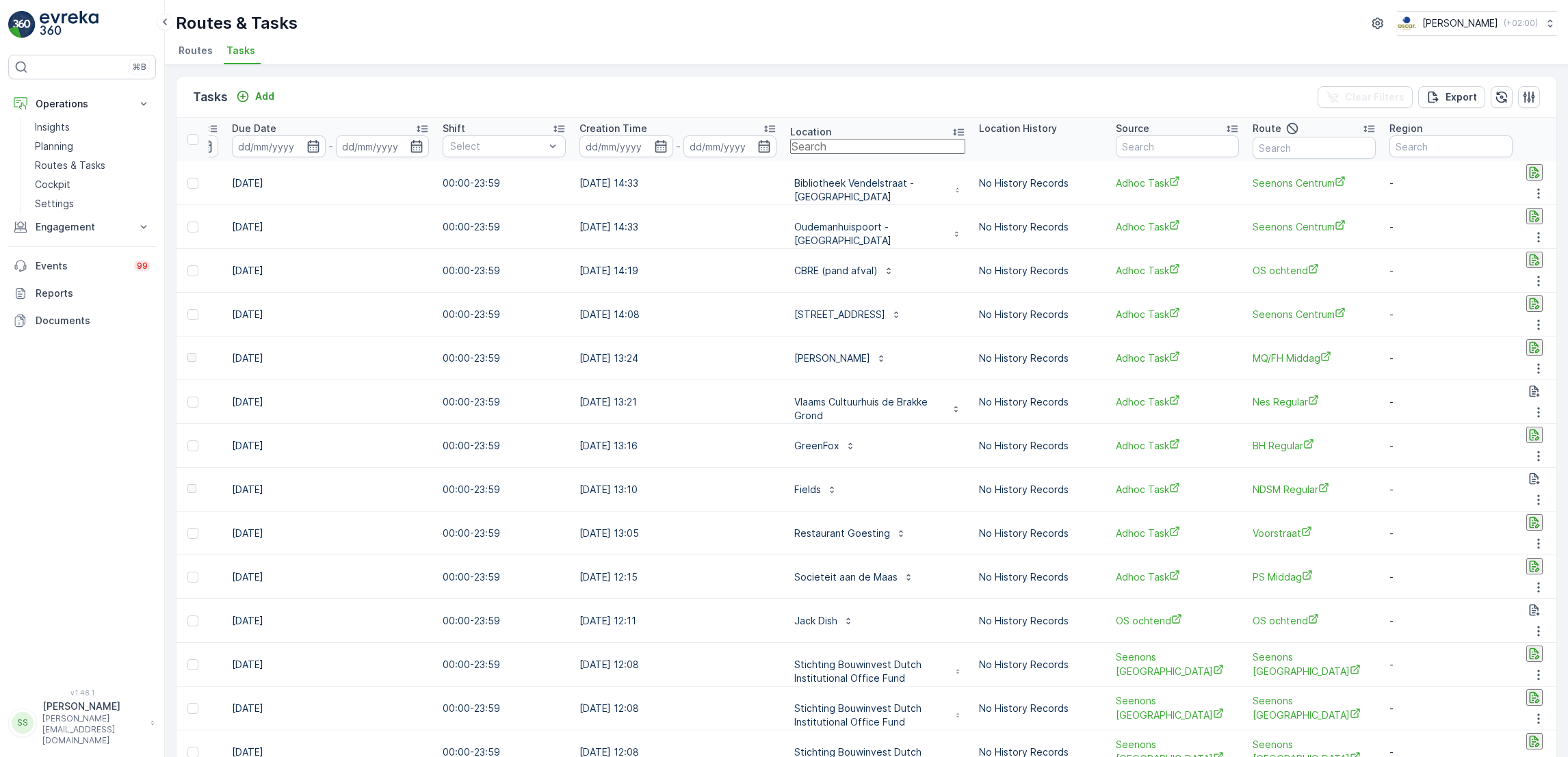
click at [823, 148] on input "text" at bounding box center [877, 146] width 175 height 15
type input "kaai"
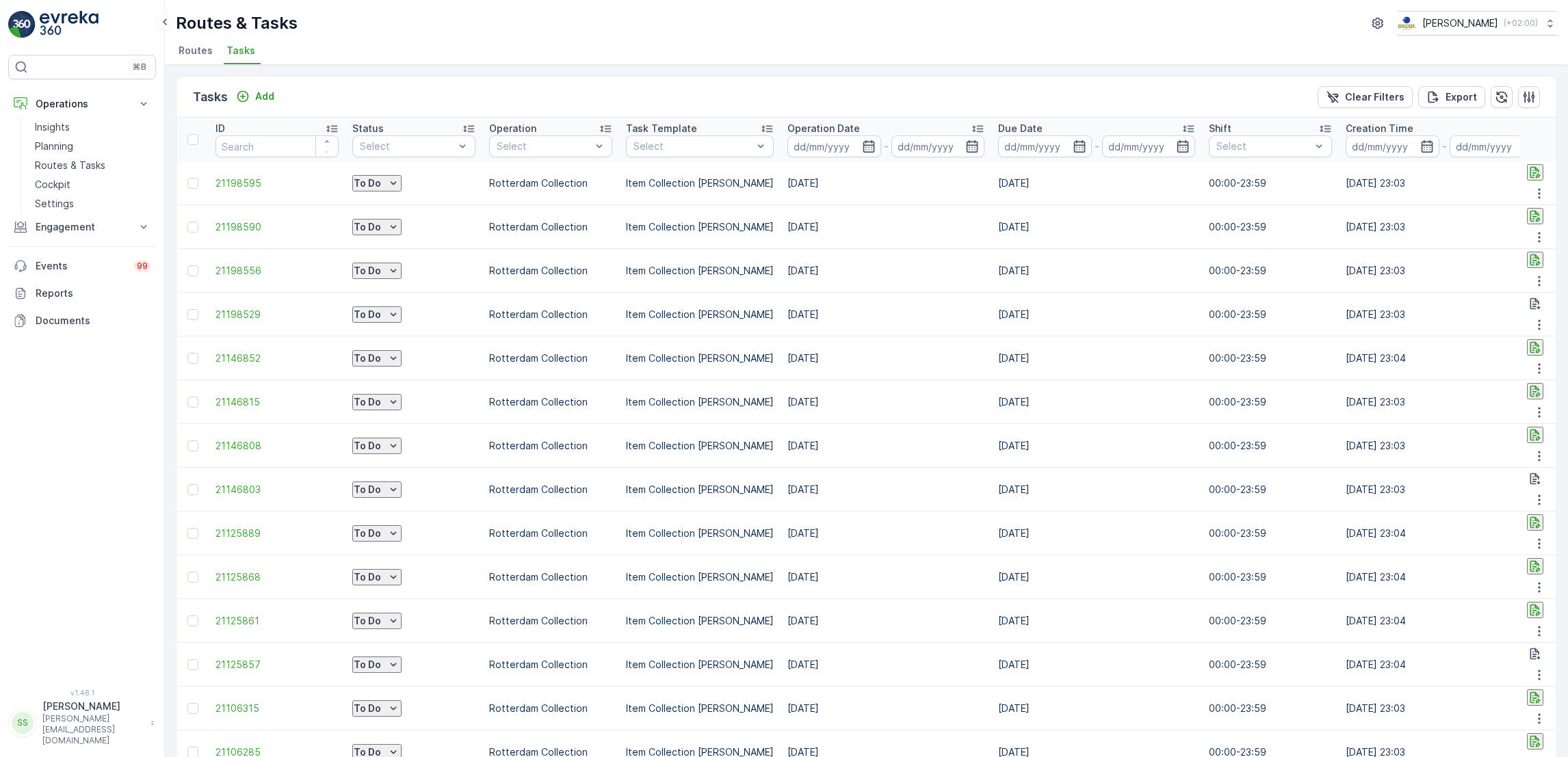
scroll to position [0, 722]
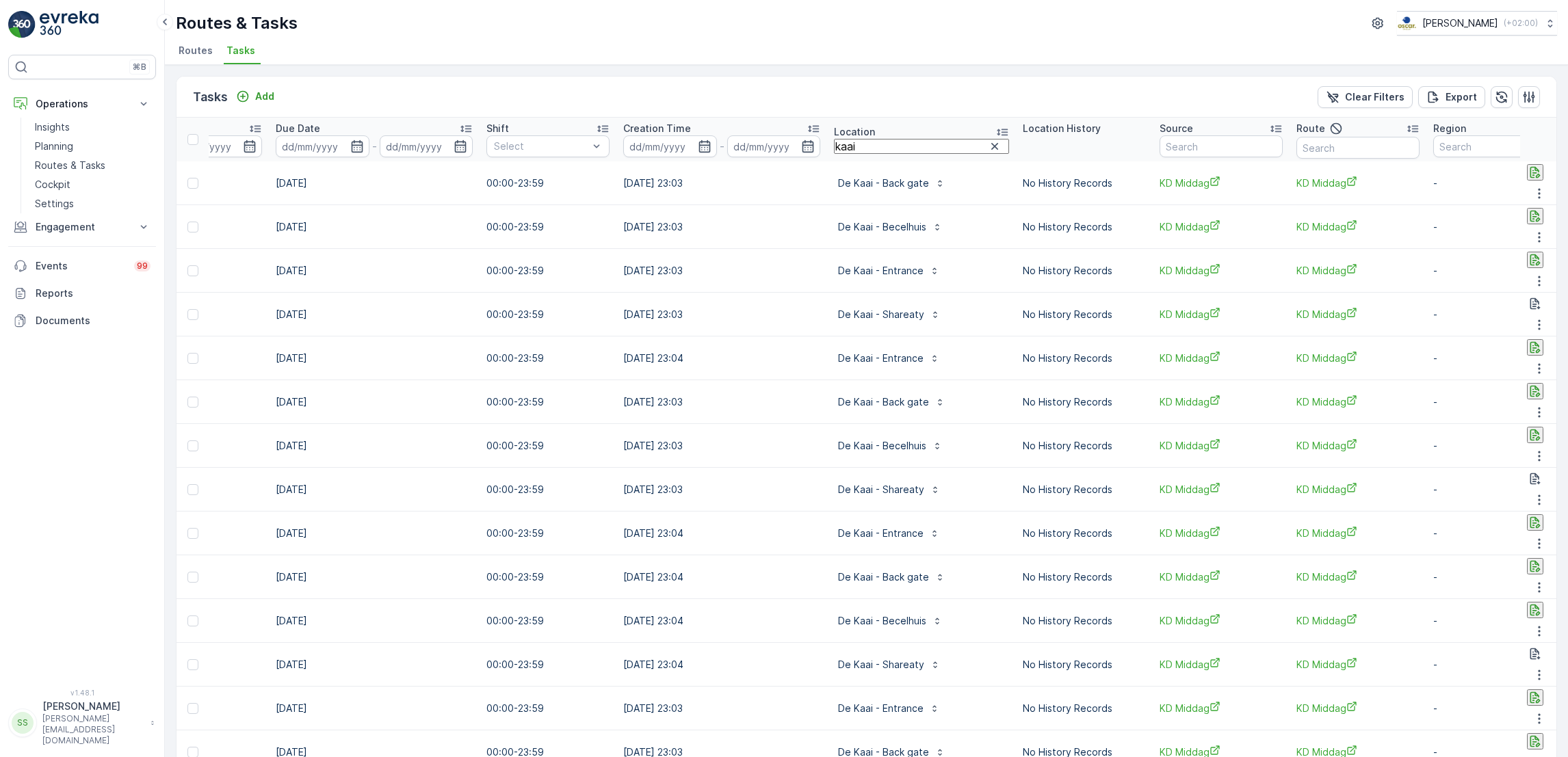
drag, startPoint x: 479, startPoint y: 21, endPoint x: 797, endPoint y: 565, distance: 630.1
click at [797, 565] on div "Routes & Tasks Oscar Circulair ( +02:00 ) Routes Tasks Tasks Add Clear Filters …" at bounding box center [866, 378] width 1403 height 757
click at [796, 52] on ul "Routes Tasks" at bounding box center [861, 53] width 1370 height 24
drag, startPoint x: 596, startPoint y: 75, endPoint x: 658, endPoint y: 102, distance: 67.6
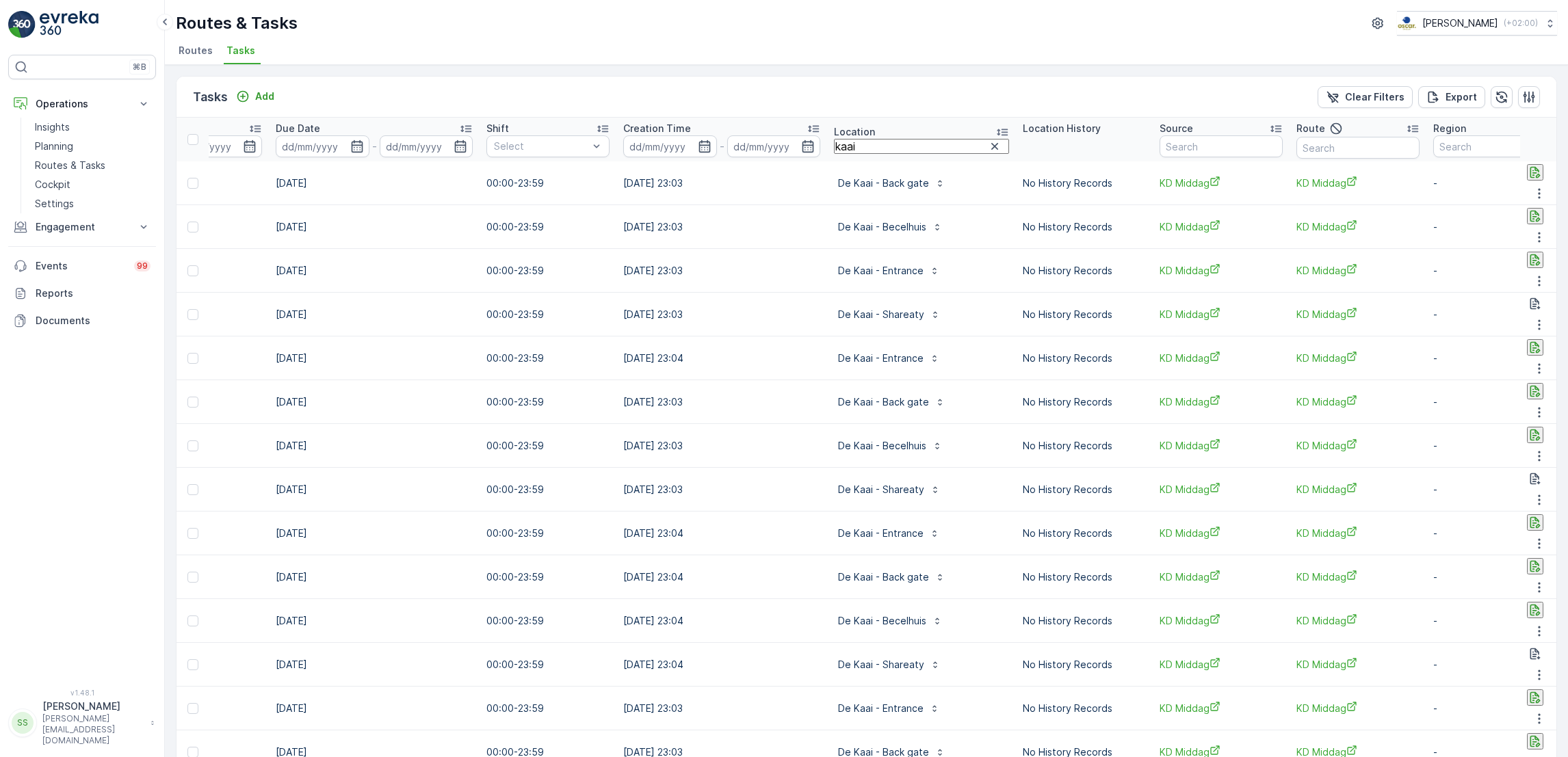
click at [658, 102] on div "Tasks Add Clear Filters Export" at bounding box center [867, 97] width 1380 height 41
click at [50, 163] on p "Routes & Tasks" at bounding box center [70, 165] width 71 height 14
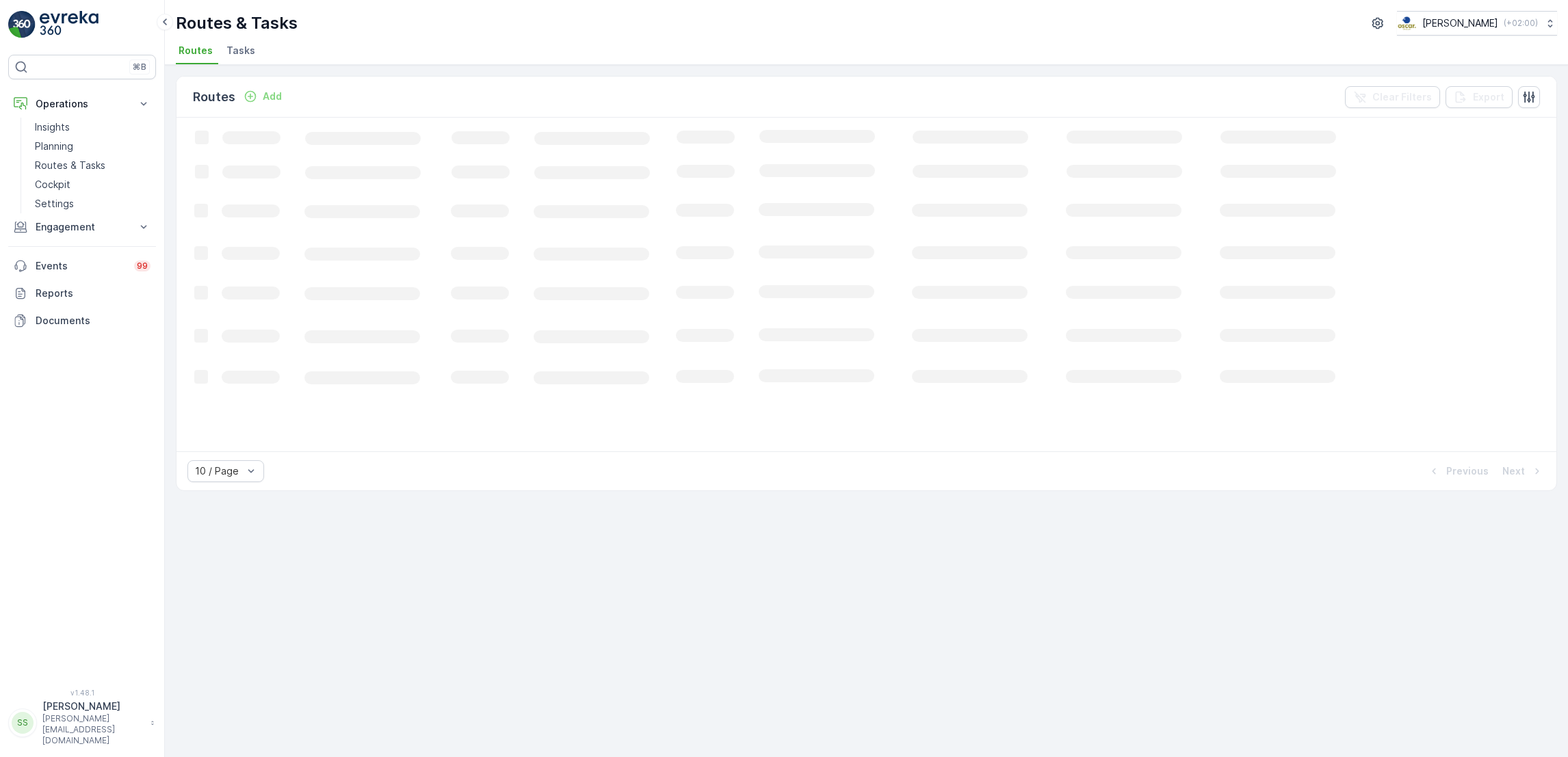
click at [241, 60] on li "Tasks" at bounding box center [242, 53] width 37 height 24
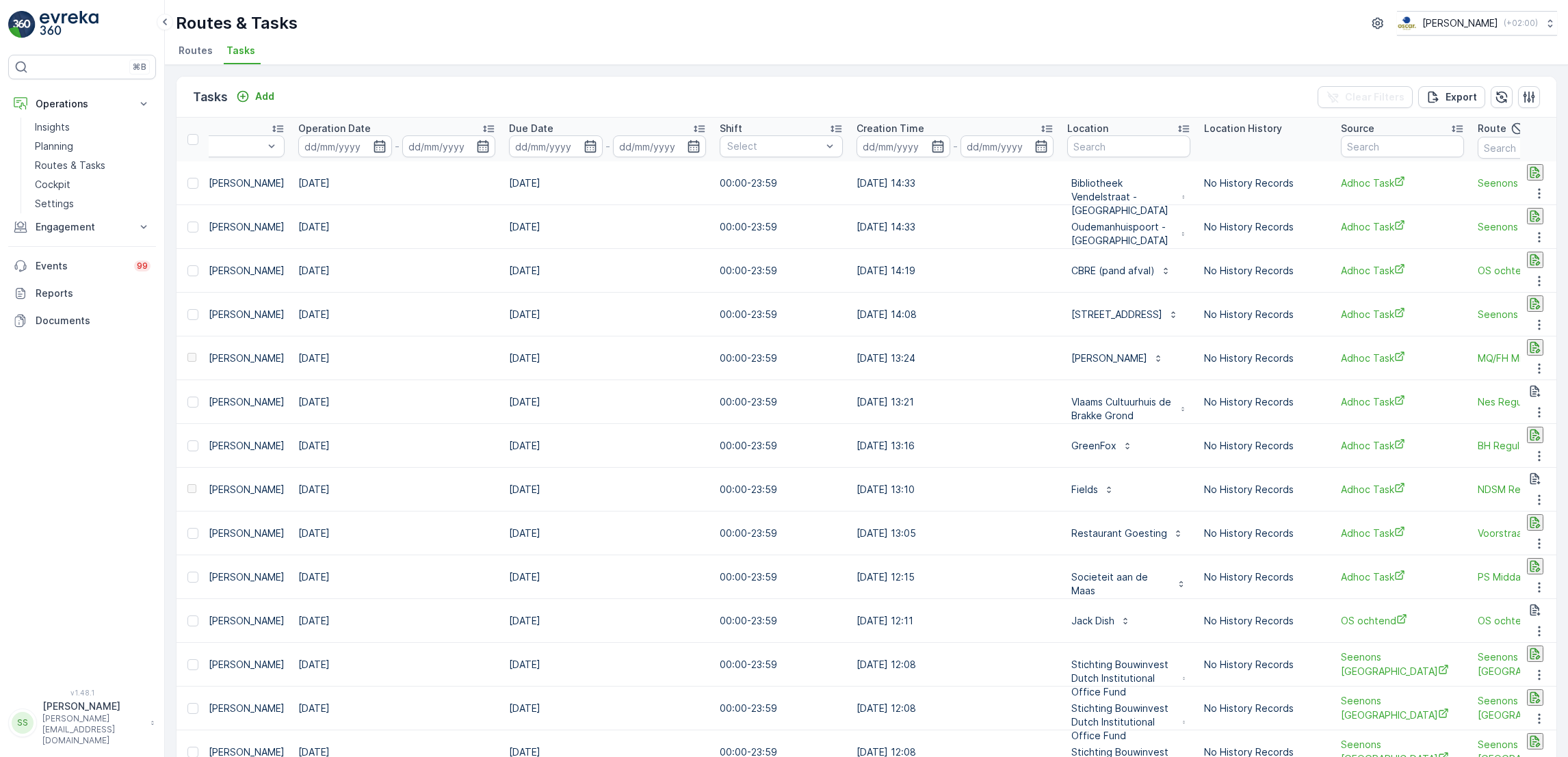
scroll to position [0, 867]
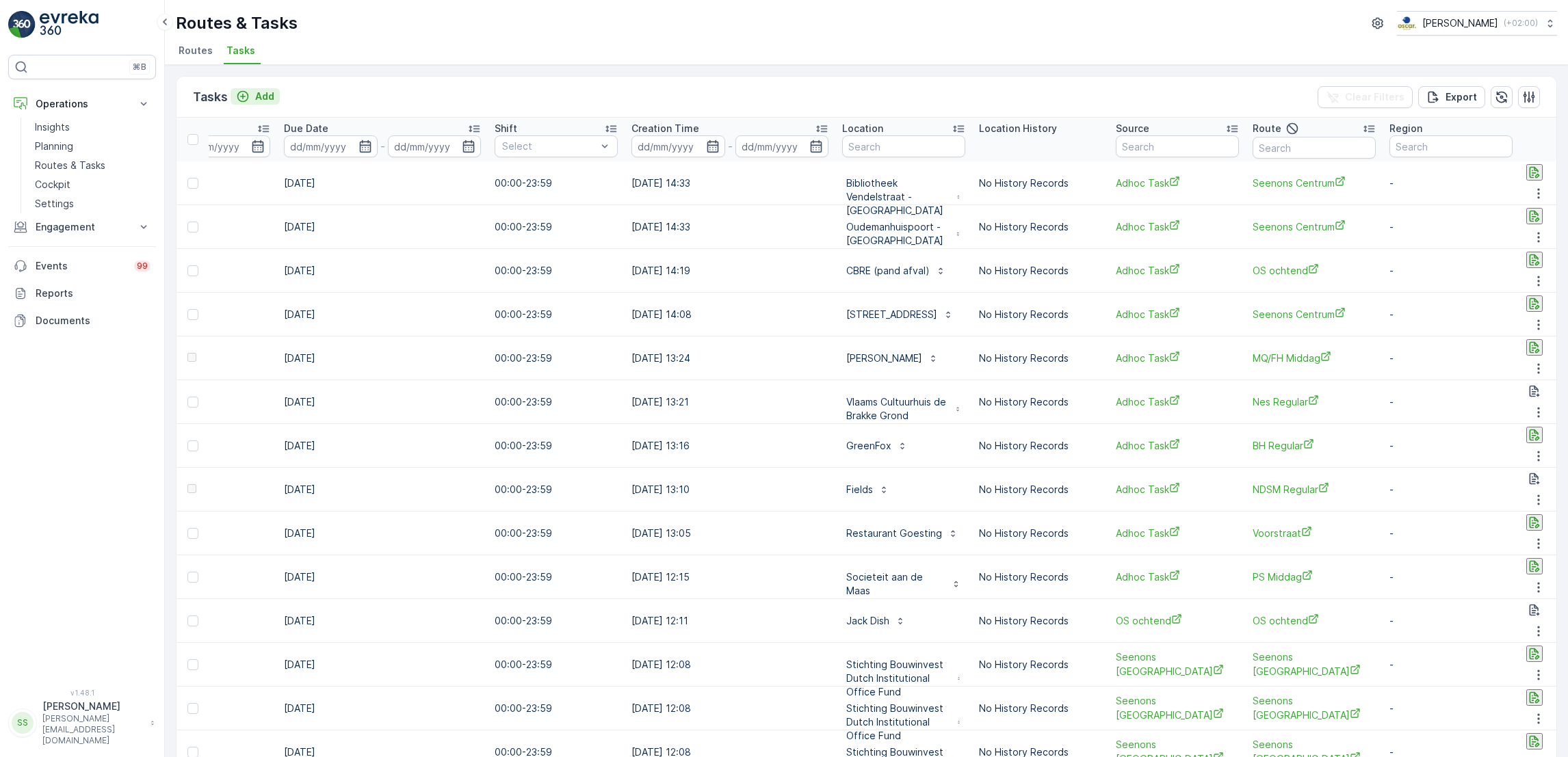
click at [252, 96] on div "Add" at bounding box center [255, 97] width 38 height 14
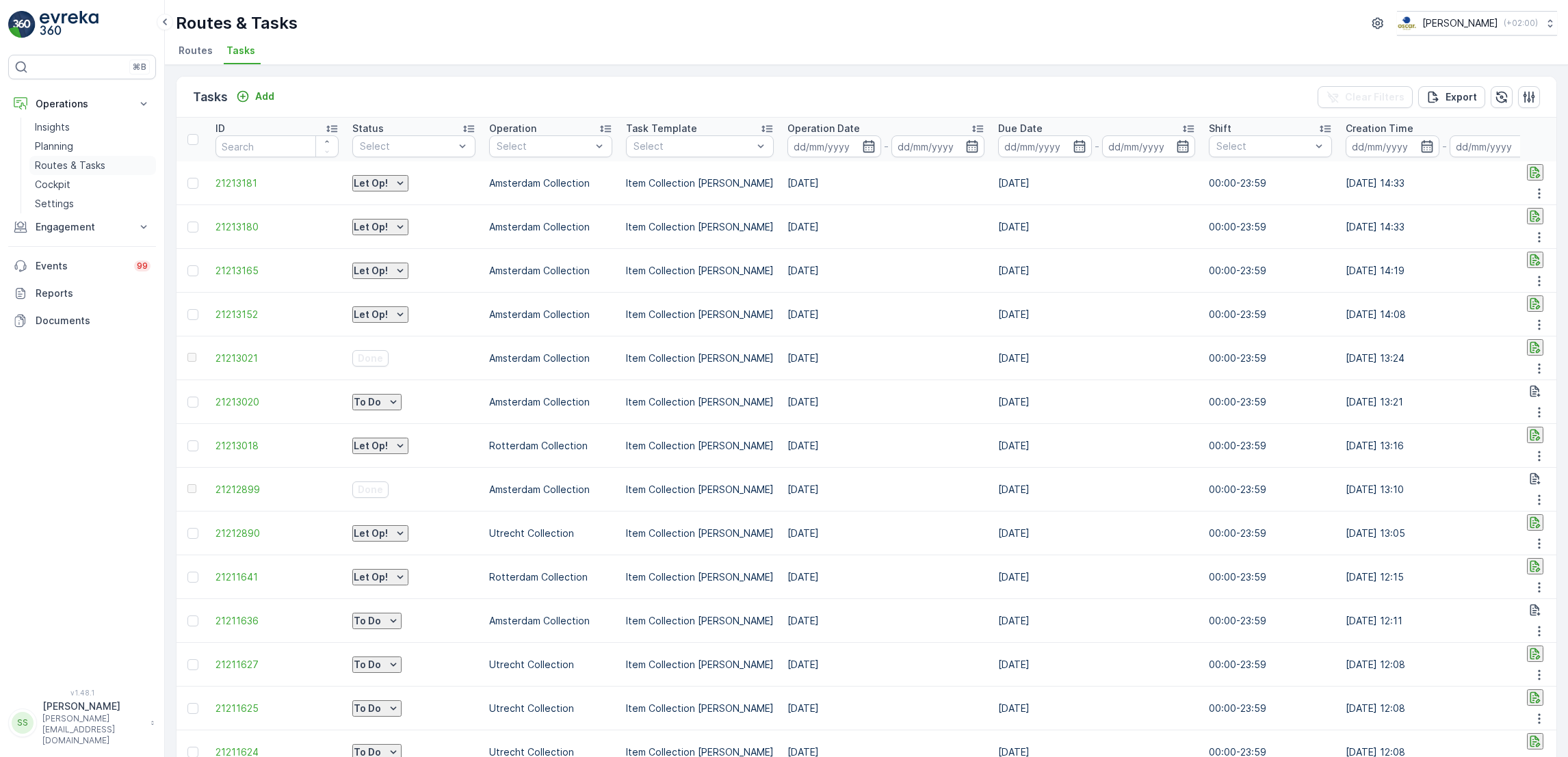
click at [84, 168] on p "Routes & Tasks" at bounding box center [70, 165] width 71 height 14
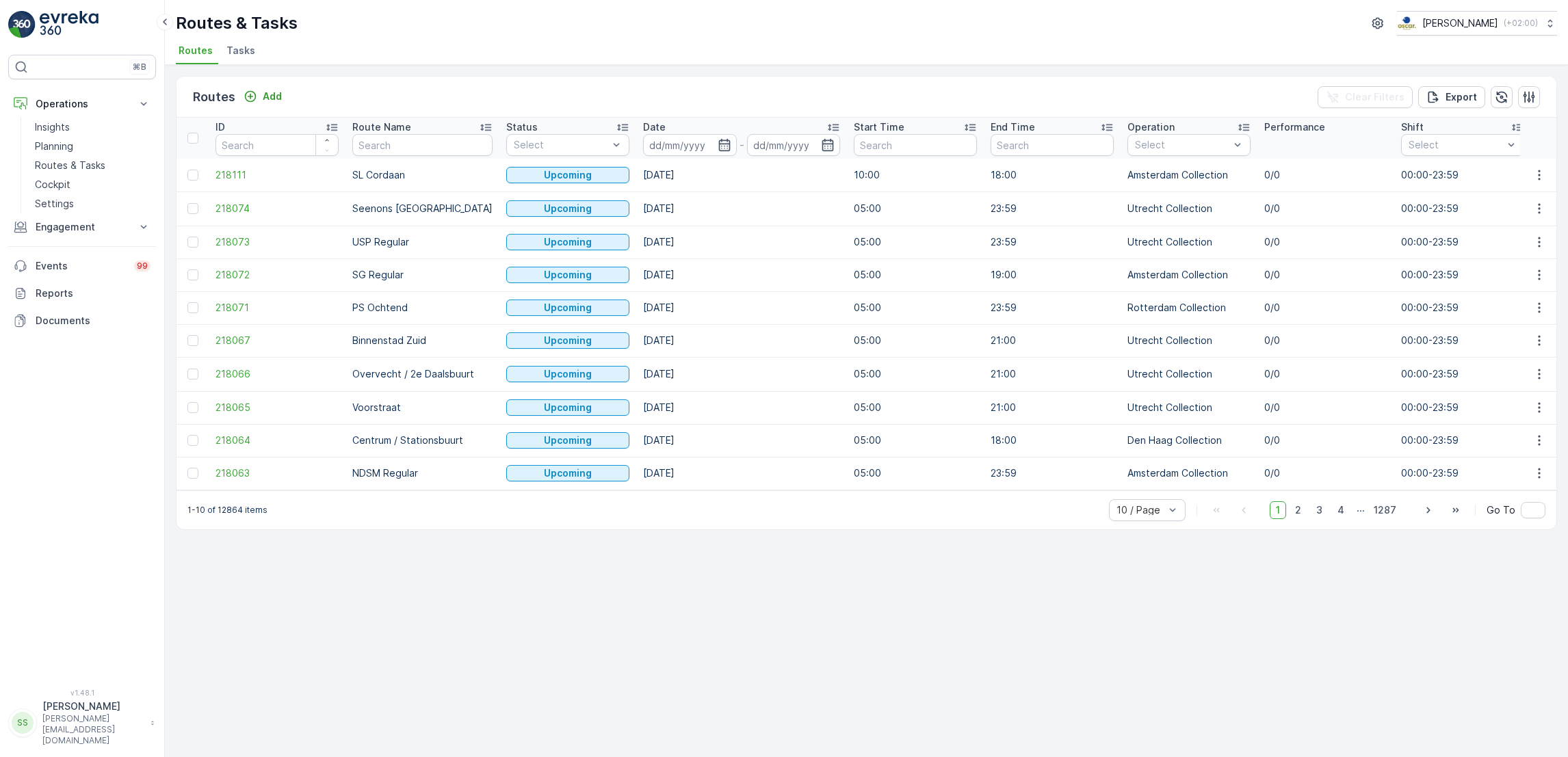
click at [227, 53] on span "Tasks" at bounding box center [241, 50] width 29 height 14
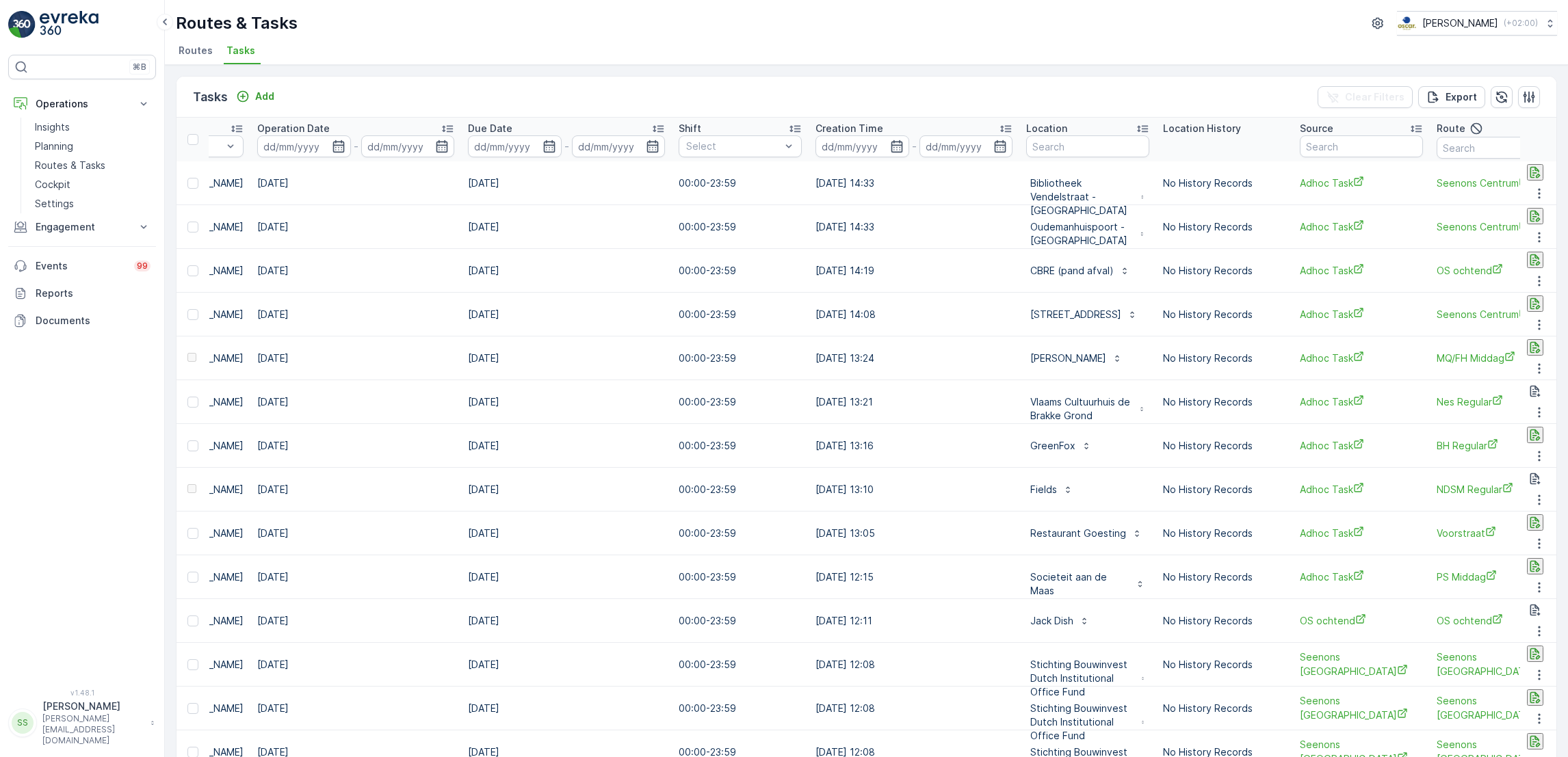
scroll to position [0, 867]
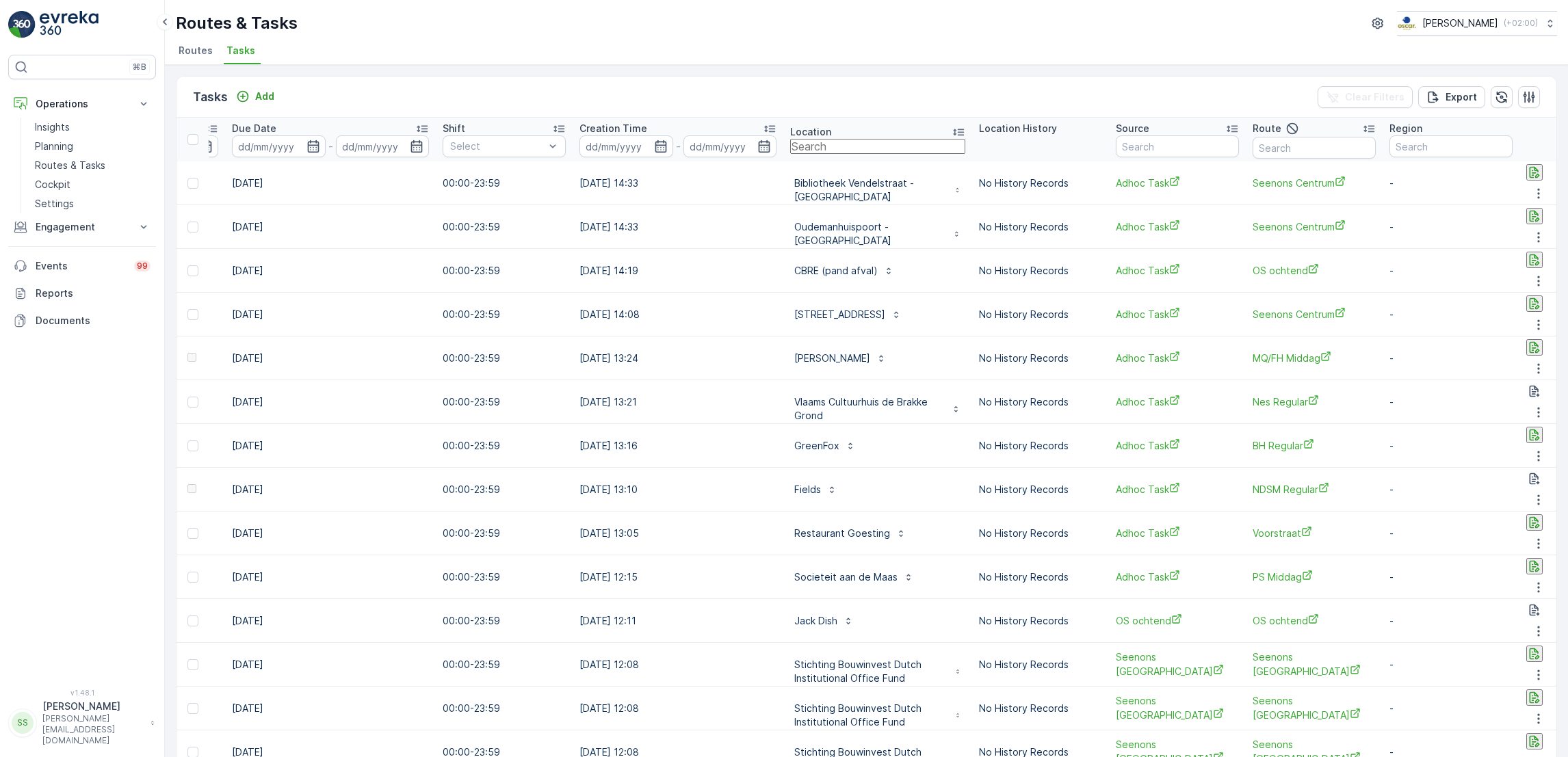
click at [790, 142] on input "text" at bounding box center [877, 146] width 175 height 15
type input "kaai"
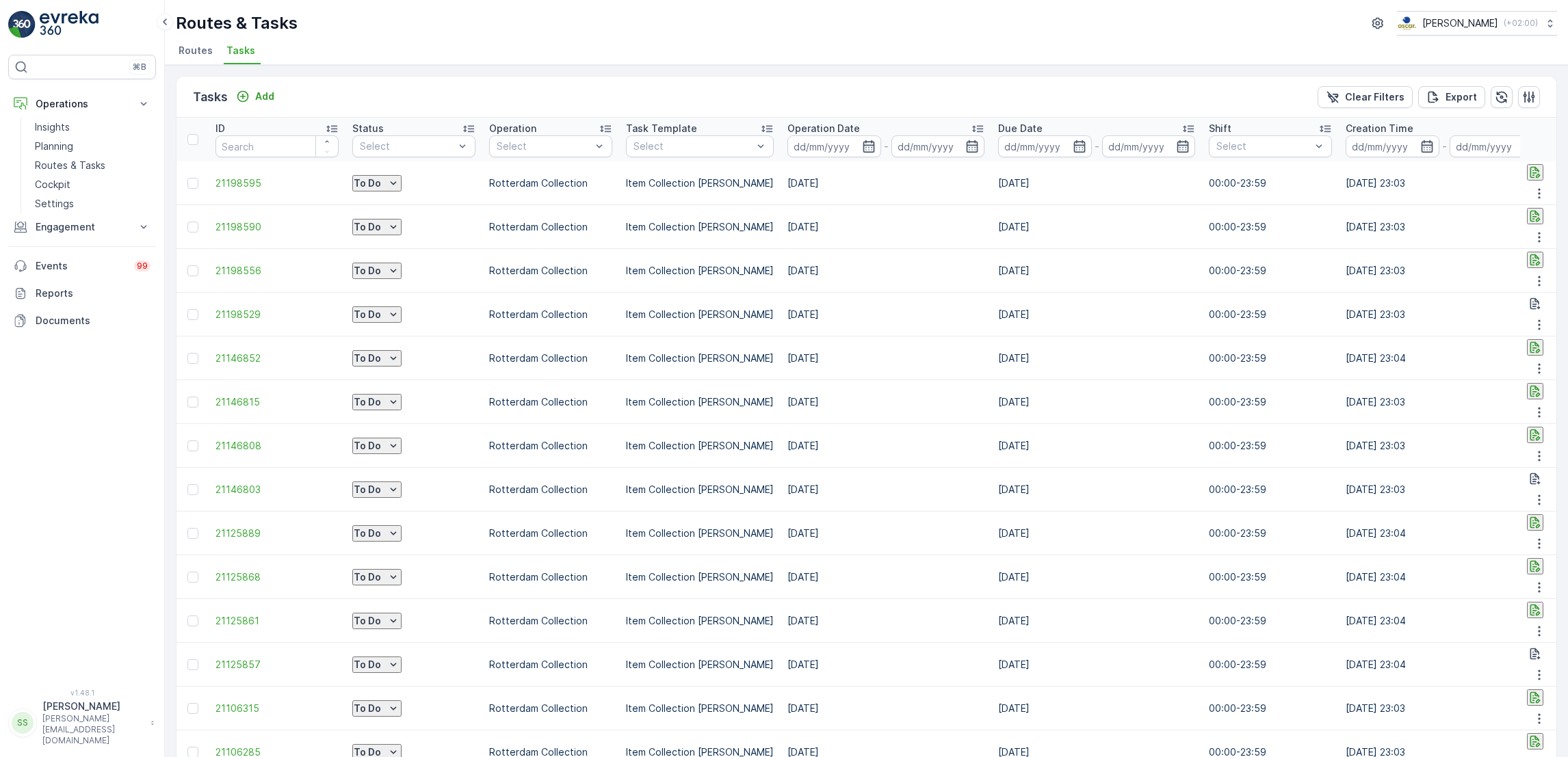
scroll to position [0, 722]
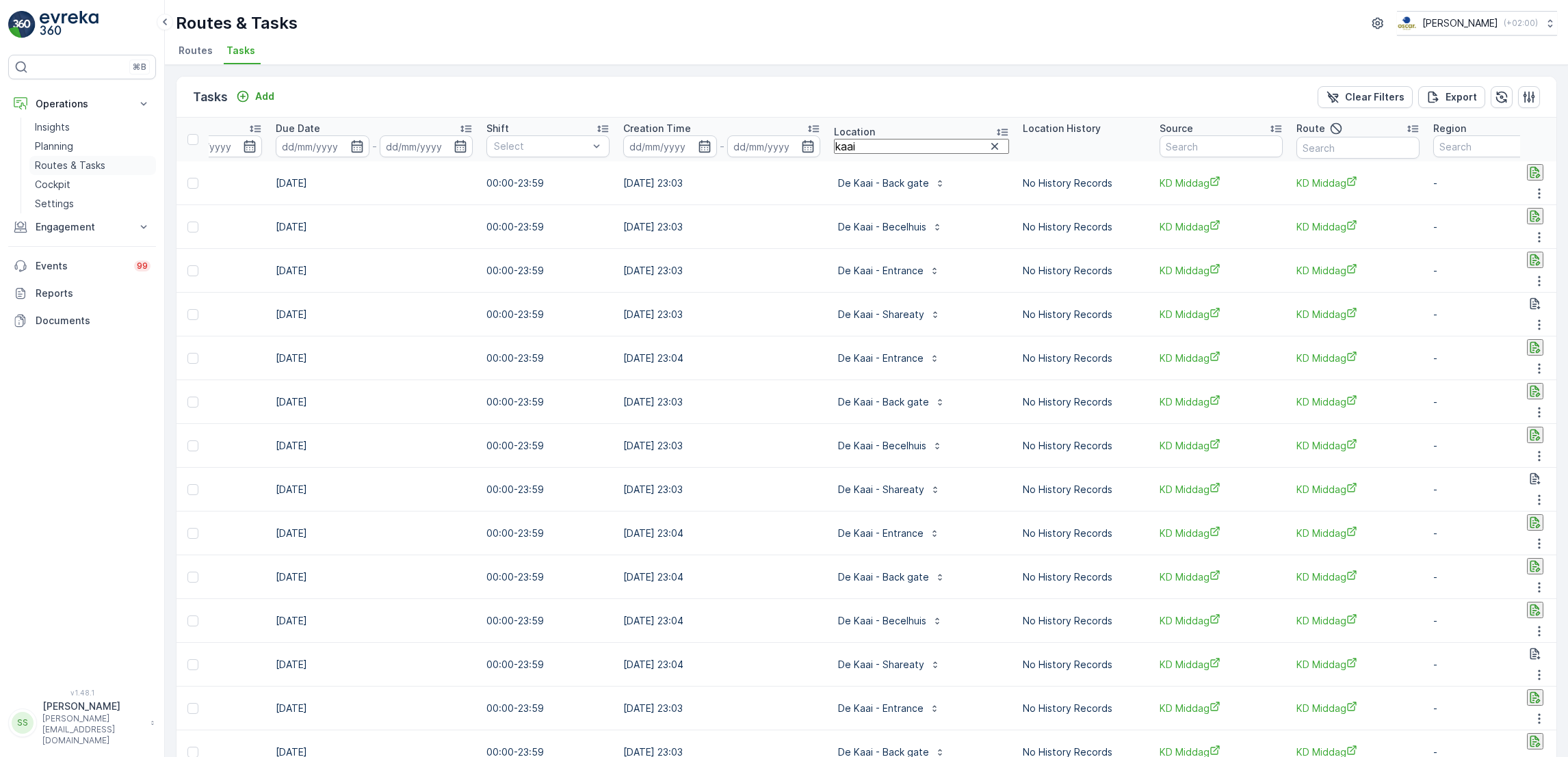
click at [106, 167] on link "Routes & Tasks" at bounding box center [93, 165] width 126 height 19
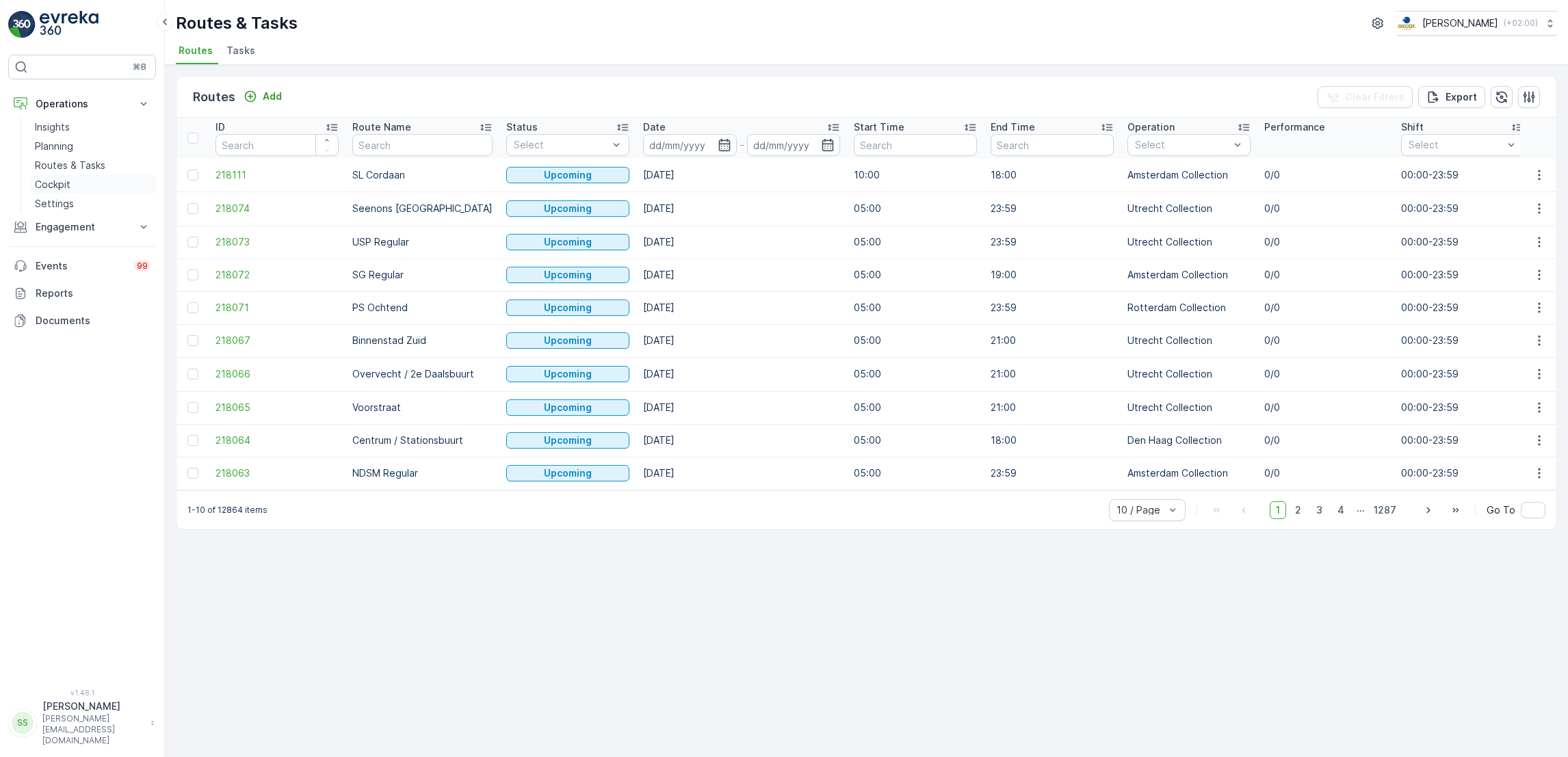
click at [85, 181] on link "Cockpit" at bounding box center [93, 184] width 126 height 19
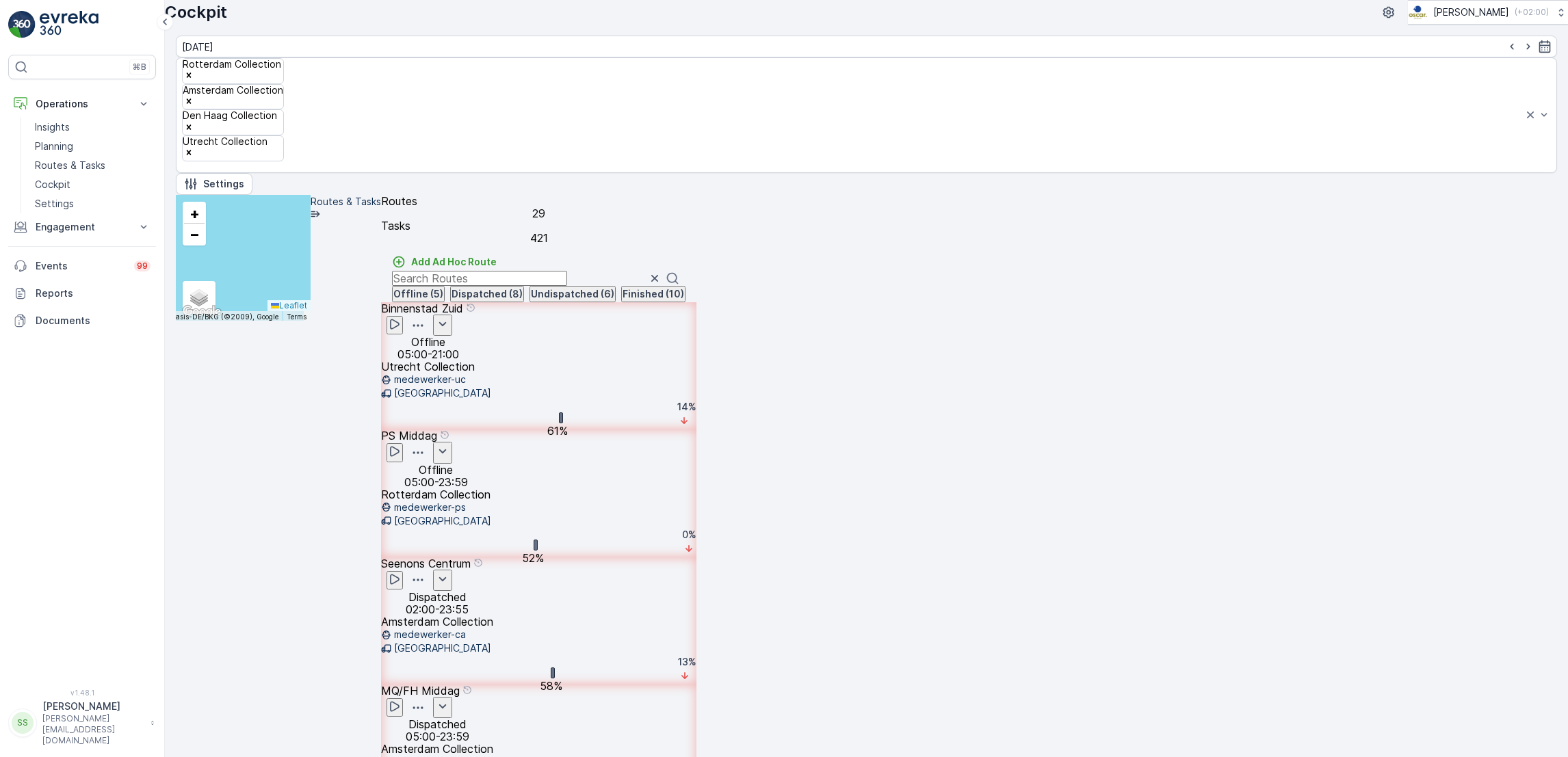
click at [391, 516] on icon at bounding box center [385, 520] width 10 height 10
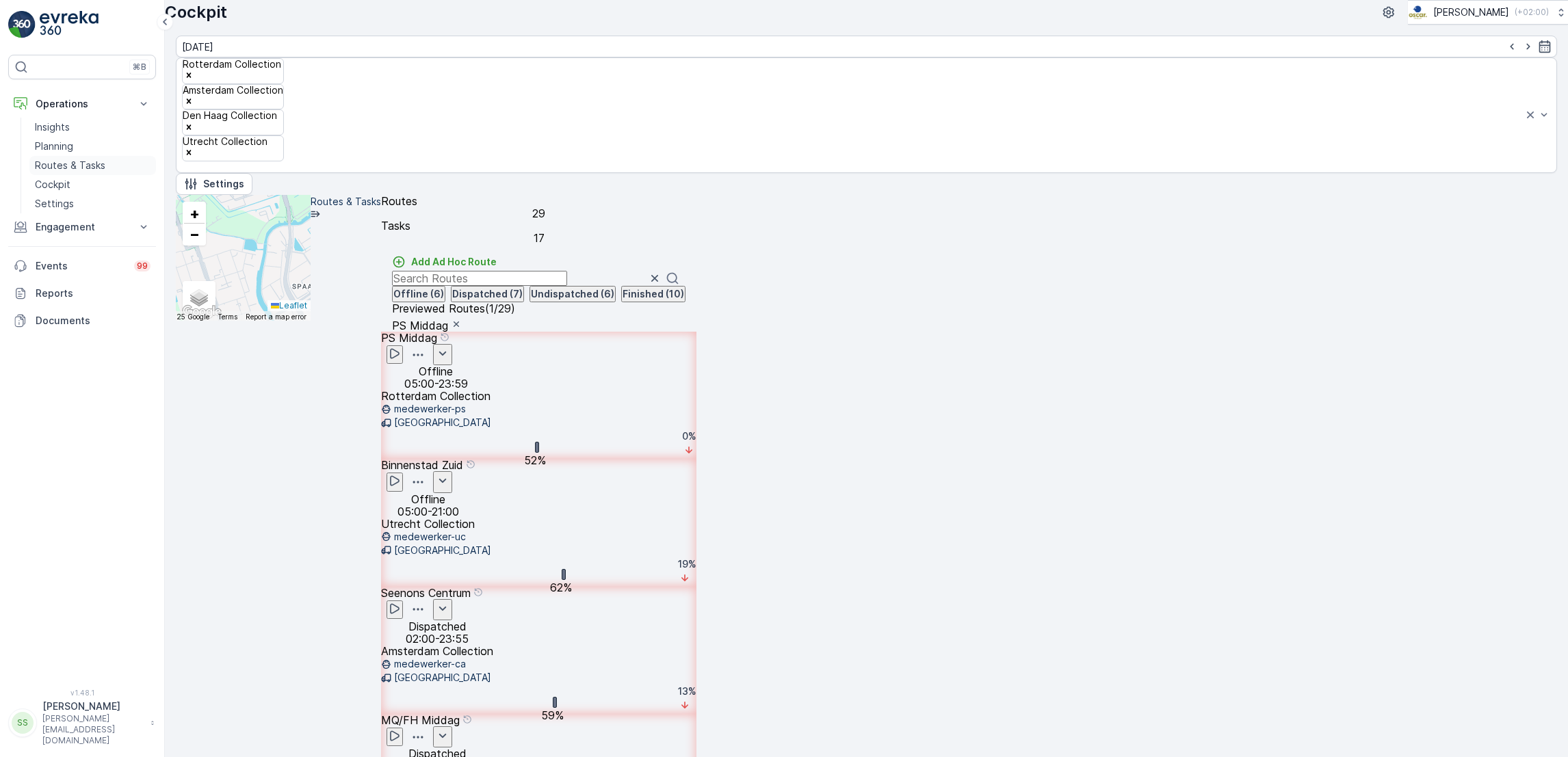
click at [65, 164] on p "Routes & Tasks" at bounding box center [70, 165] width 71 height 14
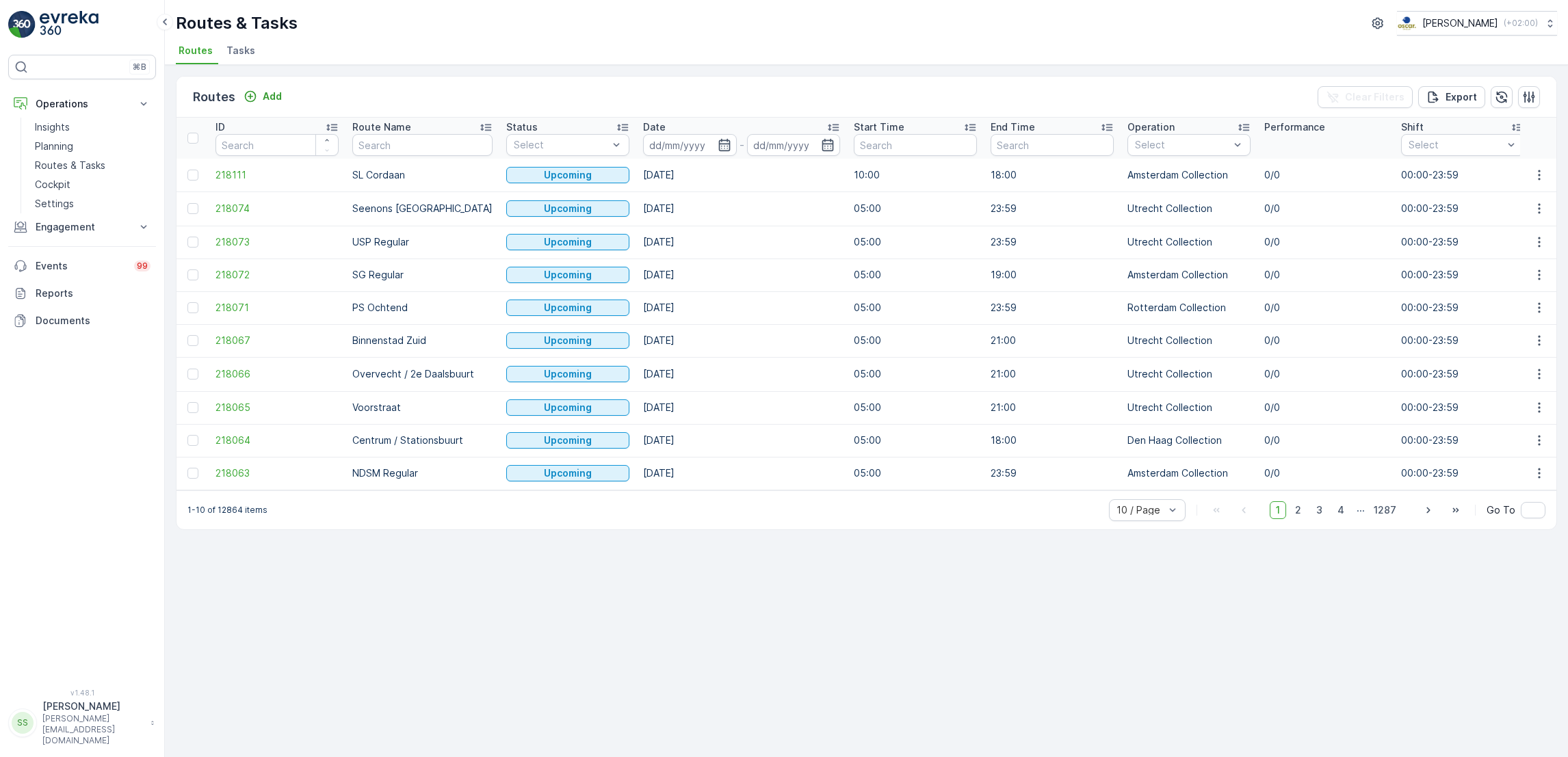
click at [247, 50] on span "Tasks" at bounding box center [241, 50] width 29 height 14
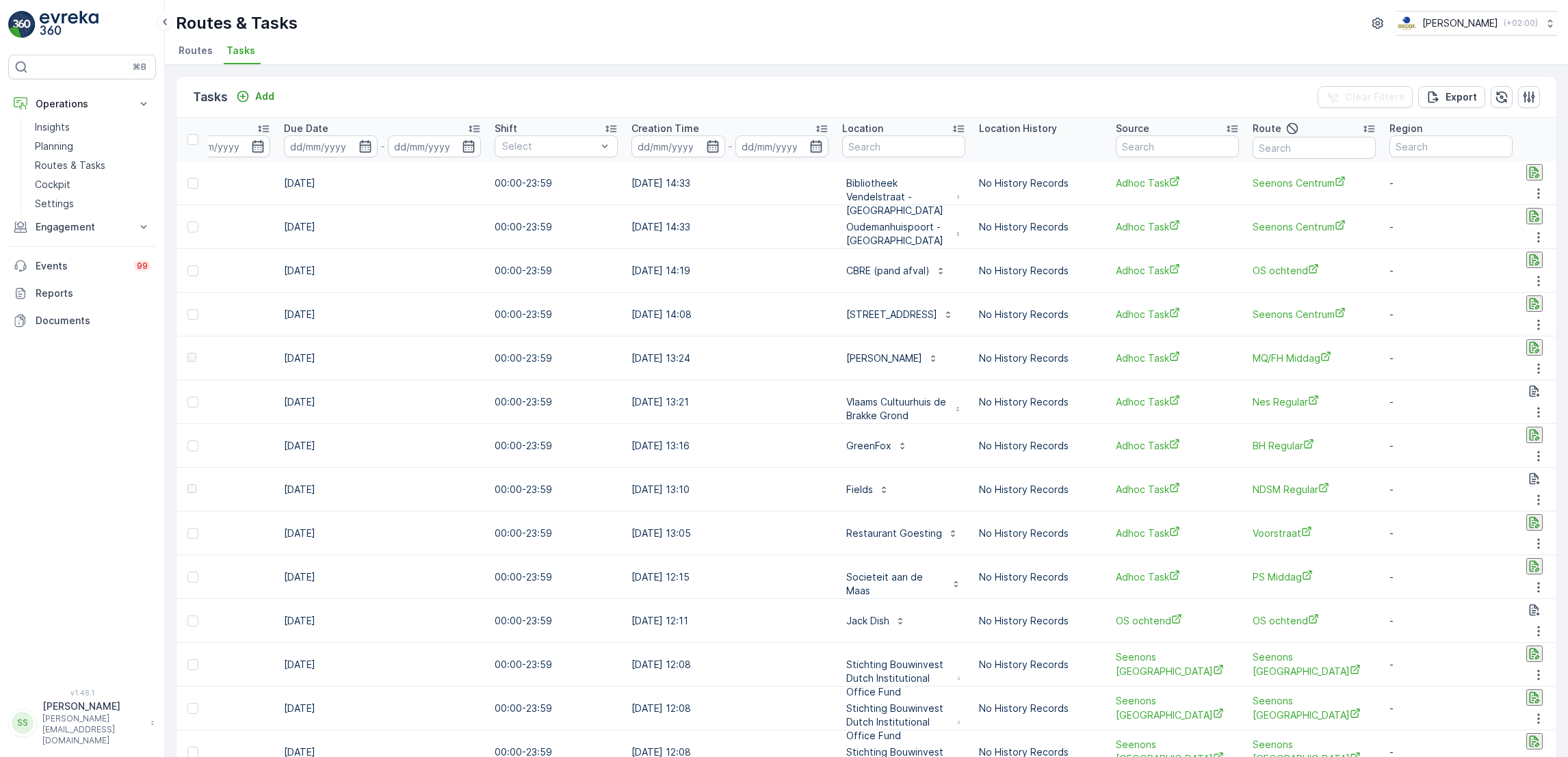
scroll to position [0, 867]
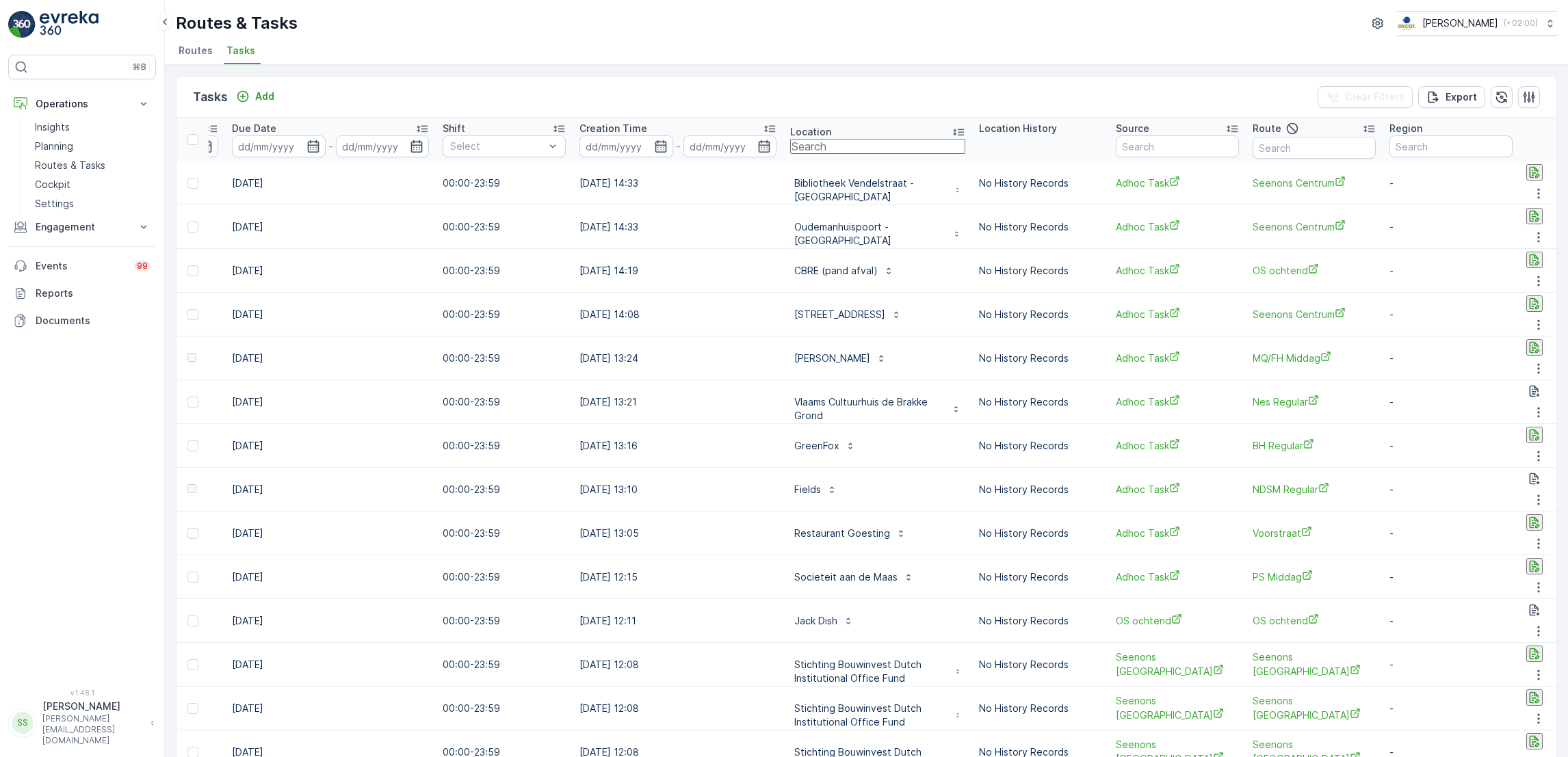
click at [790, 148] on input "text" at bounding box center [877, 146] width 175 height 15
type input "zizo"
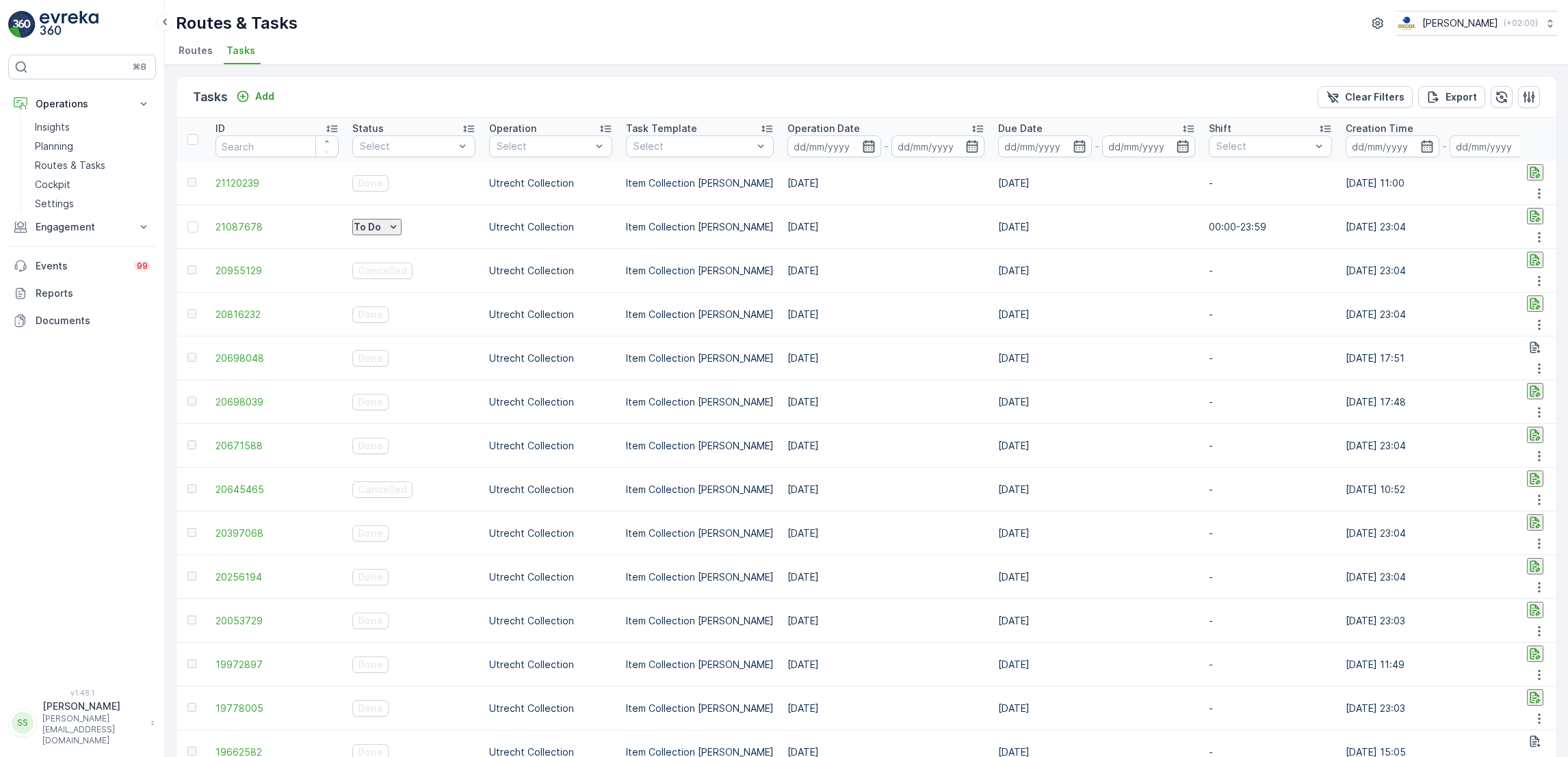
click at [862, 147] on icon "button" at bounding box center [869, 146] width 14 height 14
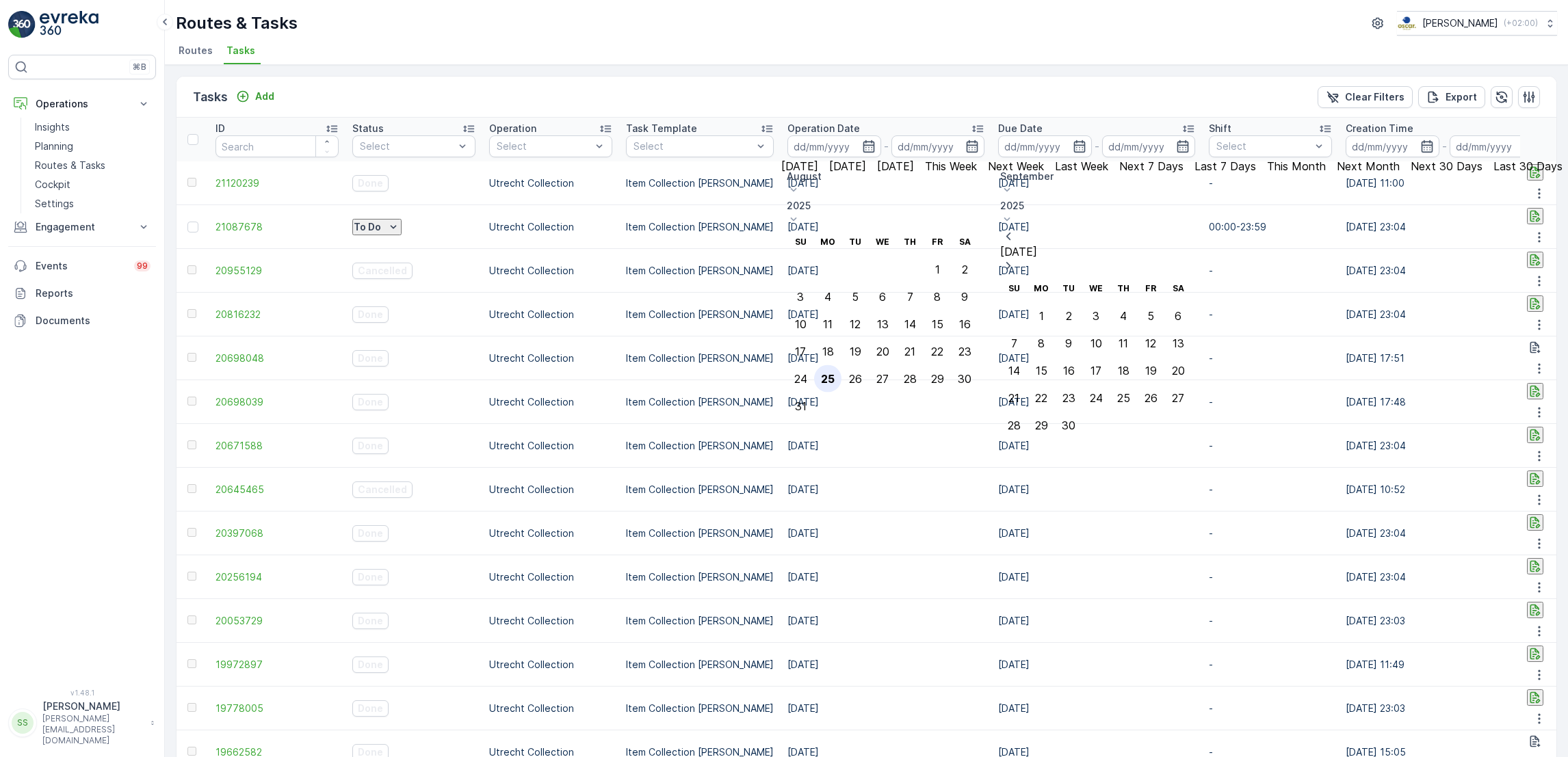
click at [835, 373] on div "25" at bounding box center [828, 379] width 14 height 12
type input "[DATE]"
click at [835, 373] on div "25" at bounding box center [828, 379] width 14 height 12
type input "[DATE]"
click at [835, 373] on div "25" at bounding box center [828, 379] width 14 height 12
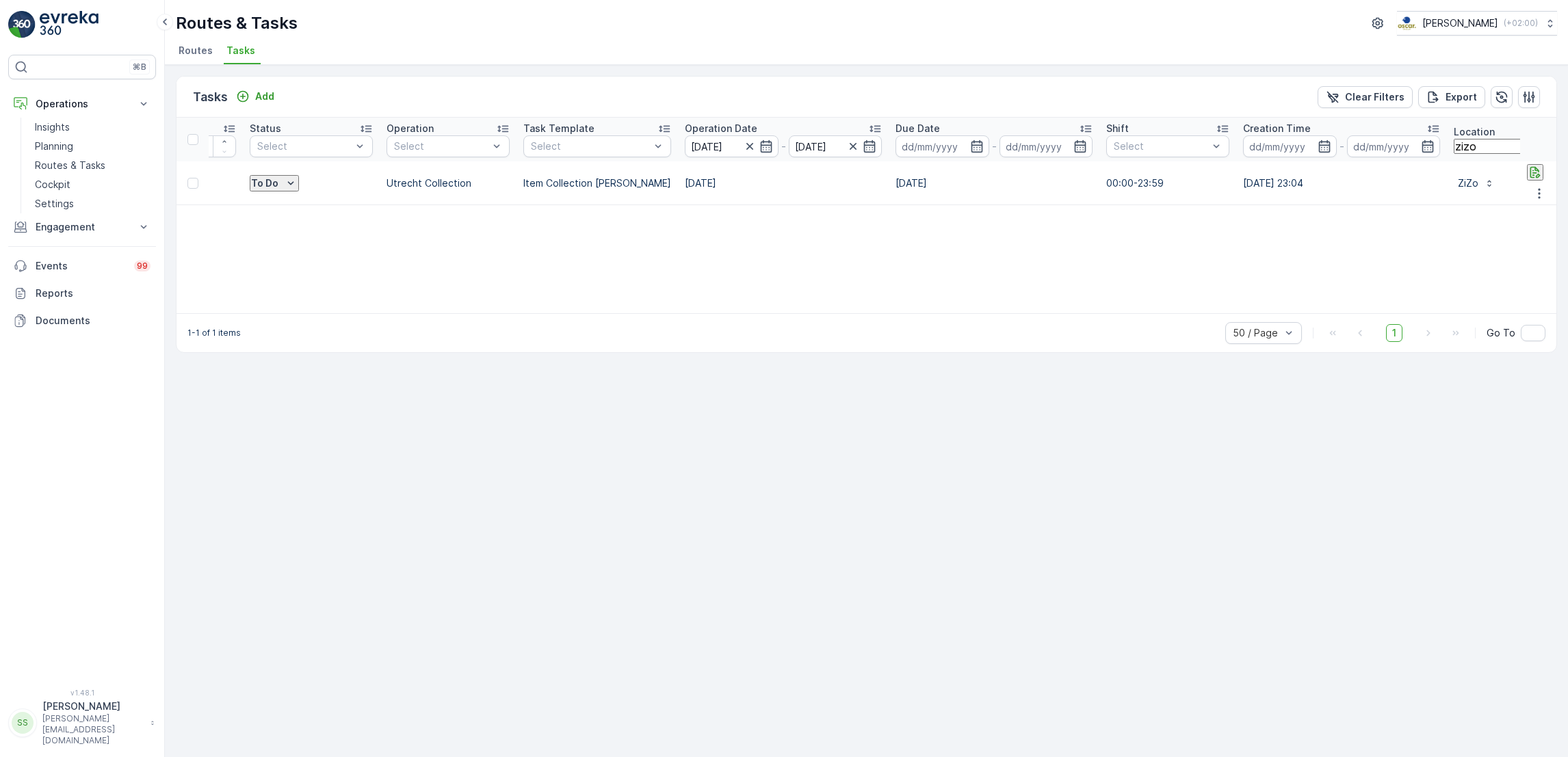
scroll to position [0, 79]
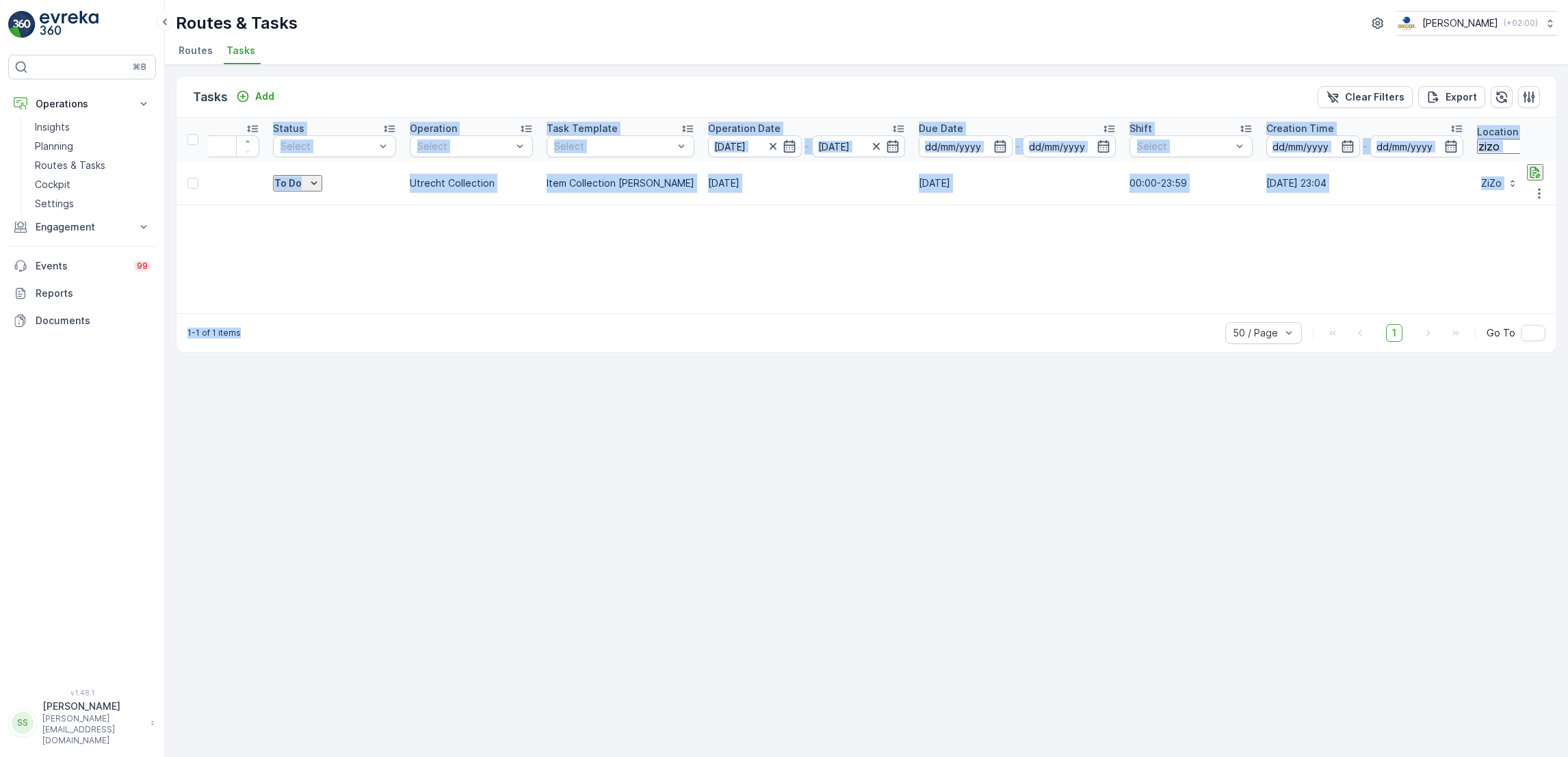
drag, startPoint x: 264, startPoint y: 280, endPoint x: 383, endPoint y: 450, distance: 207.5
click at [383, 450] on div "Tasks Add Clear Filters Export ID Status Select Operation Select Task Template …" at bounding box center [866, 410] width 1403 height 692
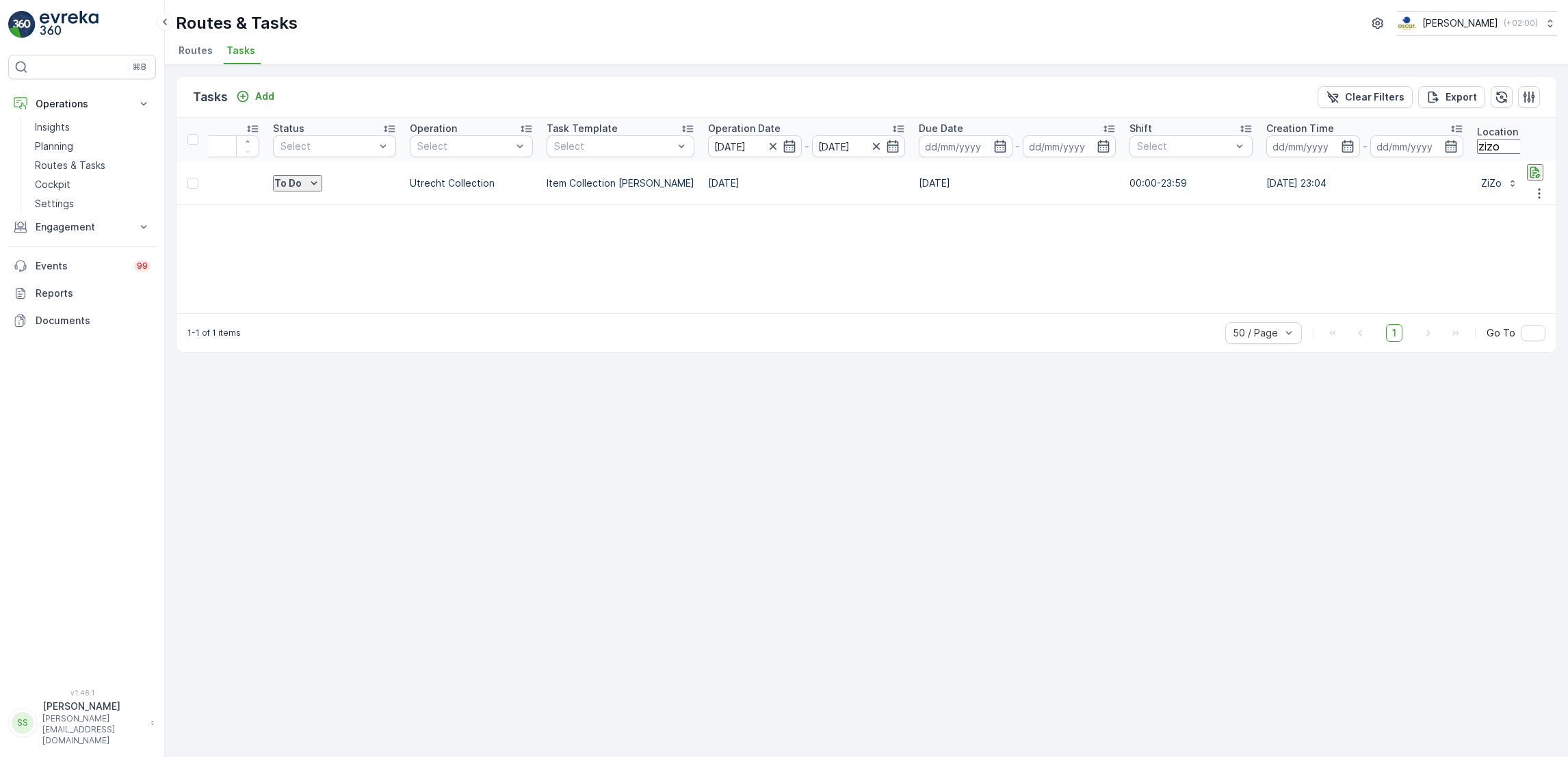
click at [383, 450] on div "Tasks Add Clear Filters Export ID Status Select Operation Select Task Template …" at bounding box center [866, 410] width 1403 height 692
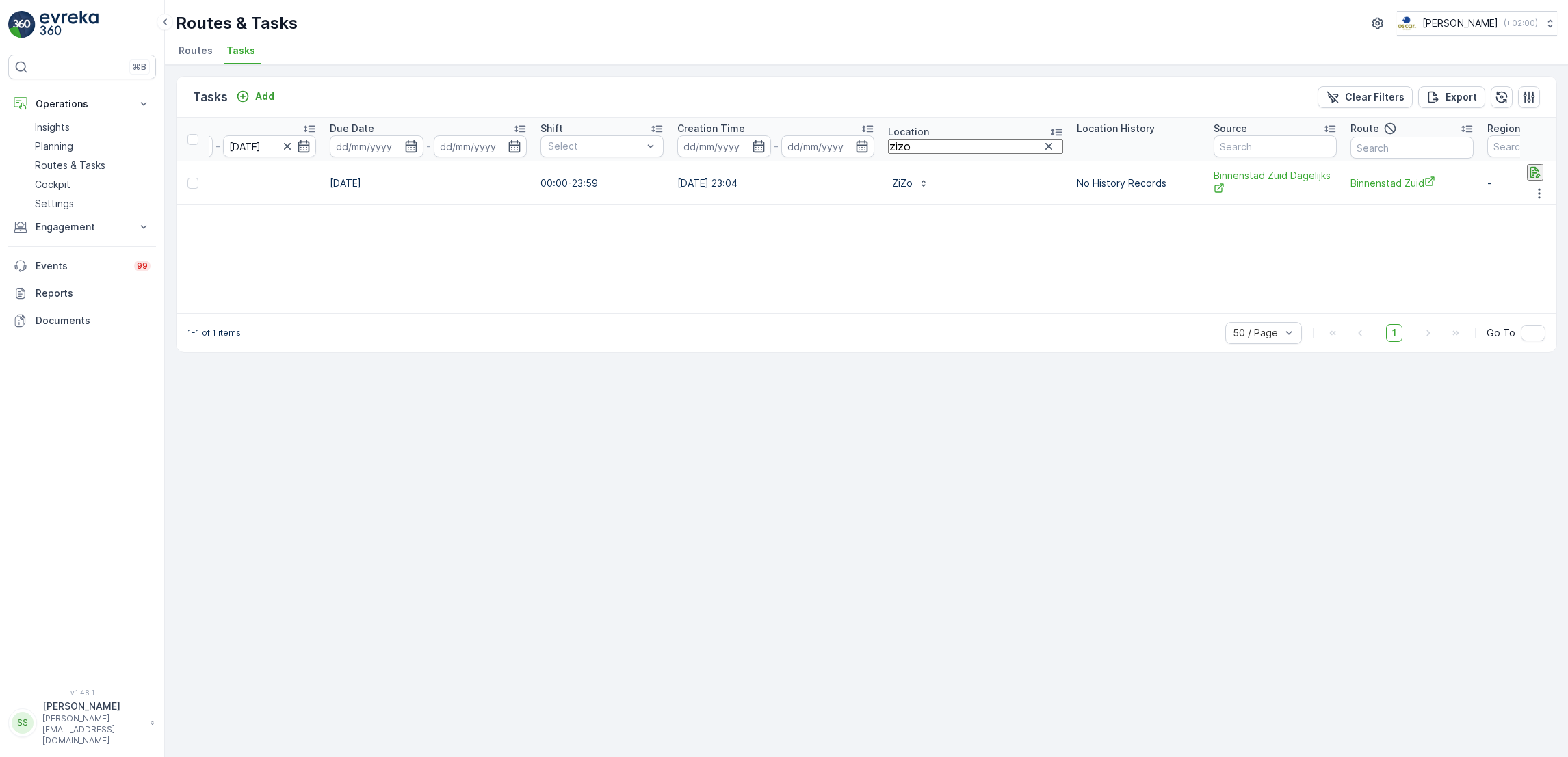
scroll to position [0, 719]
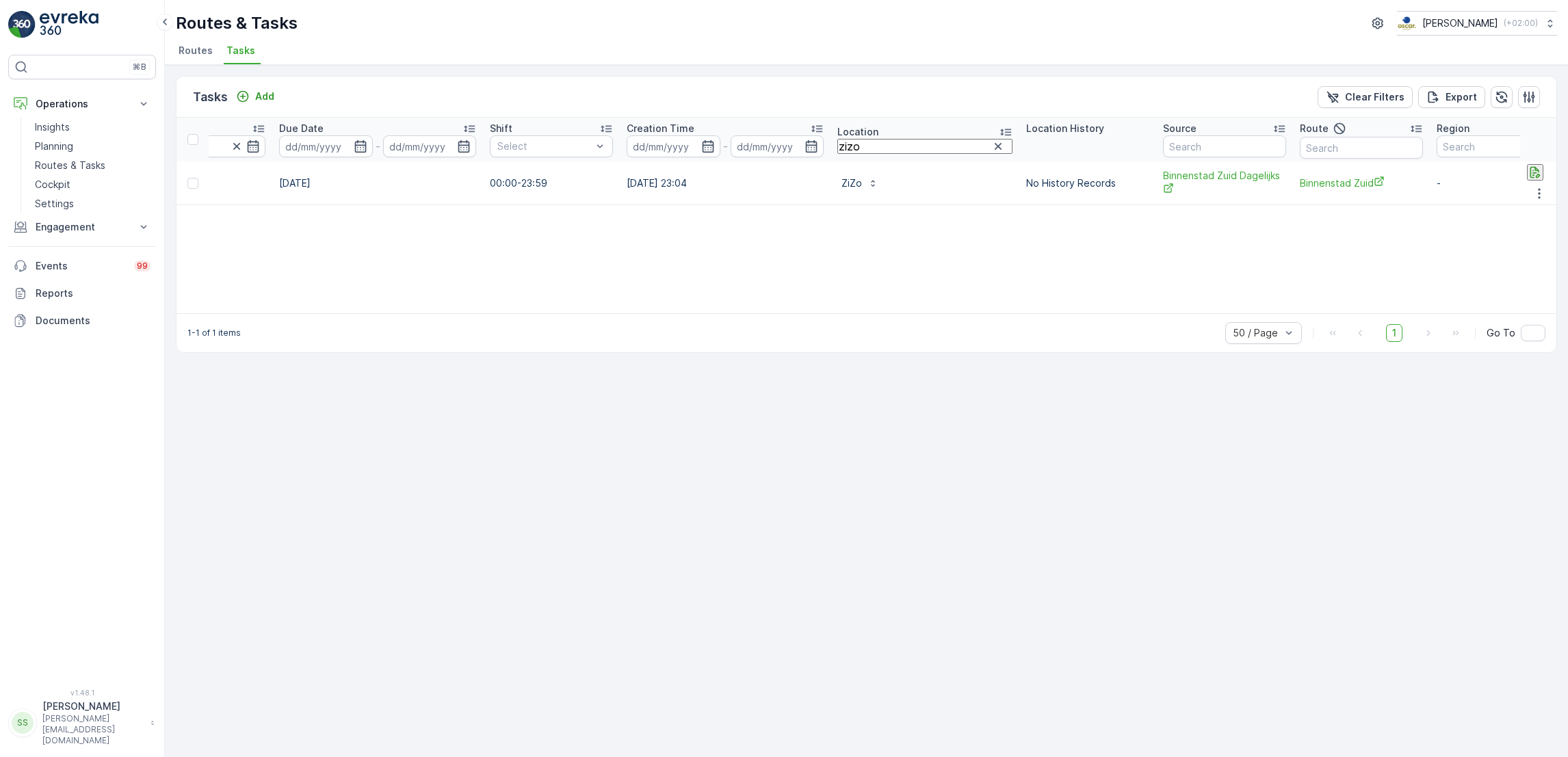
click at [187, 55] on span "Routes" at bounding box center [195, 50] width 34 height 14
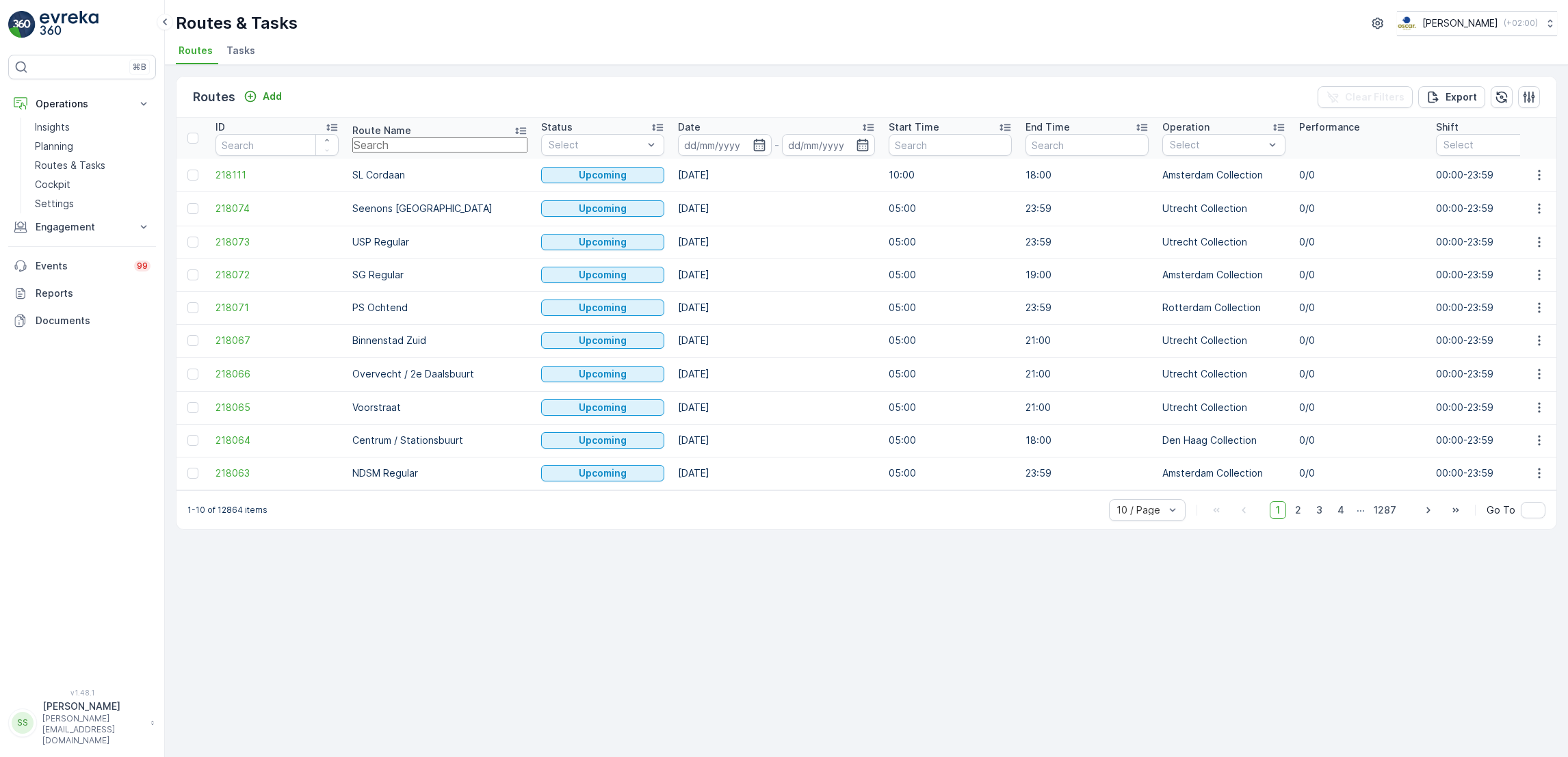
click at [426, 152] on input "text" at bounding box center [440, 145] width 175 height 15
type input "zizo"
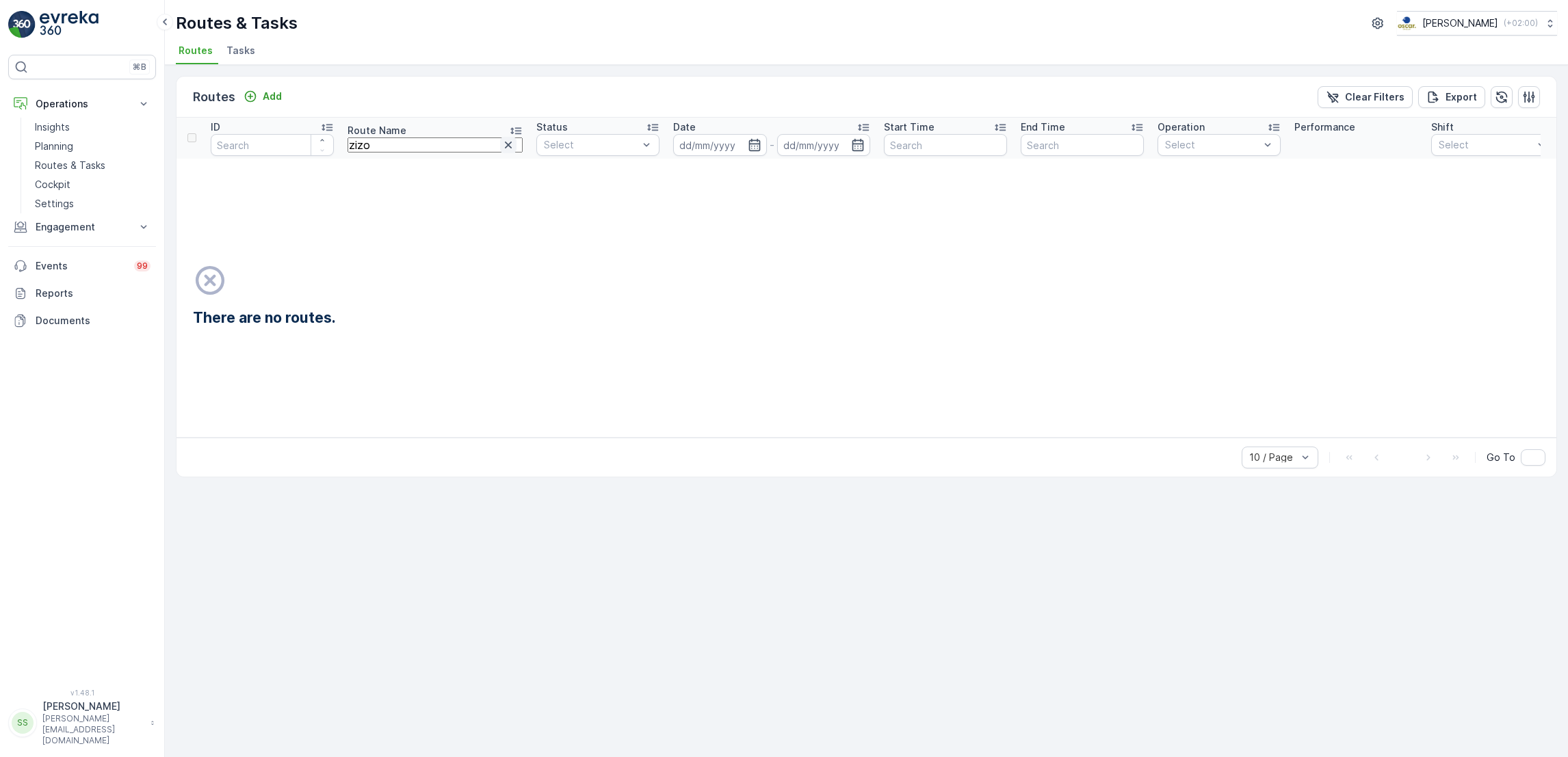
click at [501, 149] on icon "button" at bounding box center [508, 145] width 14 height 14
type input "binnenstad"
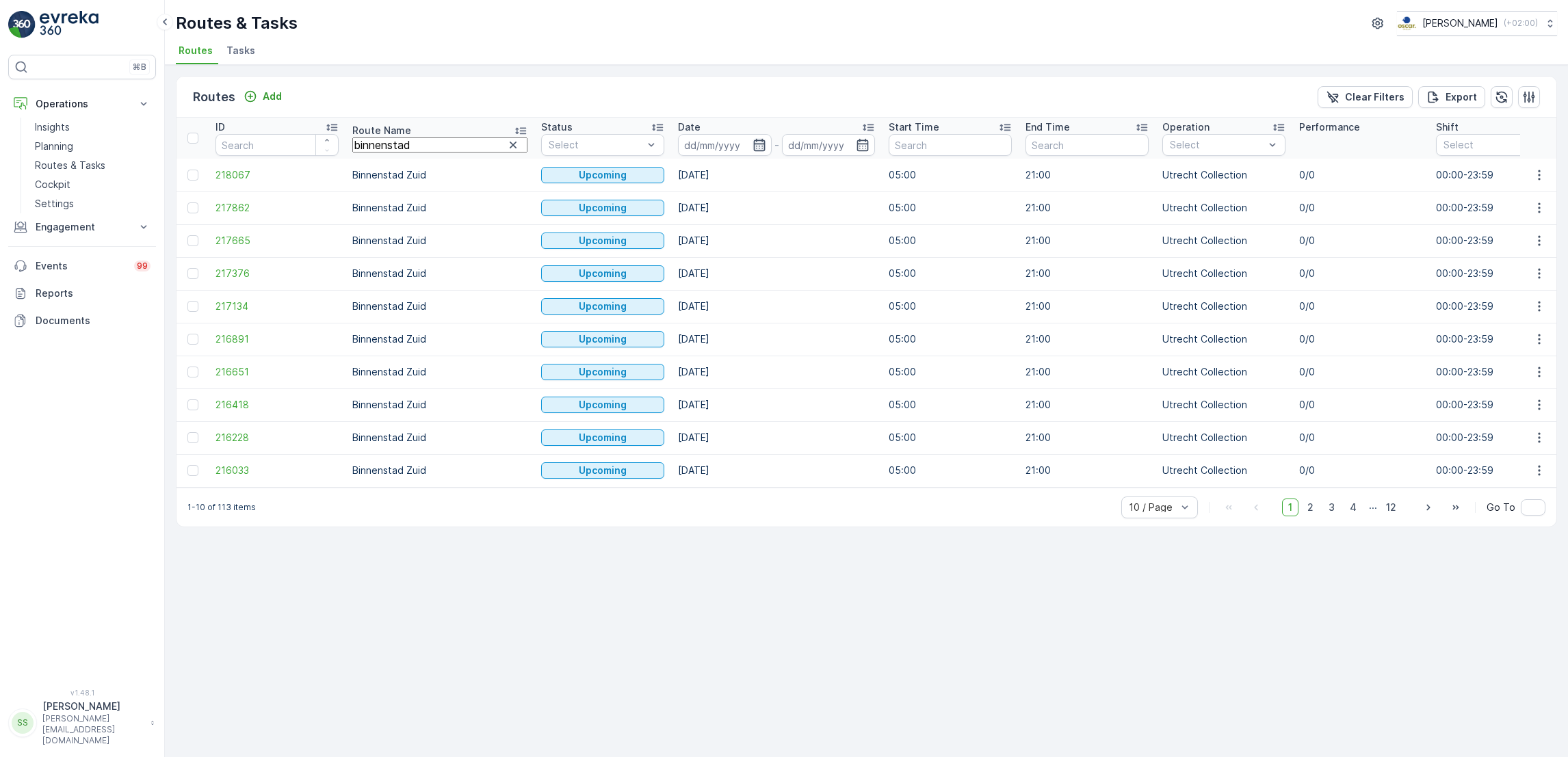
click at [753, 144] on icon "button" at bounding box center [758, 145] width 11 height 12
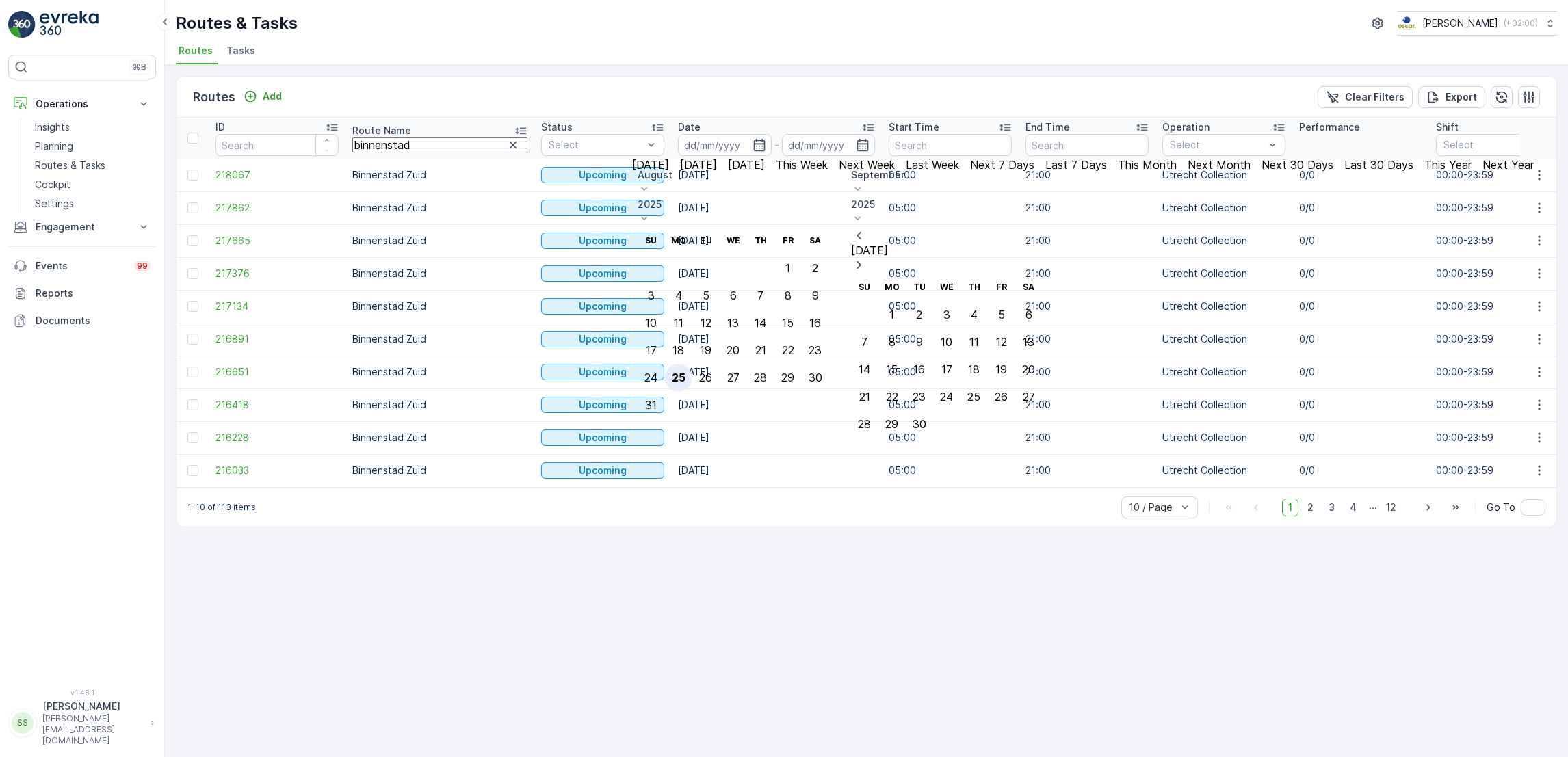
click at [685, 372] on div "25" at bounding box center [679, 378] width 14 height 12
type input "[DATE]"
click at [685, 372] on div "25" at bounding box center [679, 378] width 14 height 12
type input "[DATE]"
click at [685, 372] on div "25" at bounding box center [679, 378] width 14 height 12
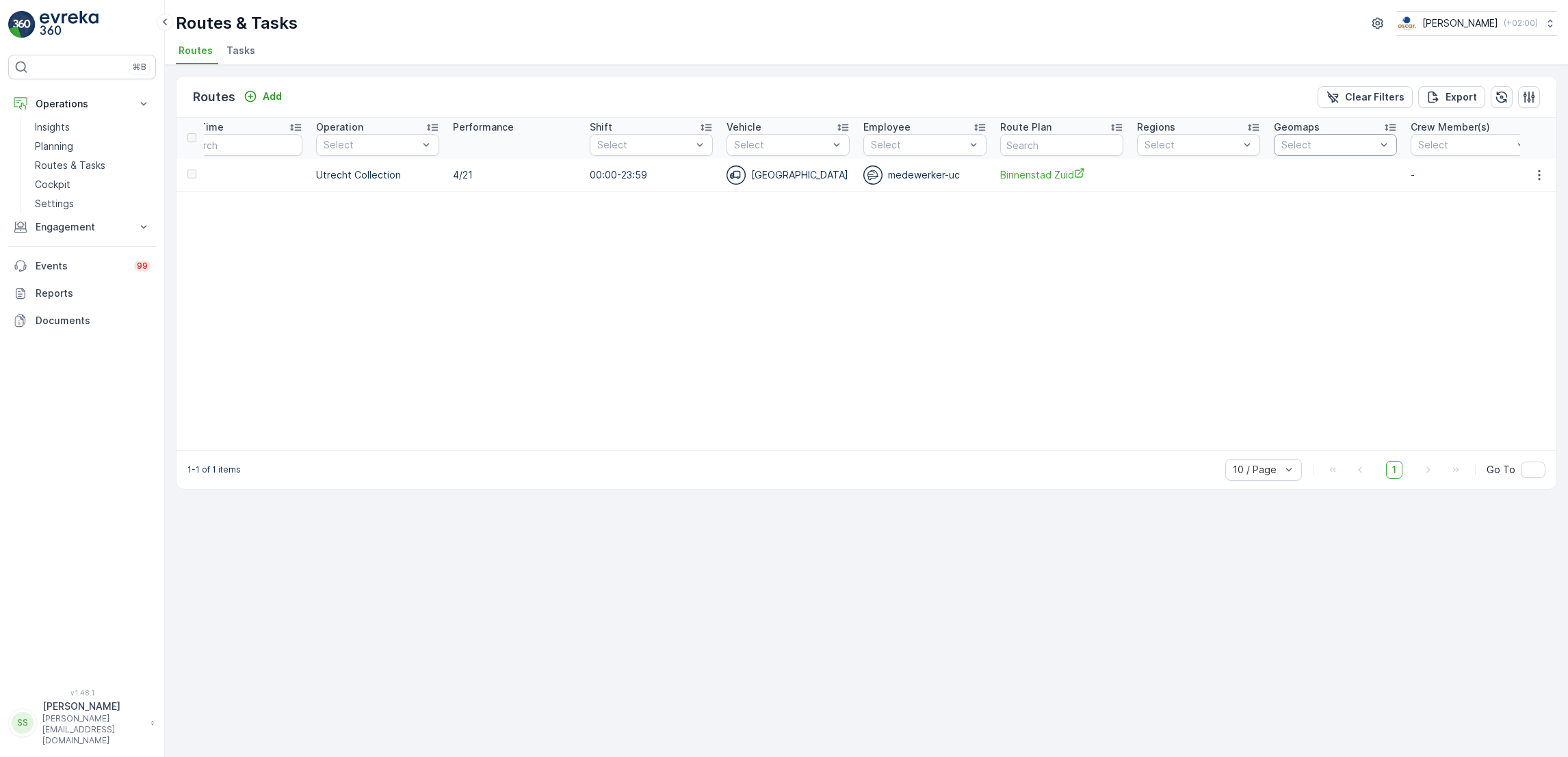
scroll to position [0, 944]
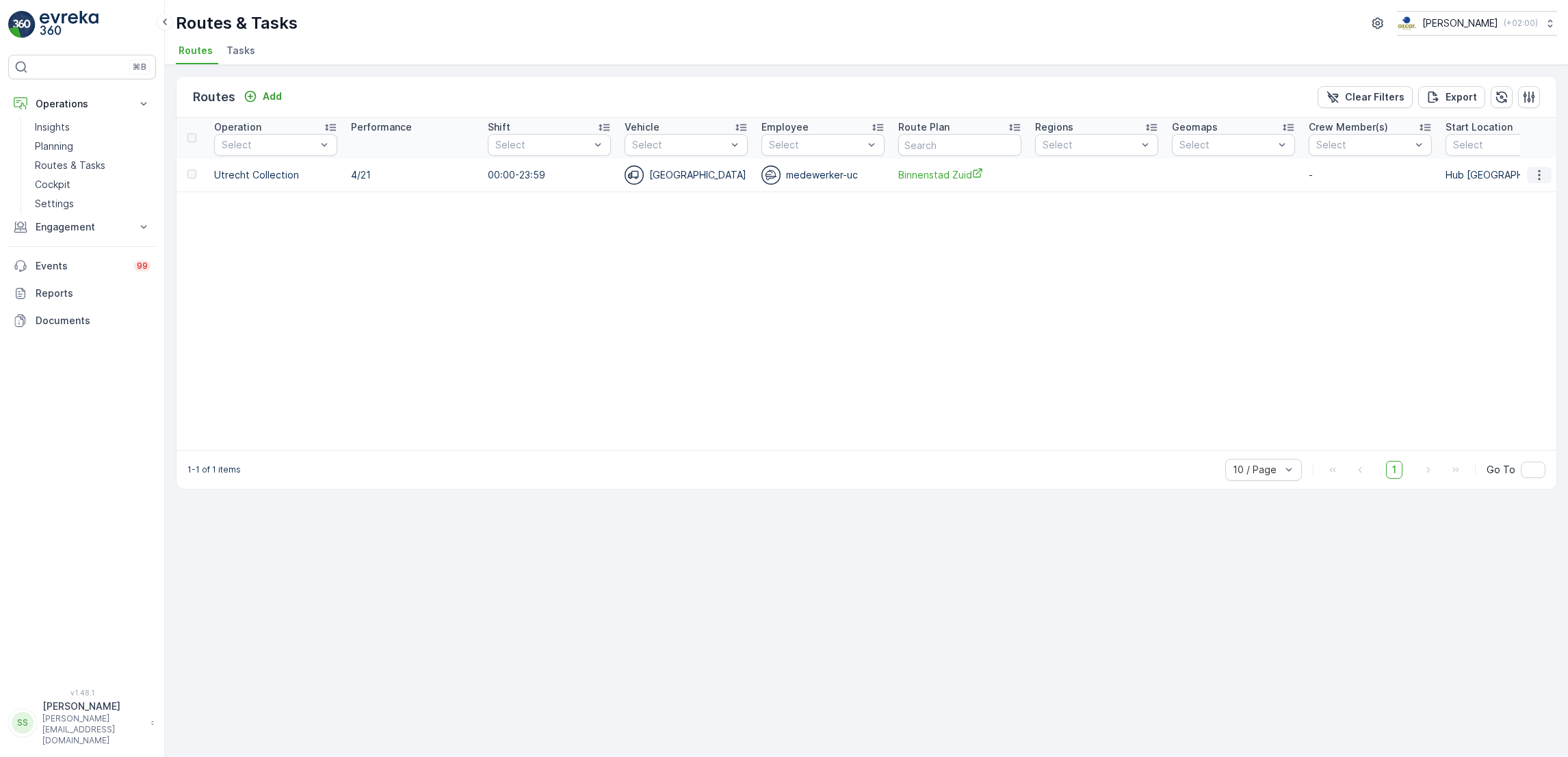
click at [1537, 175] on icon "button" at bounding box center [1539, 175] width 14 height 14
click at [1533, 193] on span "See More Details" at bounding box center [1515, 196] width 79 height 14
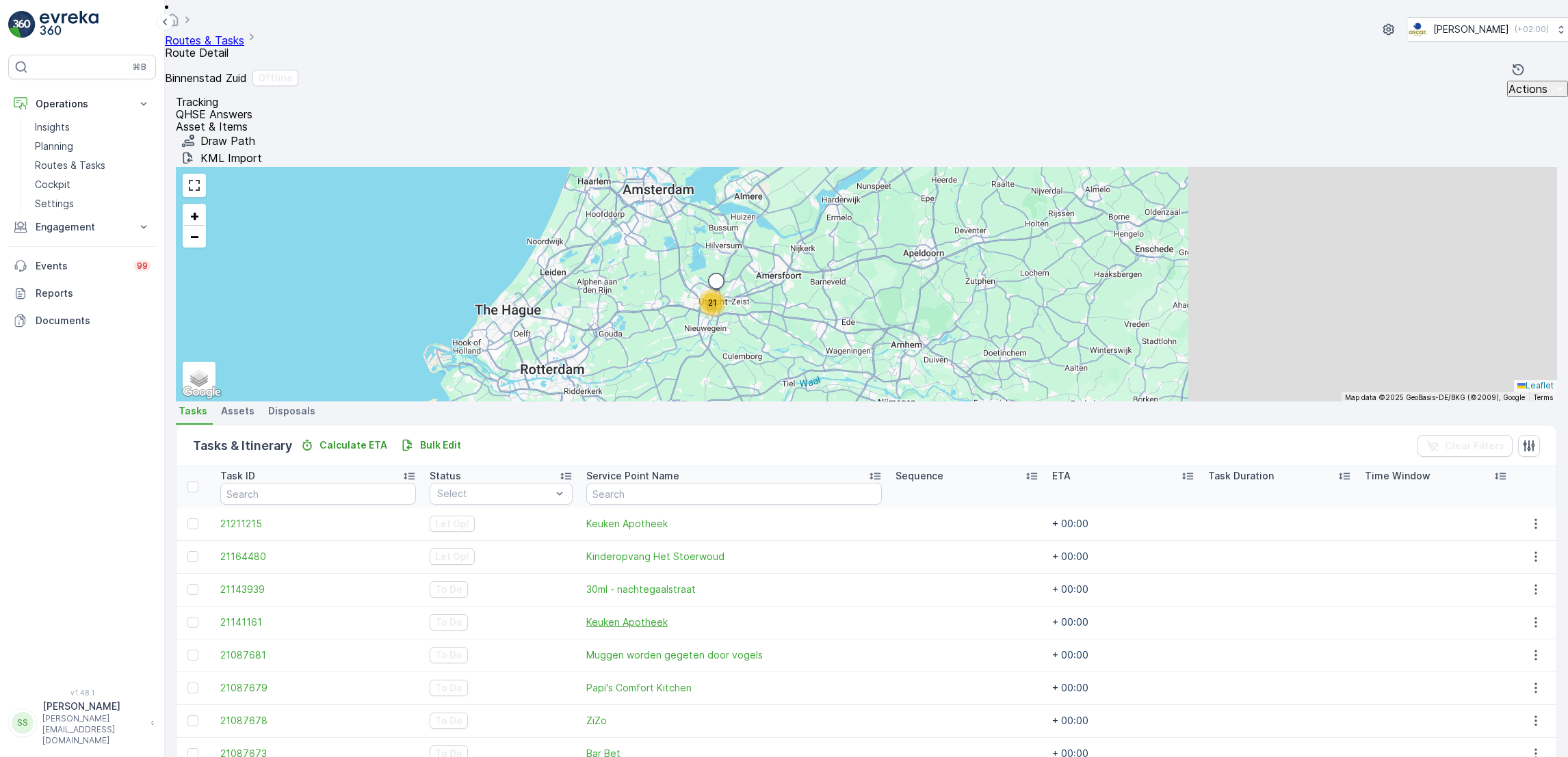
scroll to position [450, 0]
